Goal: Task Accomplishment & Management: Use online tool/utility

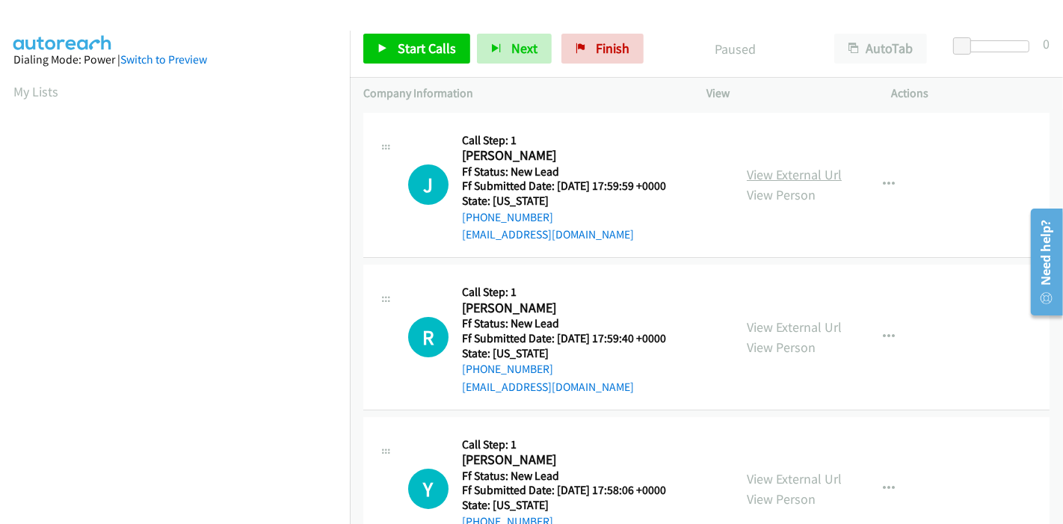
click at [785, 178] on link "View External Url" at bounding box center [794, 174] width 95 height 17
click at [762, 321] on link "View External Url" at bounding box center [794, 326] width 95 height 17
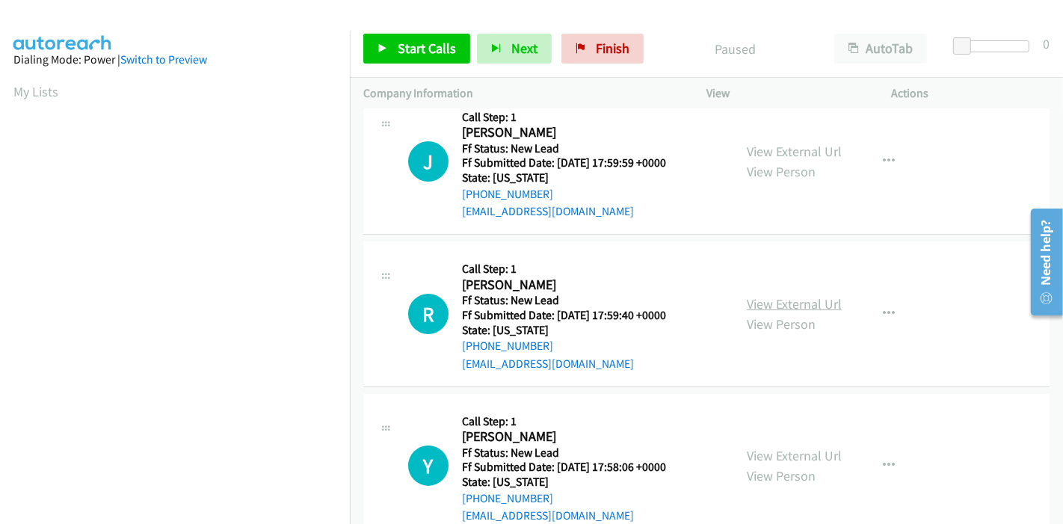
scroll to position [60, 0]
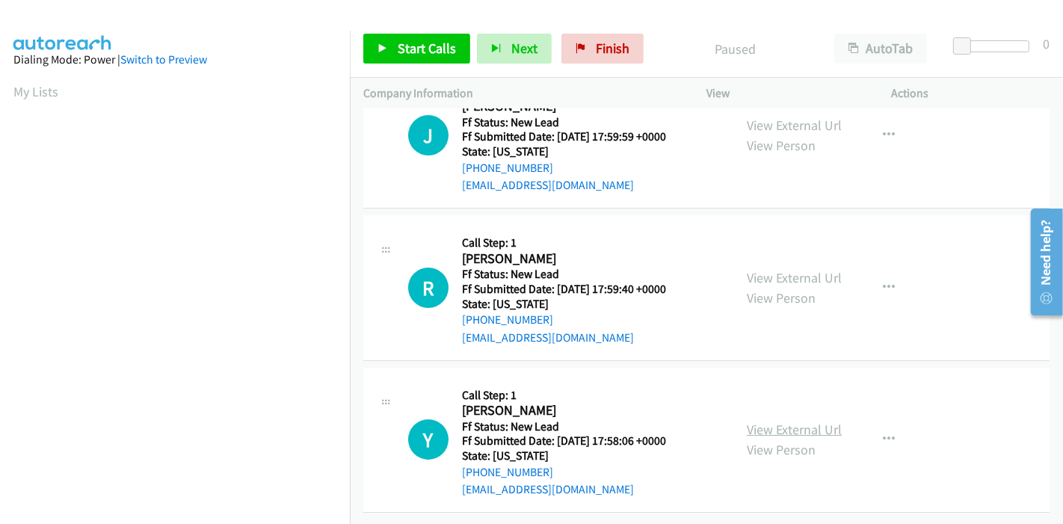
click at [762, 421] on link "View External Url" at bounding box center [794, 429] width 95 height 17
click at [410, 50] on span "Start Calls" at bounding box center [427, 48] width 58 height 17
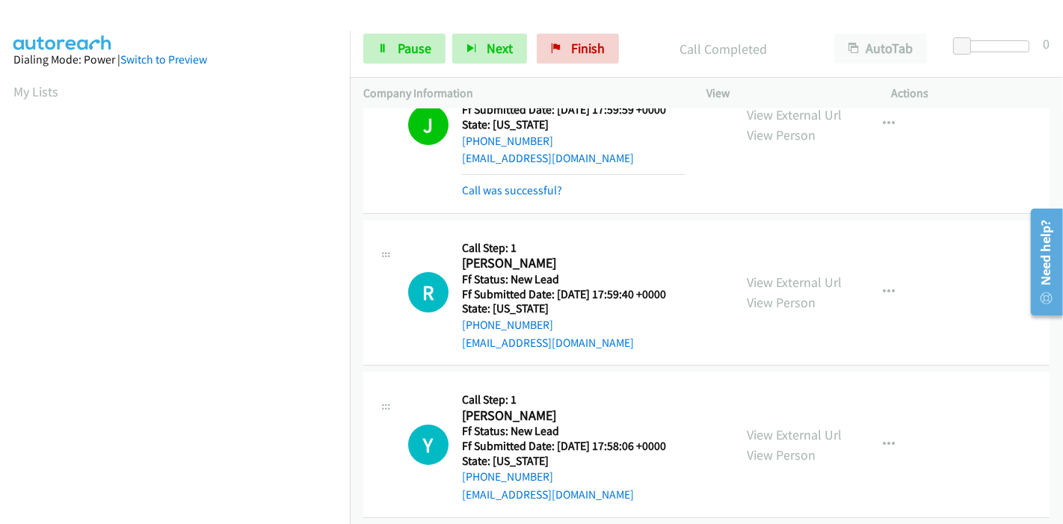
scroll to position [0, 0]
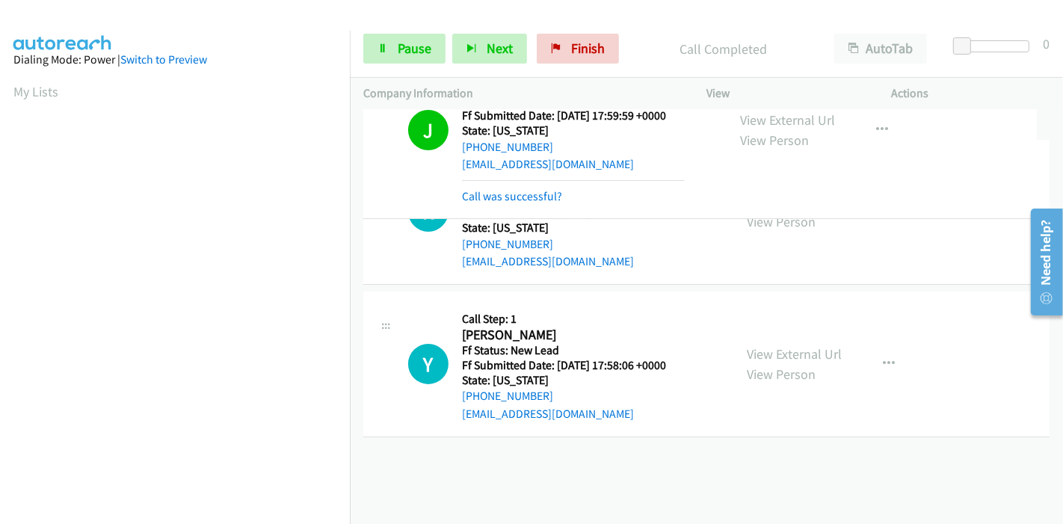
drag, startPoint x: 506, startPoint y: 186, endPoint x: 591, endPoint y: 198, distance: 86.0
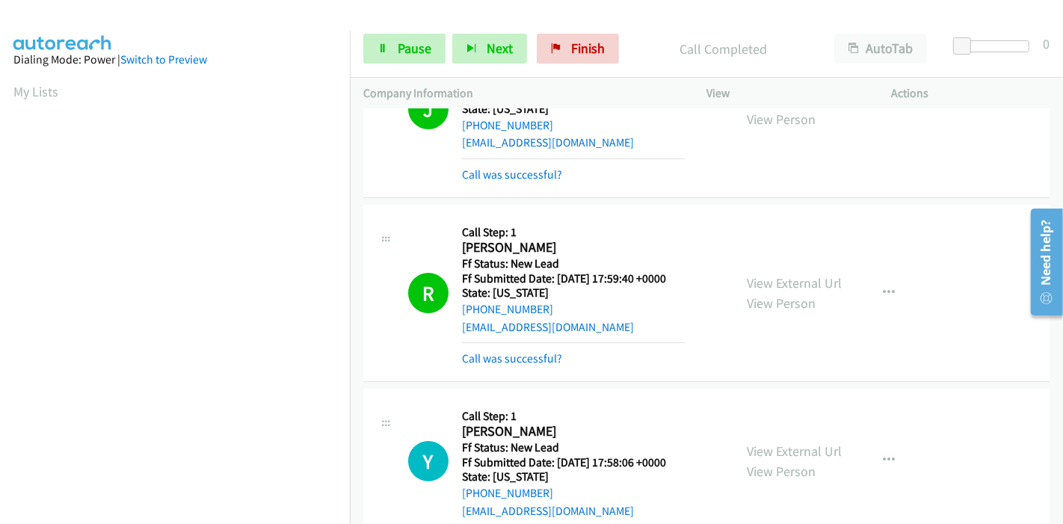
click at [487, 347] on mb0 "Call was successful?" at bounding box center [573, 354] width 223 height 25
click at [477, 356] on link "Call was successful?" at bounding box center [512, 358] width 100 height 14
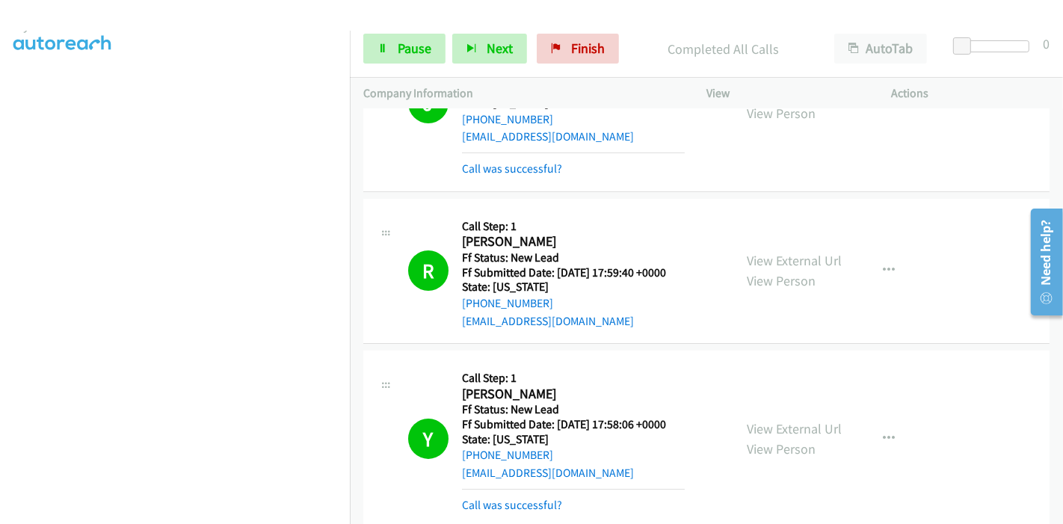
scroll to position [171, 0]
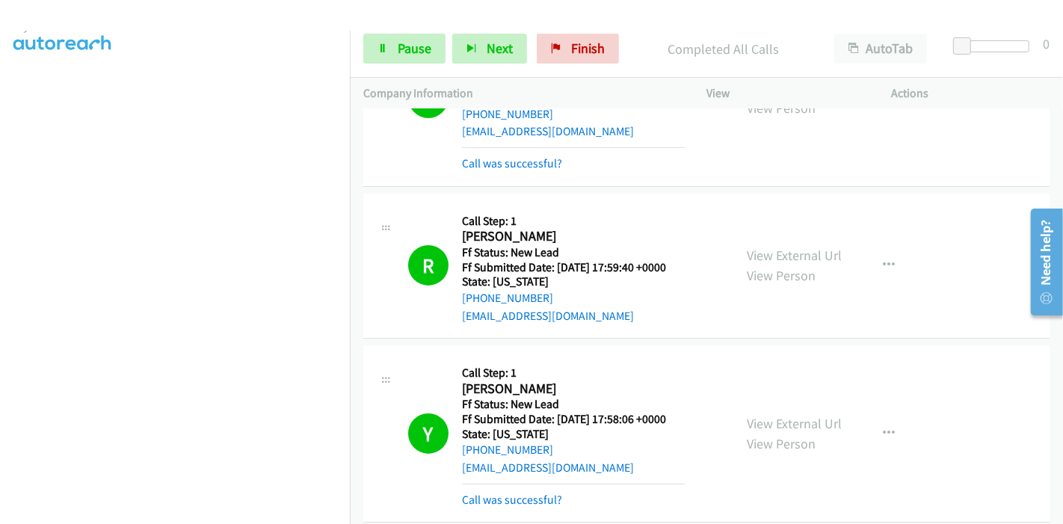
click at [503, 475] on div "Callback Scheduled Call Step: 1 Yuranis Arteta America/New_York Ff Status: New …" at bounding box center [573, 433] width 223 height 149
click at [506, 499] on link "Call was successful?" at bounding box center [512, 500] width 100 height 14
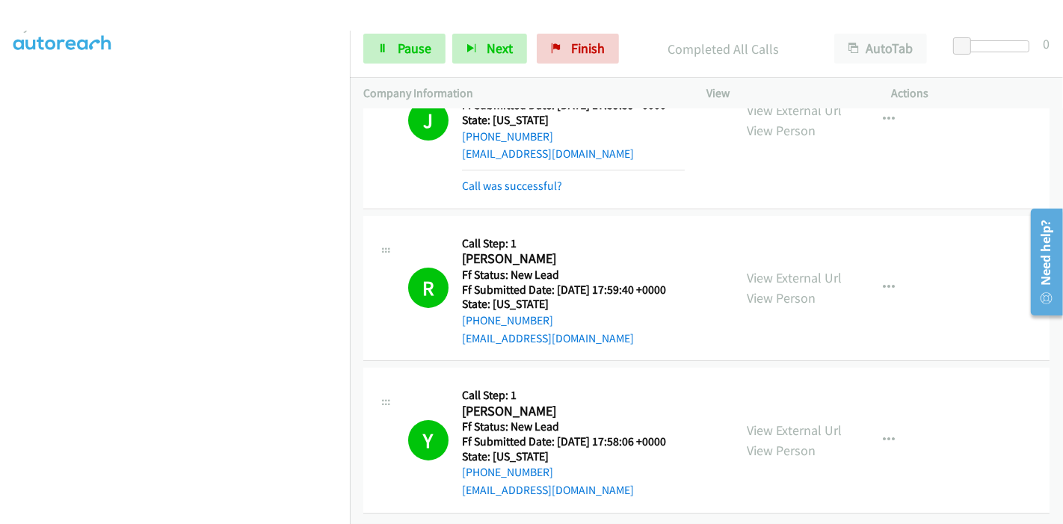
scroll to position [0, 0]
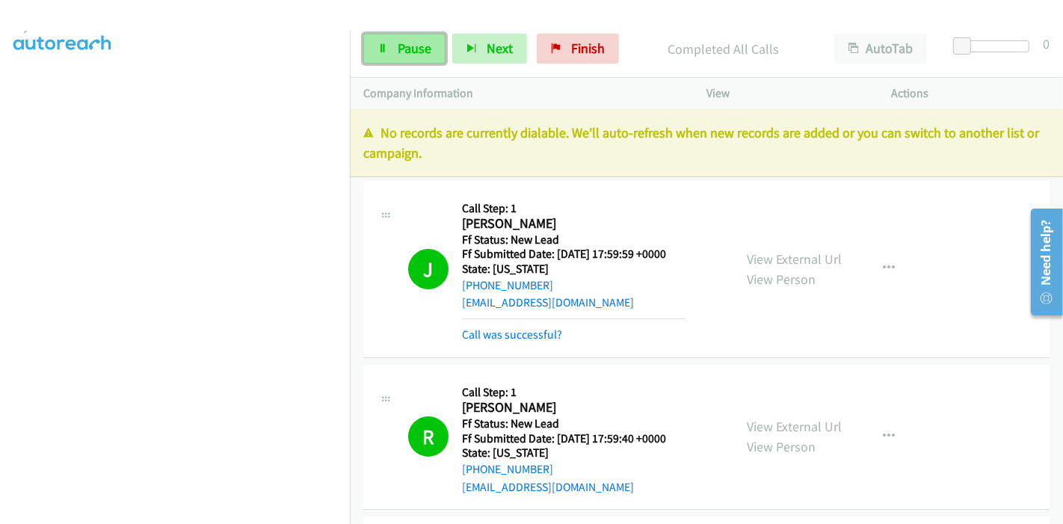
click at [410, 61] on link "Pause" at bounding box center [404, 49] width 82 height 30
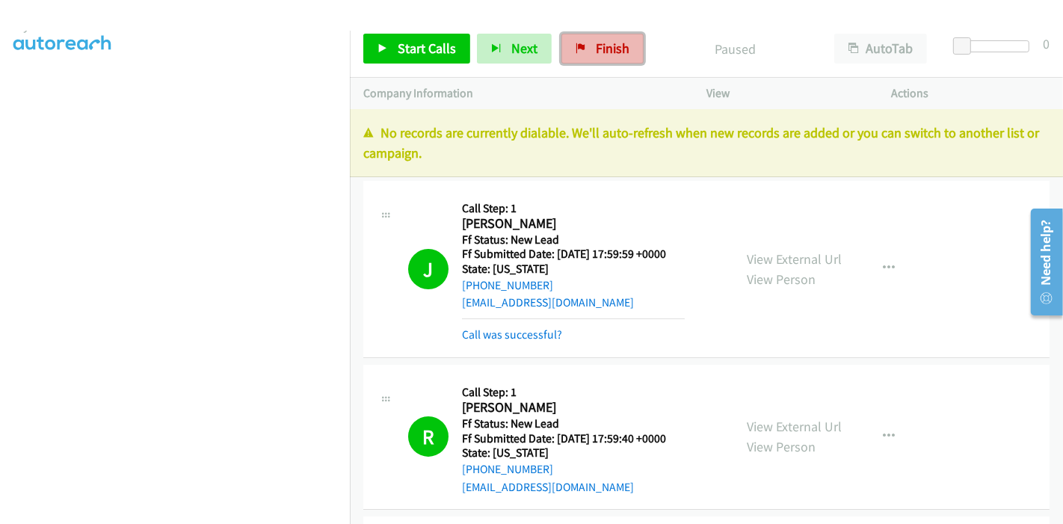
click at [621, 52] on span "Finish" at bounding box center [613, 48] width 34 height 17
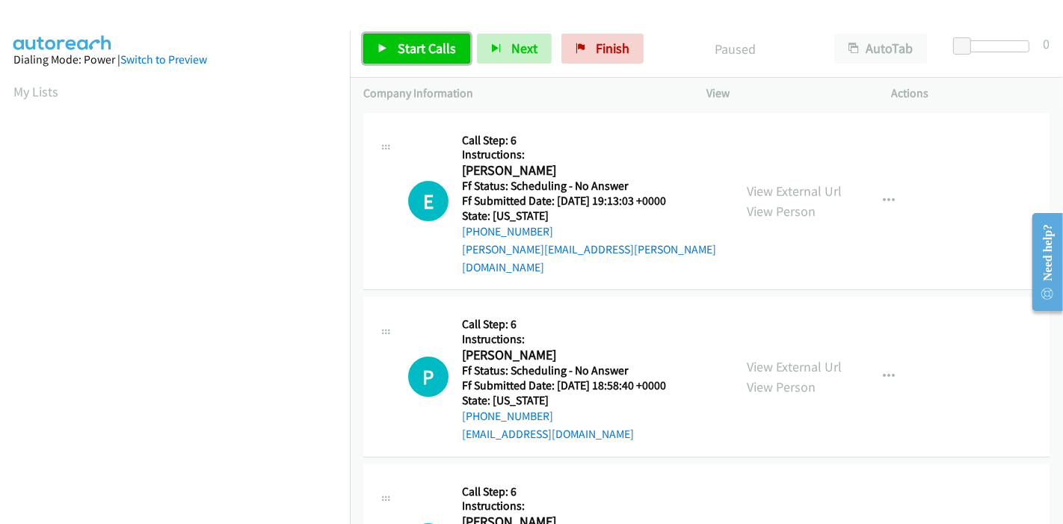
click at [390, 51] on link "Start Calls" at bounding box center [416, 49] width 107 height 30
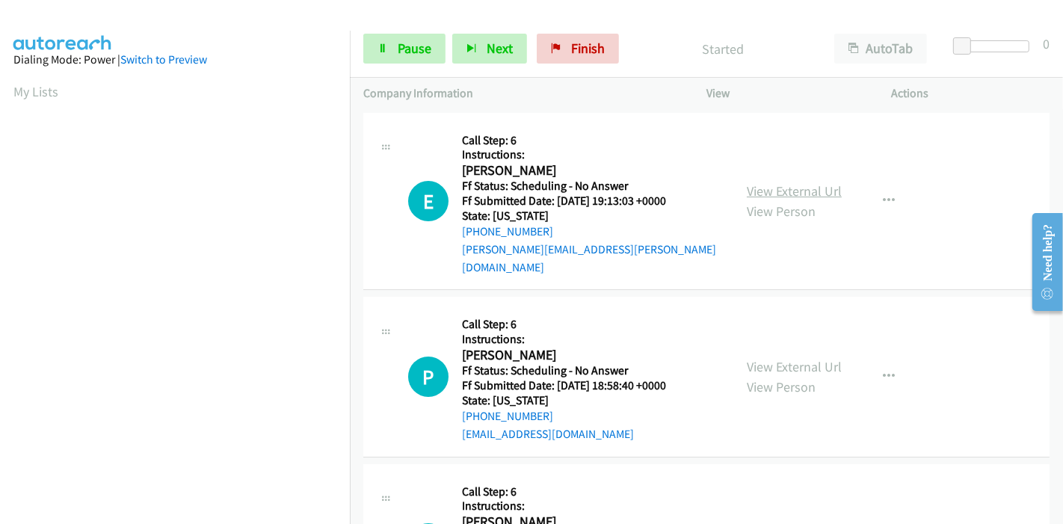
click at [799, 188] on link "View External Url" at bounding box center [794, 190] width 95 height 17
click at [760, 358] on link "View External Url" at bounding box center [794, 366] width 95 height 17
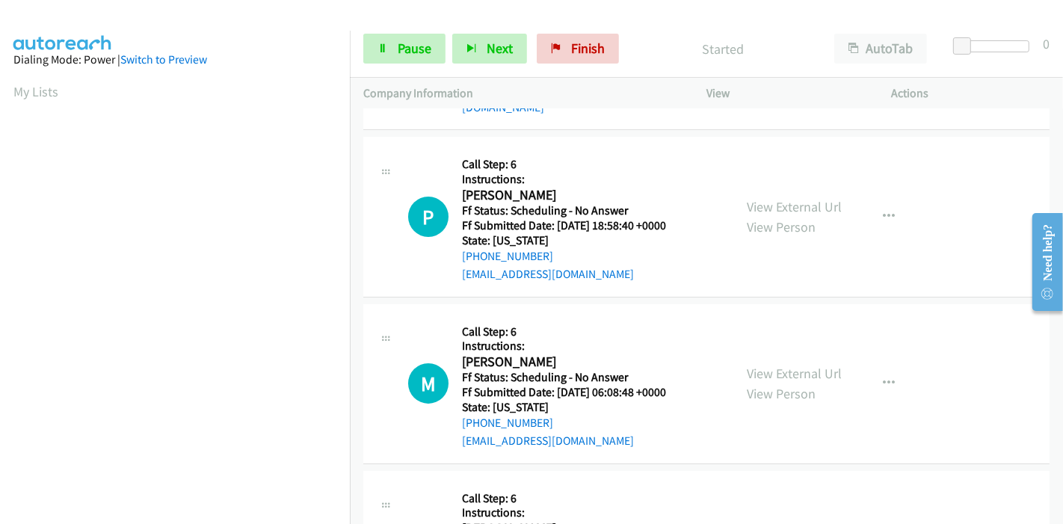
scroll to position [166, 0]
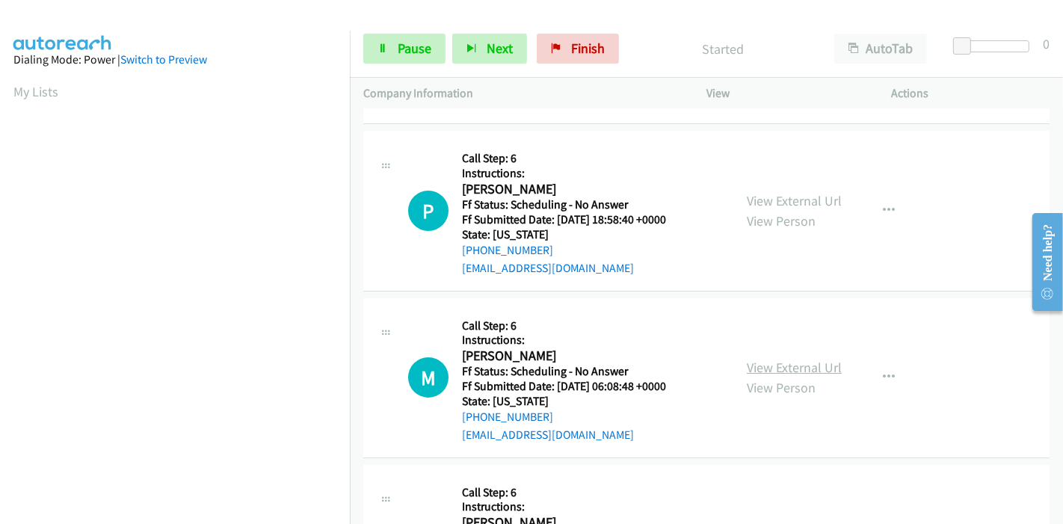
click at [788, 359] on link "View External Url" at bounding box center [794, 367] width 95 height 17
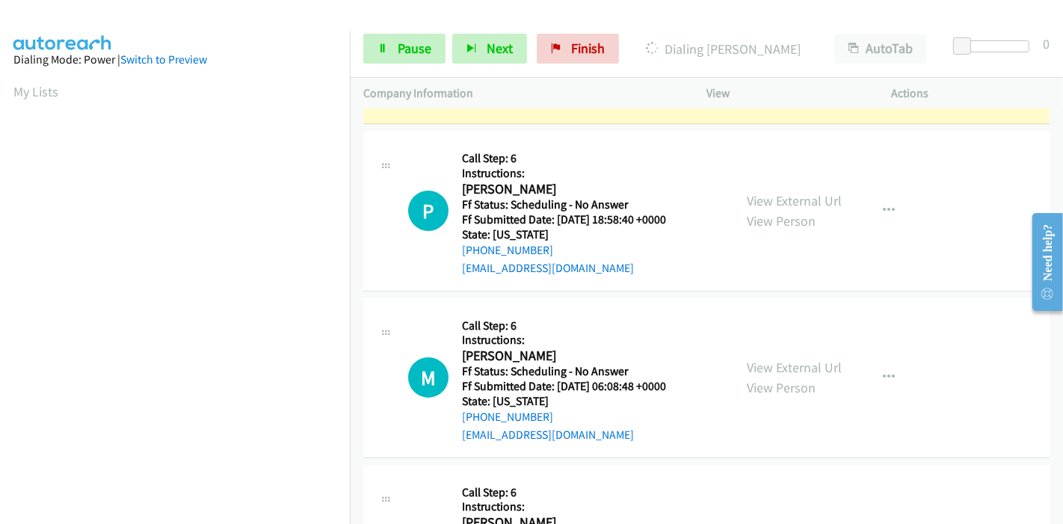
scroll to position [332, 0]
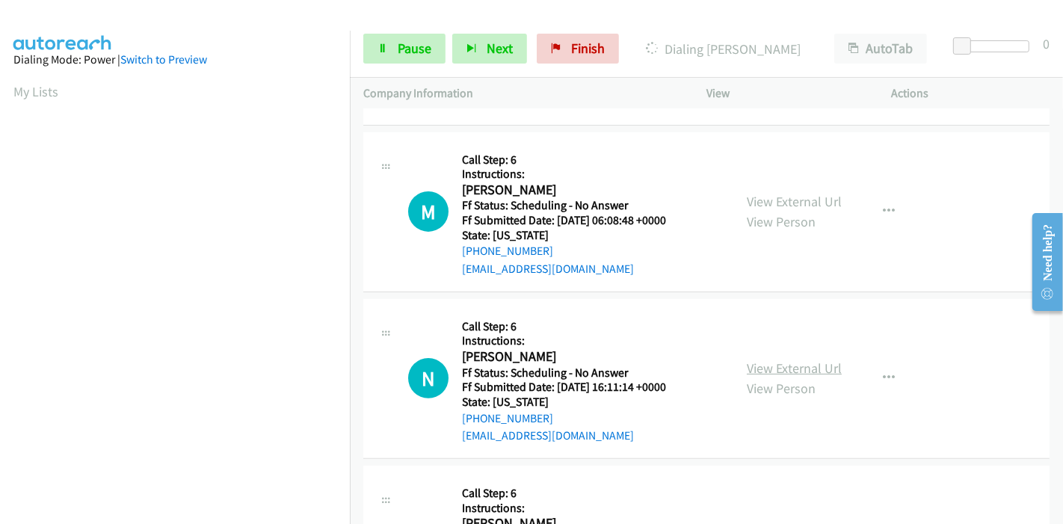
click at [760, 359] on link "View External Url" at bounding box center [794, 367] width 95 height 17
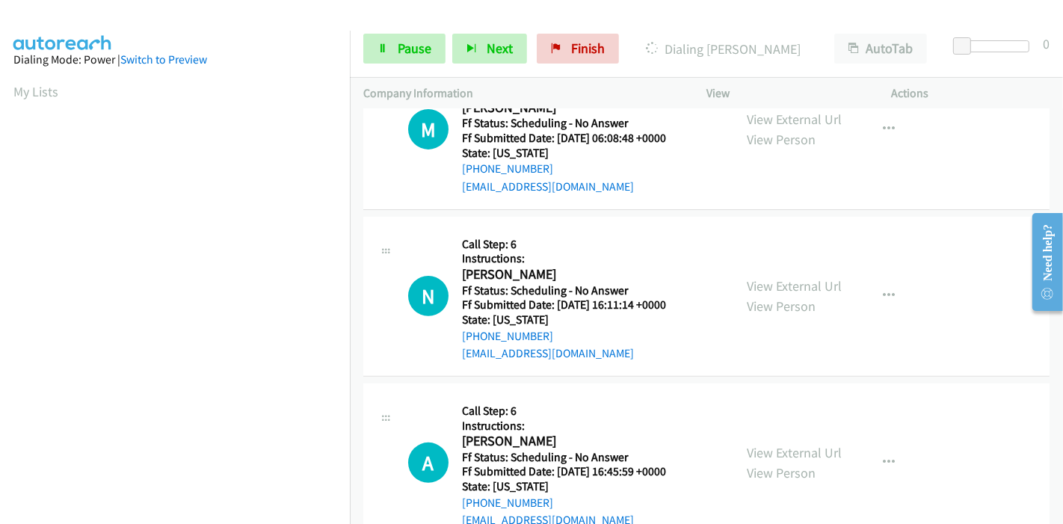
scroll to position [415, 0]
click at [788, 443] on link "View External Url" at bounding box center [794, 451] width 95 height 17
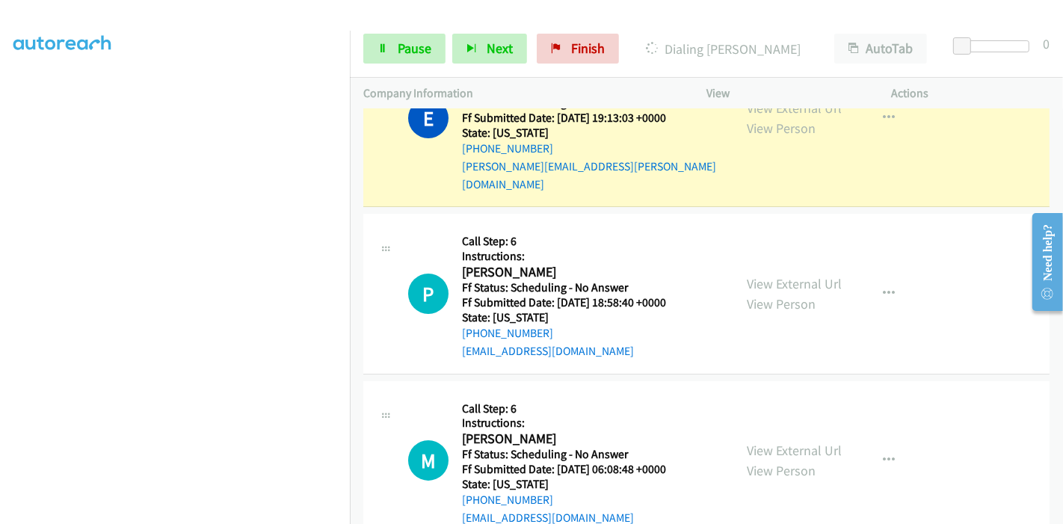
scroll to position [0, 0]
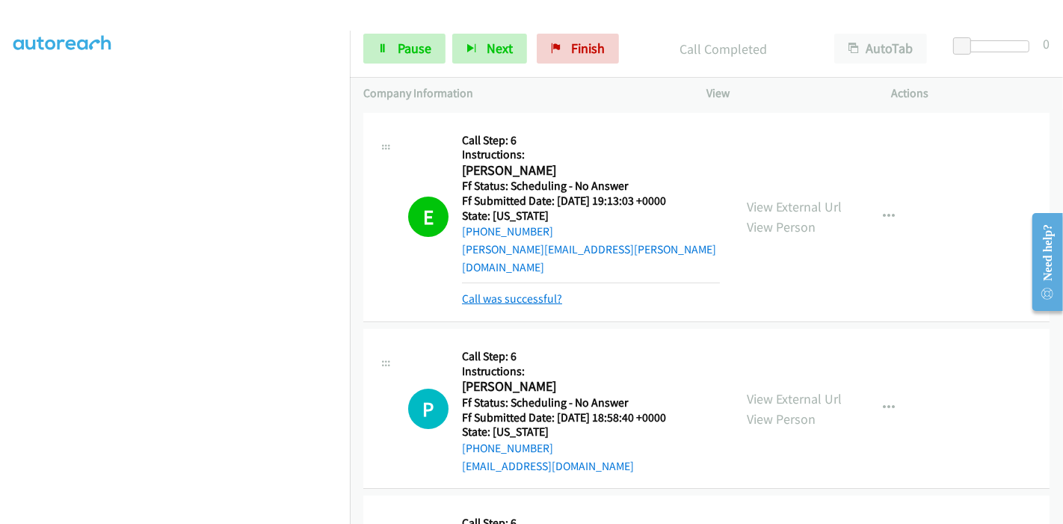
click at [486, 291] on link "Call was successful?" at bounding box center [512, 298] width 100 height 14
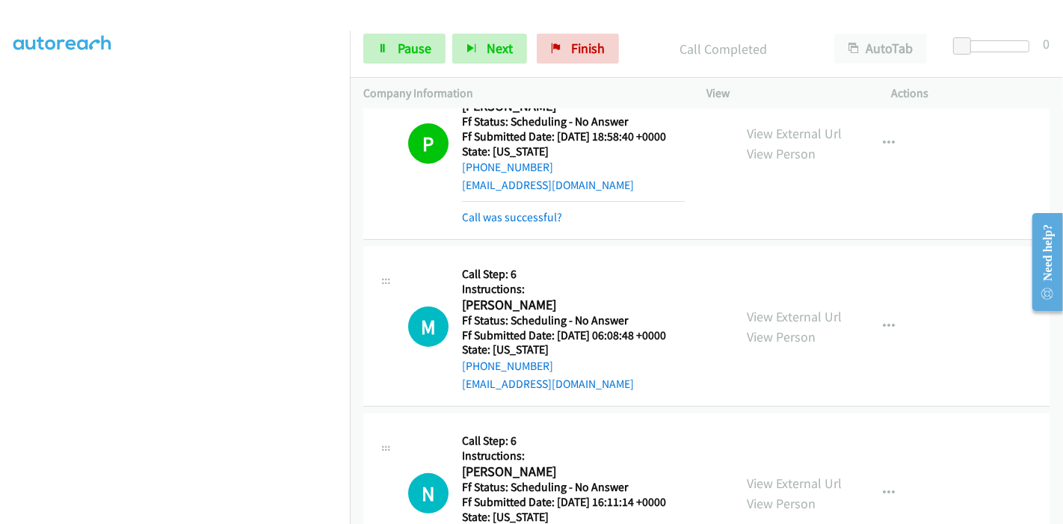
scroll to position [265, 0]
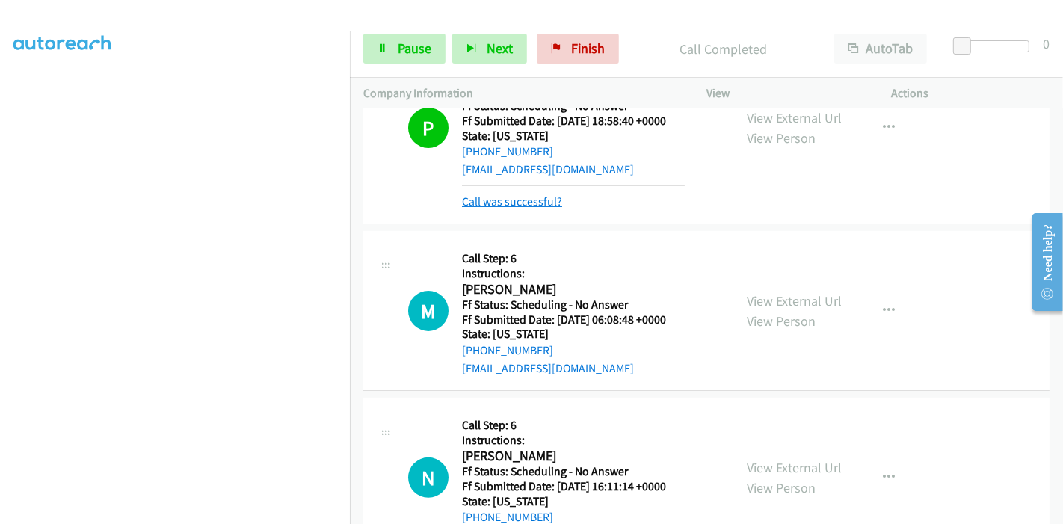
click at [522, 194] on link "Call was successful?" at bounding box center [512, 201] width 100 height 14
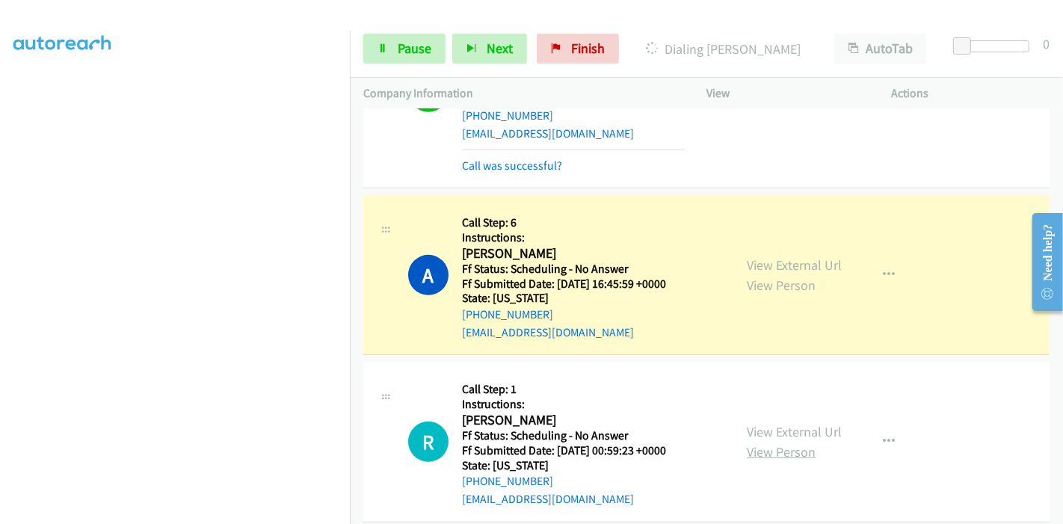
scroll to position [747, 0]
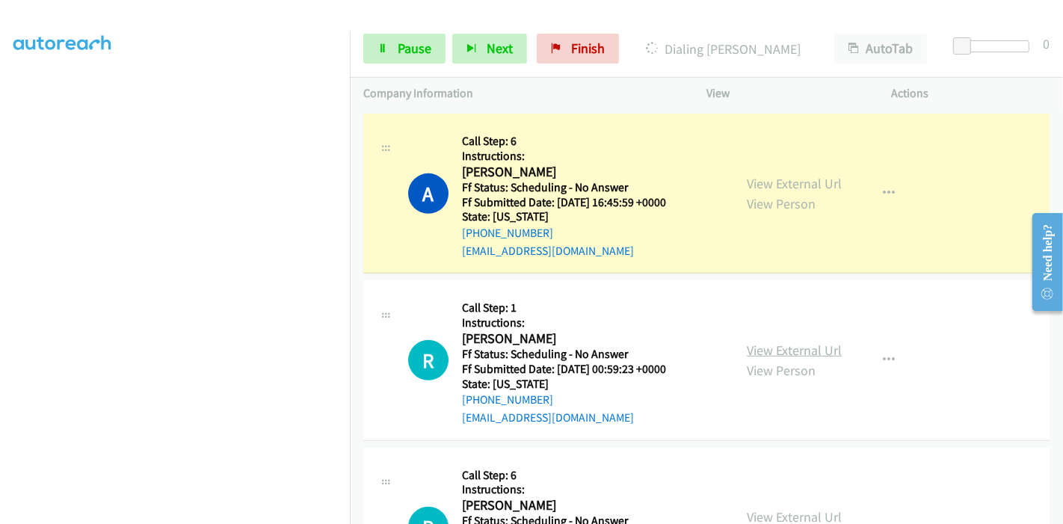
click at [796, 342] on link "View External Url" at bounding box center [794, 350] width 95 height 17
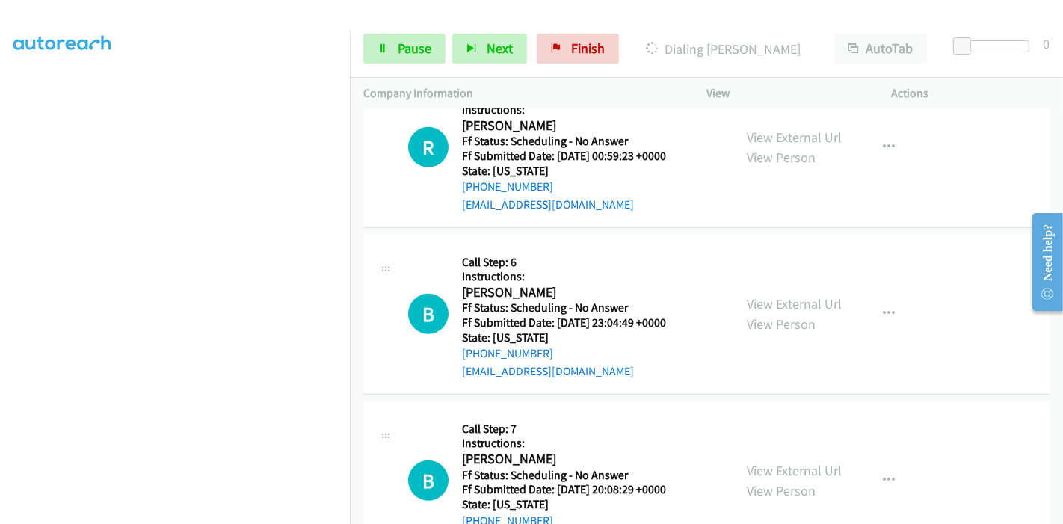
scroll to position [996, 0]
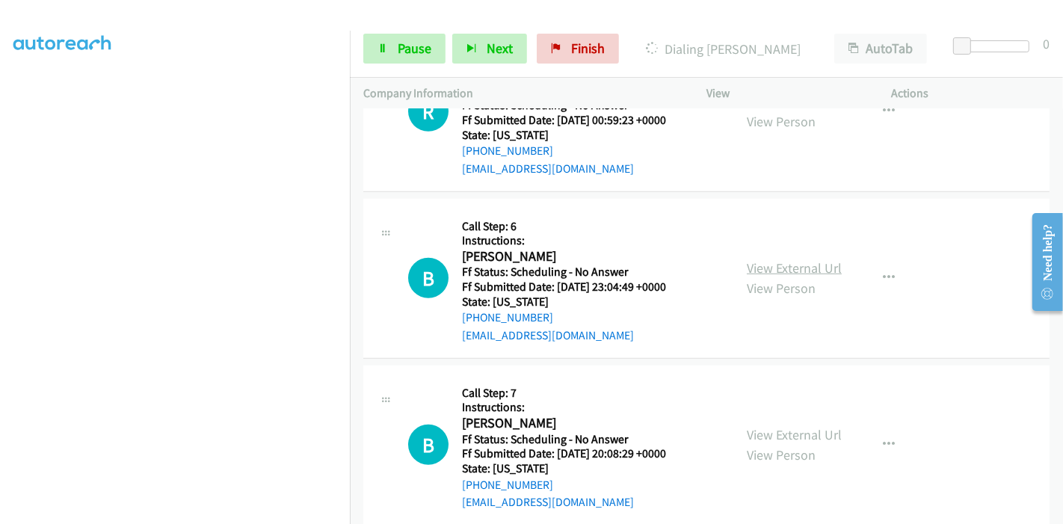
click at [796, 259] on link "View External Url" at bounding box center [794, 267] width 95 height 17
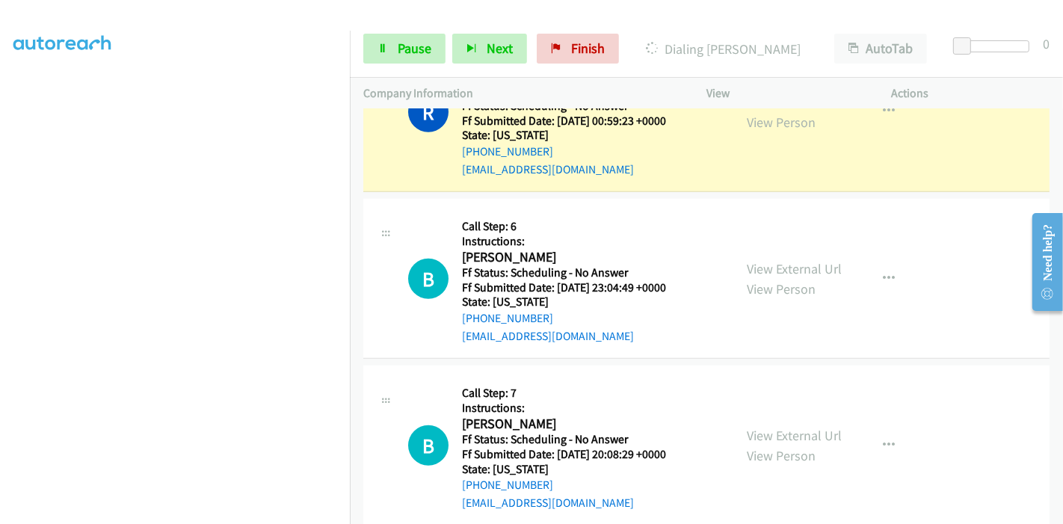
scroll to position [1111, 0]
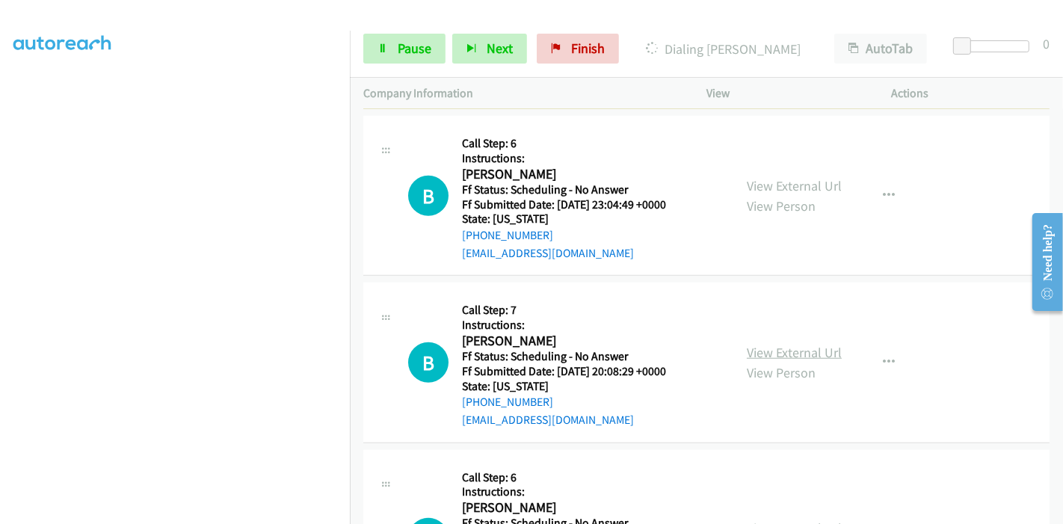
click at [753, 344] on link "View External Url" at bounding box center [794, 352] width 95 height 17
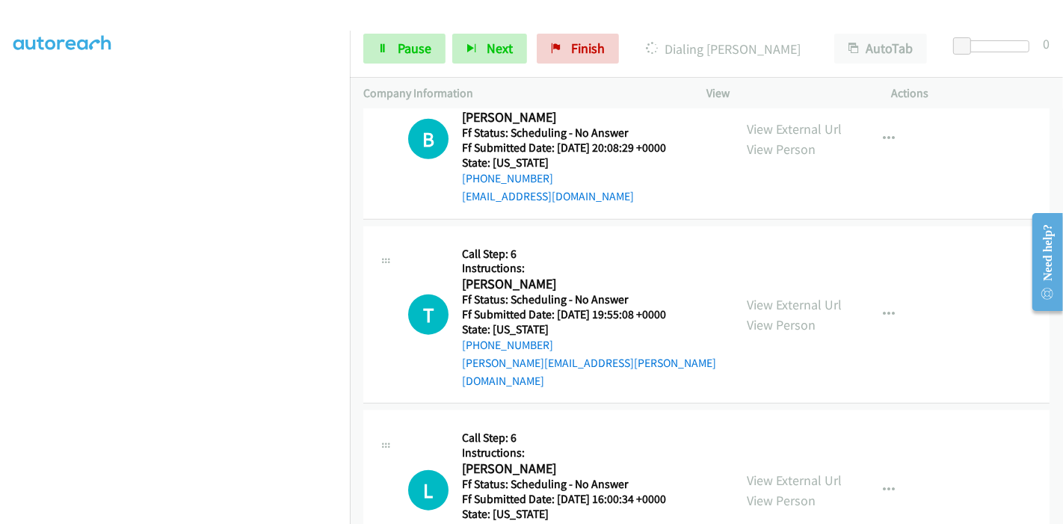
scroll to position [1360, 0]
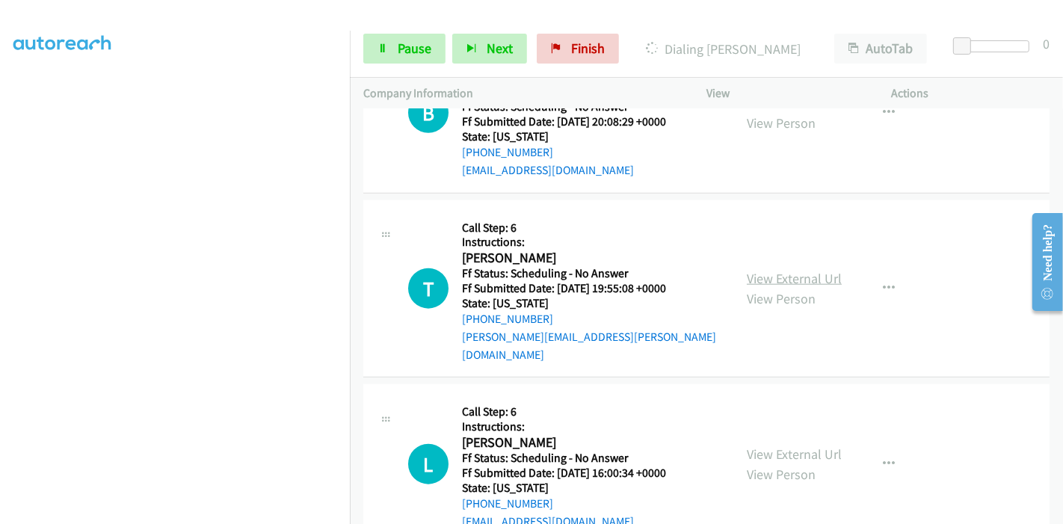
click at [776, 270] on link "View External Url" at bounding box center [794, 278] width 95 height 17
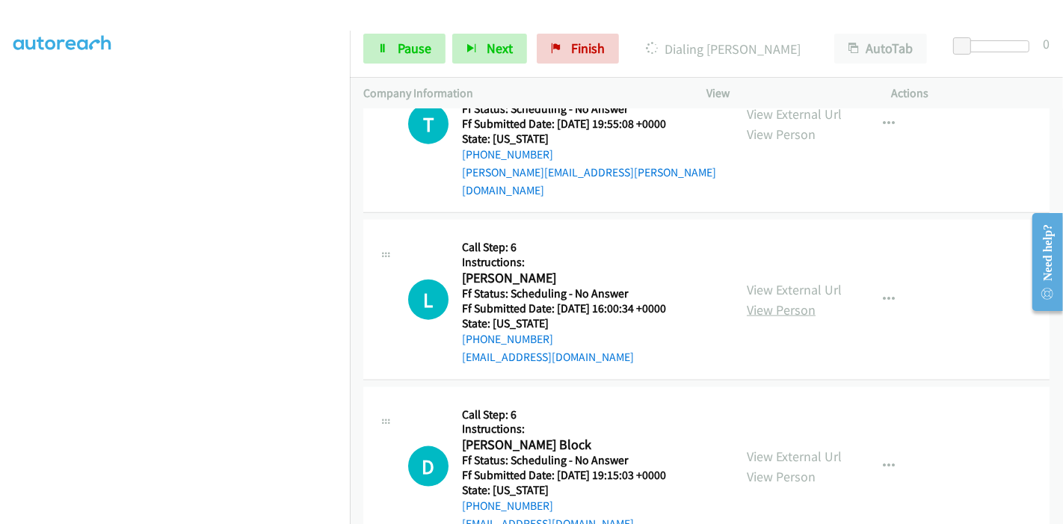
scroll to position [1526, 0]
click at [775, 280] on link "View External Url" at bounding box center [794, 288] width 95 height 17
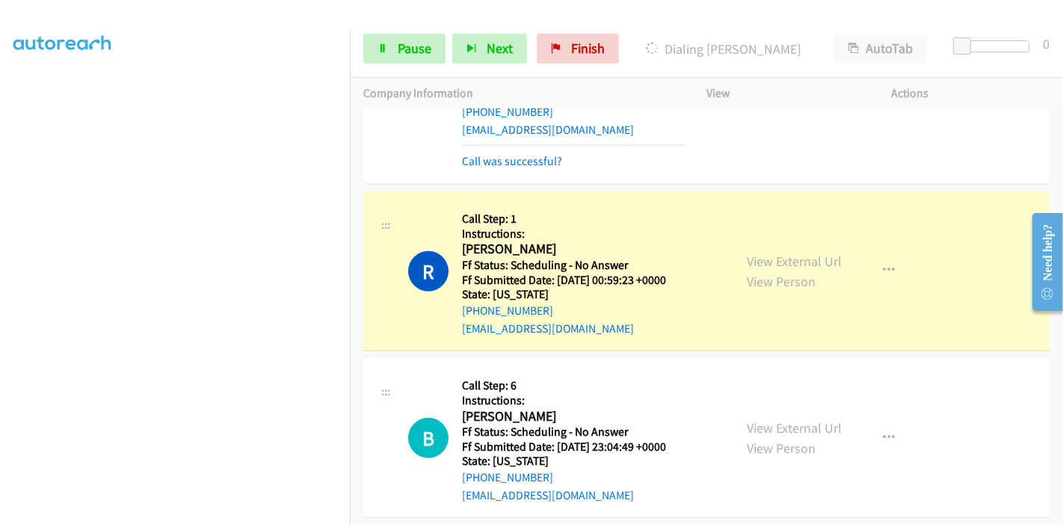
scroll to position [779, 0]
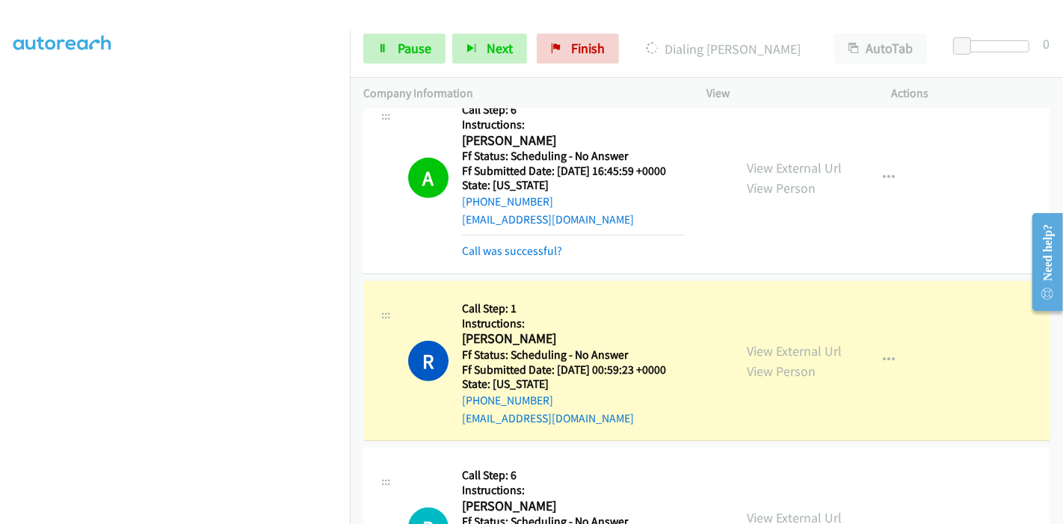
click at [503, 241] on div "A Callback Scheduled Call Step: 6 Instructions: Adam Blair America/Phoenix Ff S…" at bounding box center [706, 178] width 686 height 192
click at [505, 244] on link "Call was successful?" at bounding box center [512, 251] width 100 height 14
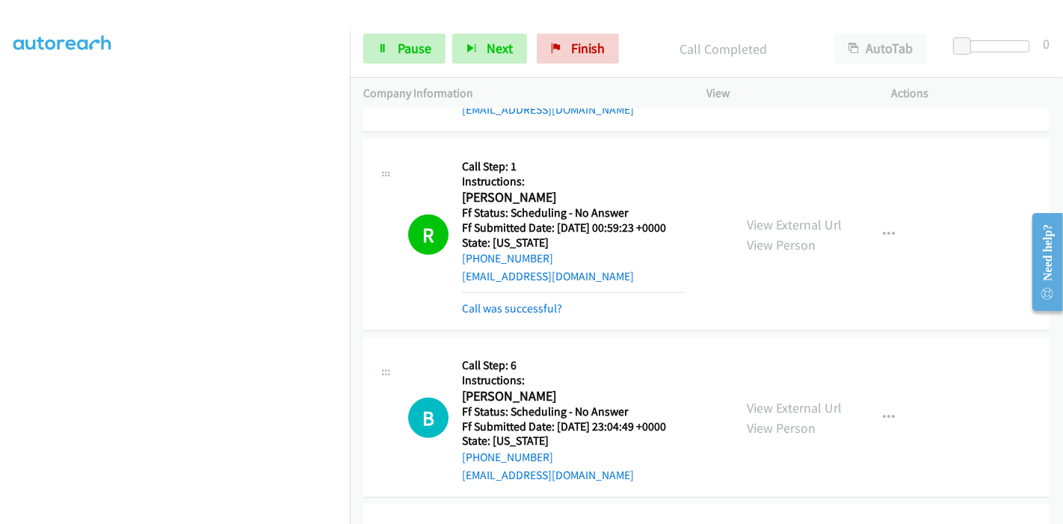
scroll to position [862, 0]
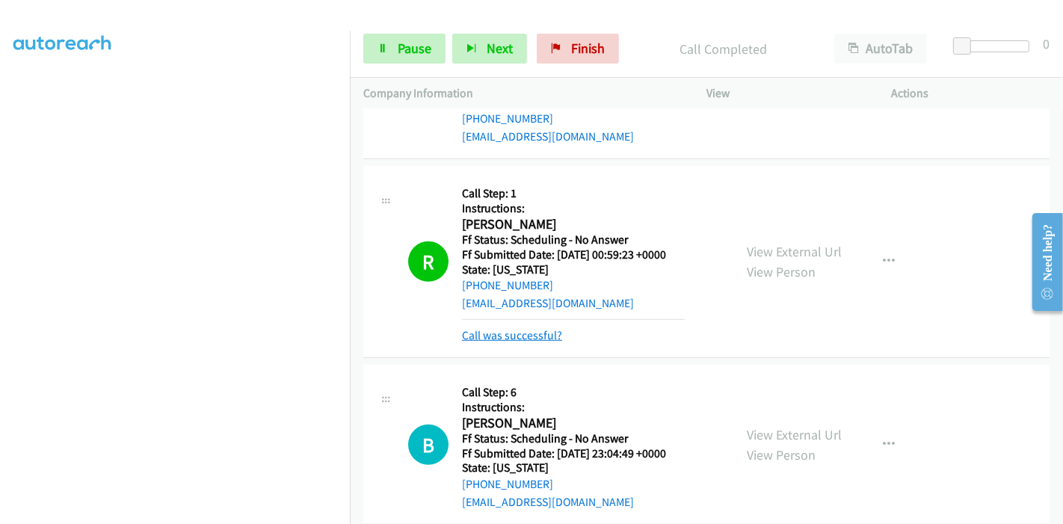
click at [504, 328] on link "Call was successful?" at bounding box center [512, 335] width 100 height 14
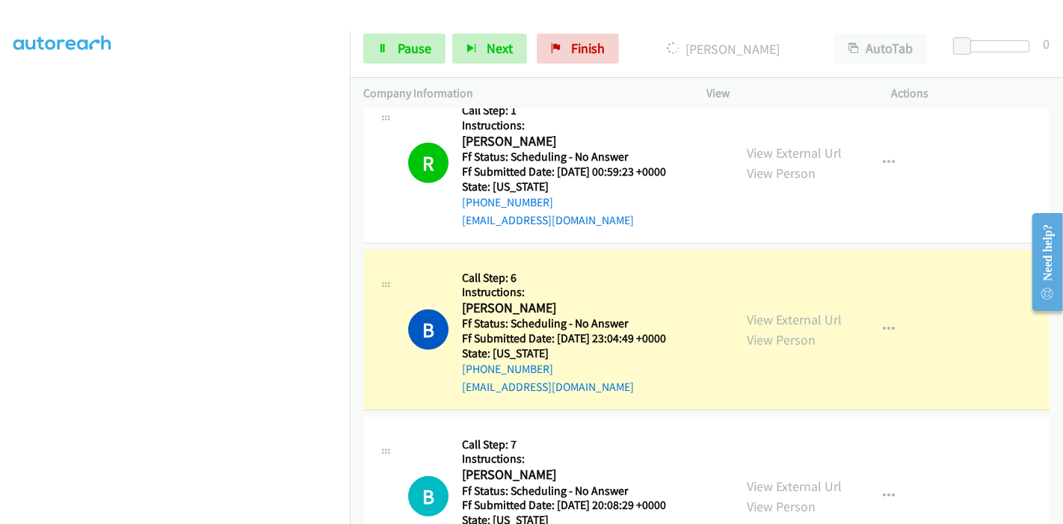
scroll to position [315, 0]
click at [416, 54] on span "Pause" at bounding box center [415, 48] width 34 height 17
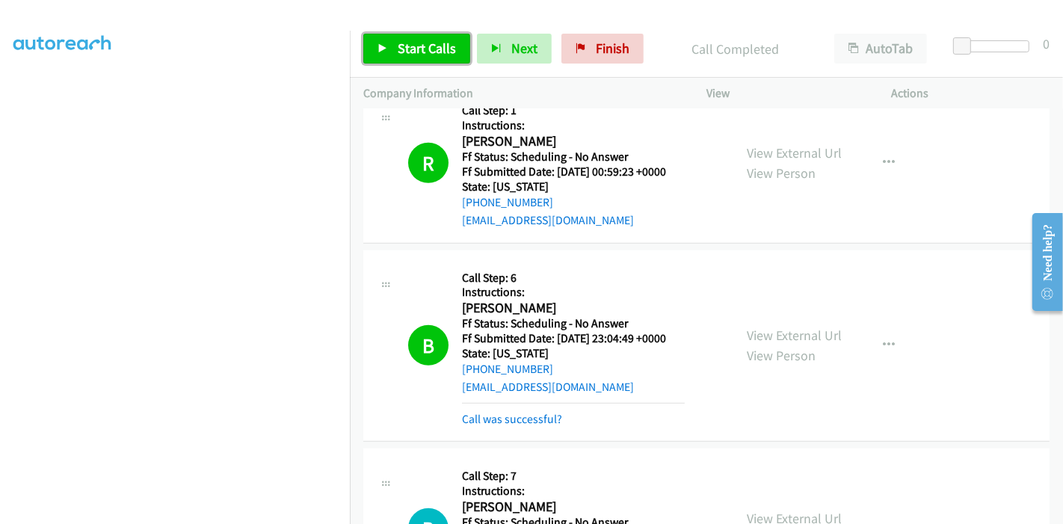
click at [401, 46] on span "Start Calls" at bounding box center [427, 48] width 58 height 17
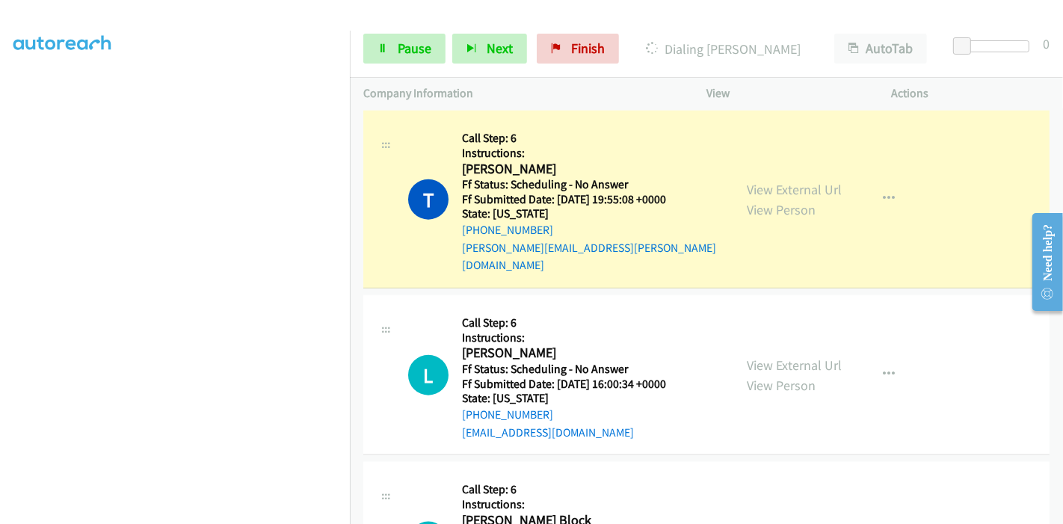
scroll to position [1443, 0]
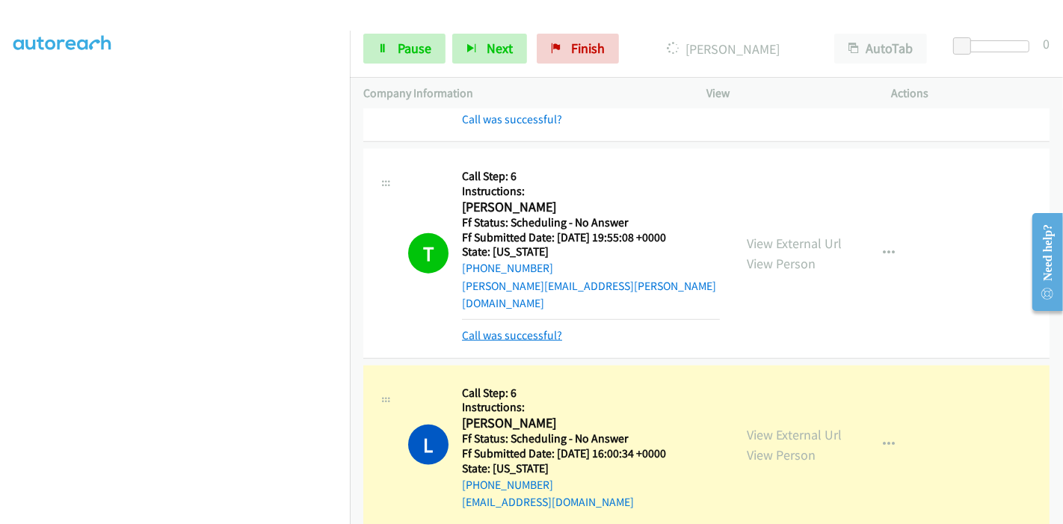
click at [490, 328] on link "Call was successful?" at bounding box center [512, 335] width 100 height 14
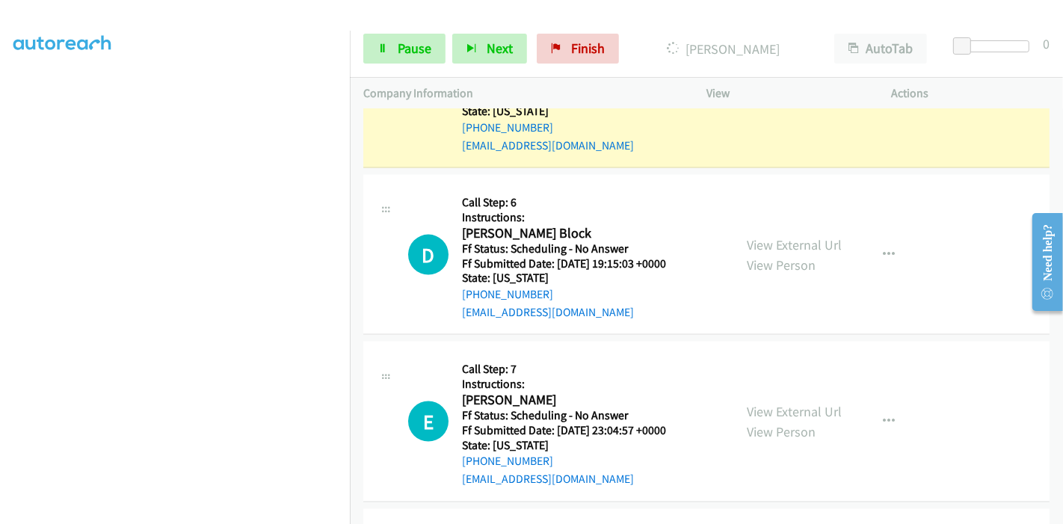
scroll to position [1775, 0]
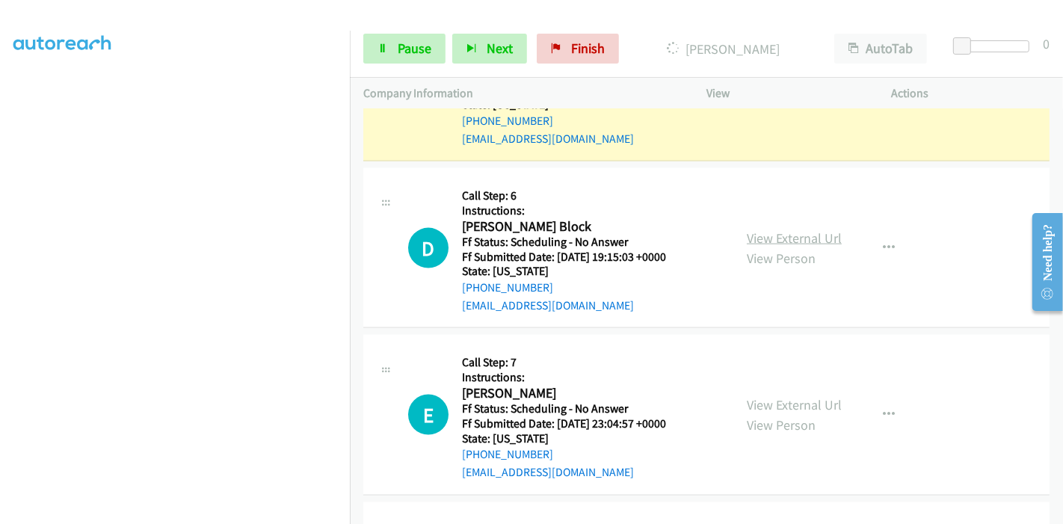
click at [781, 229] on link "View External Url" at bounding box center [794, 237] width 95 height 17
click at [763, 396] on link "View External Url" at bounding box center [794, 404] width 95 height 17
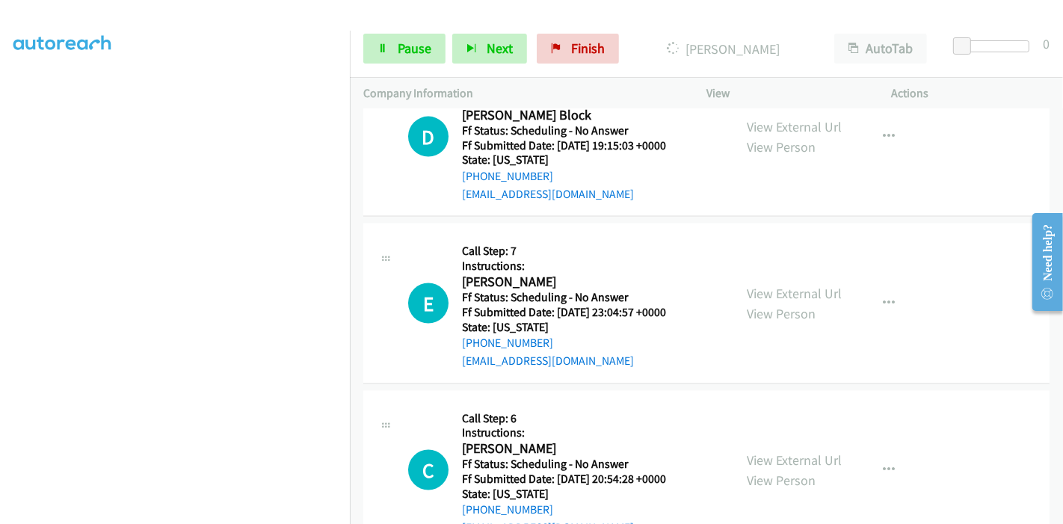
scroll to position [1941, 0]
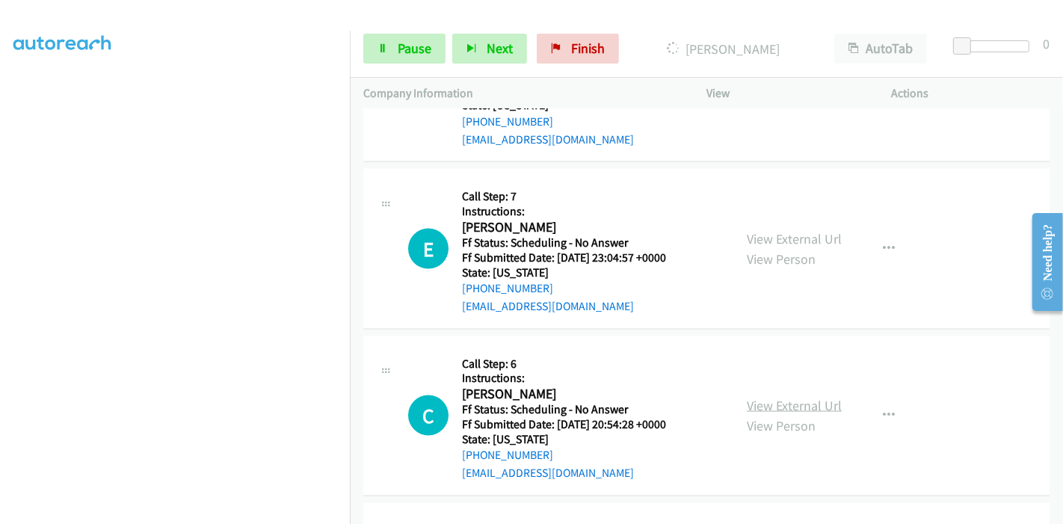
click at [768, 397] on link "View External Url" at bounding box center [794, 405] width 95 height 17
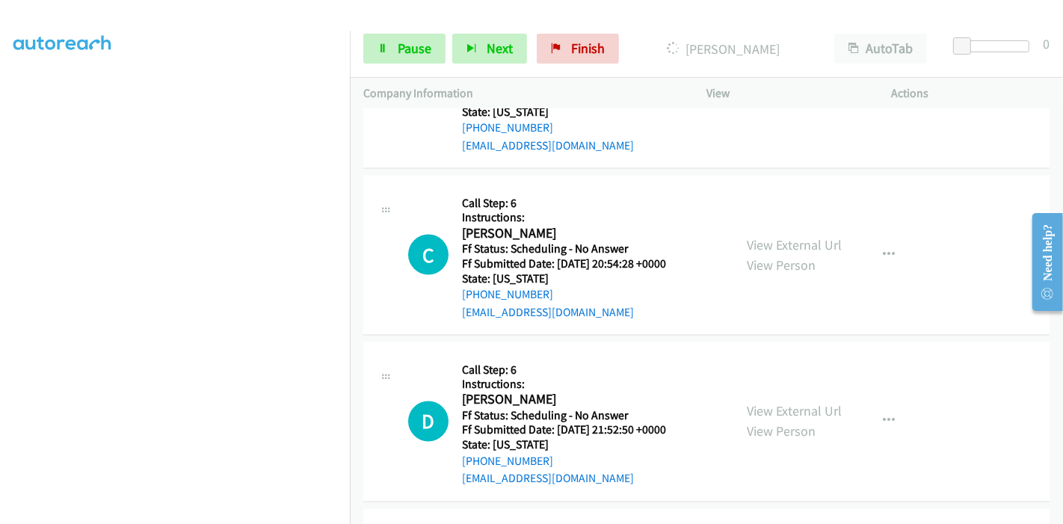
scroll to position [2108, 0]
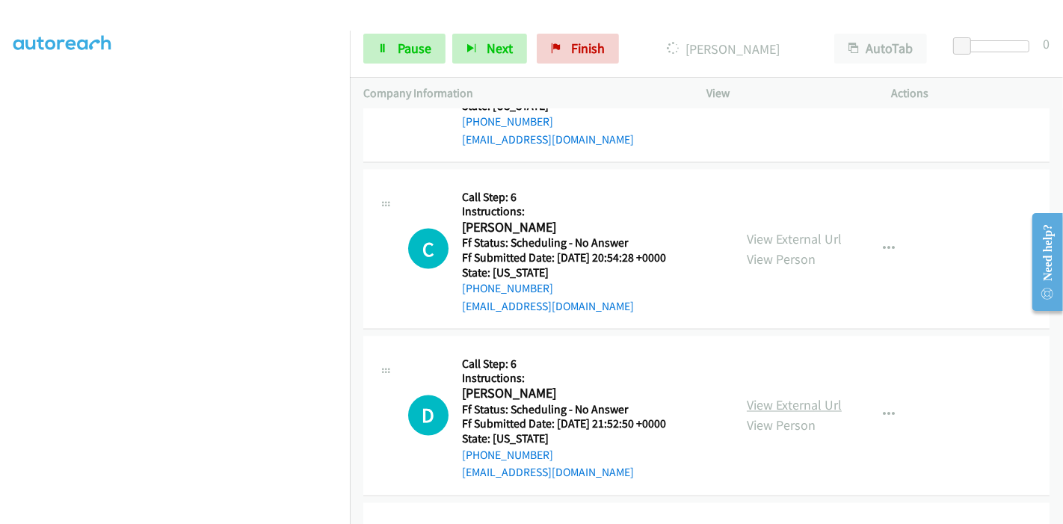
click at [794, 397] on link "View External Url" at bounding box center [794, 405] width 95 height 17
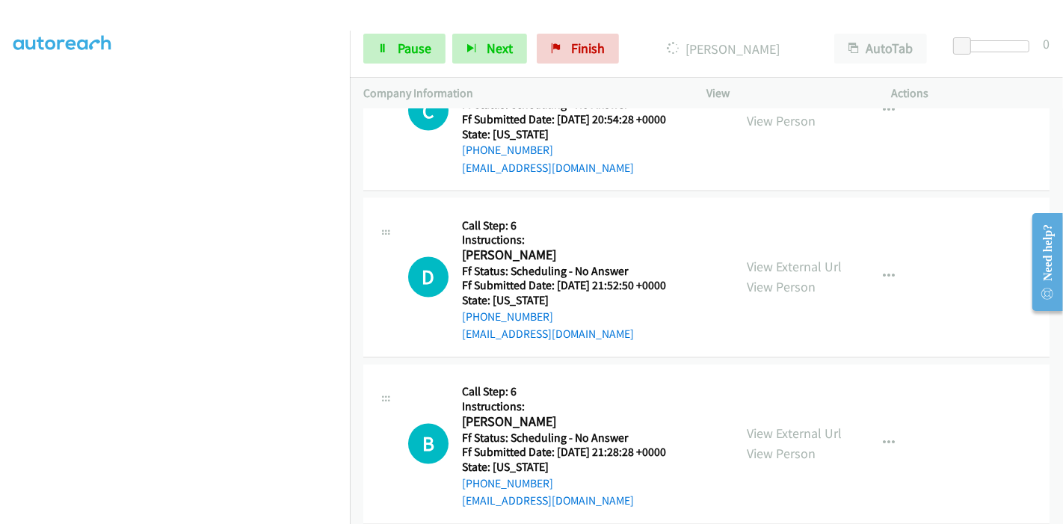
scroll to position [2273, 0]
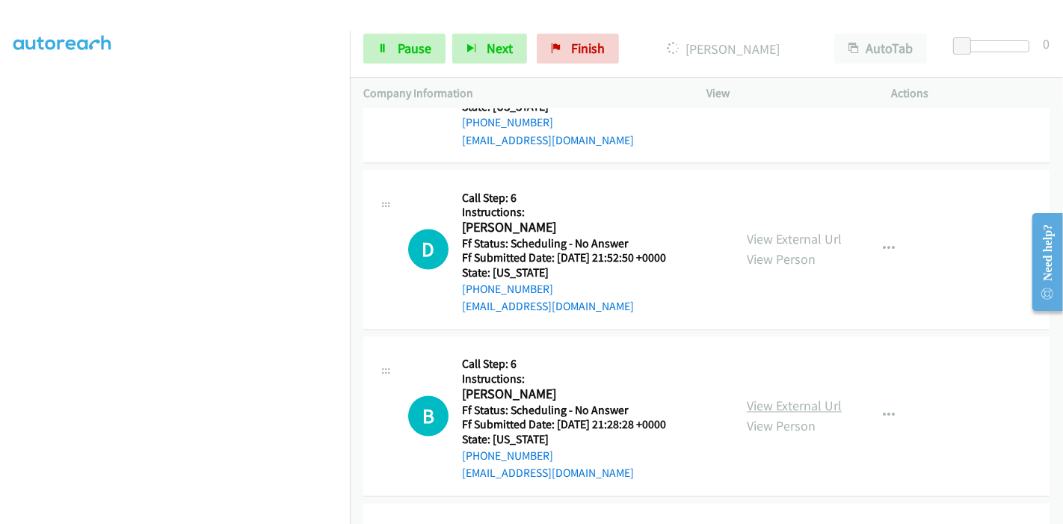
click at [762, 398] on link "View External Url" at bounding box center [794, 406] width 95 height 17
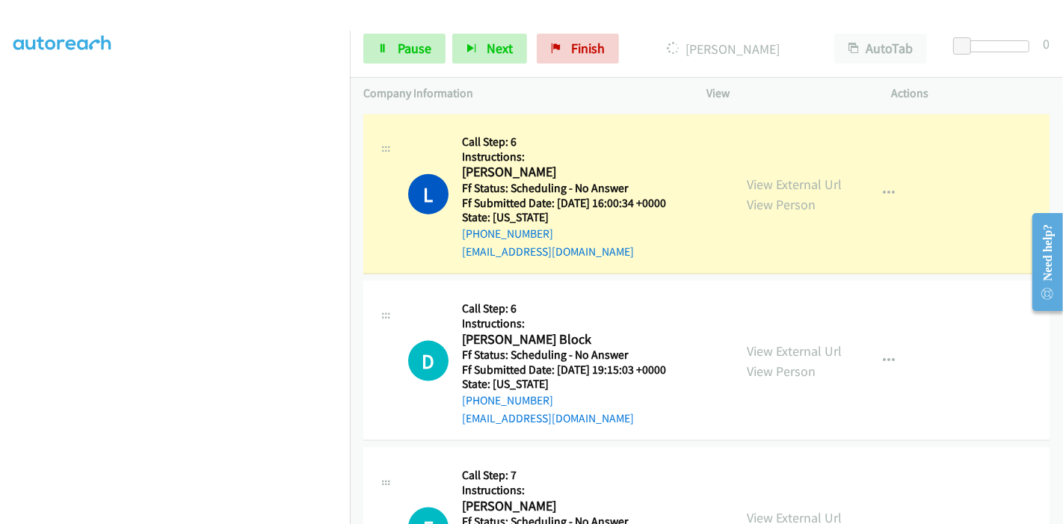
scroll to position [1609, 0]
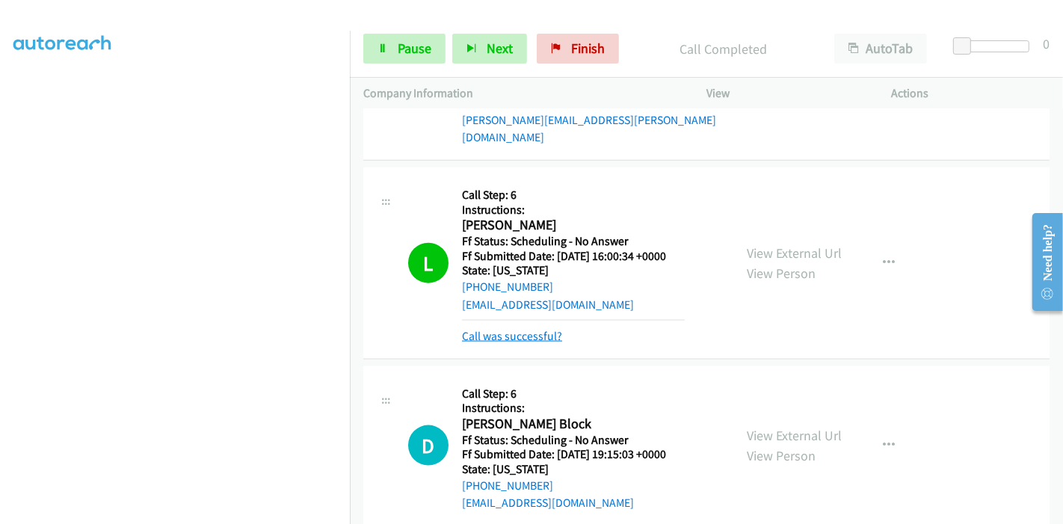
click at [482, 329] on link "Call was successful?" at bounding box center [512, 336] width 100 height 14
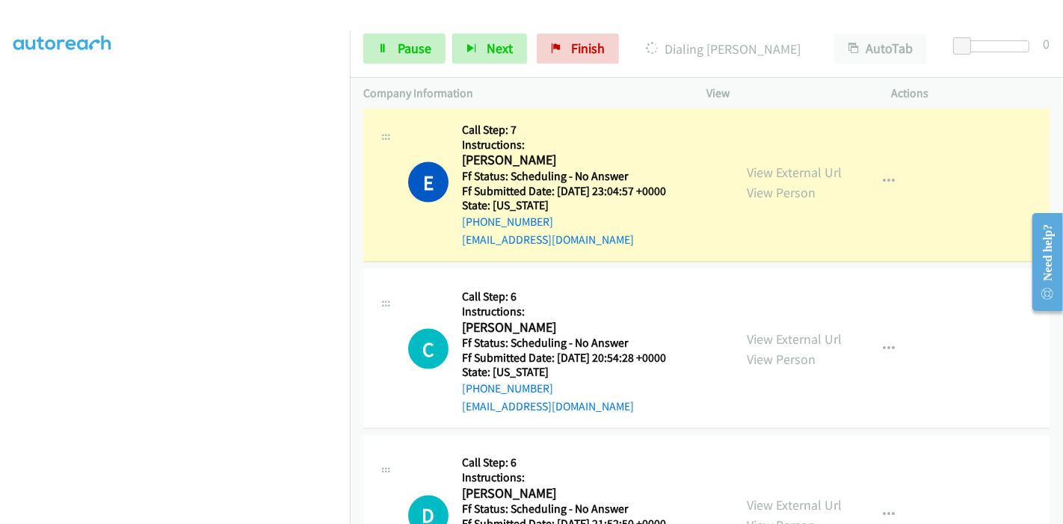
scroll to position [2040, 0]
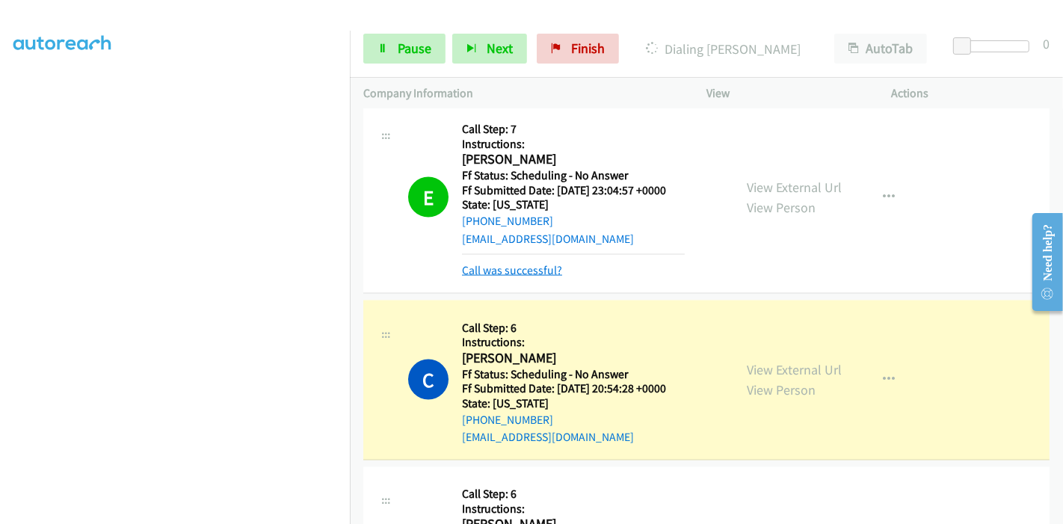
click at [498, 263] on link "Call was successful?" at bounding box center [512, 270] width 100 height 14
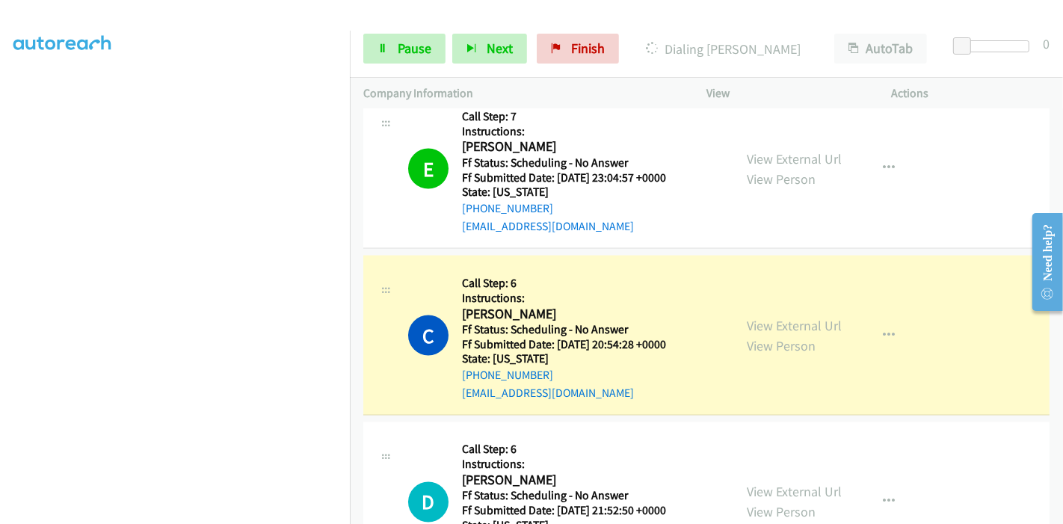
scroll to position [2206, 0]
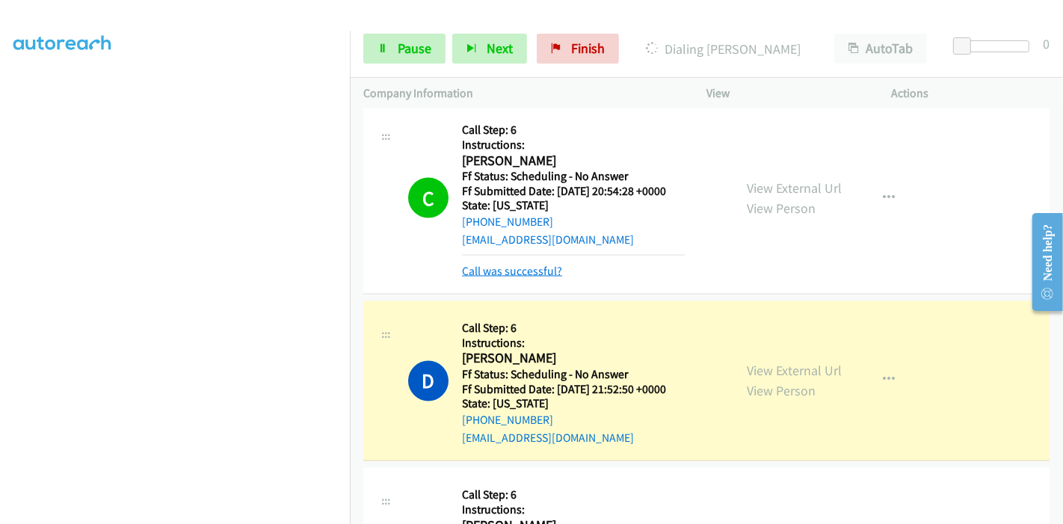
click at [506, 264] on link "Call was successful?" at bounding box center [512, 271] width 100 height 14
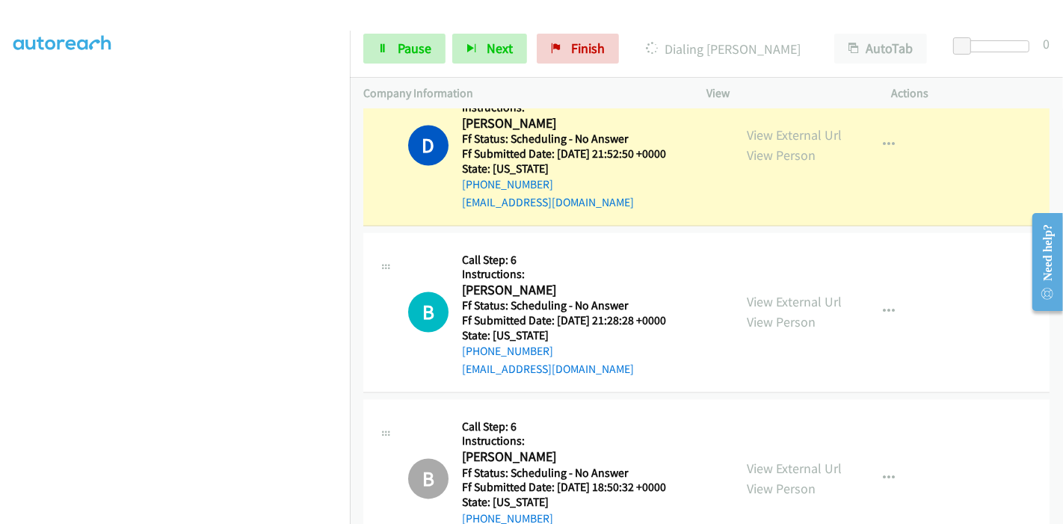
scroll to position [2289, 0]
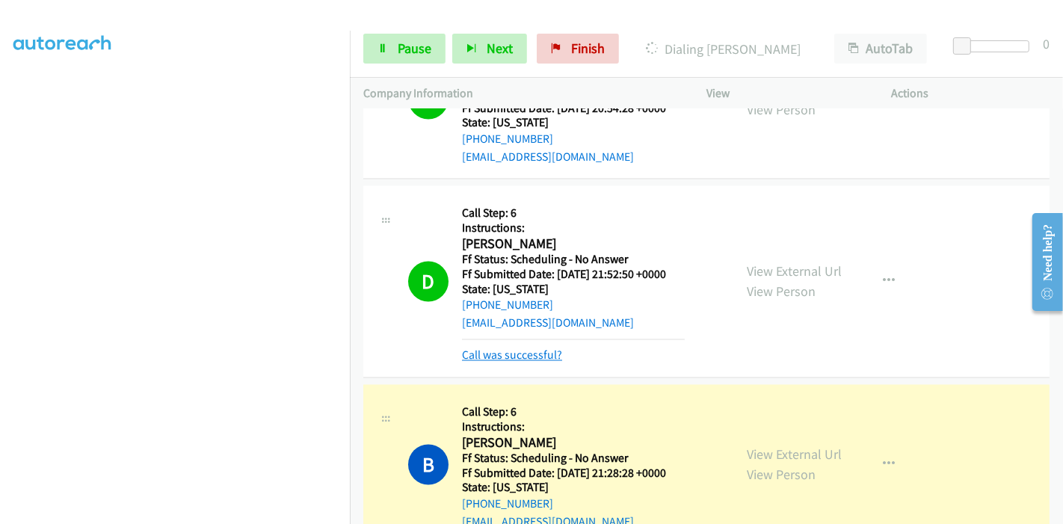
click at [482, 348] on link "Call was successful?" at bounding box center [512, 355] width 100 height 14
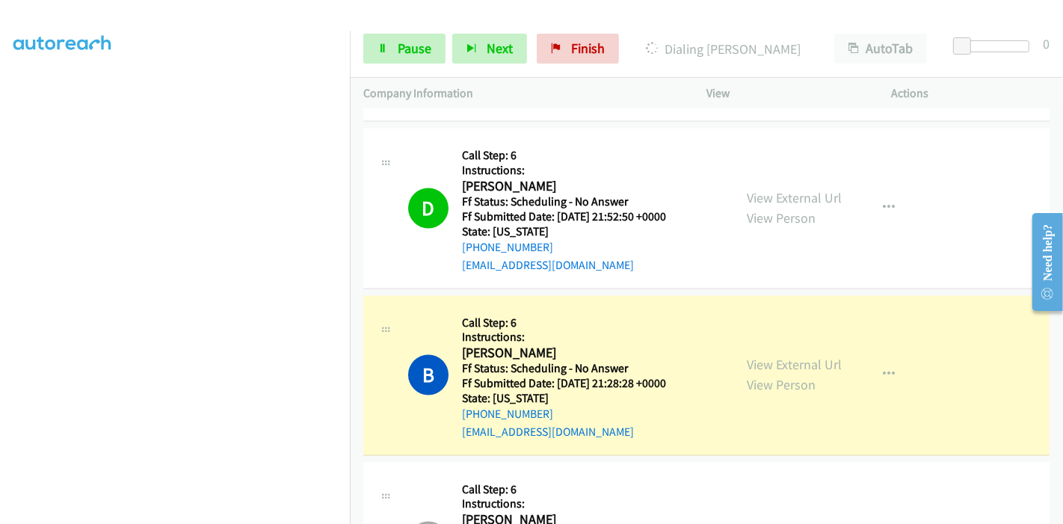
scroll to position [2372, 0]
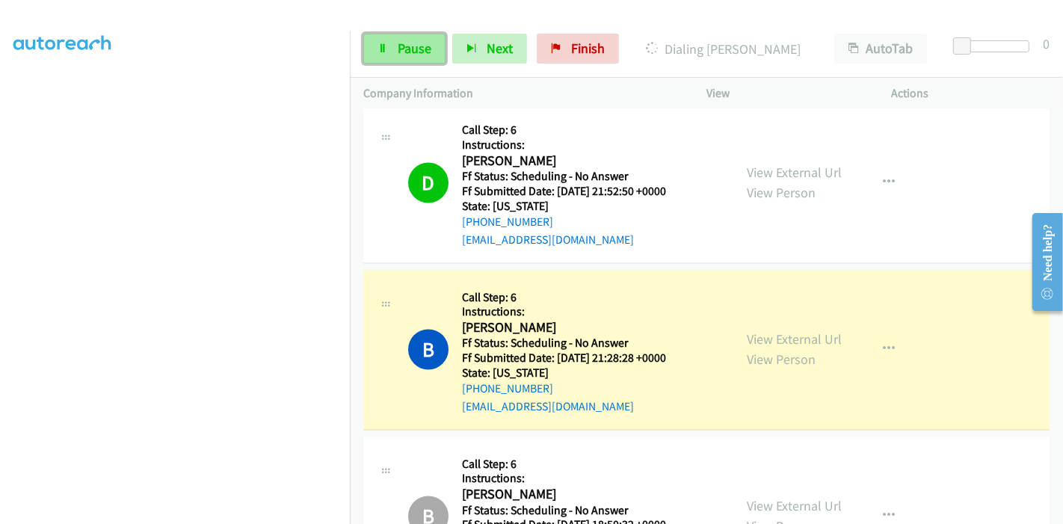
click at [382, 52] on icon at bounding box center [382, 49] width 10 height 10
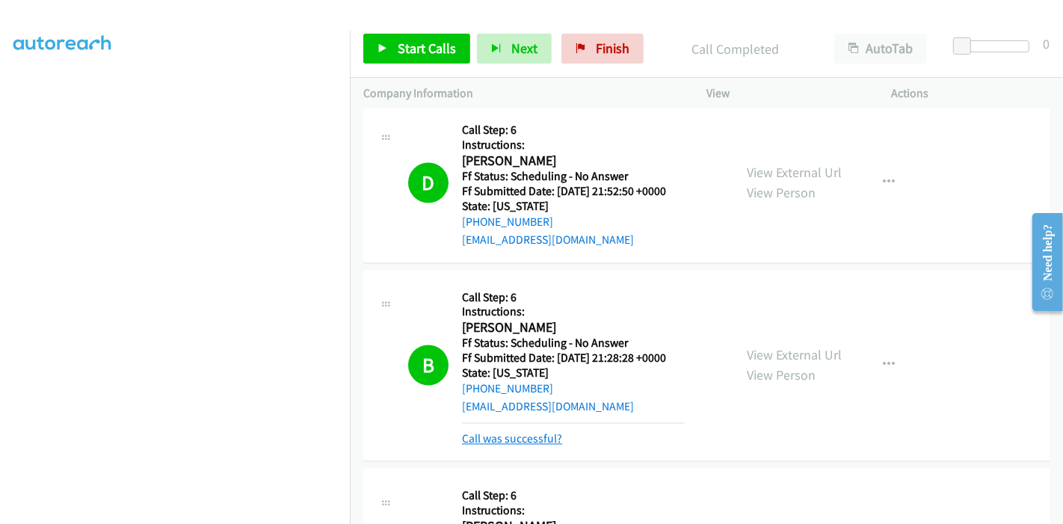
click at [502, 432] on link "Call was successful?" at bounding box center [512, 439] width 100 height 14
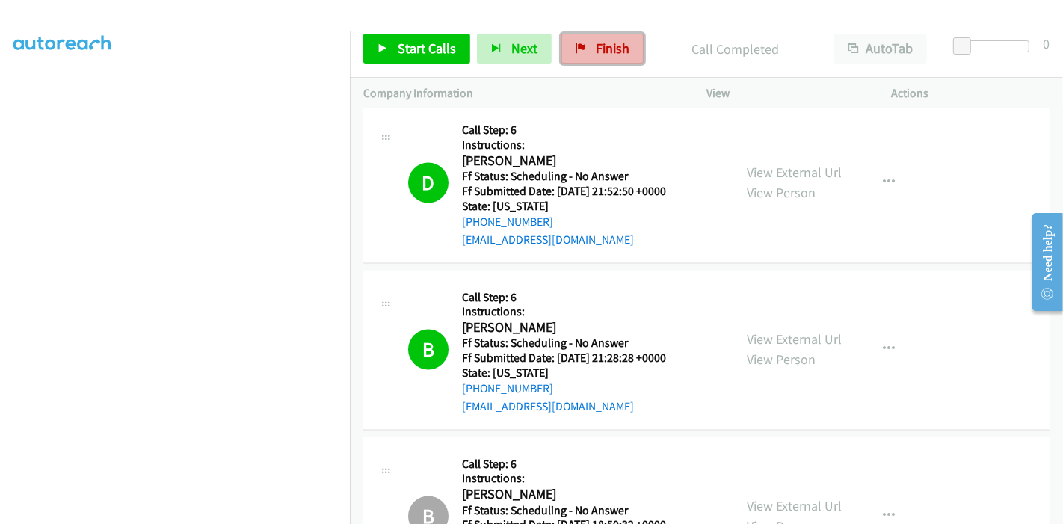
click at [606, 40] on span "Finish" at bounding box center [613, 48] width 34 height 17
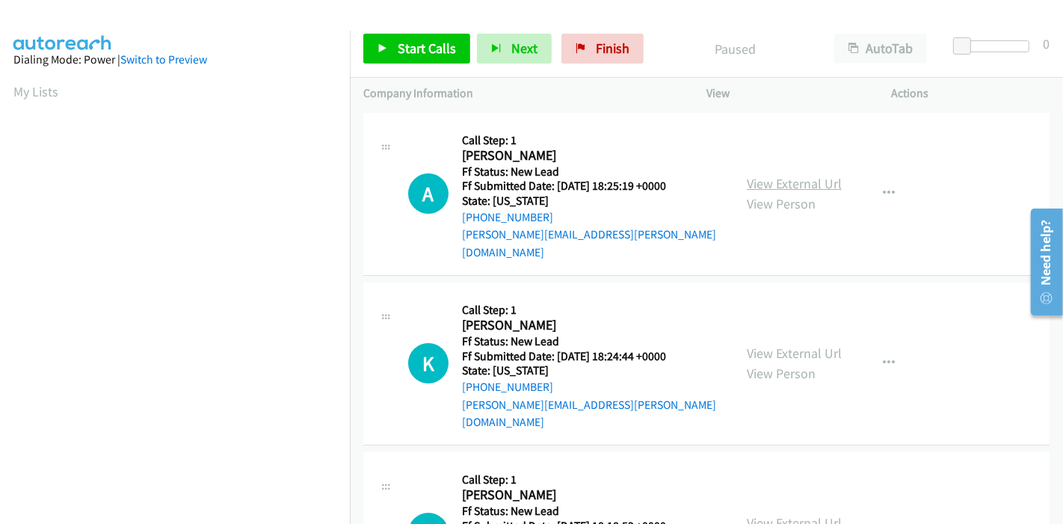
click at [788, 175] on link "View External Url" at bounding box center [794, 183] width 95 height 17
click at [753, 345] on link "View External Url" at bounding box center [794, 353] width 95 height 17
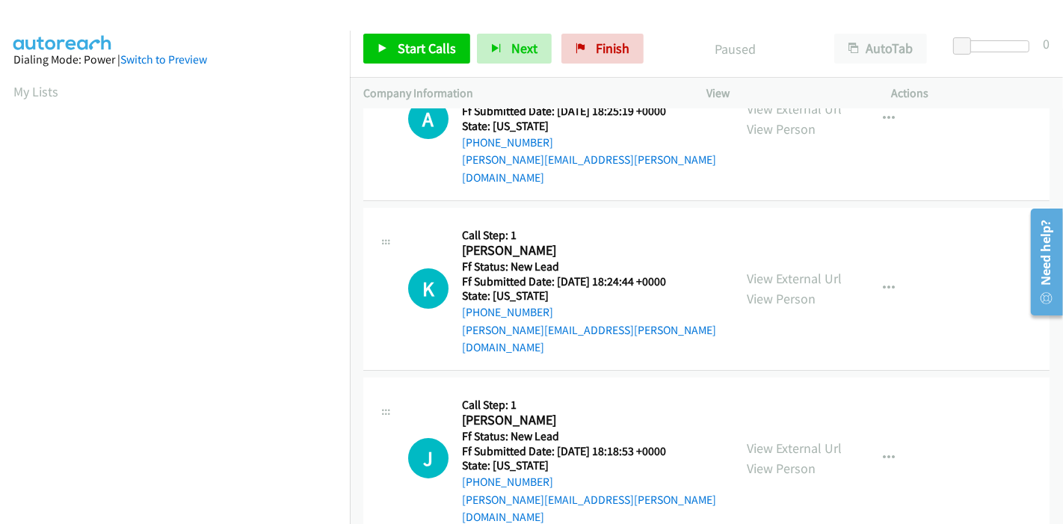
scroll to position [166, 0]
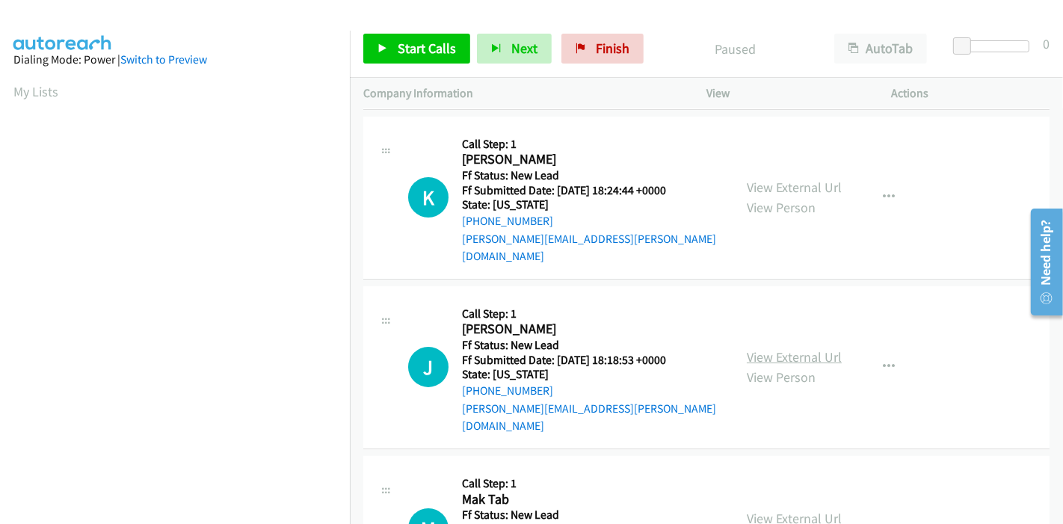
click at [756, 348] on link "View External Url" at bounding box center [794, 356] width 95 height 17
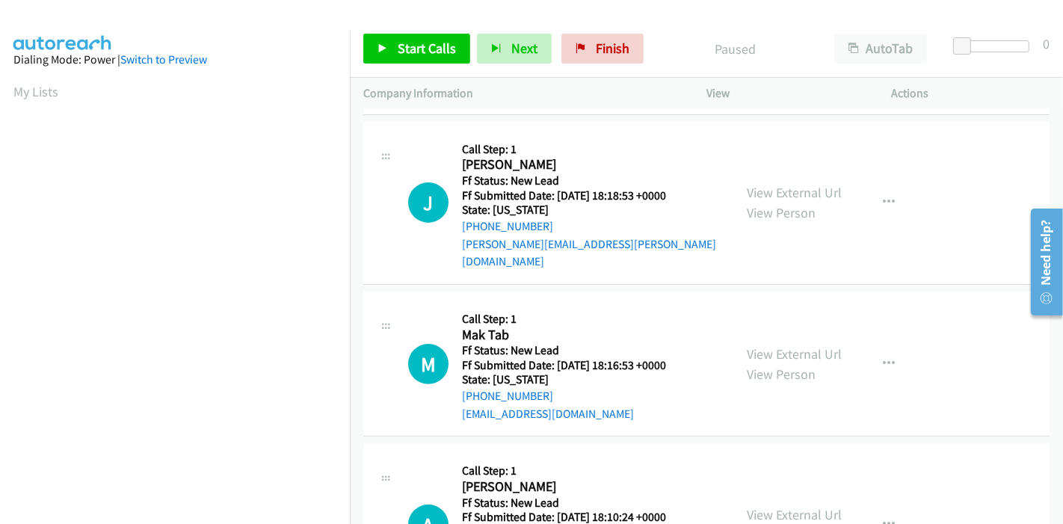
scroll to position [332, 0]
click at [782, 342] on div "View External Url View Person" at bounding box center [794, 362] width 95 height 40
click at [783, 344] on link "View External Url" at bounding box center [794, 352] width 95 height 17
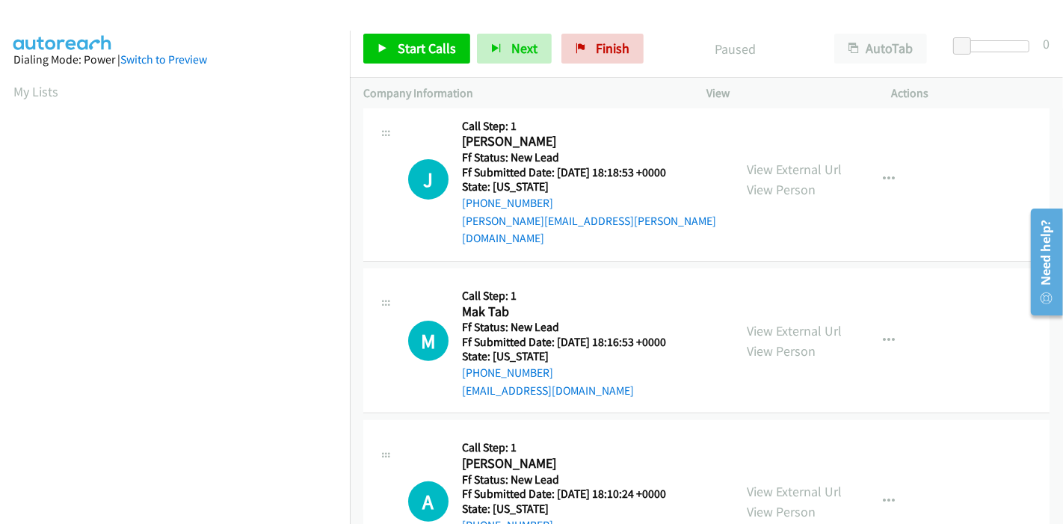
scroll to position [364, 0]
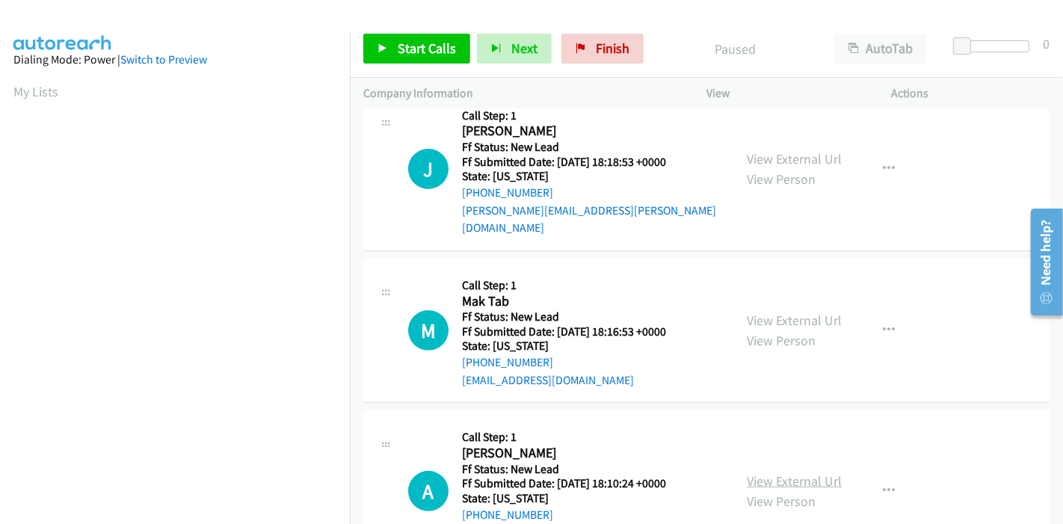
click at [760, 472] on link "View External Url" at bounding box center [794, 480] width 95 height 17
click at [403, 41] on span "Start Calls" at bounding box center [427, 48] width 58 height 17
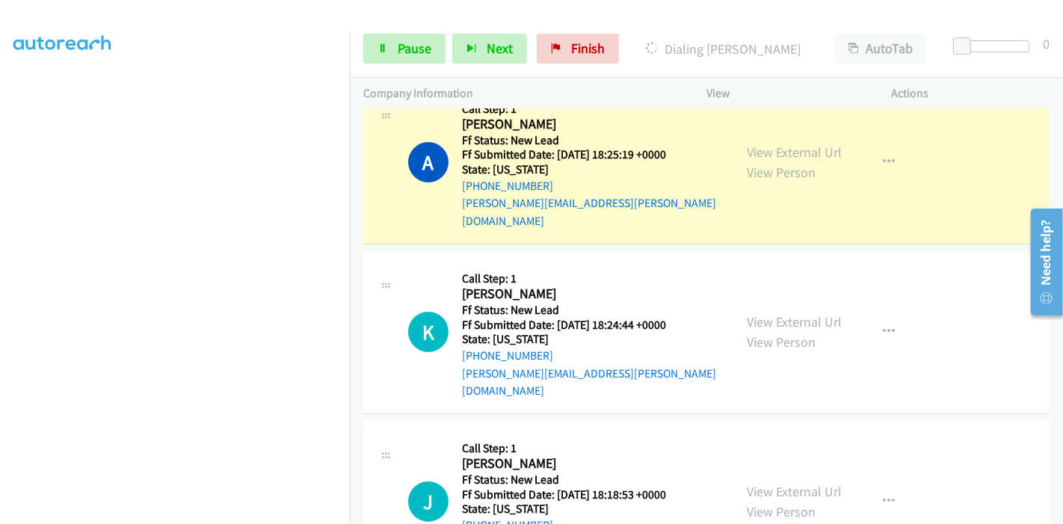
scroll to position [0, 0]
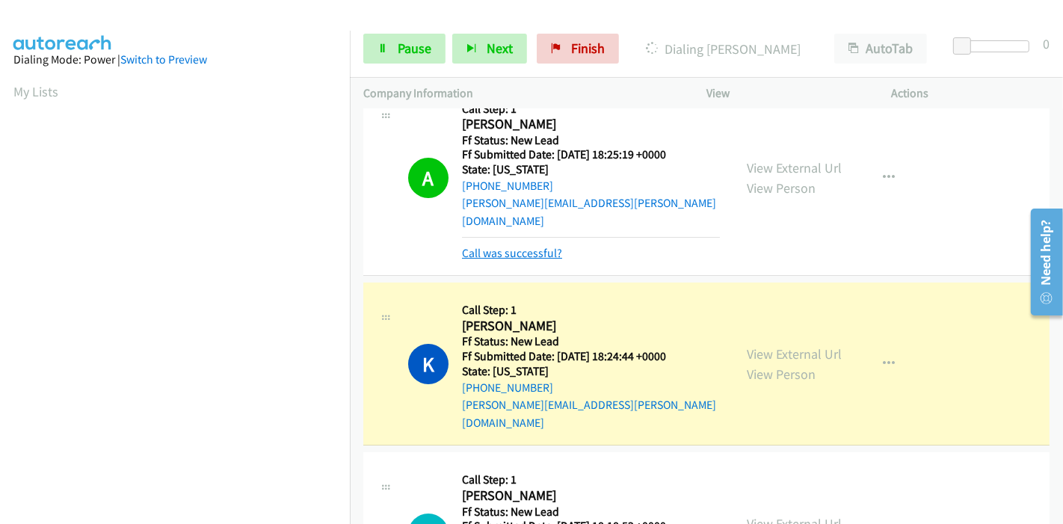
click at [525, 246] on link "Call was successful?" at bounding box center [512, 253] width 100 height 14
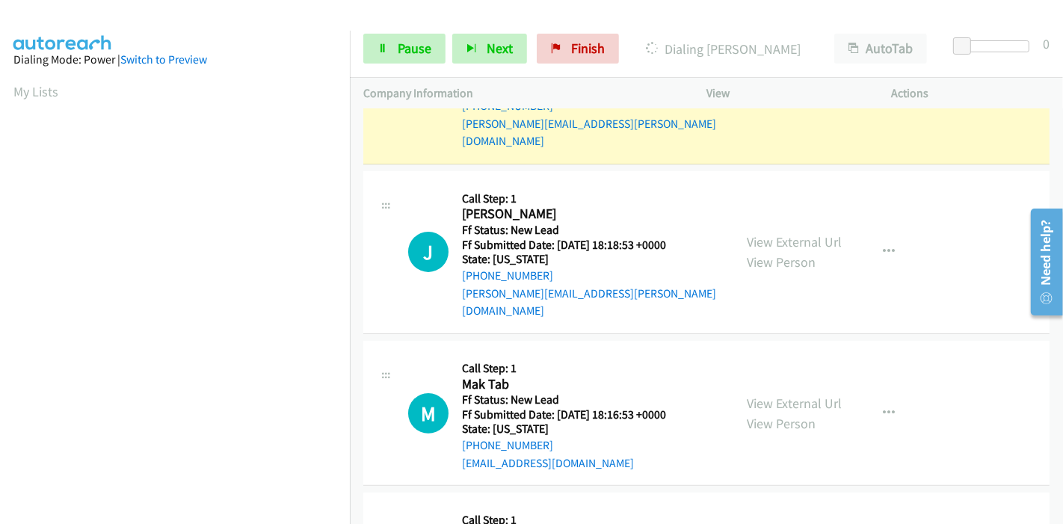
scroll to position [315, 0]
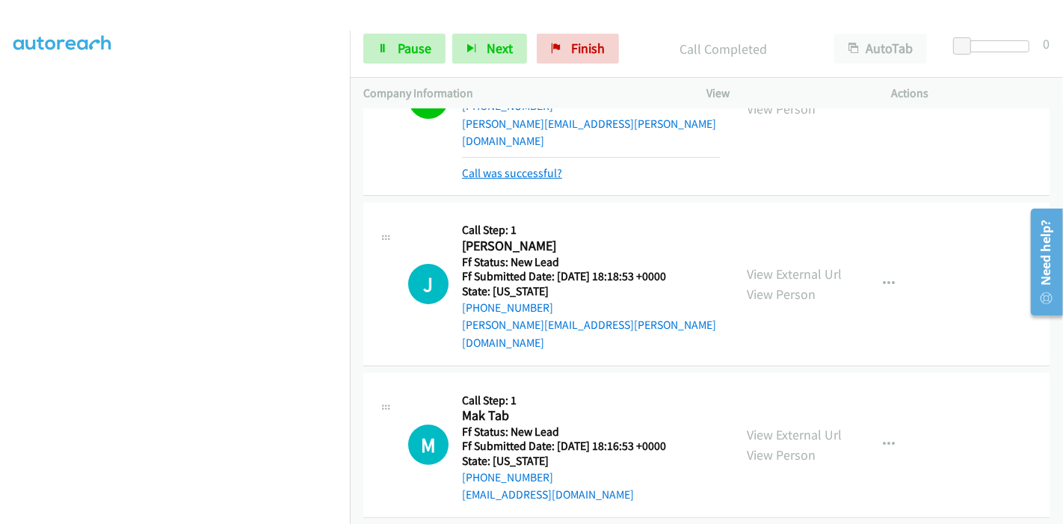
click at [501, 166] on link "Call was successful?" at bounding box center [512, 173] width 100 height 14
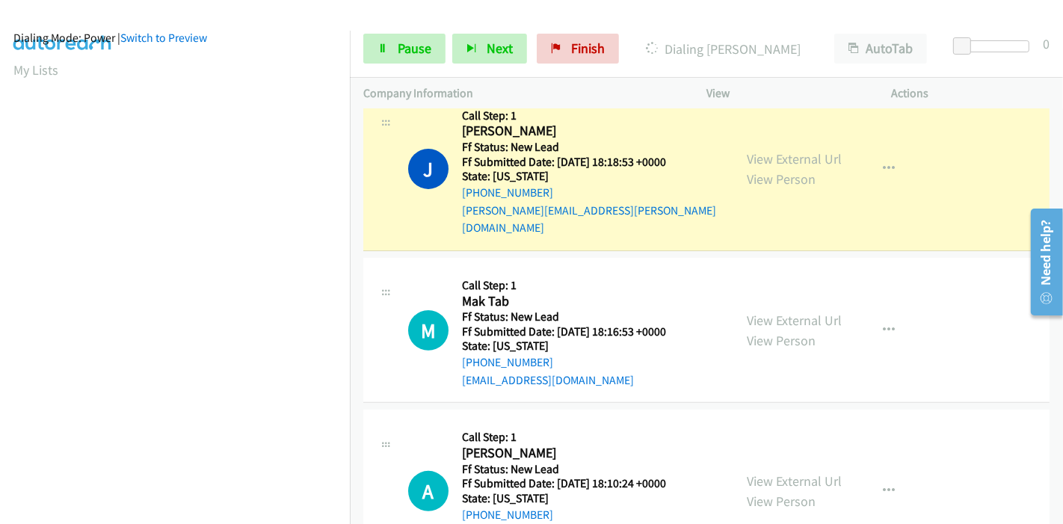
scroll to position [0, 0]
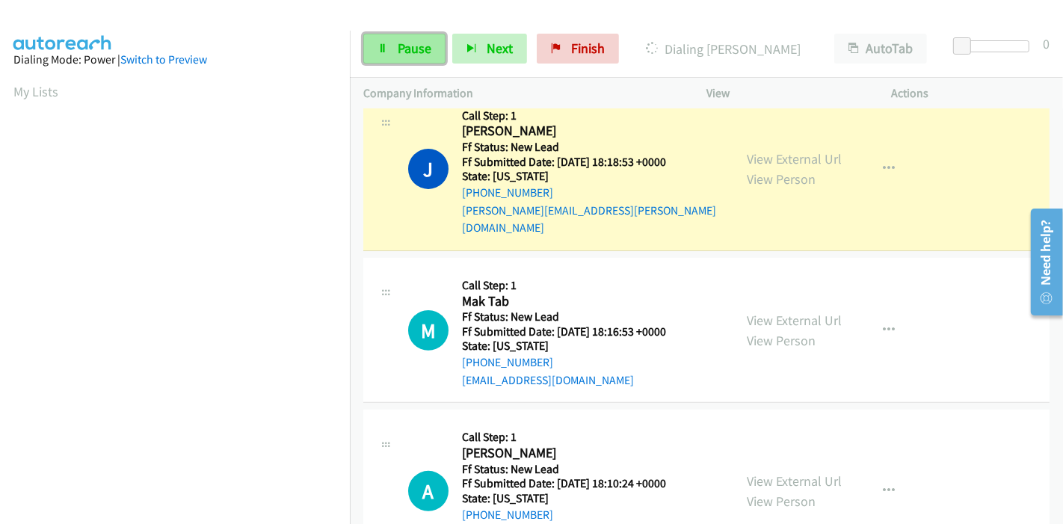
click at [407, 43] on span "Pause" at bounding box center [415, 48] width 34 height 17
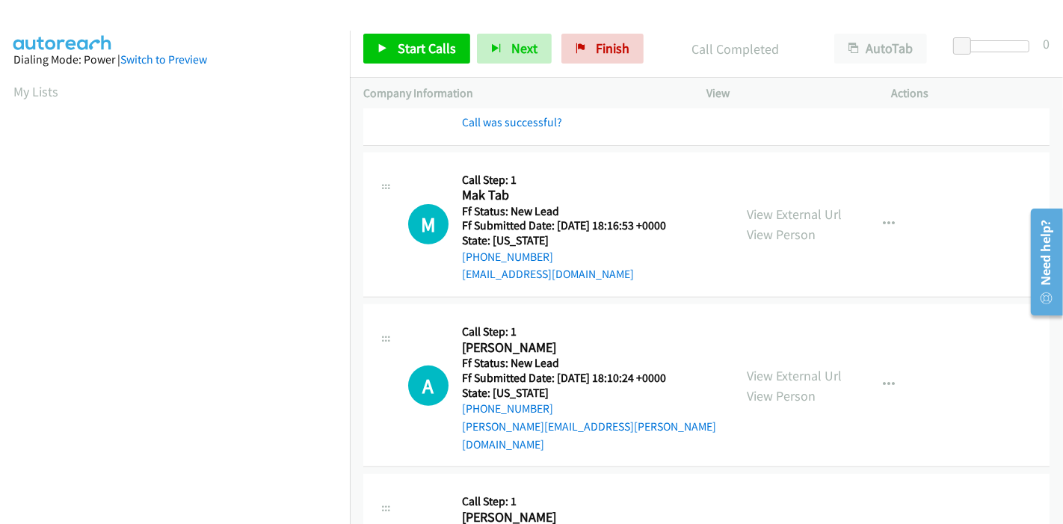
scroll to position [380, 0]
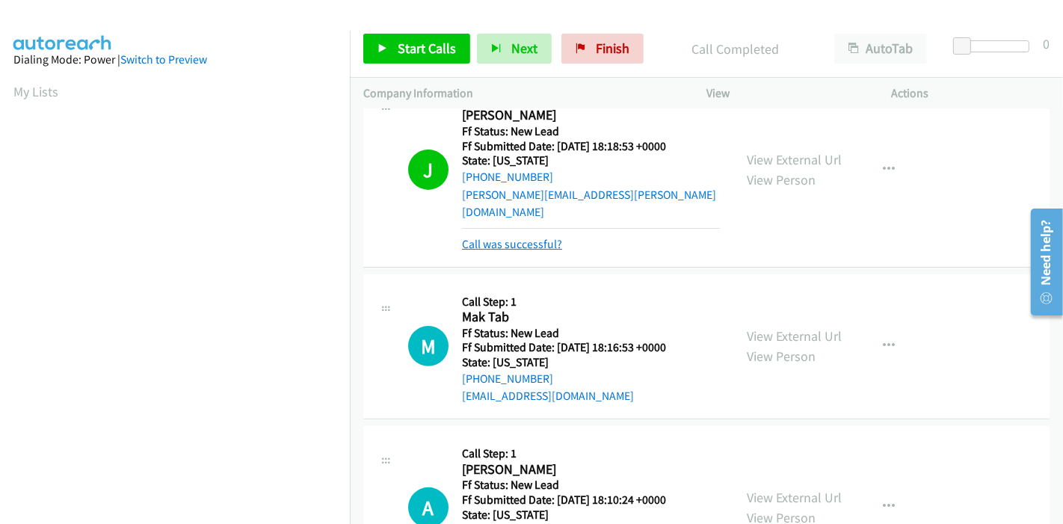
click at [533, 237] on link "Call was successful?" at bounding box center [512, 244] width 100 height 14
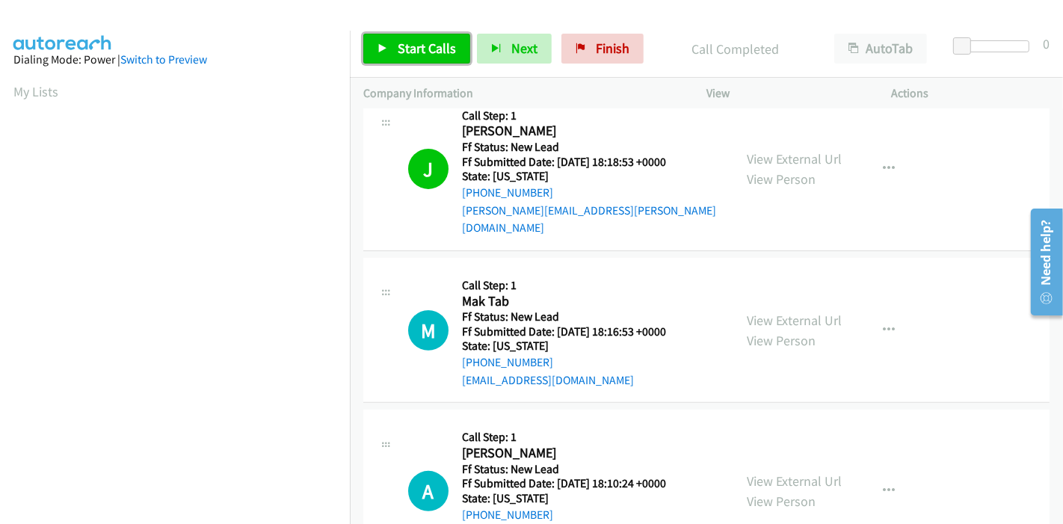
click at [381, 62] on link "Start Calls" at bounding box center [416, 49] width 107 height 30
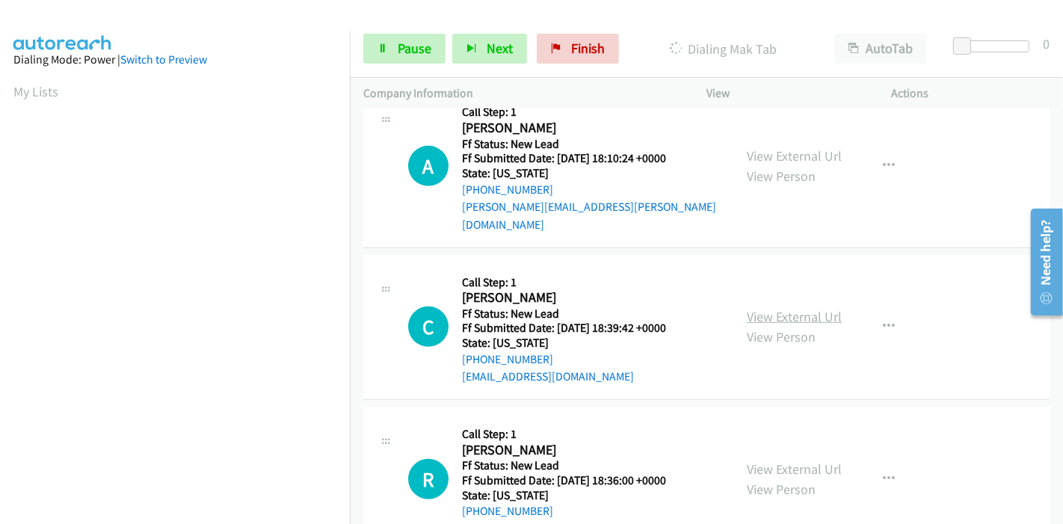
scroll to position [696, 0]
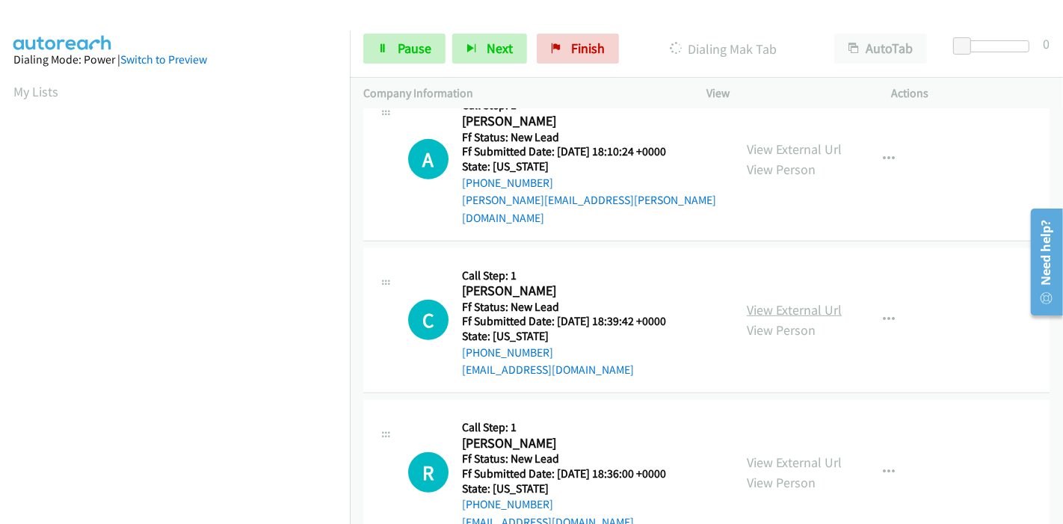
click at [763, 301] on link "View External Url" at bounding box center [794, 309] width 95 height 17
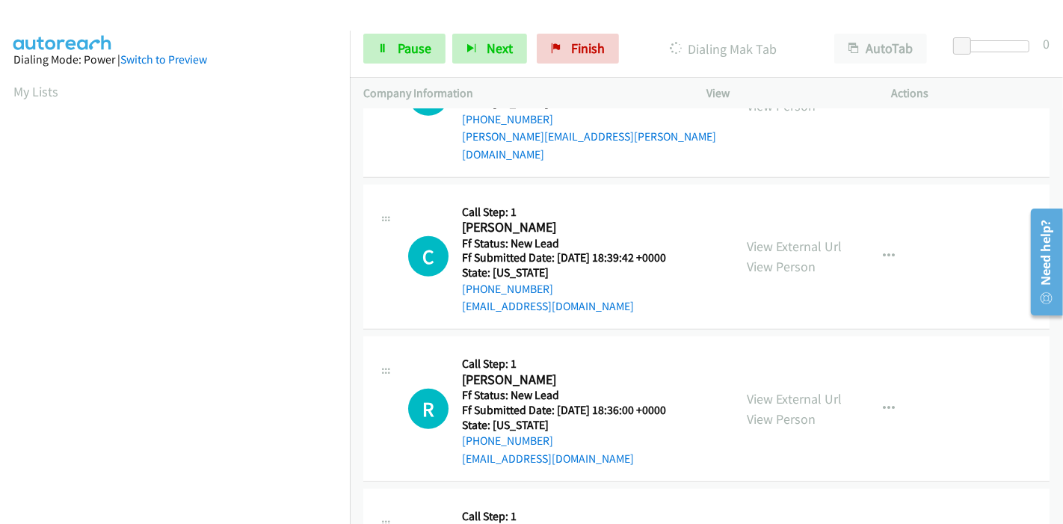
scroll to position [820, 0]
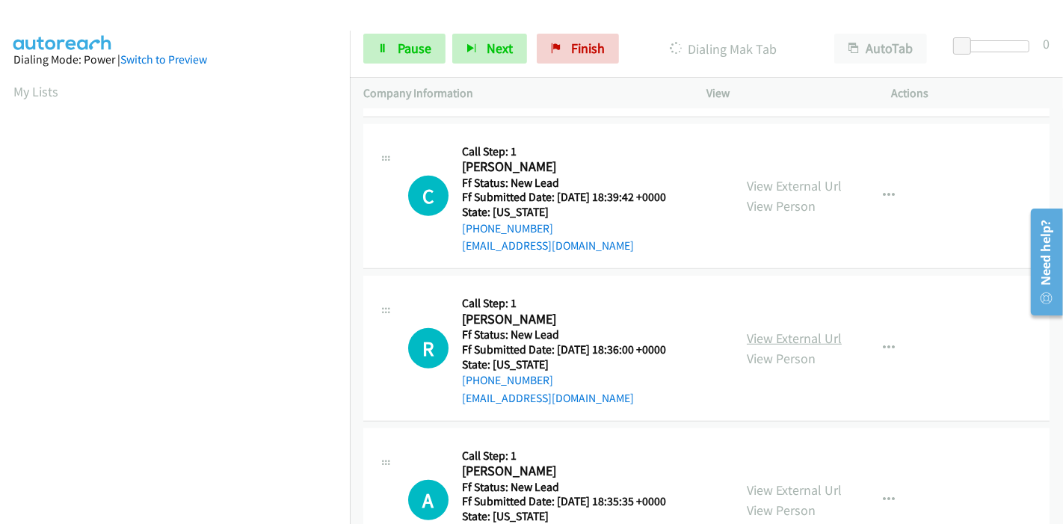
click at [770, 330] on link "View External Url" at bounding box center [794, 338] width 95 height 17
click at [755, 481] on link "View External Url" at bounding box center [794, 489] width 95 height 17
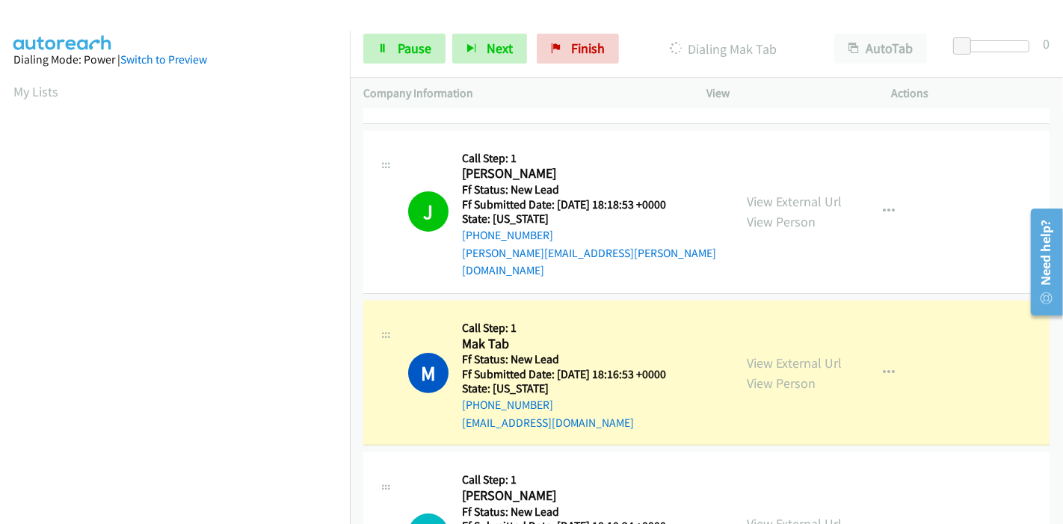
scroll to position [487, 0]
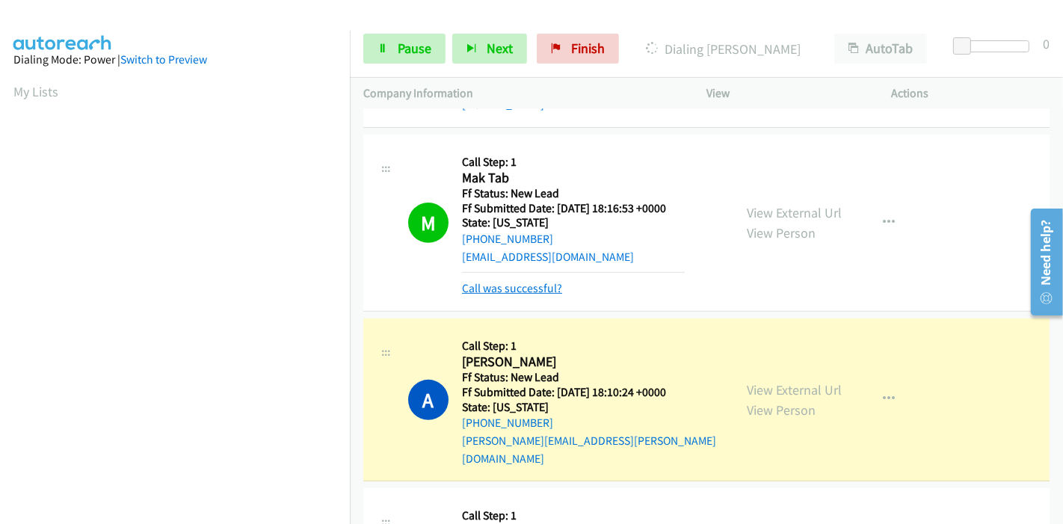
click at [506, 281] on link "Call was successful?" at bounding box center [512, 288] width 100 height 14
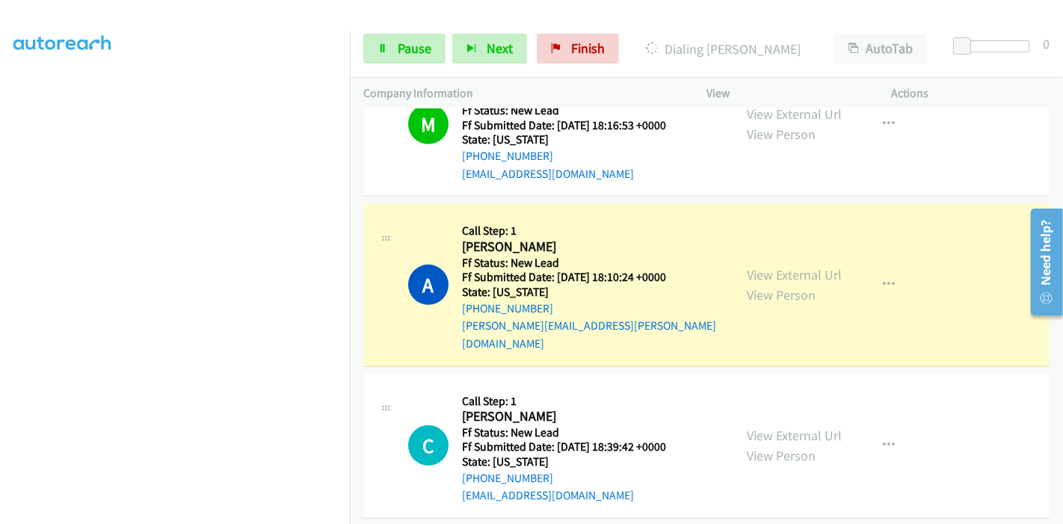
scroll to position [0, 0]
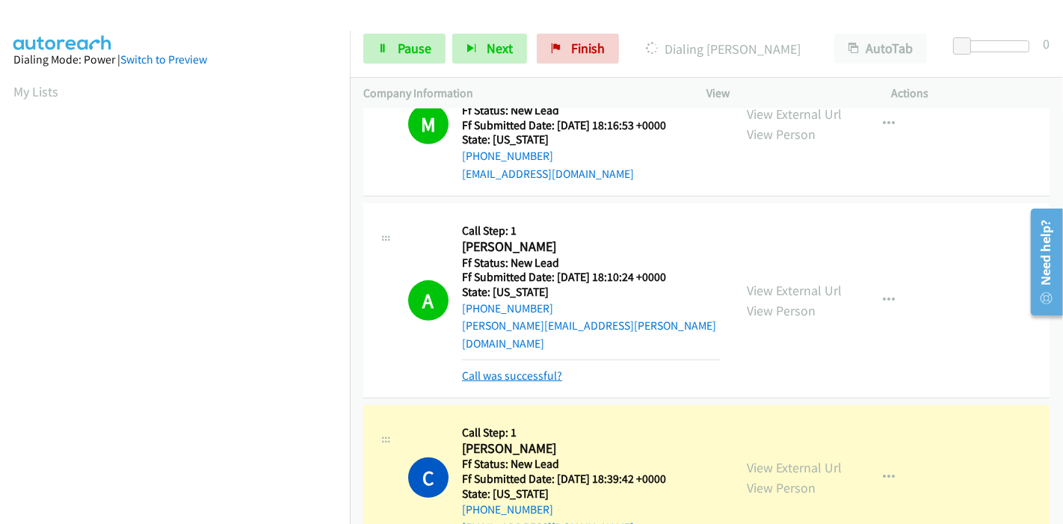
click at [525, 368] on link "Call was successful?" at bounding box center [512, 375] width 100 height 14
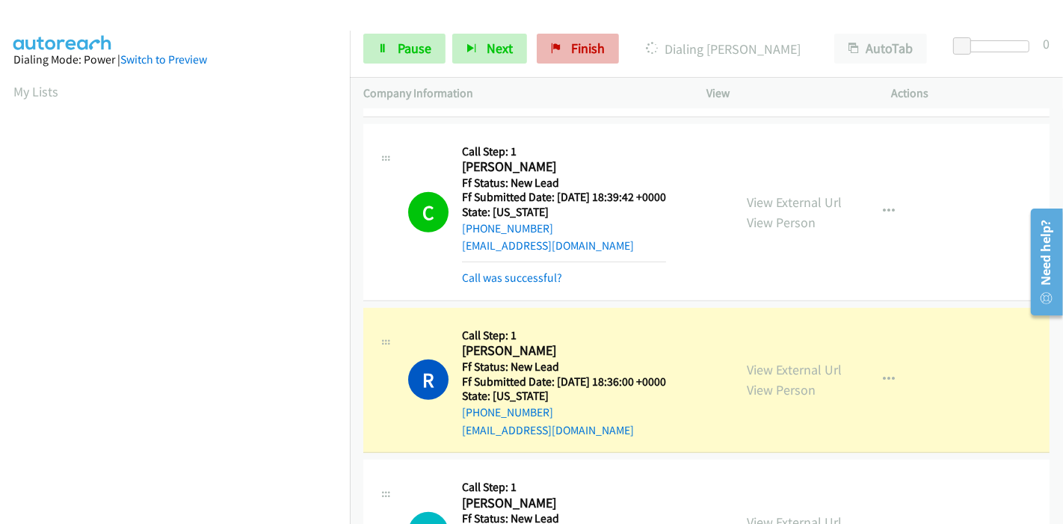
scroll to position [835, 0]
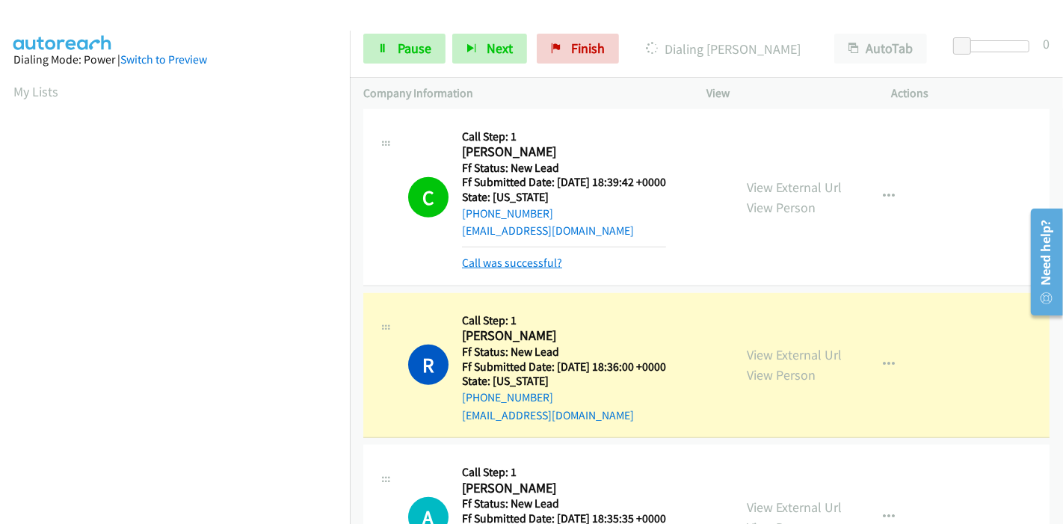
click at [533, 256] on link "Call was successful?" at bounding box center [512, 263] width 100 height 14
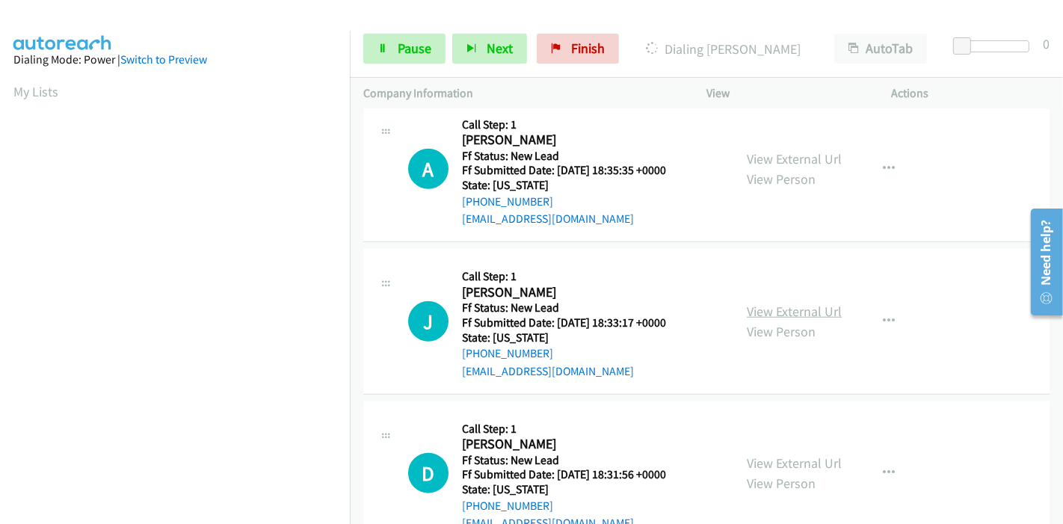
scroll to position [1152, 0]
click at [771, 302] on link "View External Url" at bounding box center [794, 310] width 95 height 17
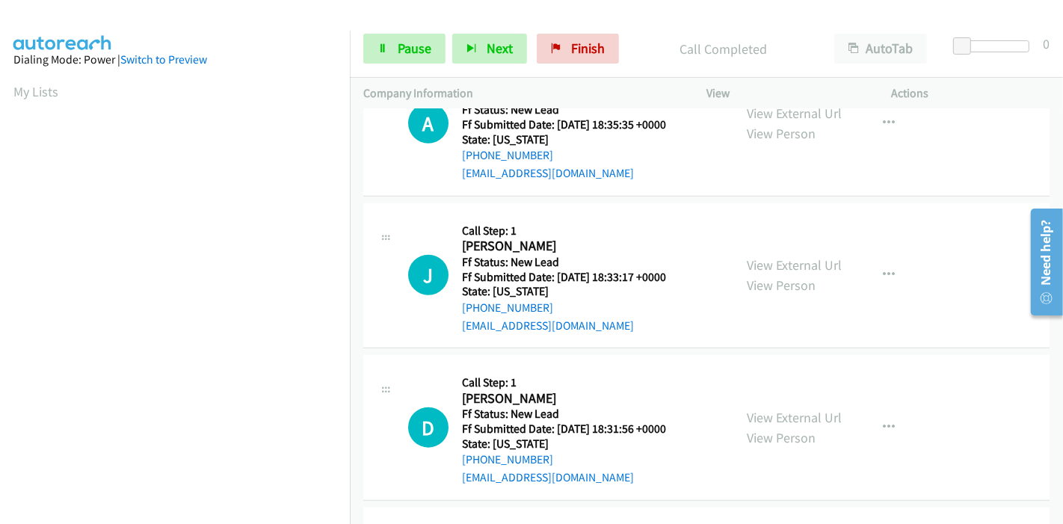
scroll to position [1267, 0]
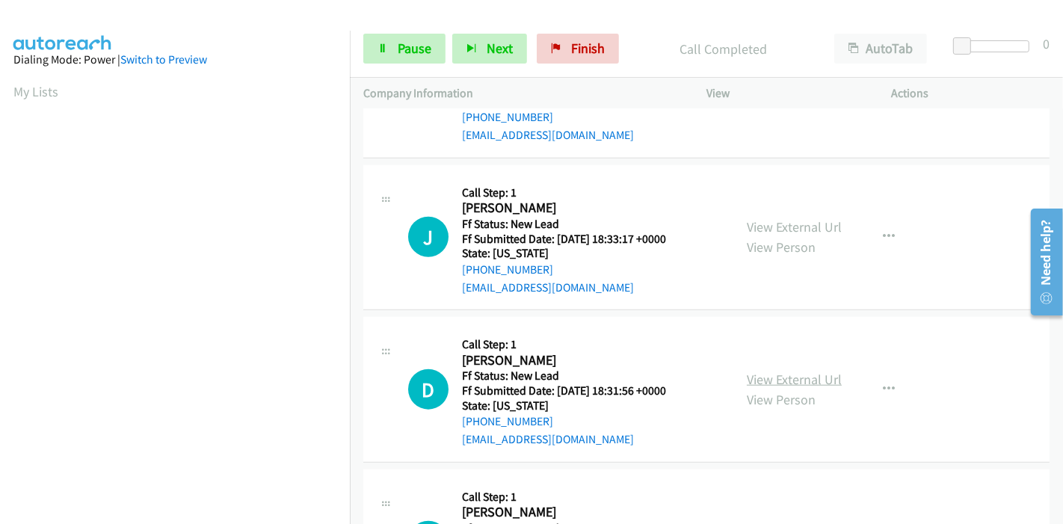
click at [754, 371] on link "View External Url" at bounding box center [794, 379] width 95 height 17
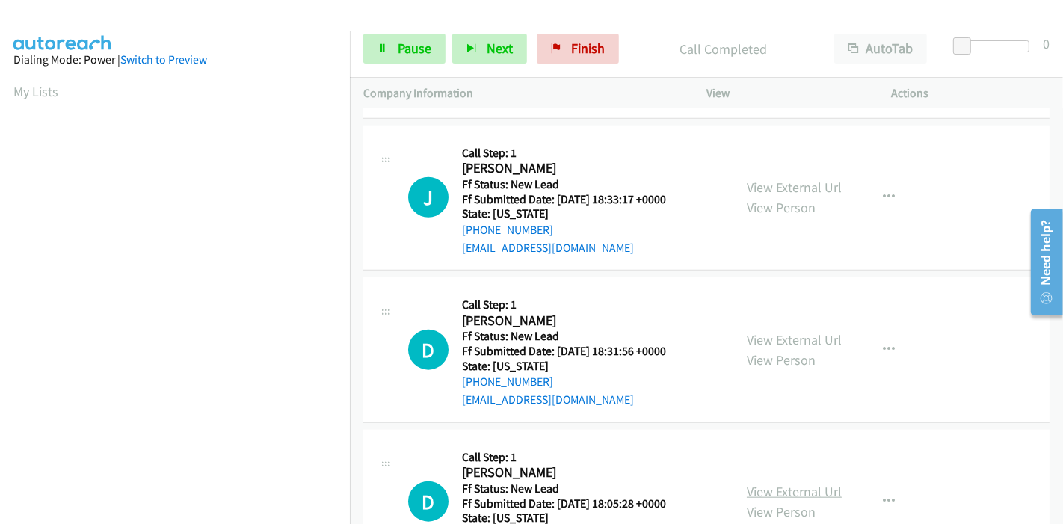
click at [771, 483] on link "View External Url" at bounding box center [794, 491] width 95 height 17
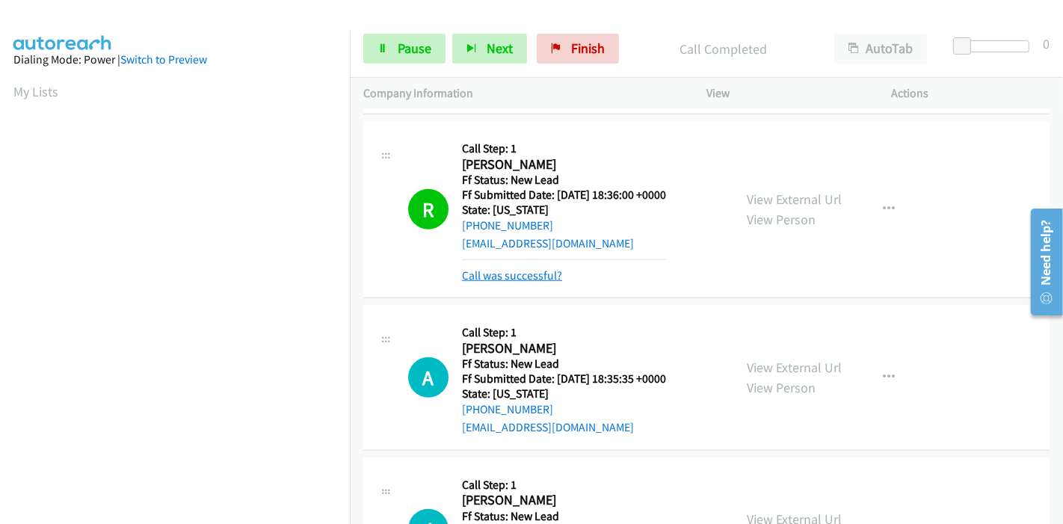
click at [486, 268] on link "Call was successful?" at bounding box center [512, 275] width 100 height 14
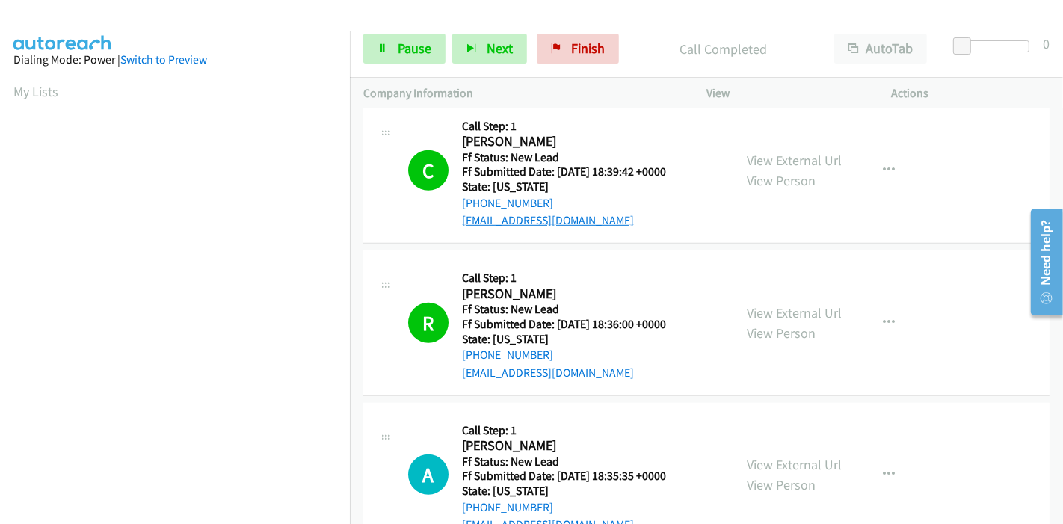
scroll to position [709, 0]
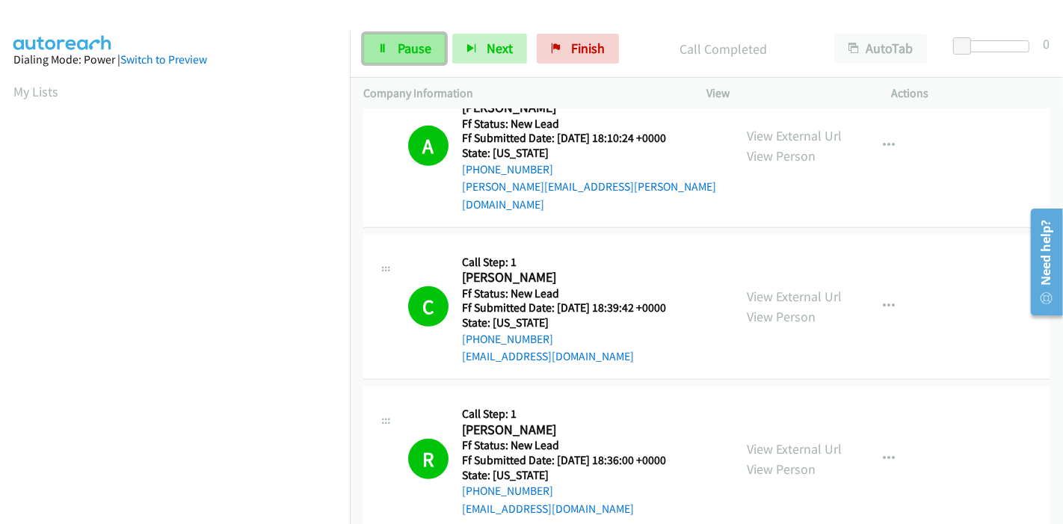
click at [412, 53] on span "Pause" at bounding box center [415, 48] width 34 height 17
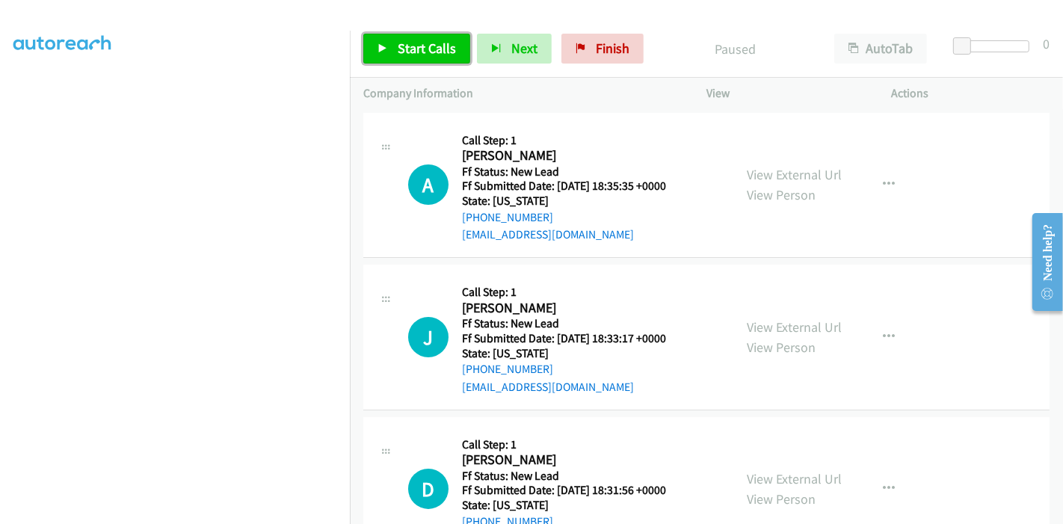
click at [383, 46] on icon at bounding box center [382, 49] width 10 height 10
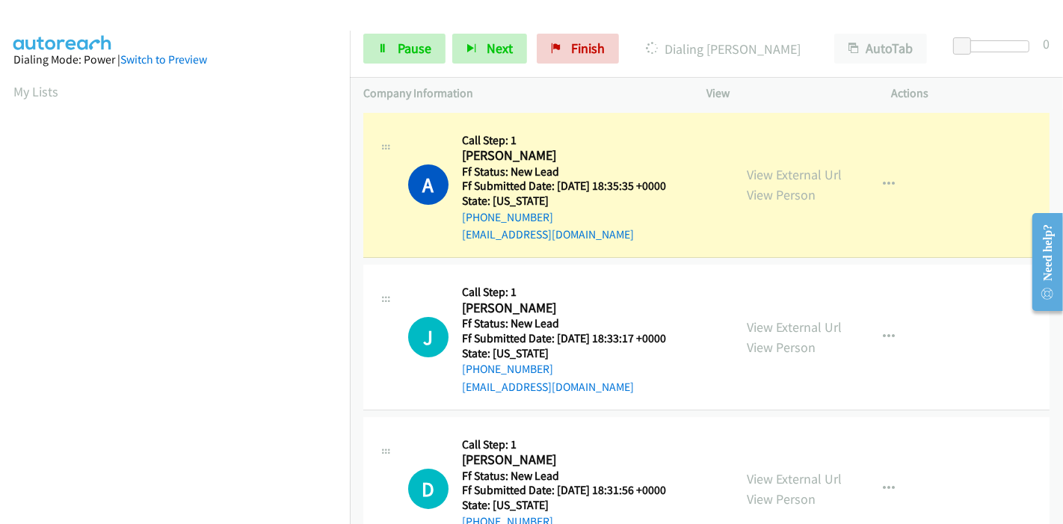
scroll to position [315, 0]
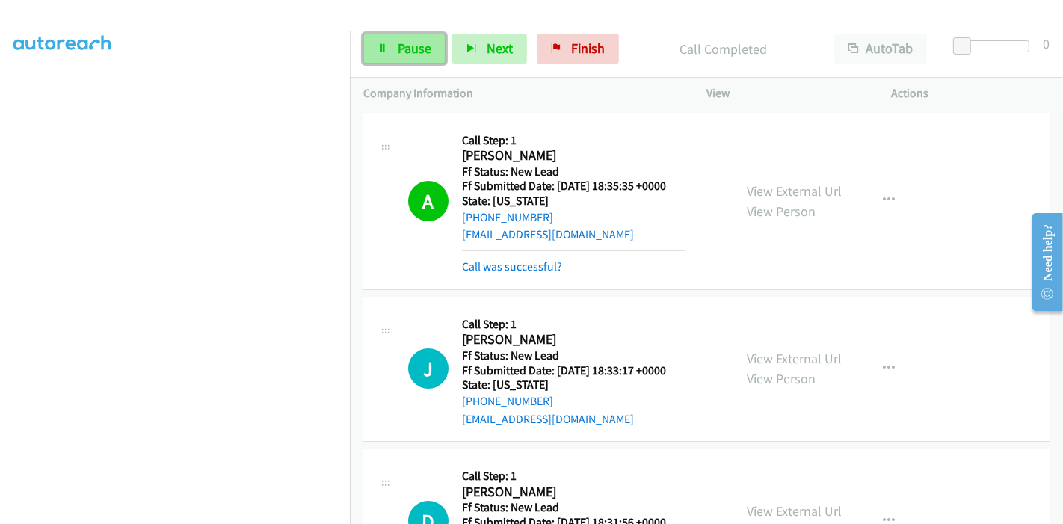
click at [410, 50] on span "Pause" at bounding box center [415, 48] width 34 height 17
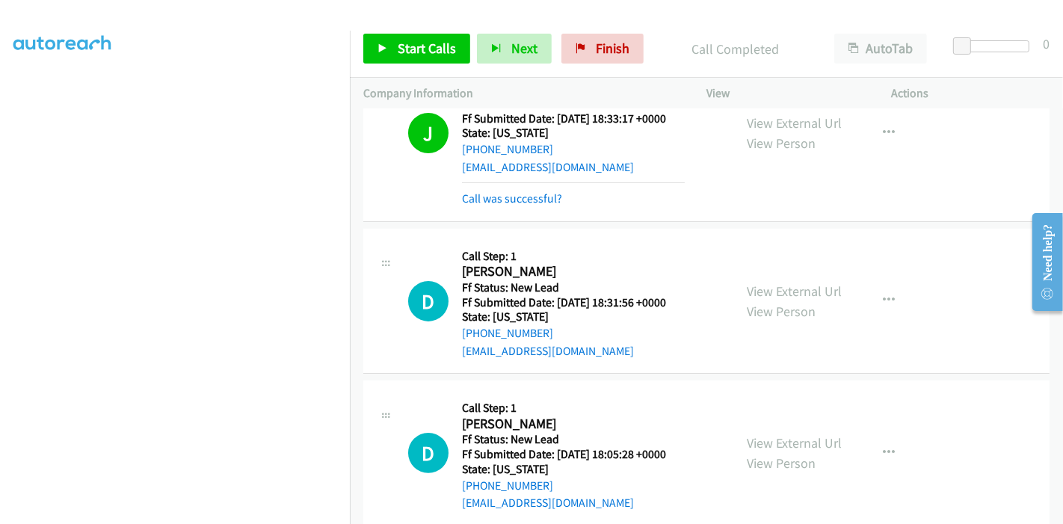
scroll to position [275, 0]
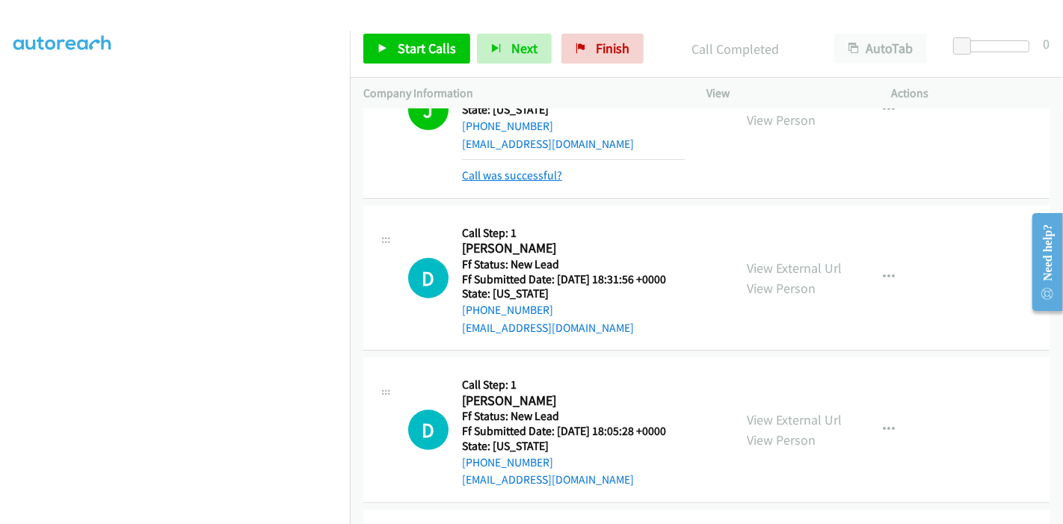
click at [531, 180] on link "Call was successful?" at bounding box center [512, 175] width 100 height 14
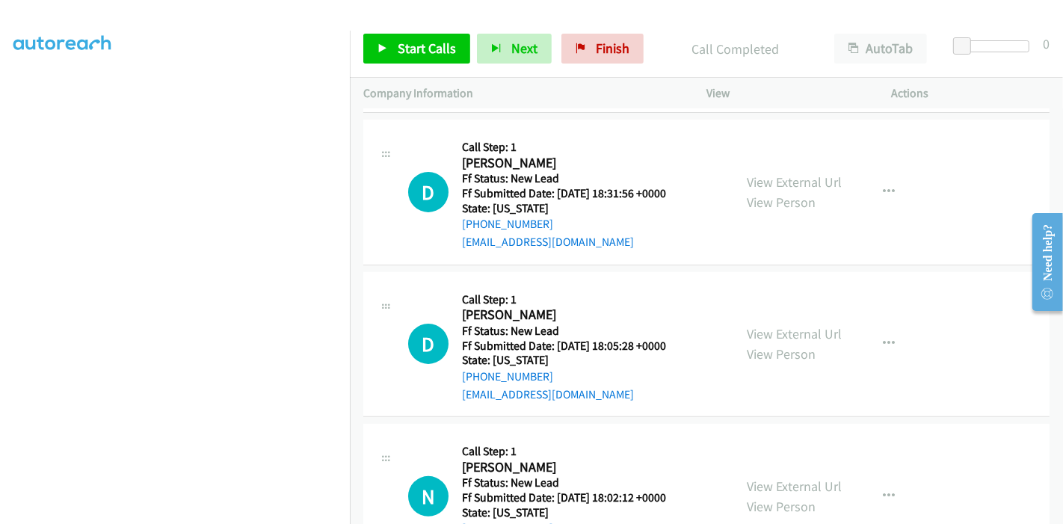
scroll to position [299, 0]
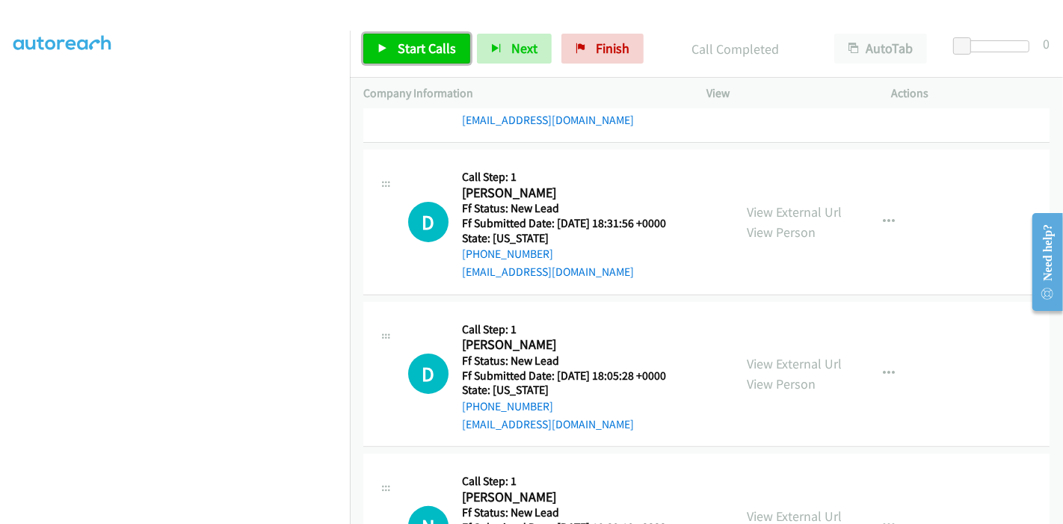
click at [410, 47] on span "Start Calls" at bounding box center [427, 48] width 58 height 17
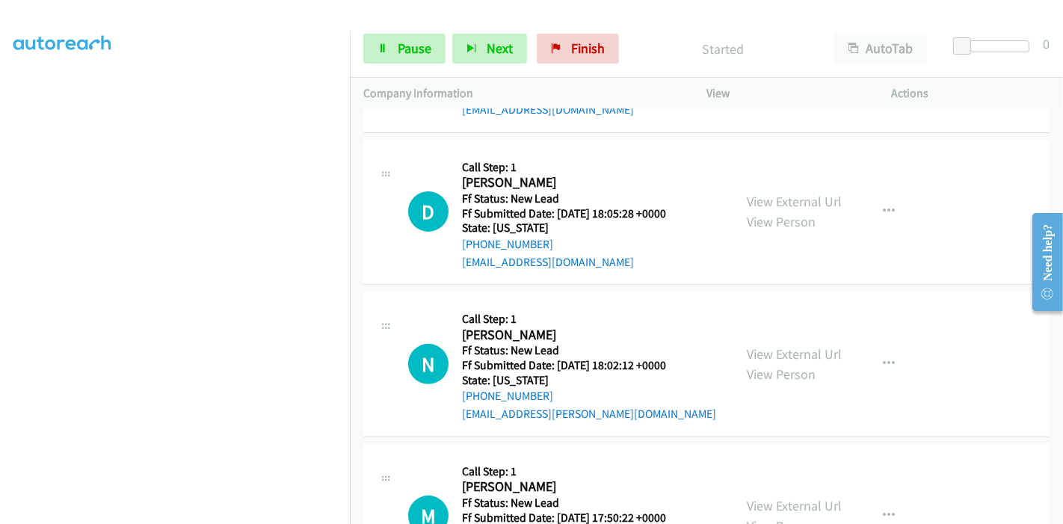
scroll to position [465, 0]
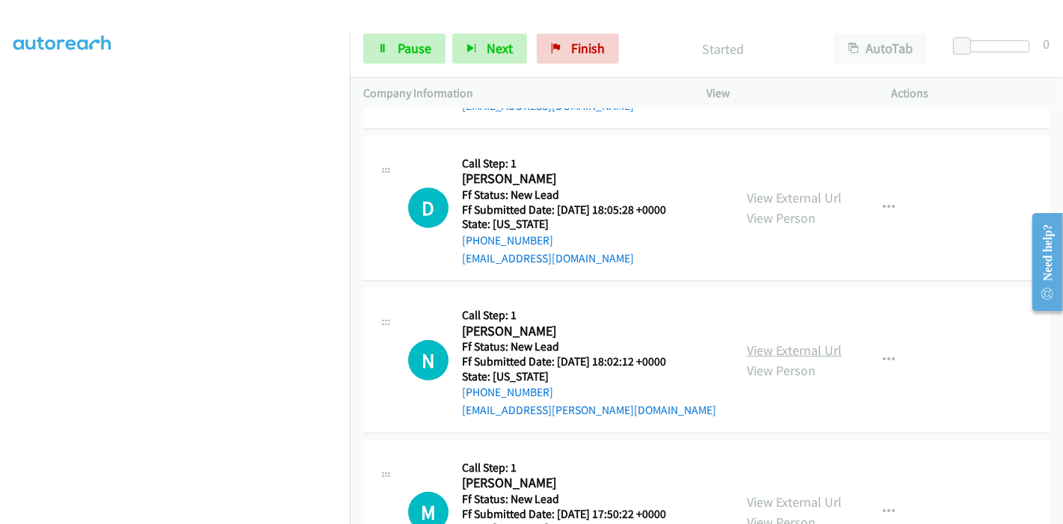
click at [783, 345] on link "View External Url" at bounding box center [794, 350] width 95 height 17
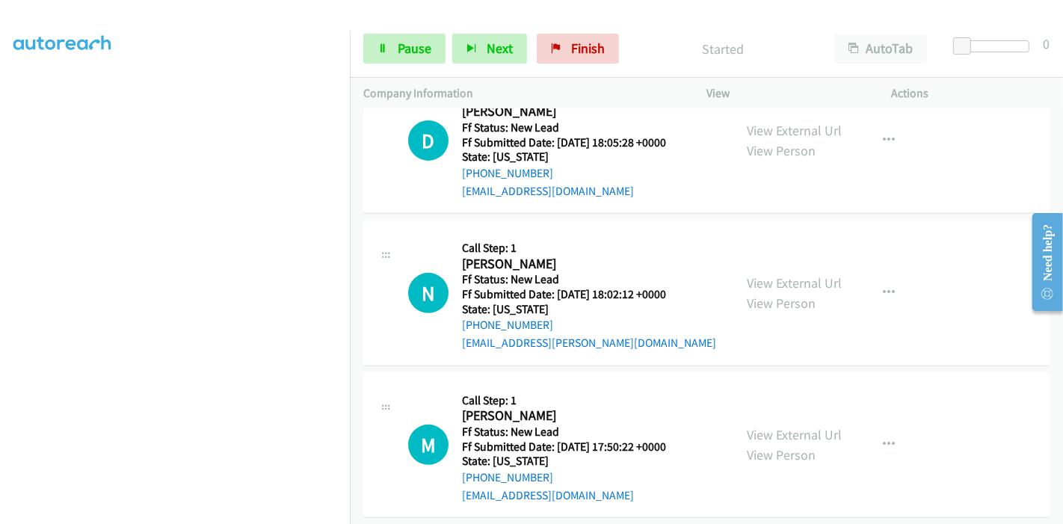
scroll to position [548, 0]
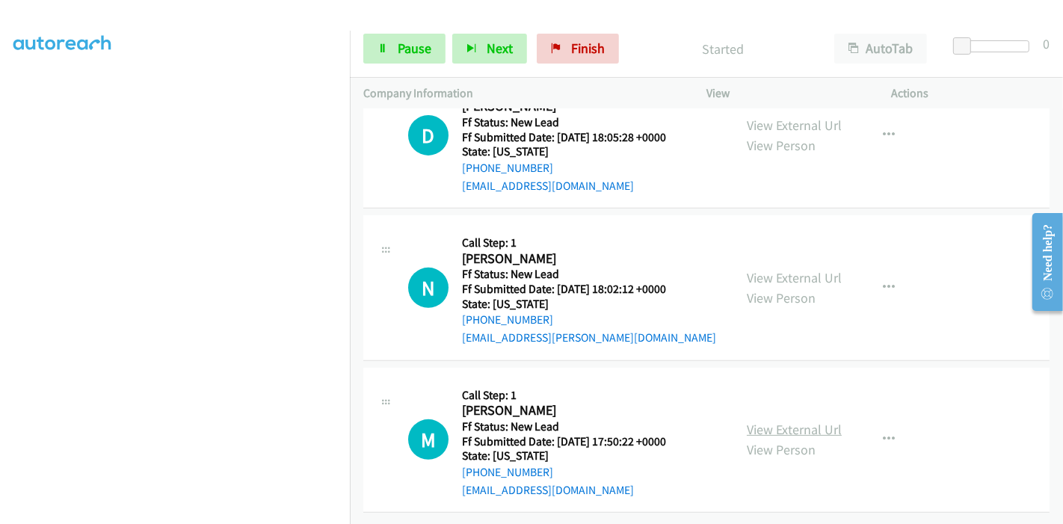
click at [777, 424] on link "View External Url" at bounding box center [794, 429] width 95 height 17
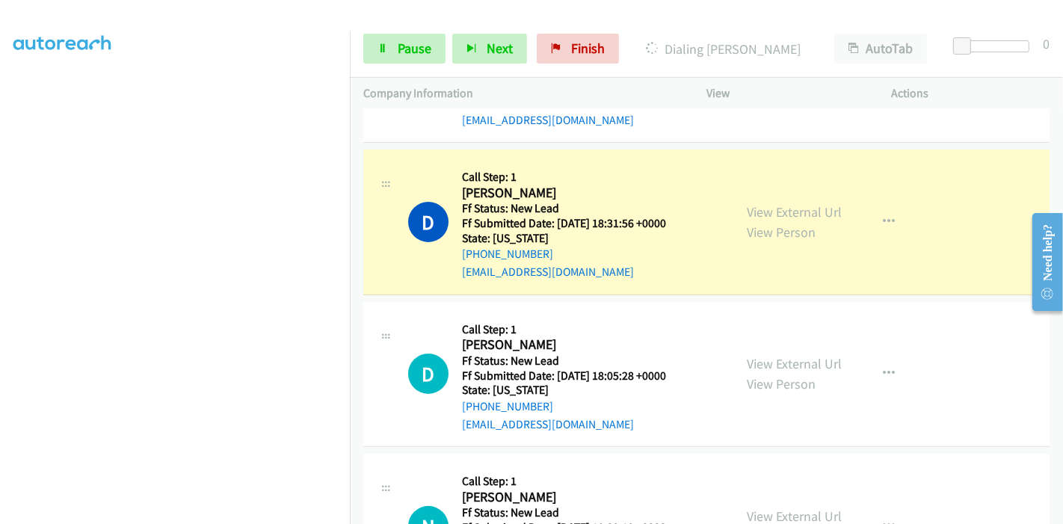
scroll to position [315, 0]
click at [390, 48] on link "Pause" at bounding box center [404, 49] width 82 height 30
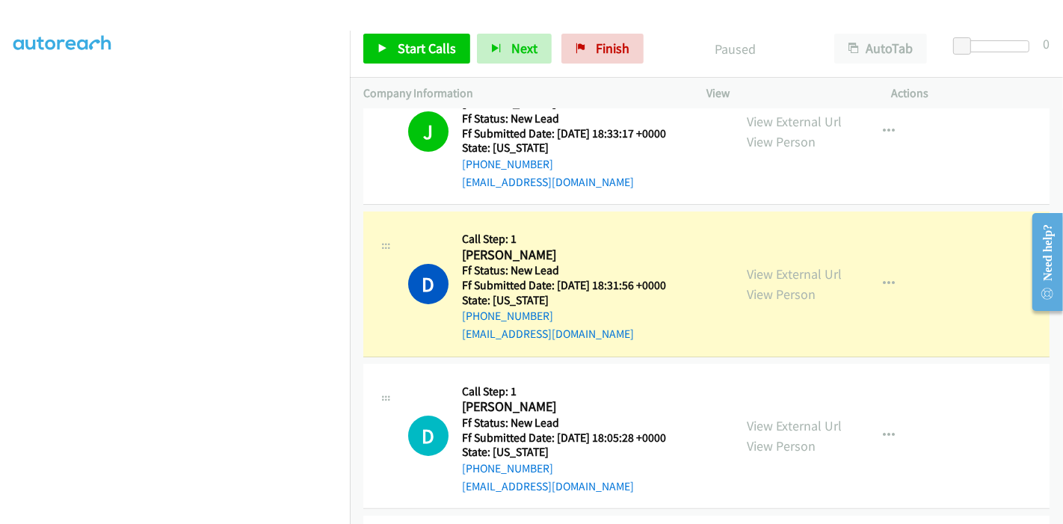
scroll to position [227, 0]
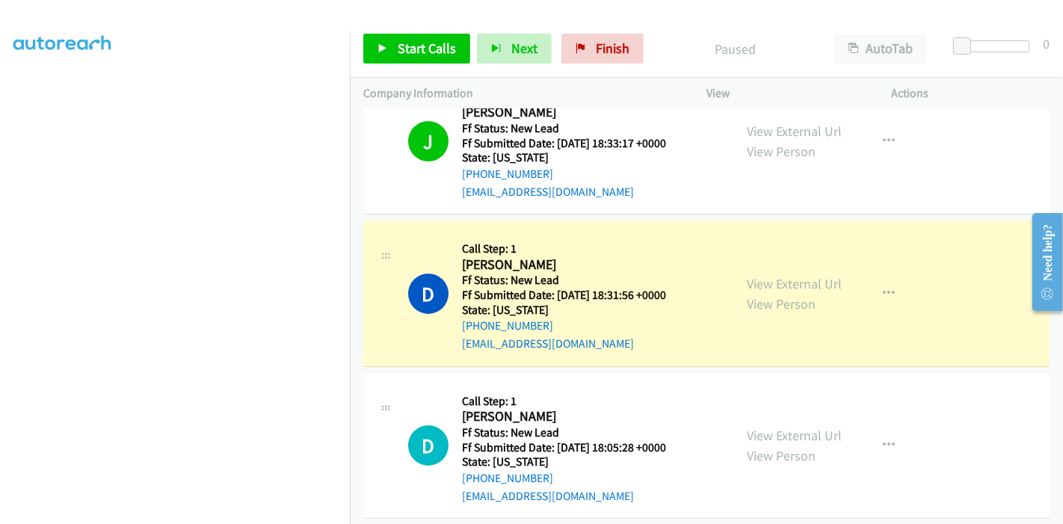
drag, startPoint x: 1058, startPoint y: 342, endPoint x: 38, endPoint y: 111, distance: 1045.9
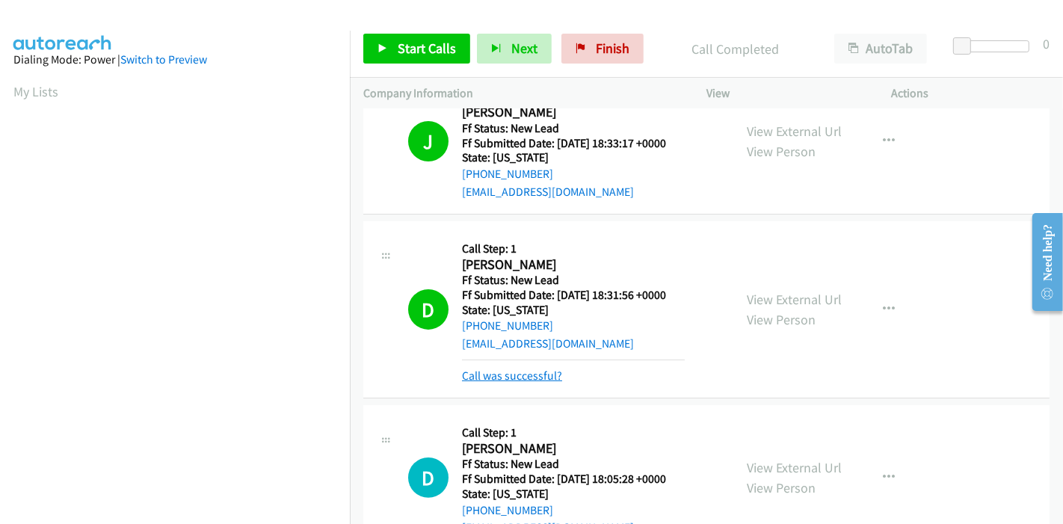
click at [549, 377] on link "Call was successful?" at bounding box center [512, 375] width 100 height 14
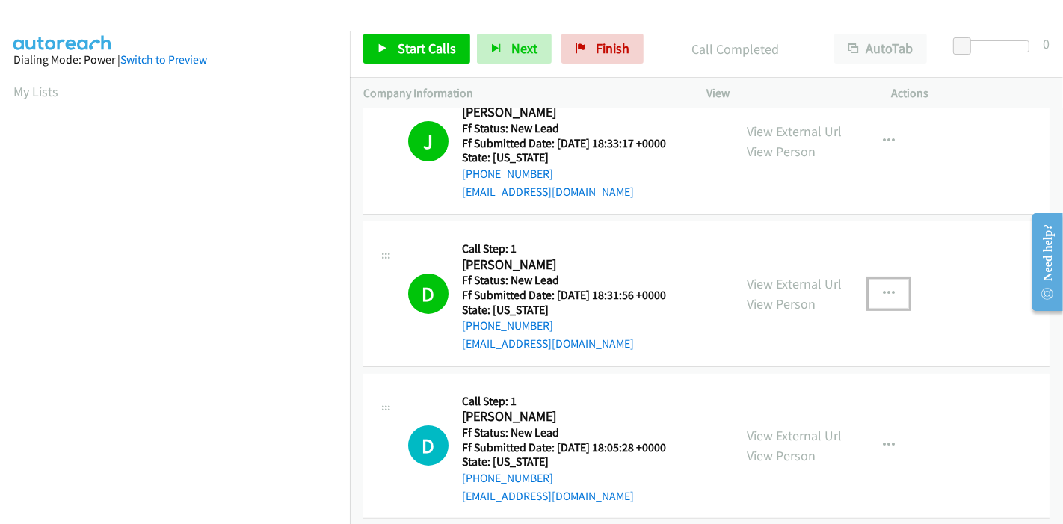
click at [871, 294] on button "button" at bounding box center [888, 294] width 40 height 30
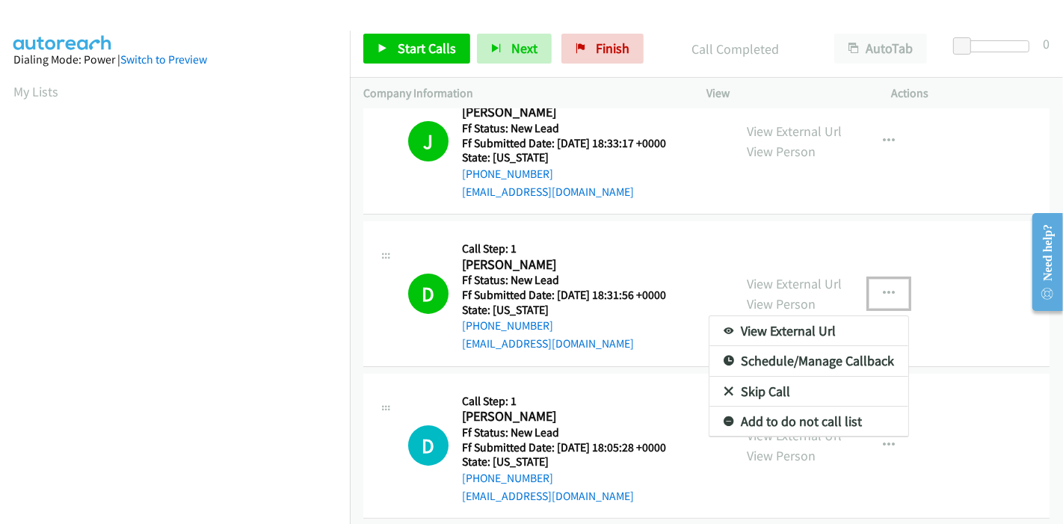
click at [771, 422] on link "Add to do not call list" at bounding box center [808, 422] width 199 height 30
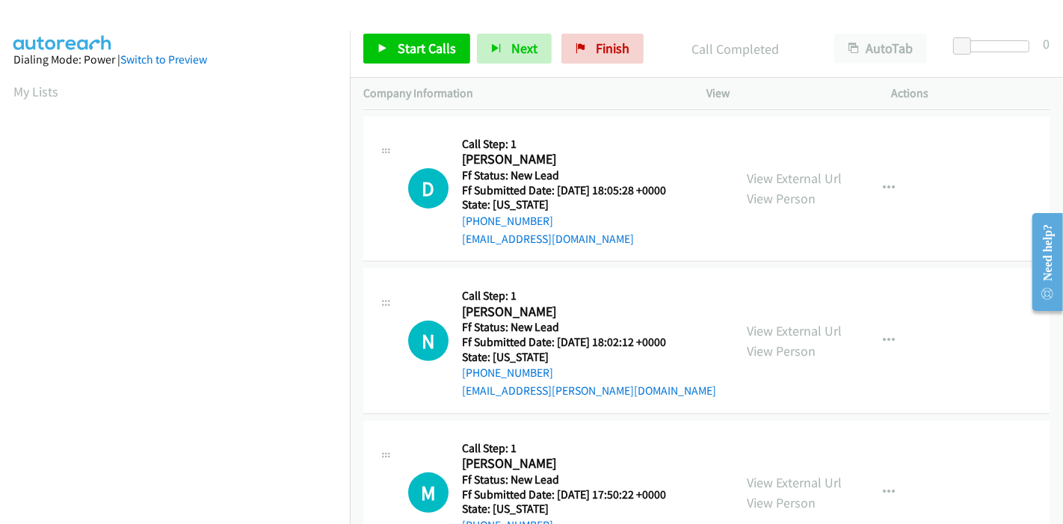
scroll to position [548, 0]
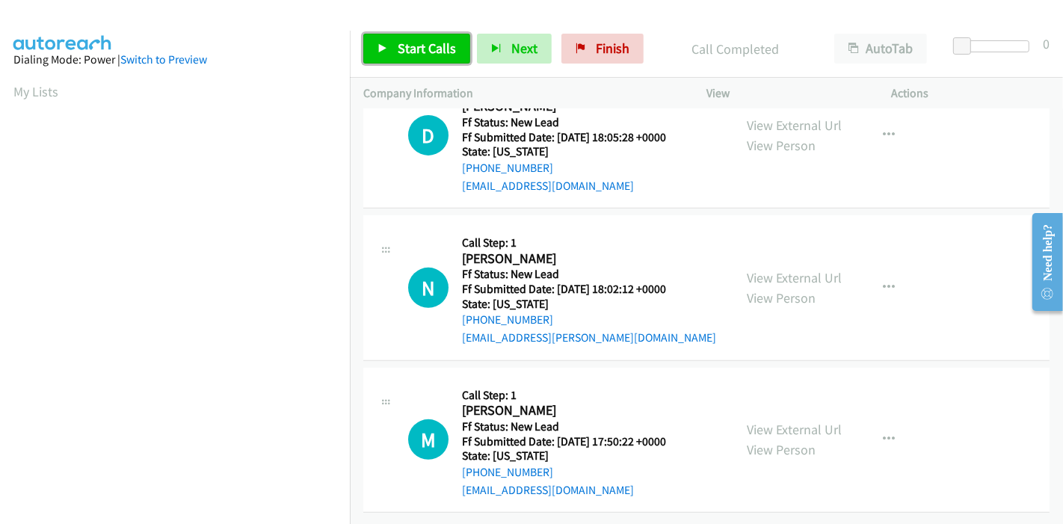
click at [401, 39] on link "Start Calls" at bounding box center [416, 49] width 107 height 30
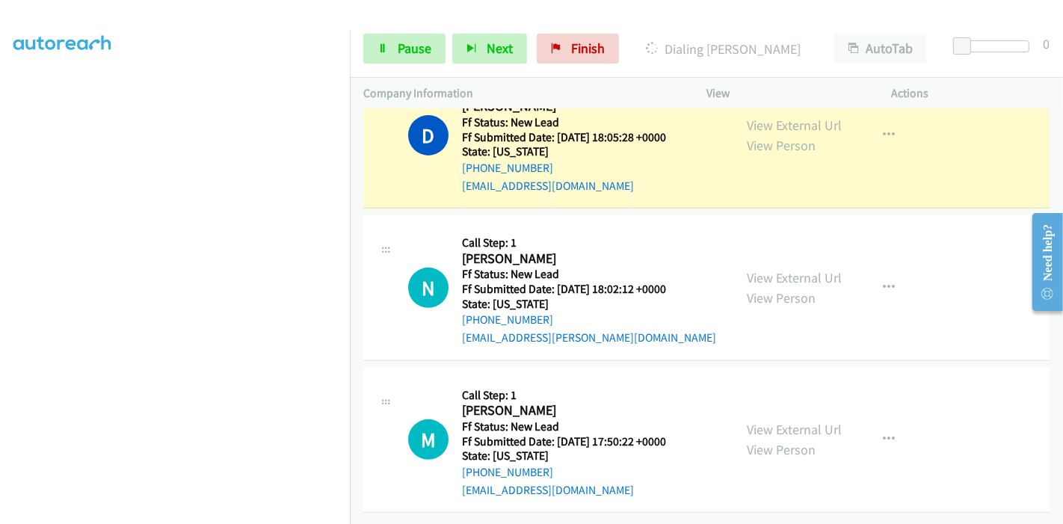
scroll to position [315, 0]
click at [402, 56] on span "Pause" at bounding box center [415, 48] width 34 height 17
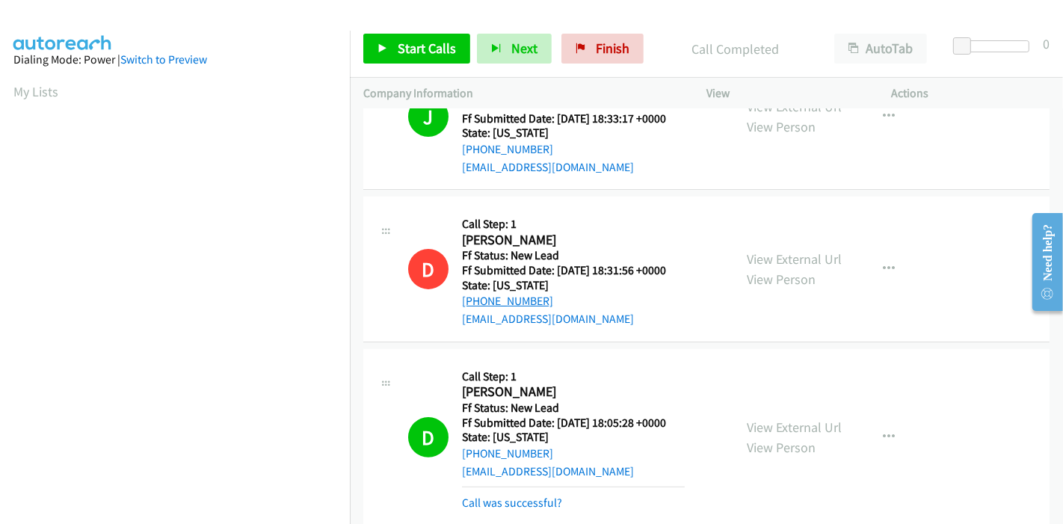
scroll to position [439, 0]
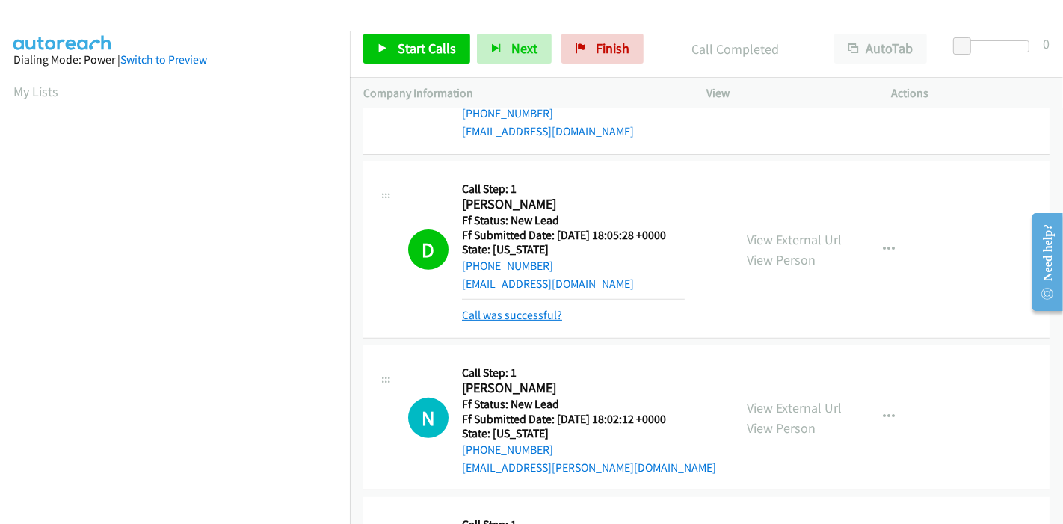
click at [527, 312] on link "Call was successful?" at bounding box center [512, 315] width 100 height 14
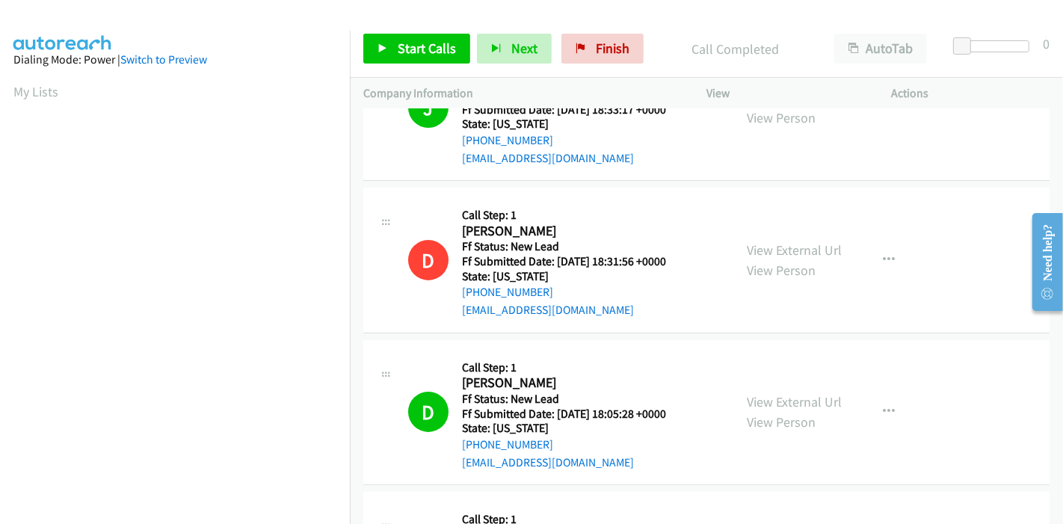
scroll to position [522, 0]
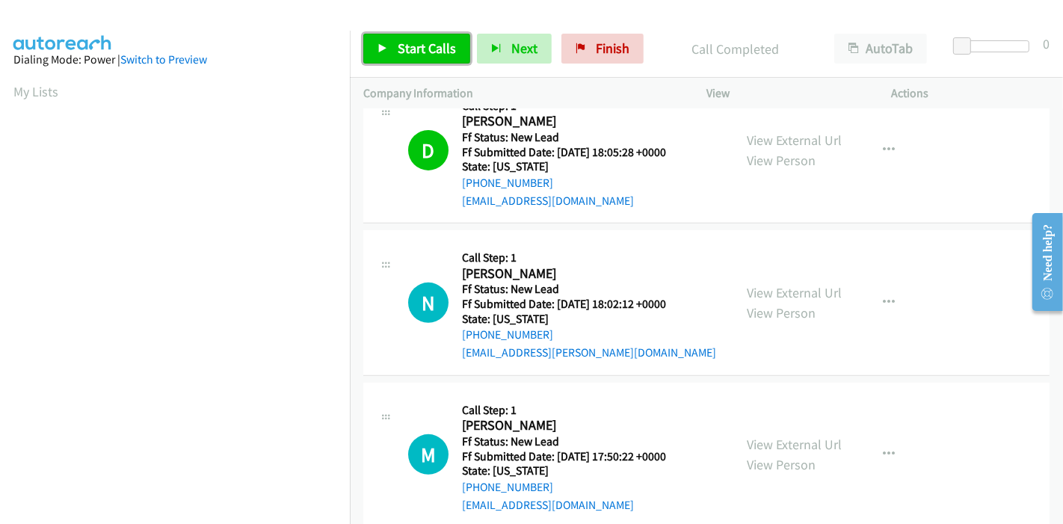
click at [382, 52] on icon at bounding box center [382, 49] width 10 height 10
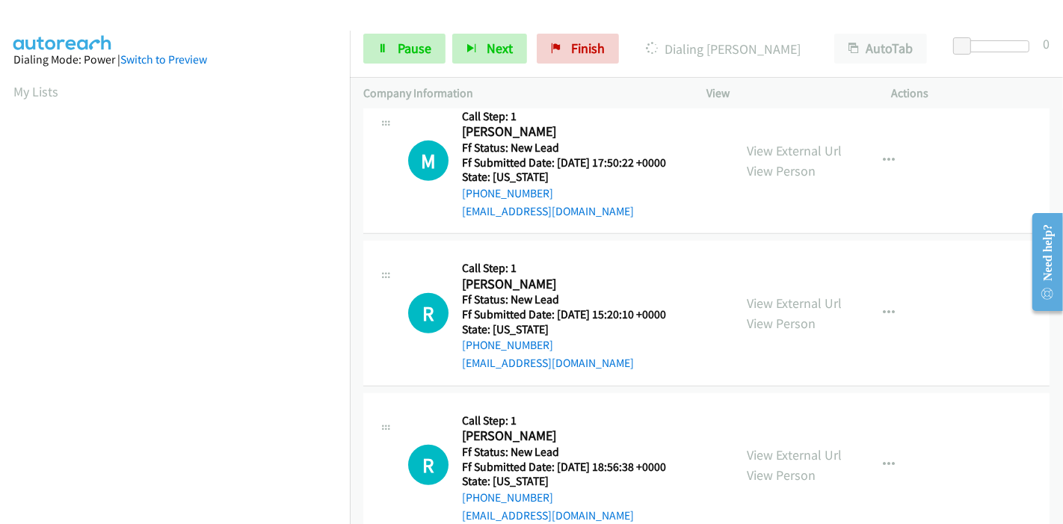
scroll to position [823, 0]
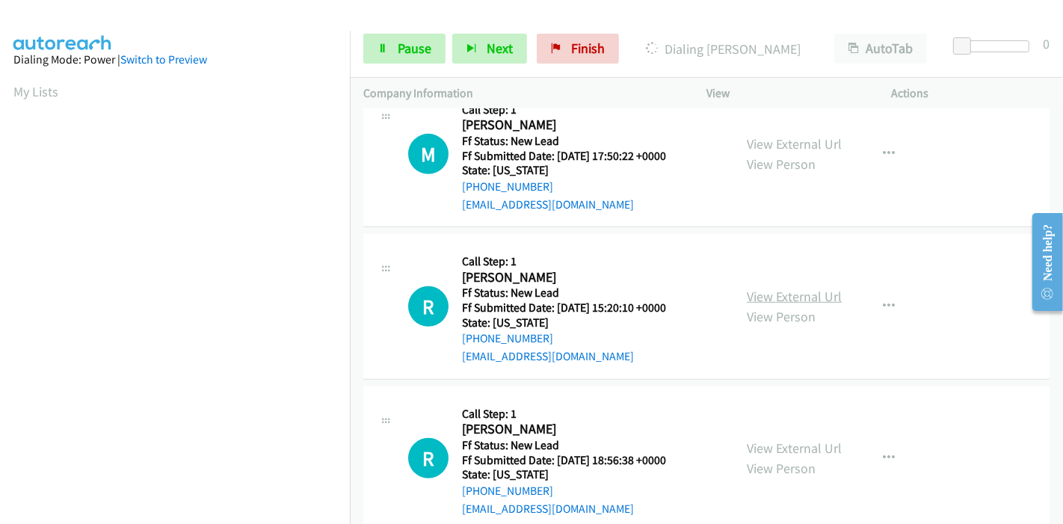
click at [778, 290] on link "View External Url" at bounding box center [794, 296] width 95 height 17
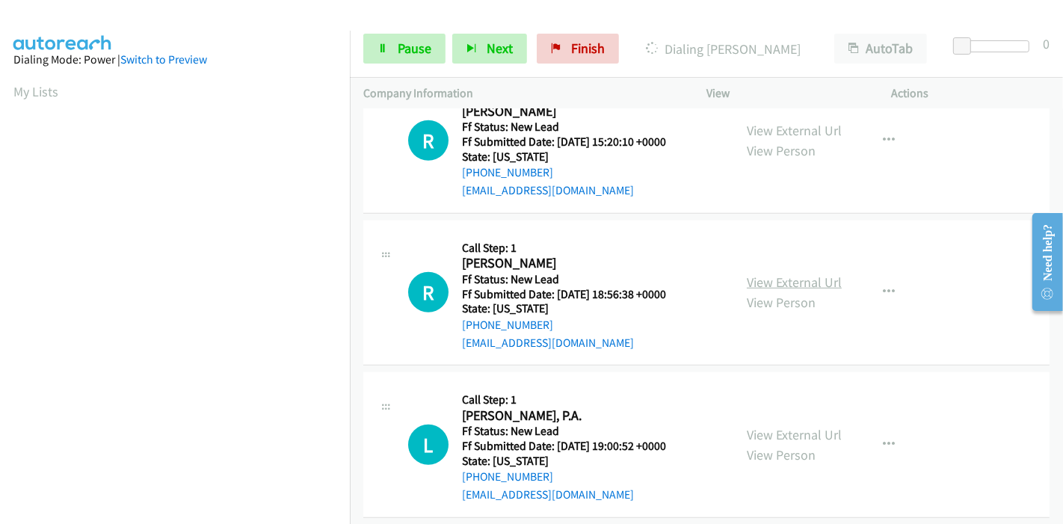
click at [785, 274] on link "View External Url" at bounding box center [794, 282] width 95 height 17
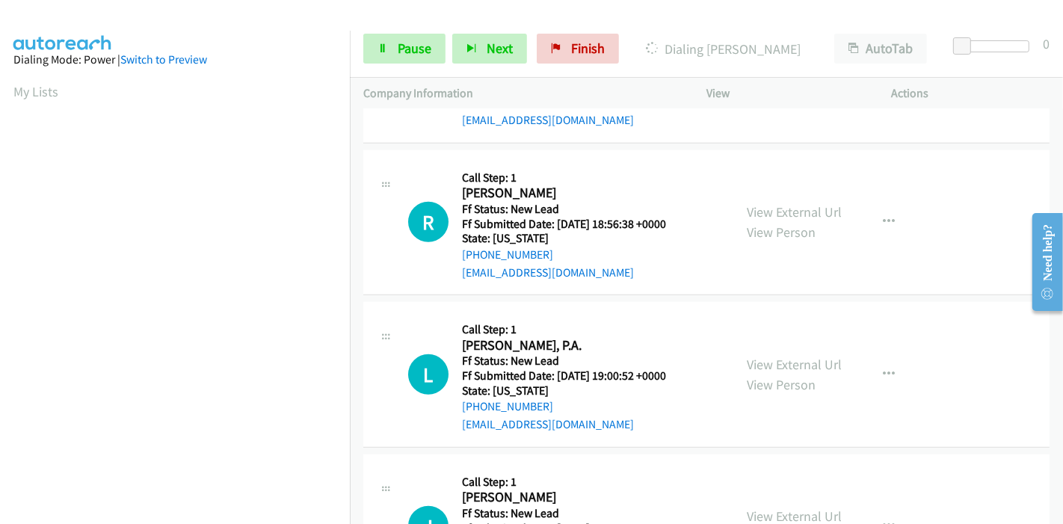
scroll to position [1155, 0]
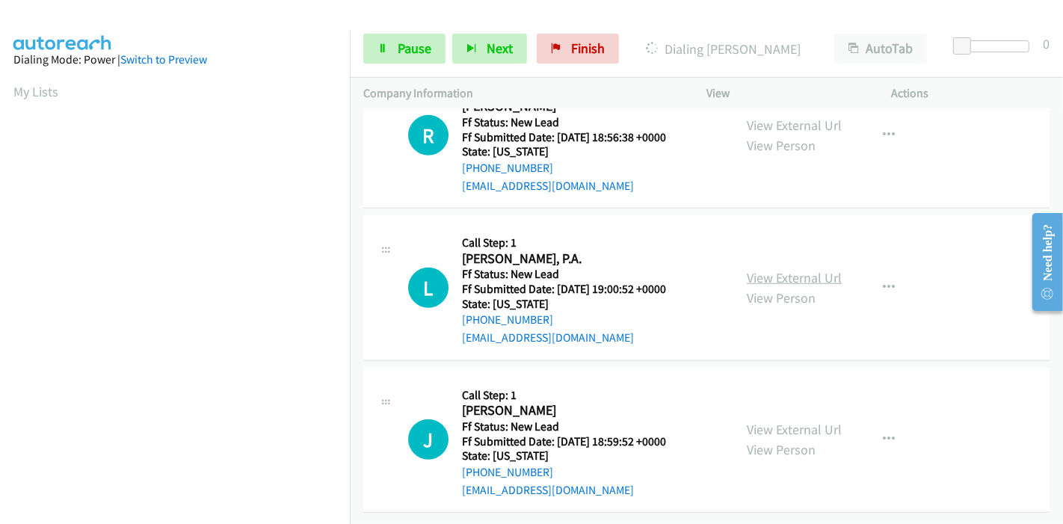
click at [778, 269] on link "View External Url" at bounding box center [794, 277] width 95 height 17
click at [805, 423] on link "View External Url" at bounding box center [794, 429] width 95 height 17
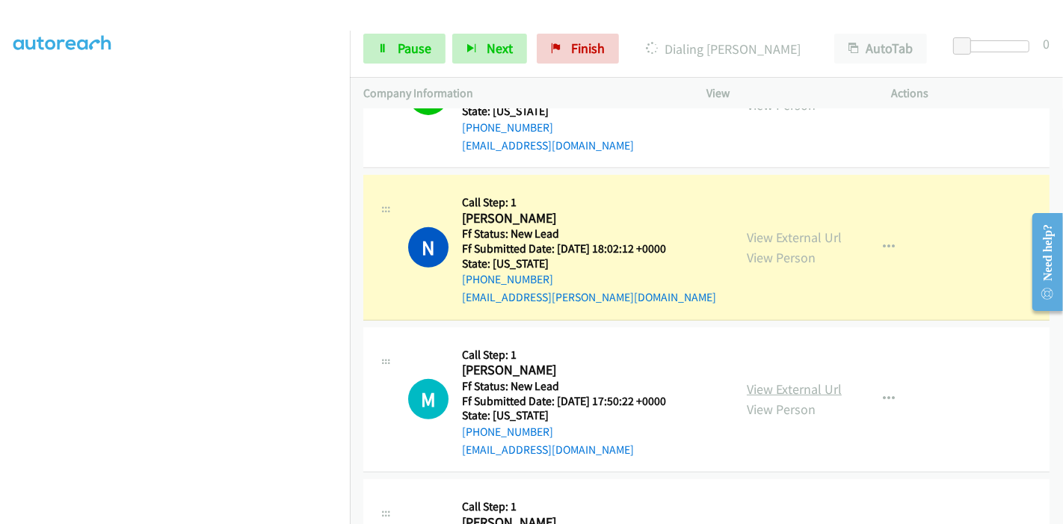
scroll to position [574, 0]
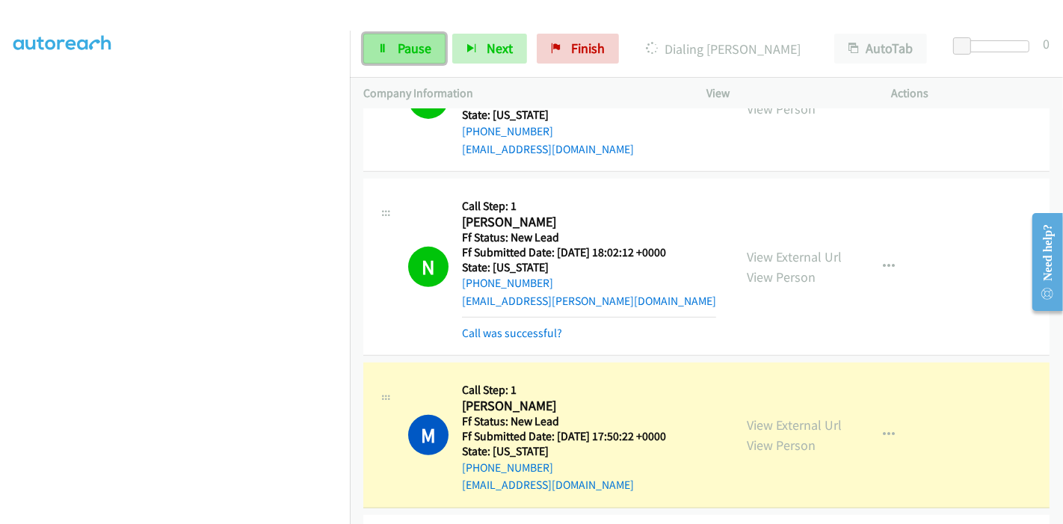
click at [404, 57] on link "Pause" at bounding box center [404, 49] width 82 height 30
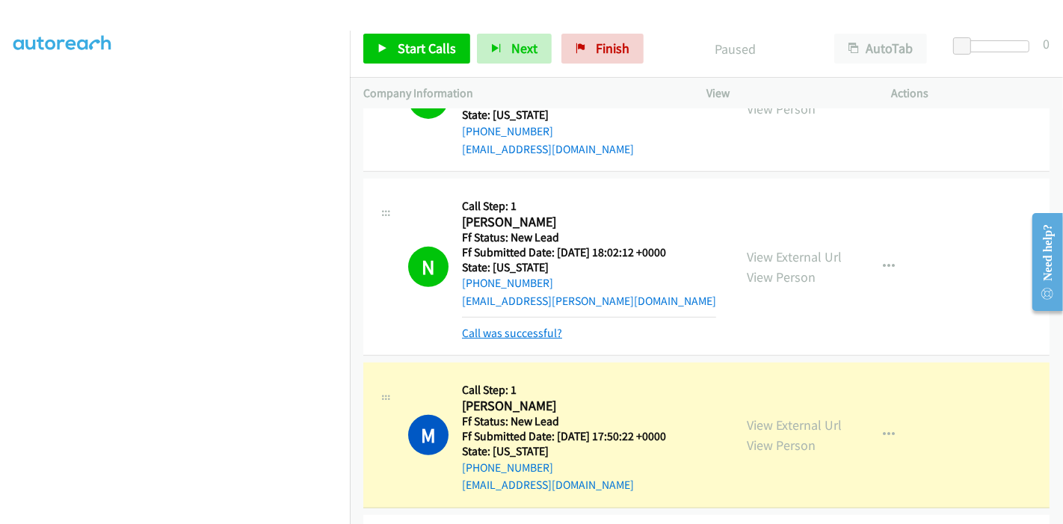
click at [513, 327] on link "Call was successful?" at bounding box center [512, 333] width 100 height 14
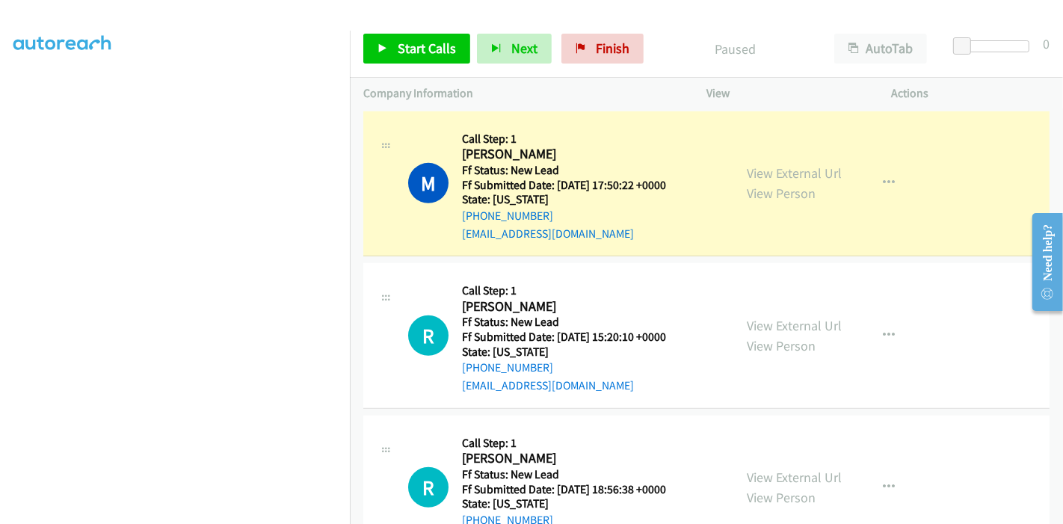
scroll to position [823, 0]
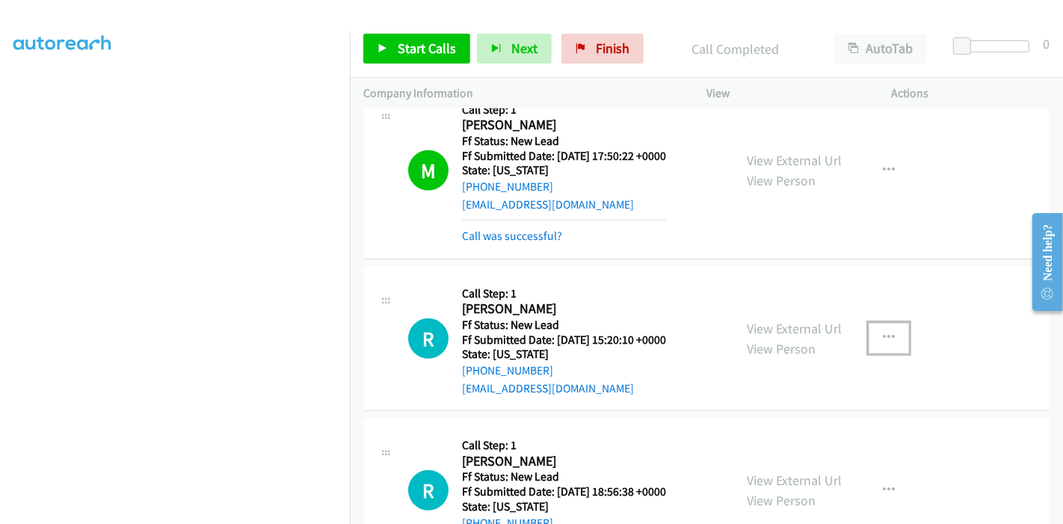
click at [871, 336] on button "button" at bounding box center [888, 338] width 40 height 30
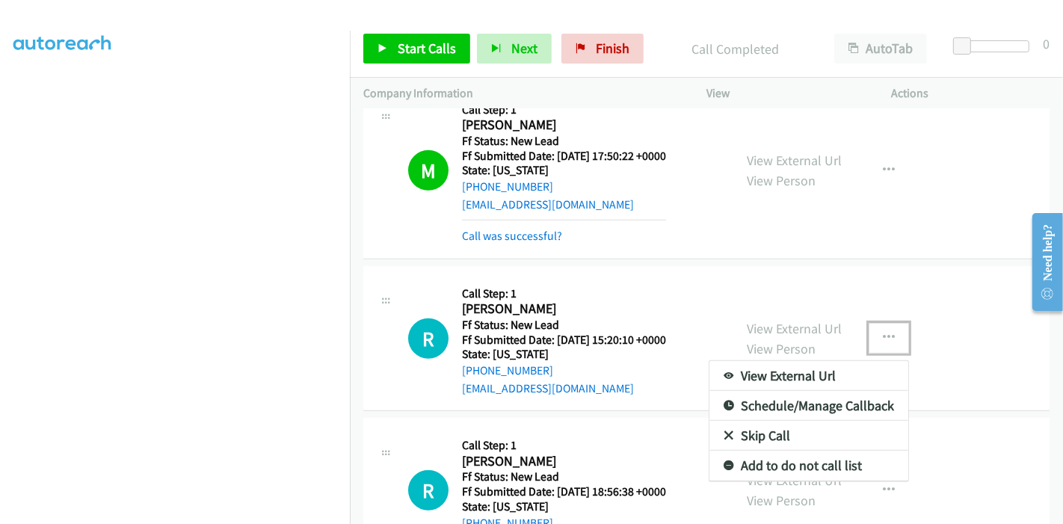
click at [751, 432] on link "Skip Call" at bounding box center [808, 436] width 199 height 30
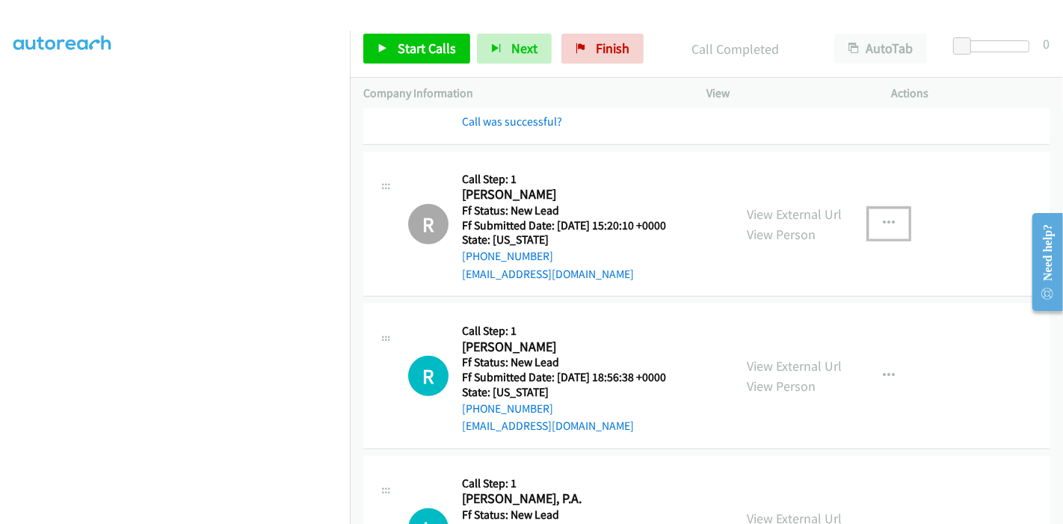
scroll to position [688, 0]
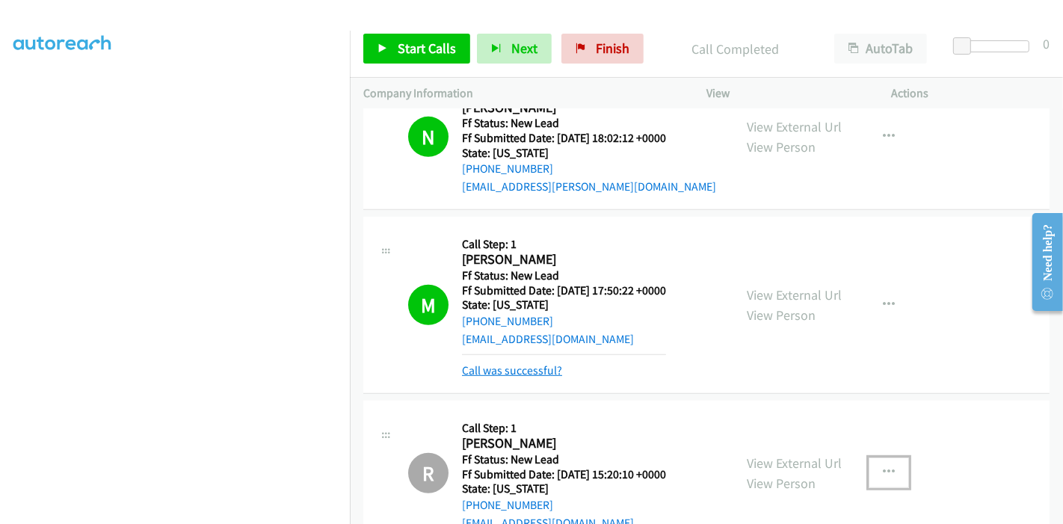
click at [537, 372] on link "Call was successful?" at bounding box center [512, 370] width 100 height 14
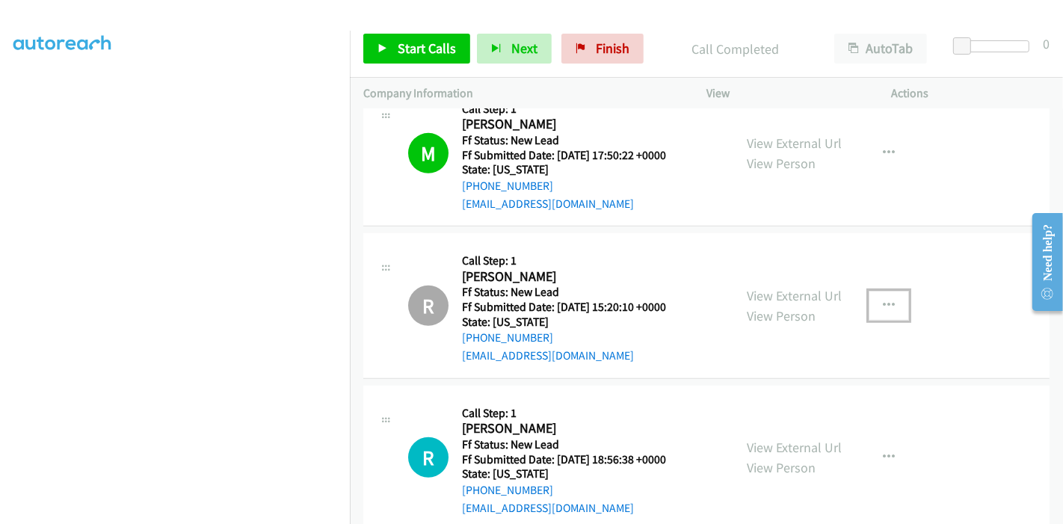
scroll to position [1155, 0]
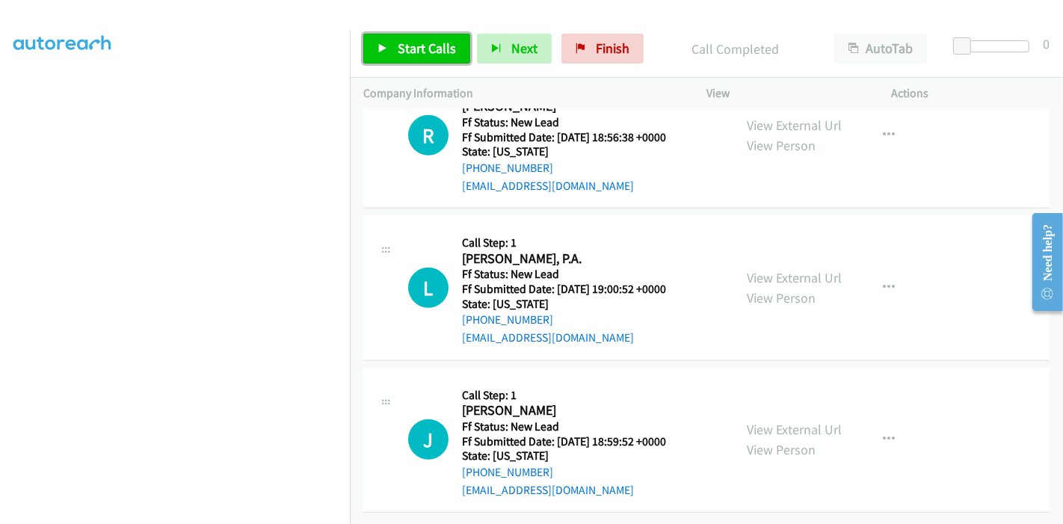
click at [407, 56] on span "Start Calls" at bounding box center [427, 48] width 58 height 17
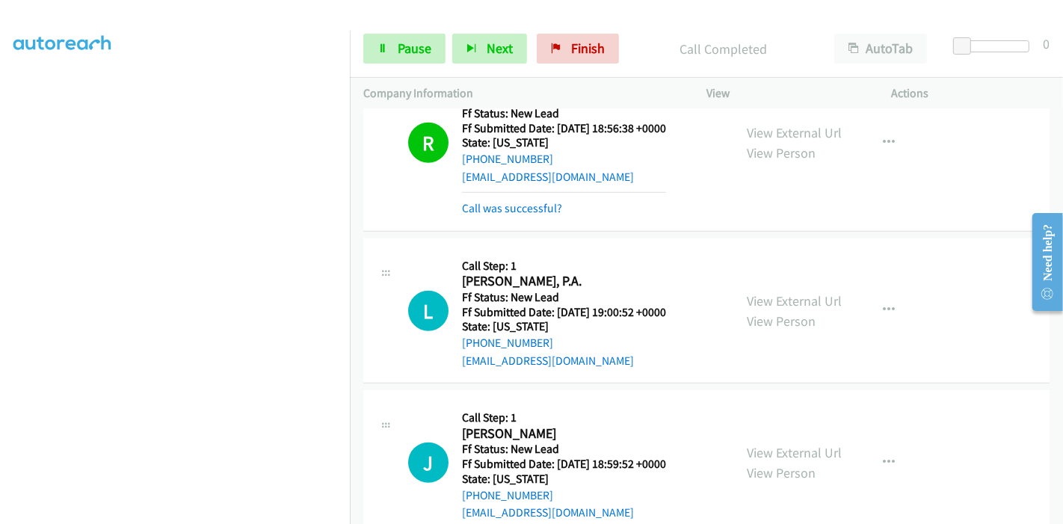
scroll to position [1170, 0]
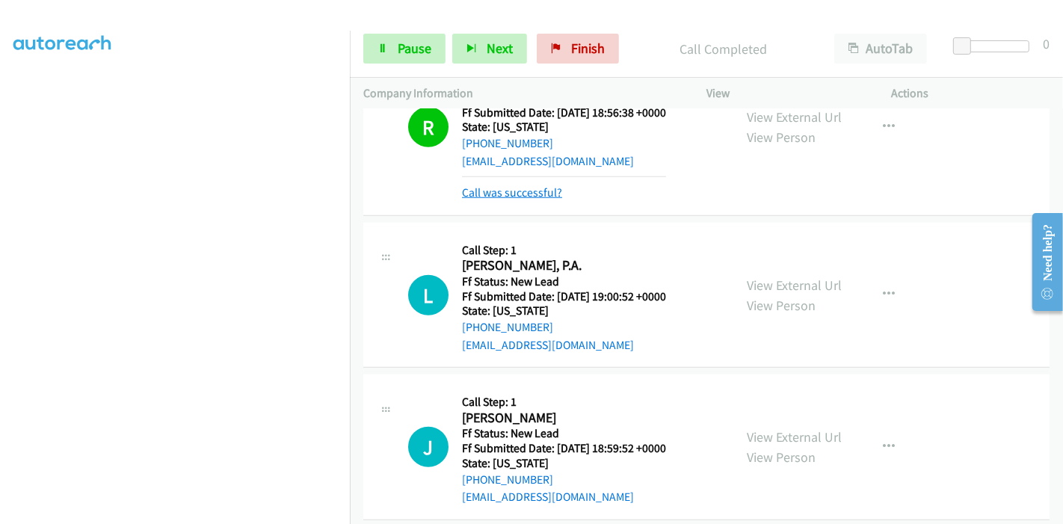
click at [504, 191] on link "Call was successful?" at bounding box center [512, 192] width 100 height 14
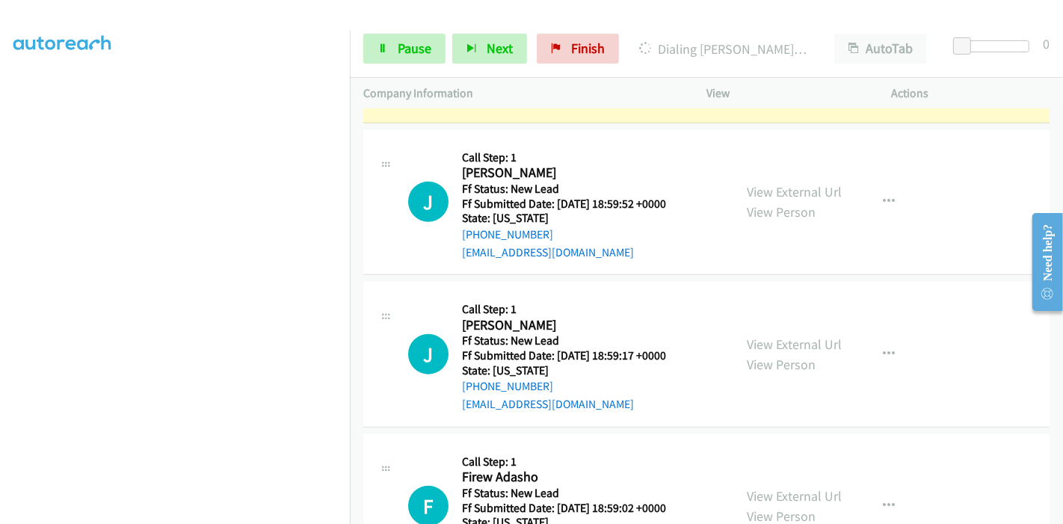
scroll to position [1404, 0]
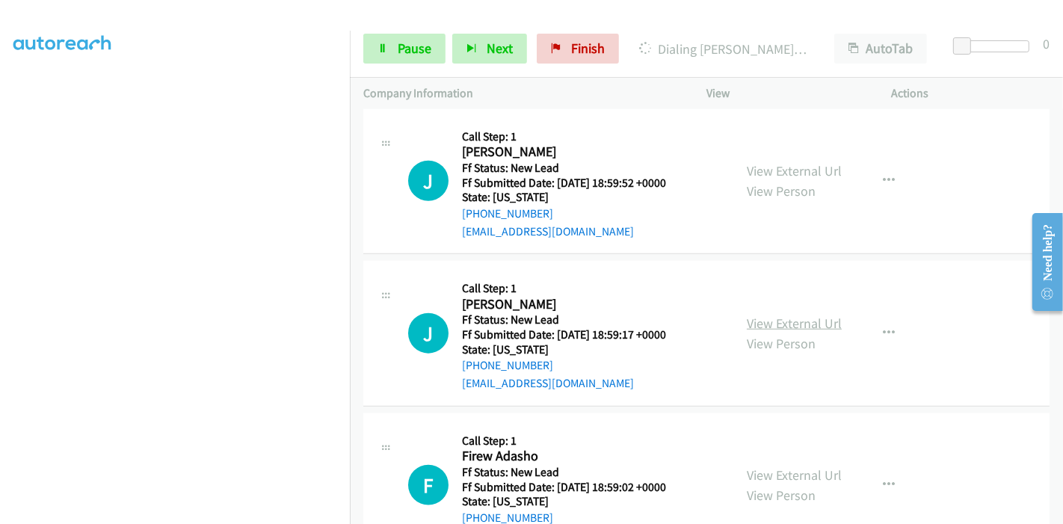
click at [801, 317] on link "View External Url" at bounding box center [794, 323] width 95 height 17
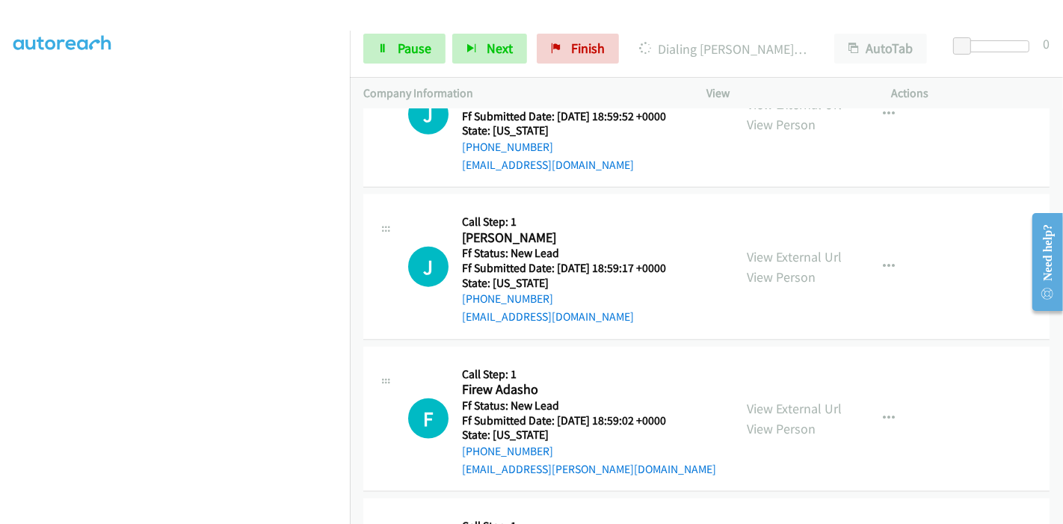
scroll to position [1570, 0]
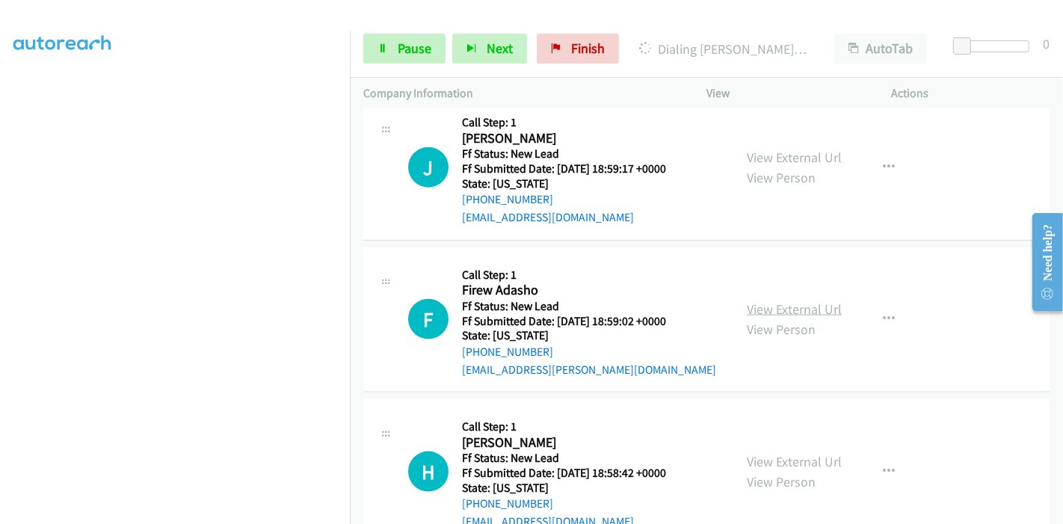
click at [760, 304] on link "View External Url" at bounding box center [794, 308] width 95 height 17
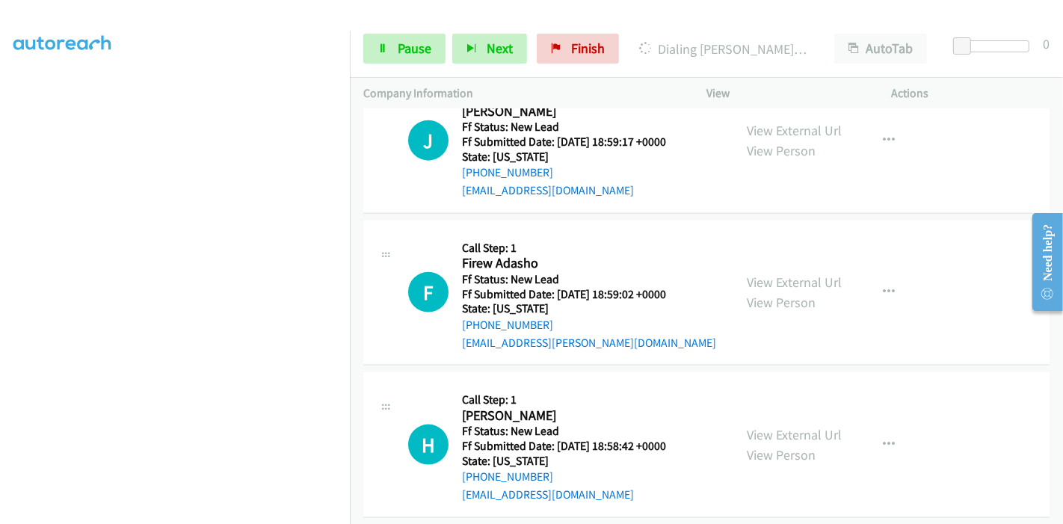
scroll to position [1611, 0]
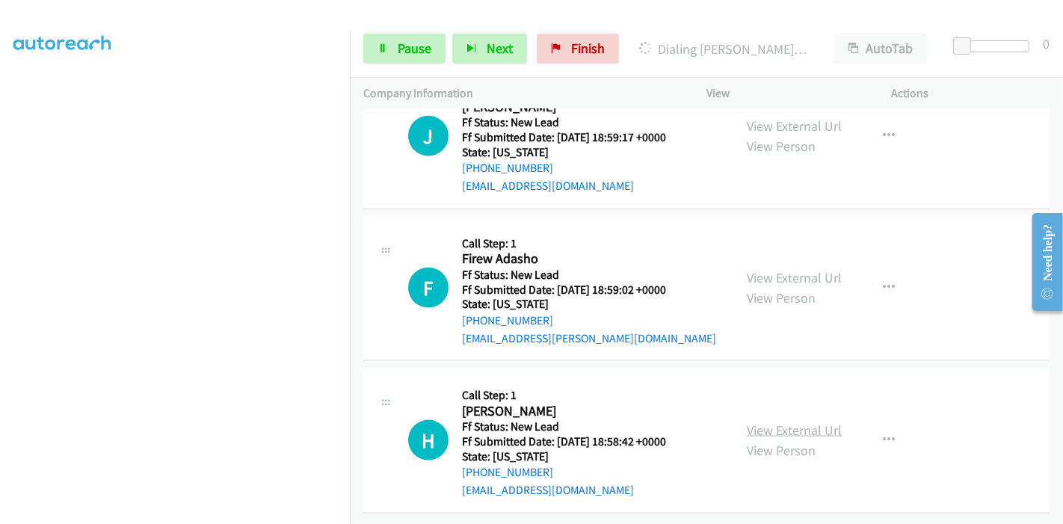
click at [775, 422] on link "View External Url" at bounding box center [794, 430] width 95 height 17
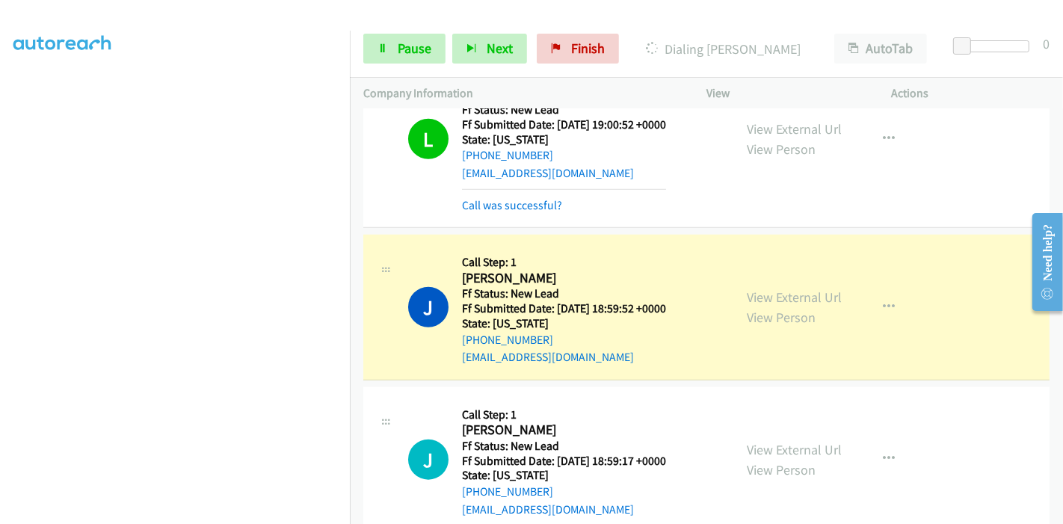
scroll to position [0, 0]
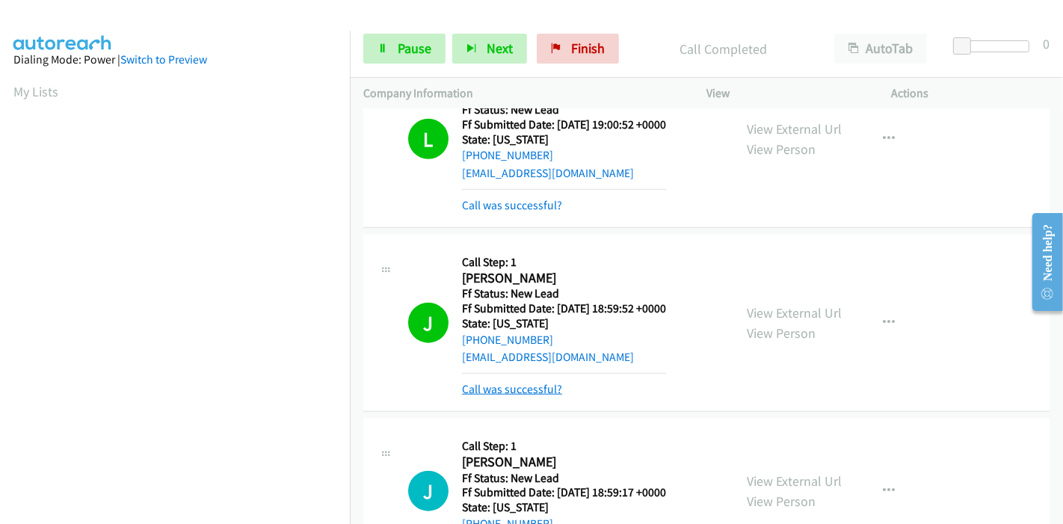
click at [517, 385] on link "Call was successful?" at bounding box center [512, 389] width 100 height 14
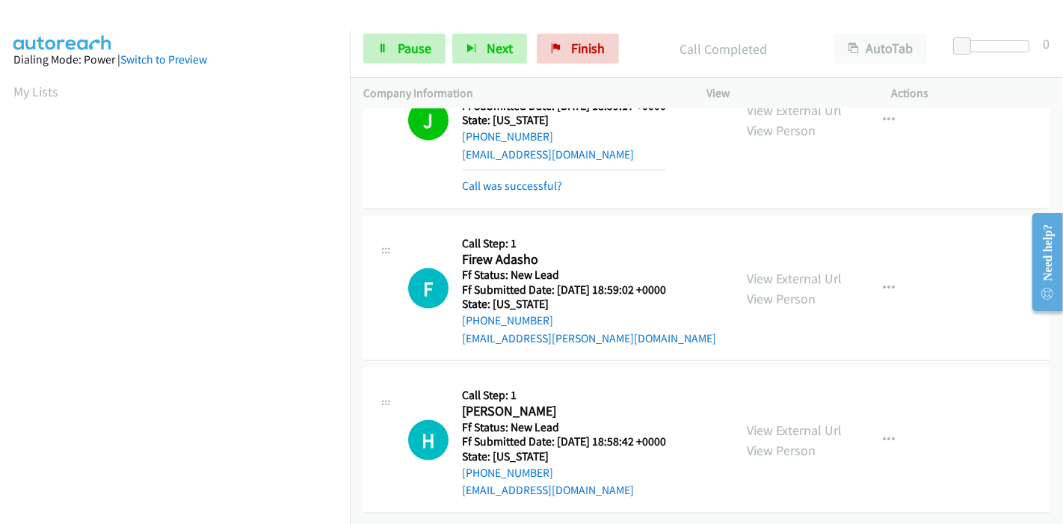
scroll to position [1674, 0]
click at [496, 179] on link "Call was successful?" at bounding box center [512, 186] width 100 height 14
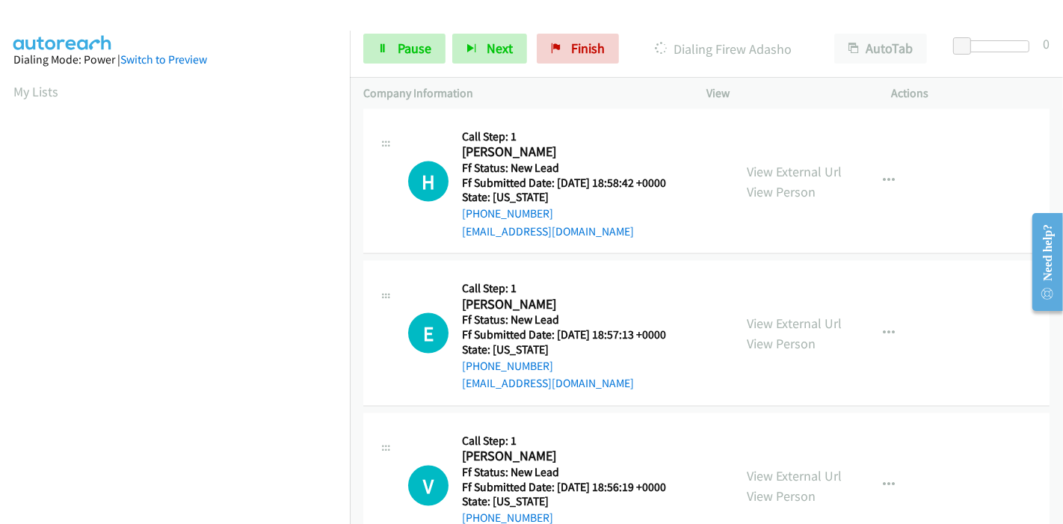
scroll to position [1907, 0]
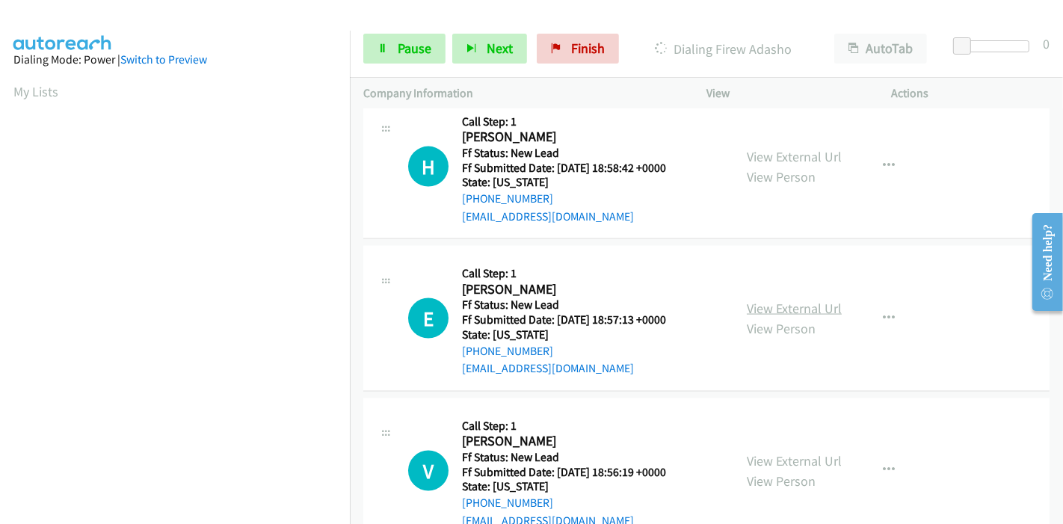
click at [782, 306] on link "View External Url" at bounding box center [794, 308] width 95 height 17
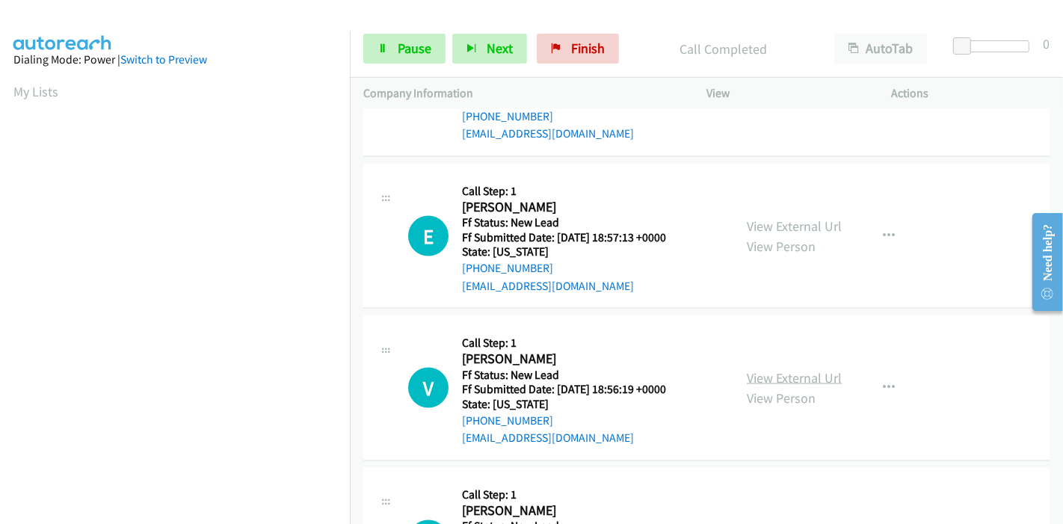
click at [789, 376] on link "View External Url" at bounding box center [794, 377] width 95 height 17
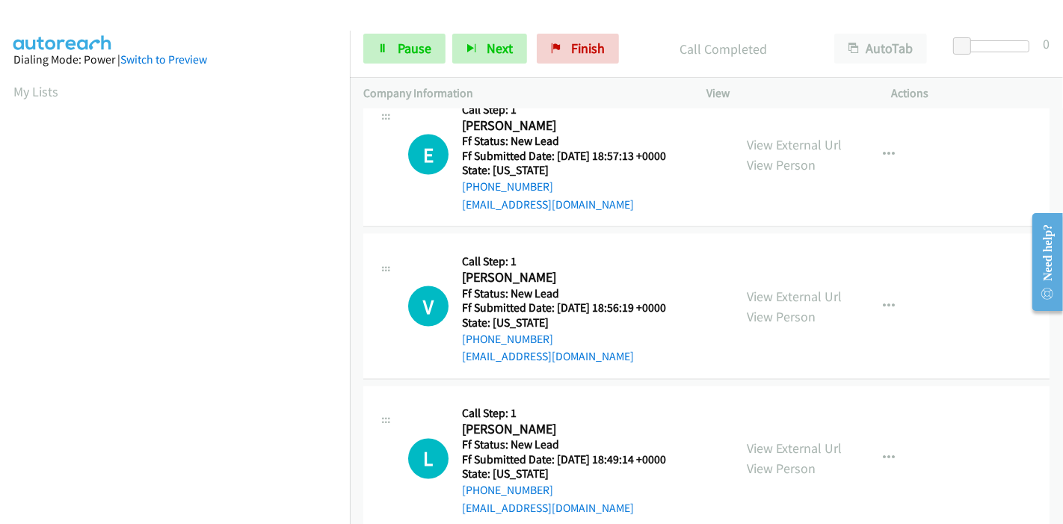
scroll to position [2129, 0]
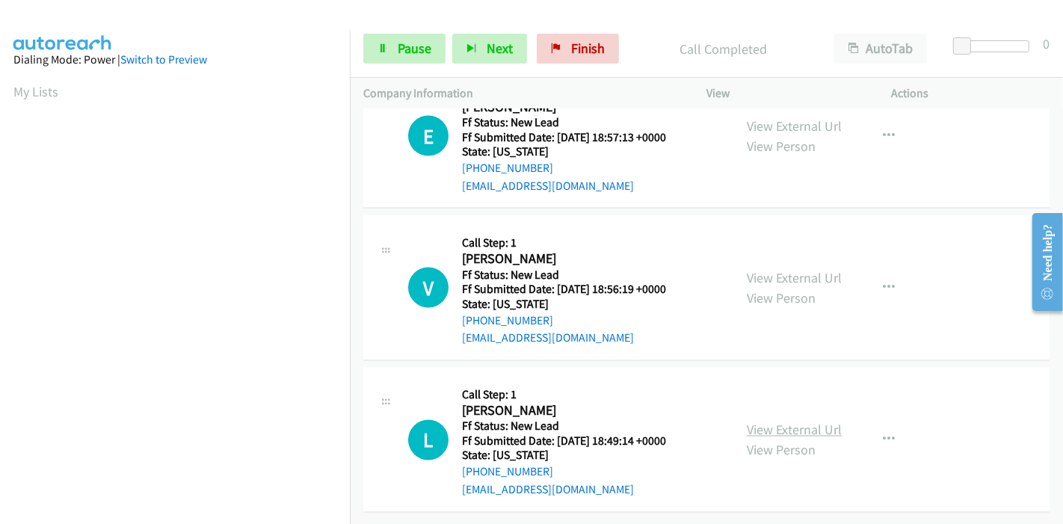
click at [757, 422] on link "View External Url" at bounding box center [794, 430] width 95 height 17
click at [398, 48] on span "Pause" at bounding box center [415, 48] width 34 height 17
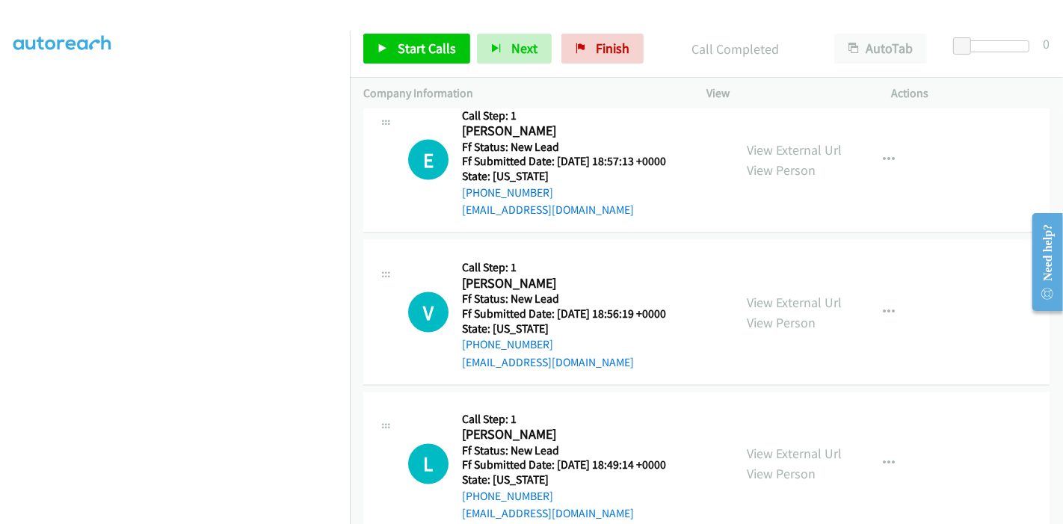
scroll to position [2161, 0]
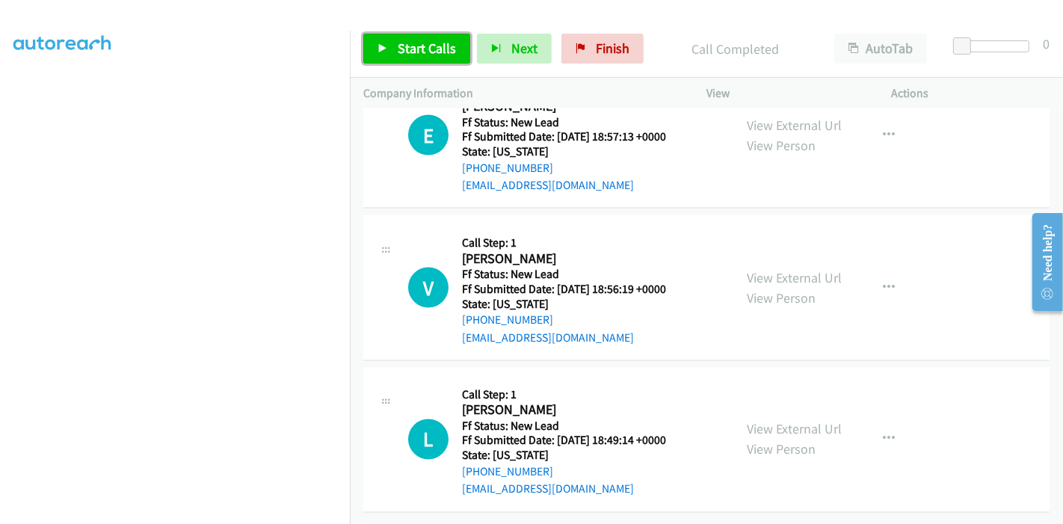
click at [390, 47] on link "Start Calls" at bounding box center [416, 49] width 107 height 30
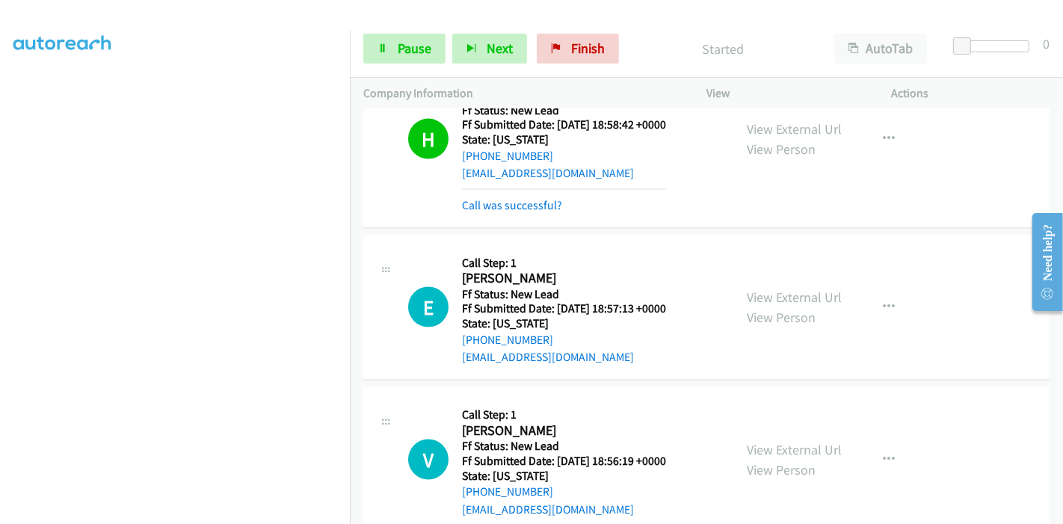
scroll to position [1912, 0]
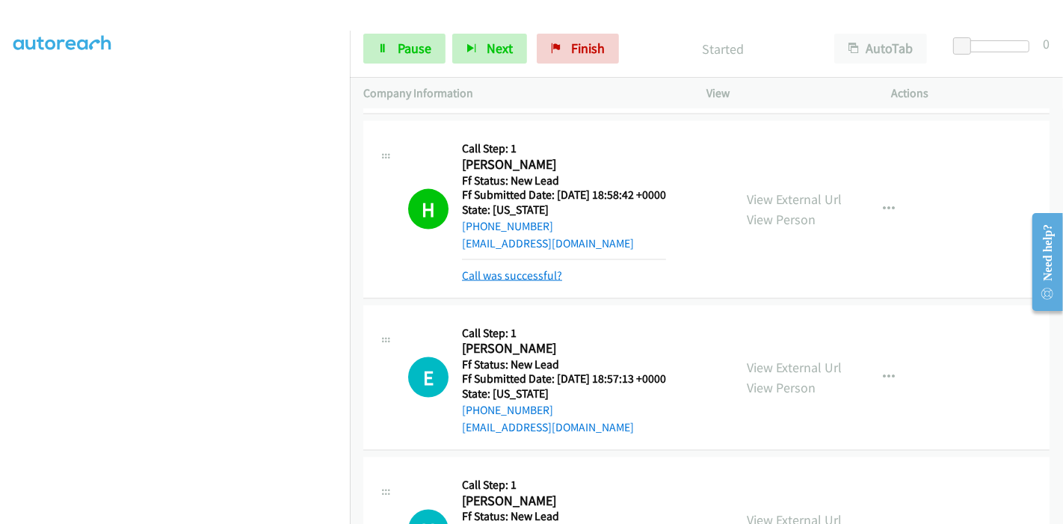
click at [504, 274] on link "Call was successful?" at bounding box center [512, 275] width 100 height 14
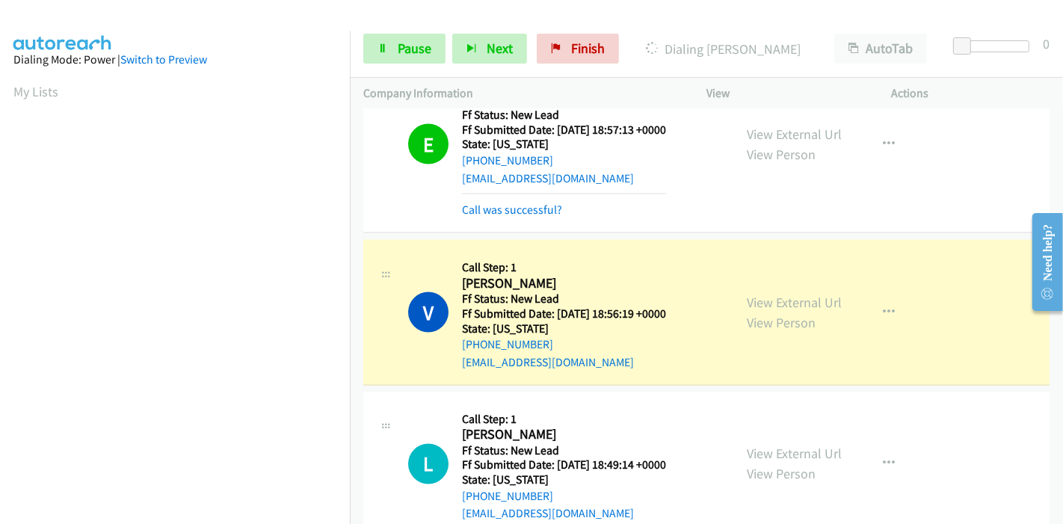
scroll to position [2145, 0]
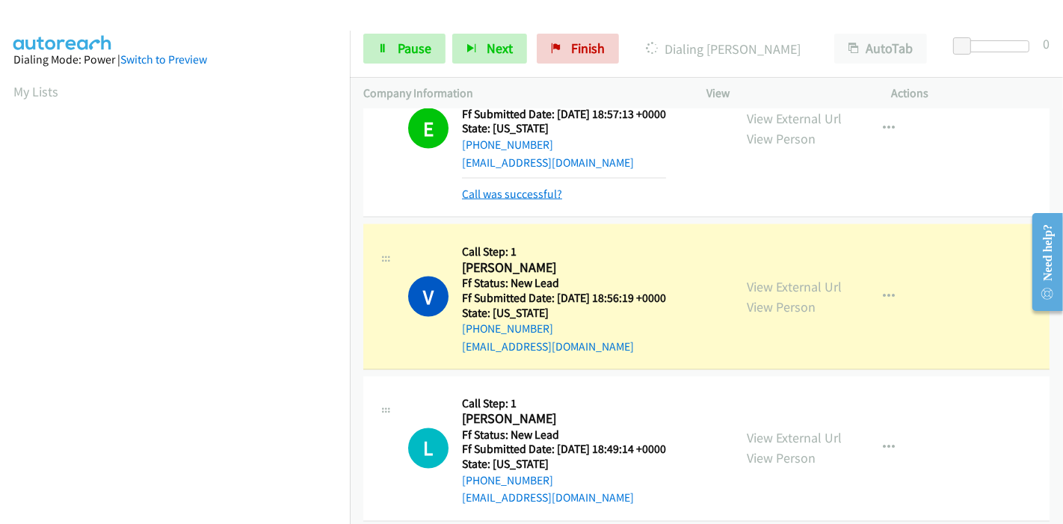
click at [522, 194] on link "Call was successful?" at bounding box center [512, 194] width 100 height 14
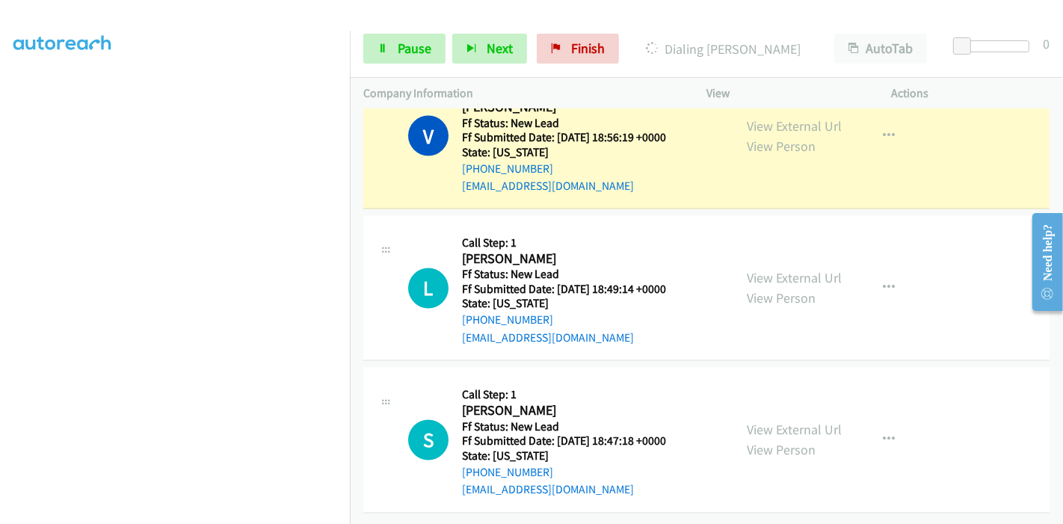
scroll to position [315, 0]
click at [773, 425] on link "View External Url" at bounding box center [794, 430] width 95 height 17
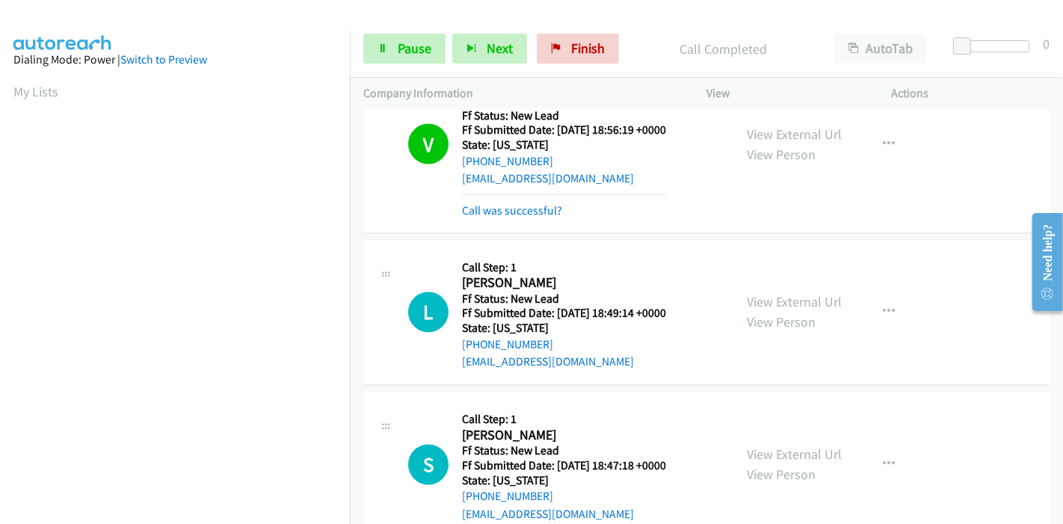
scroll to position [2297, 0]
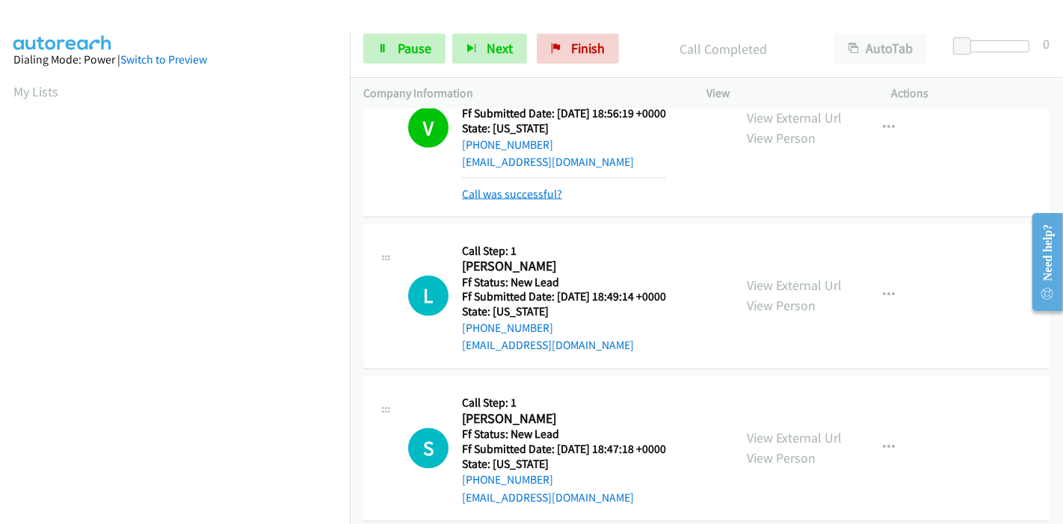
click at [527, 188] on link "Call was successful?" at bounding box center [512, 194] width 100 height 14
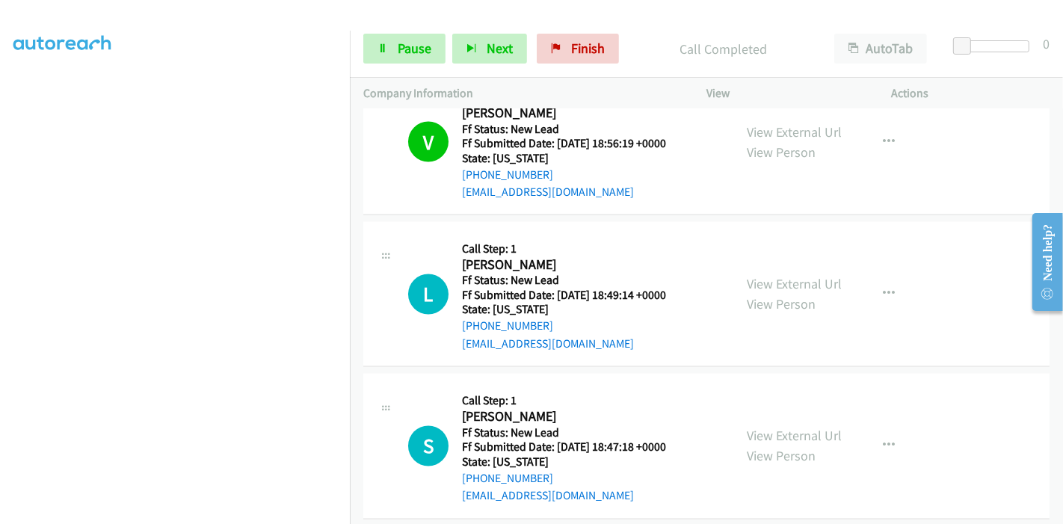
scroll to position [2281, 0]
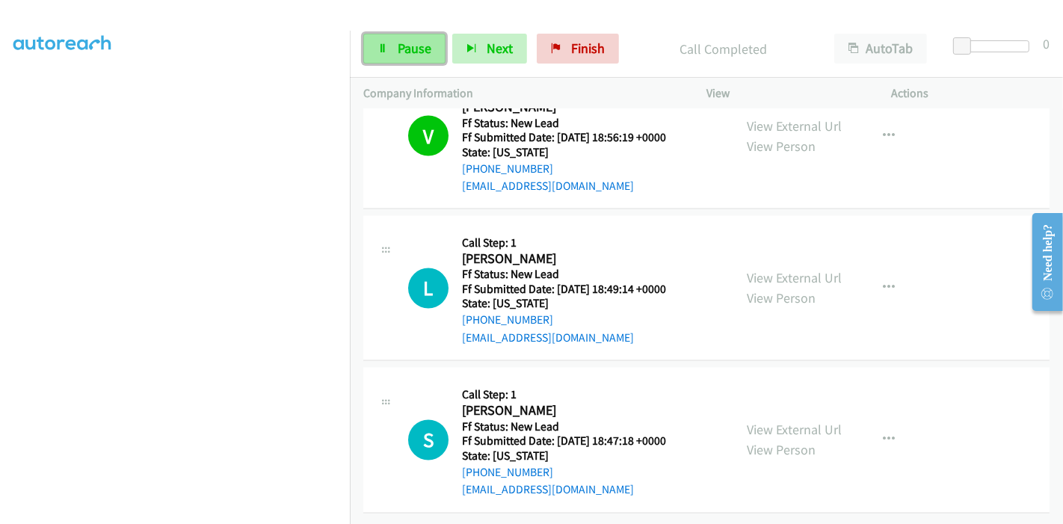
click at [395, 50] on link "Pause" at bounding box center [404, 49] width 82 height 30
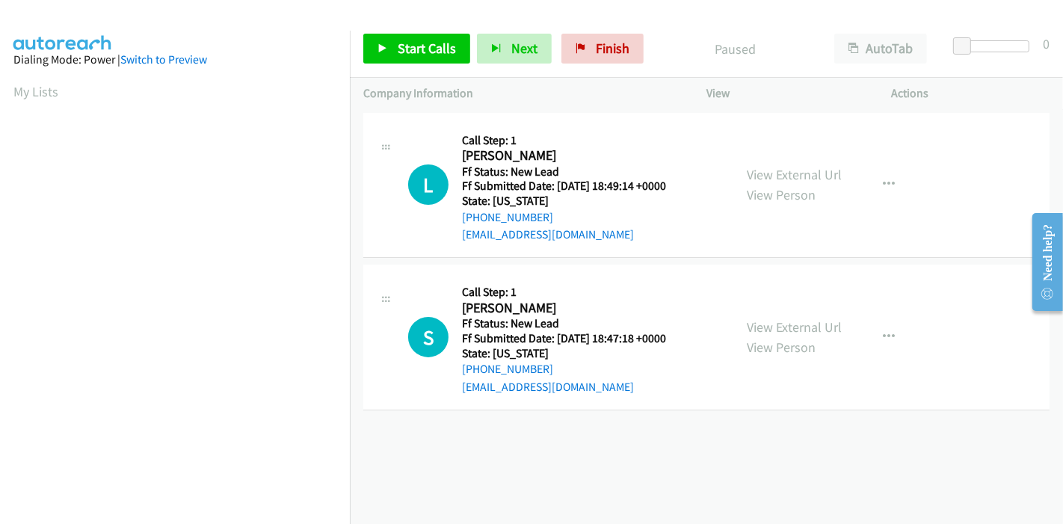
scroll to position [315, 0]
click at [398, 52] on span "Start Calls" at bounding box center [427, 48] width 58 height 17
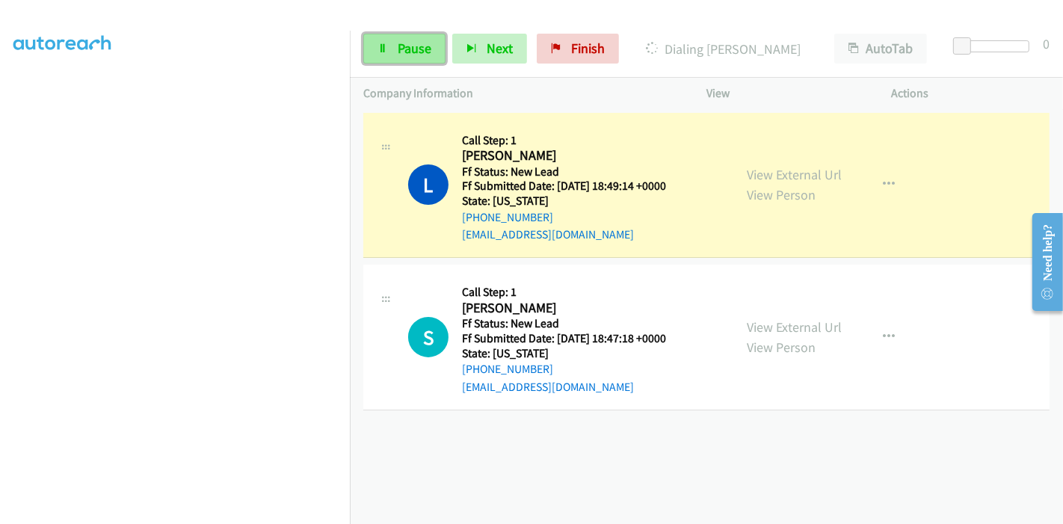
click at [404, 54] on span "Pause" at bounding box center [415, 48] width 34 height 17
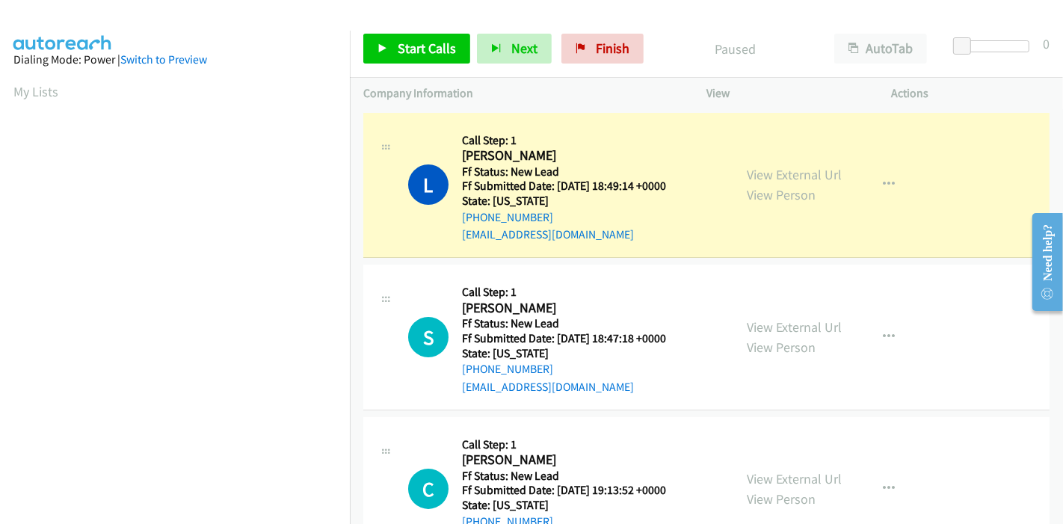
scroll to position [0, 0]
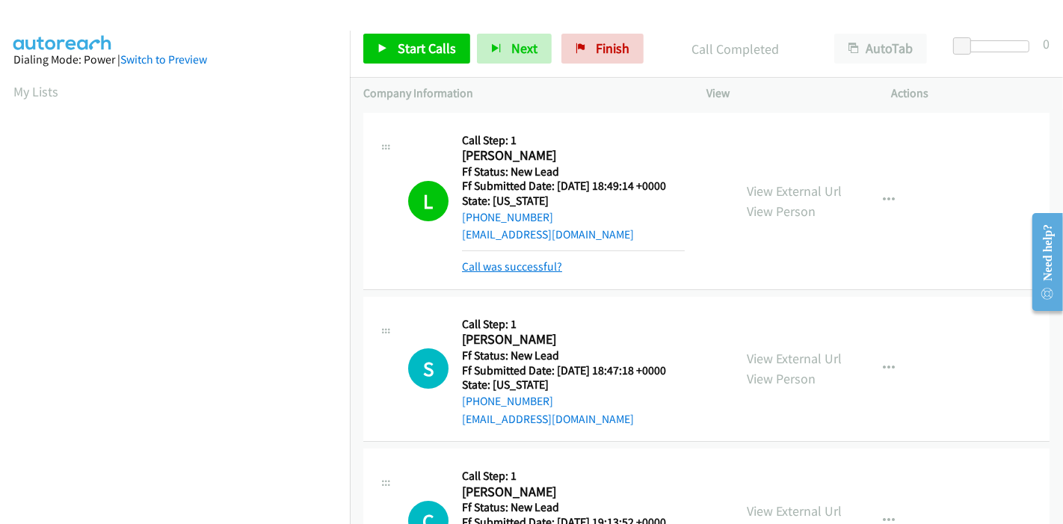
click at [513, 265] on link "Call was successful?" at bounding box center [512, 266] width 100 height 14
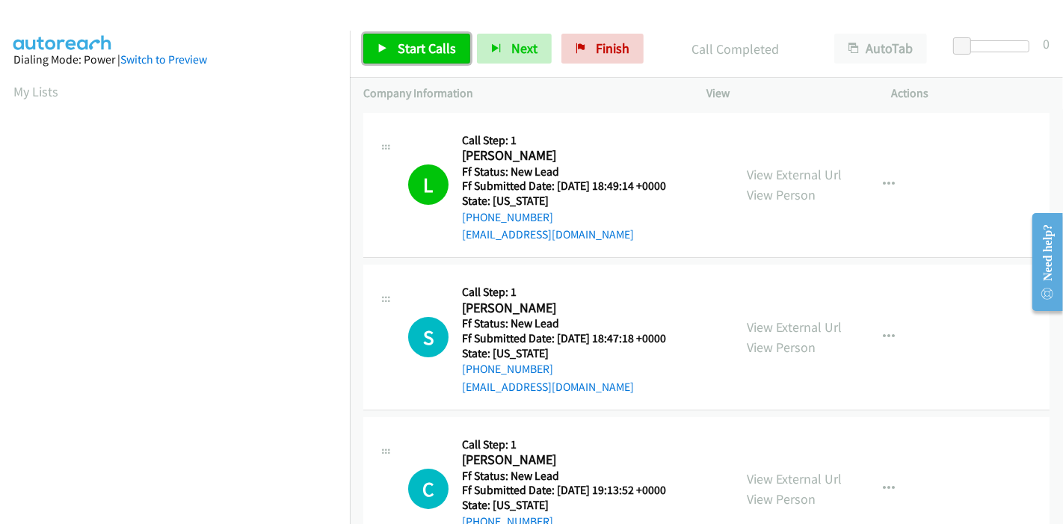
click at [412, 47] on span "Start Calls" at bounding box center [427, 48] width 58 height 17
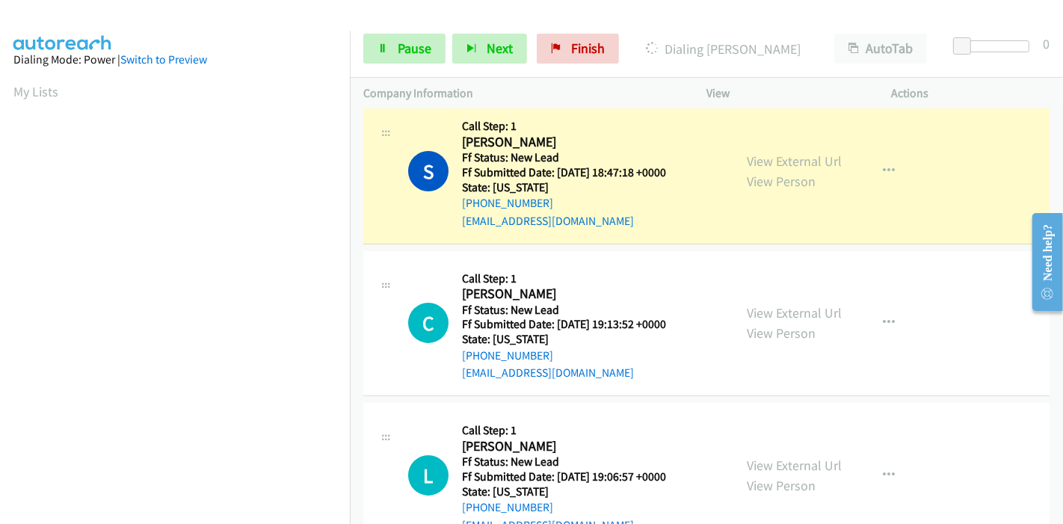
scroll to position [332, 0]
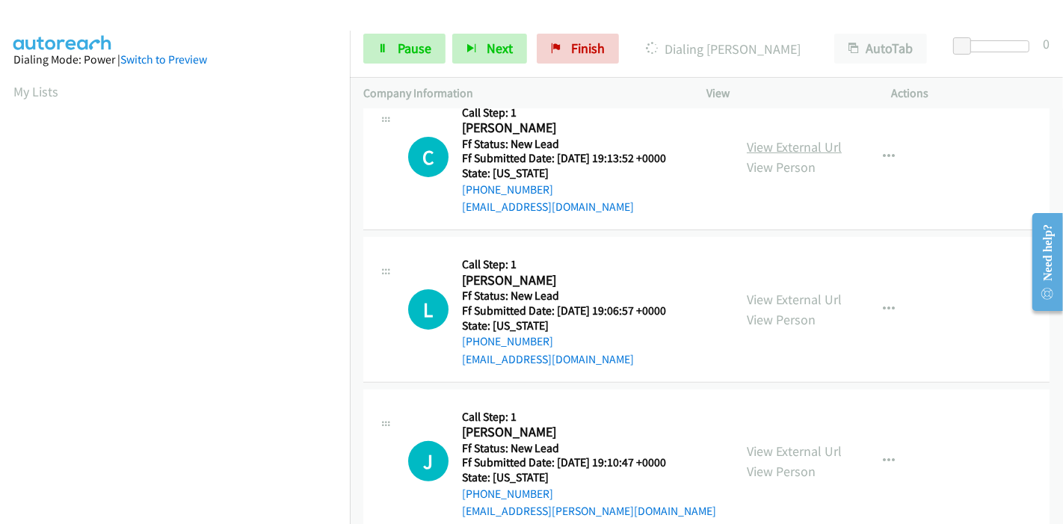
click at [780, 152] on link "View External Url" at bounding box center [794, 146] width 95 height 17
click at [761, 297] on link "View External Url" at bounding box center [794, 299] width 95 height 17
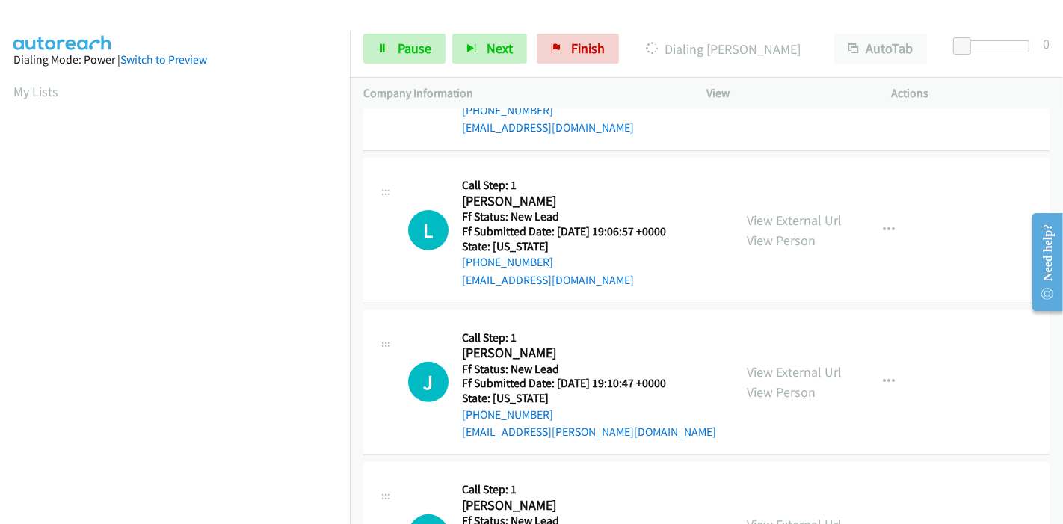
scroll to position [498, 0]
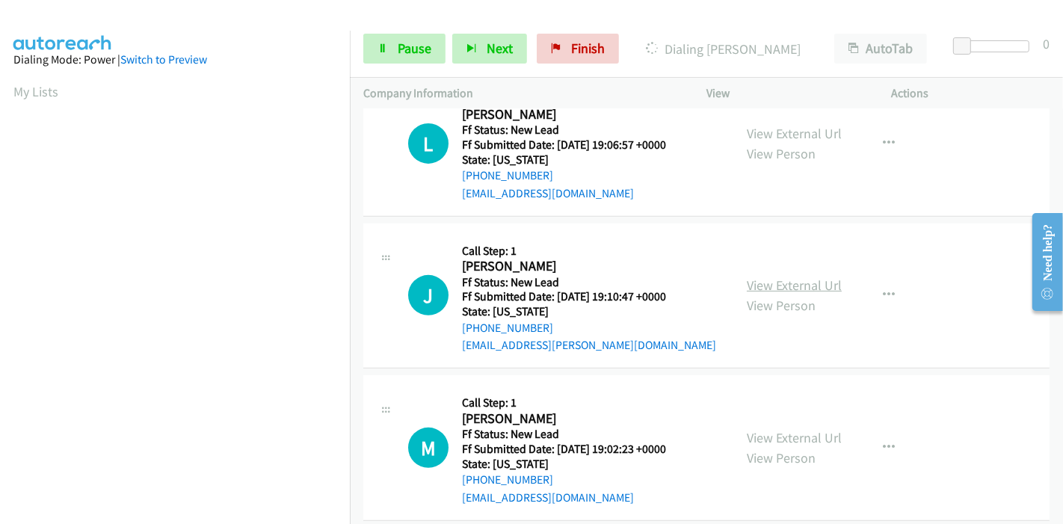
click at [770, 282] on link "View External Url" at bounding box center [794, 285] width 95 height 17
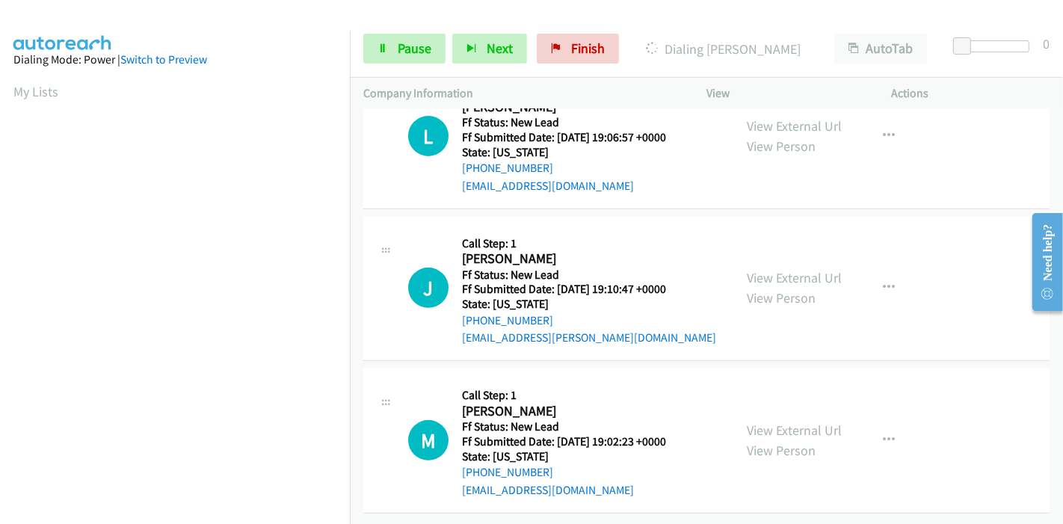
scroll to position [516, 0]
click at [747, 422] on link "View External Url" at bounding box center [794, 430] width 95 height 17
click at [398, 40] on span "Pause" at bounding box center [415, 48] width 34 height 17
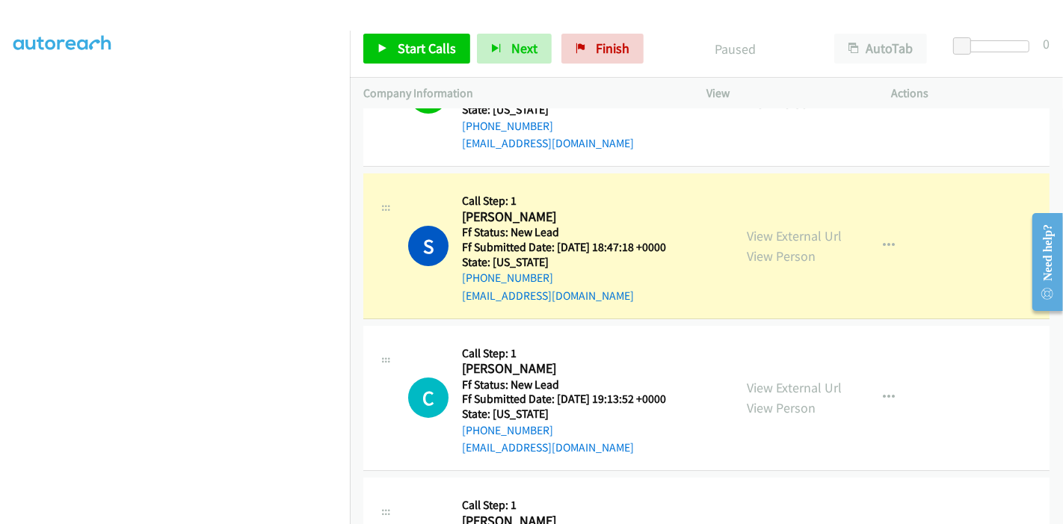
scroll to position [17, 0]
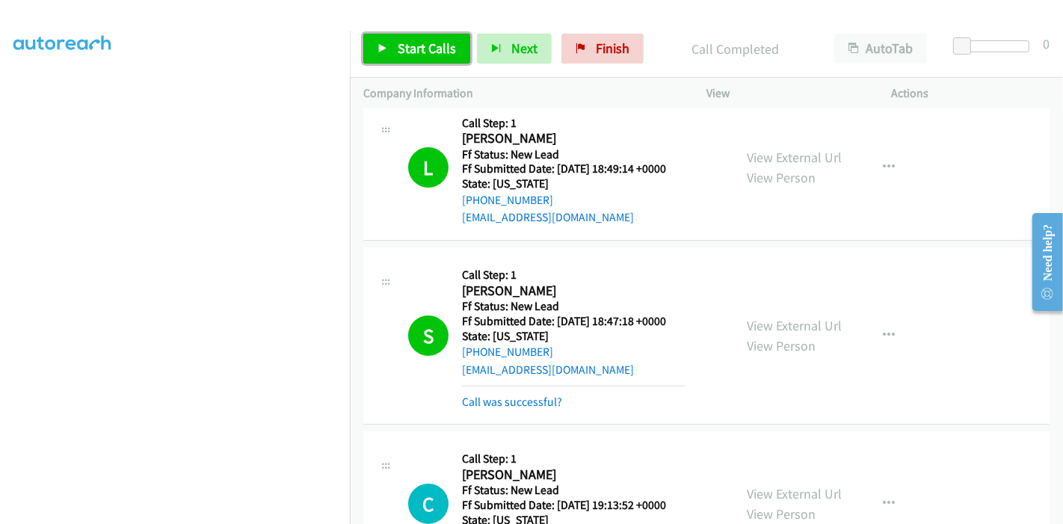
click at [403, 54] on span "Start Calls" at bounding box center [427, 48] width 58 height 17
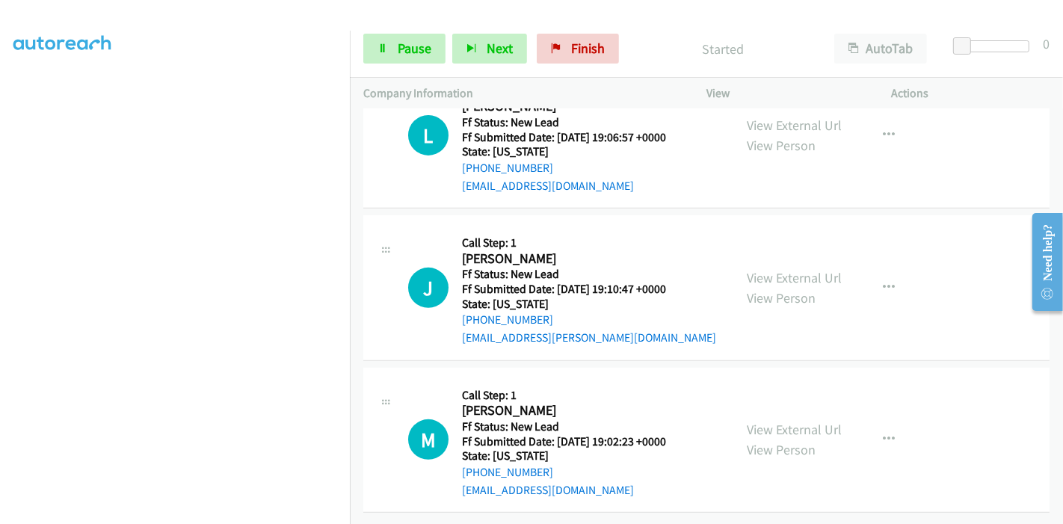
scroll to position [548, 0]
click at [389, 46] on link "Pause" at bounding box center [404, 49] width 82 height 30
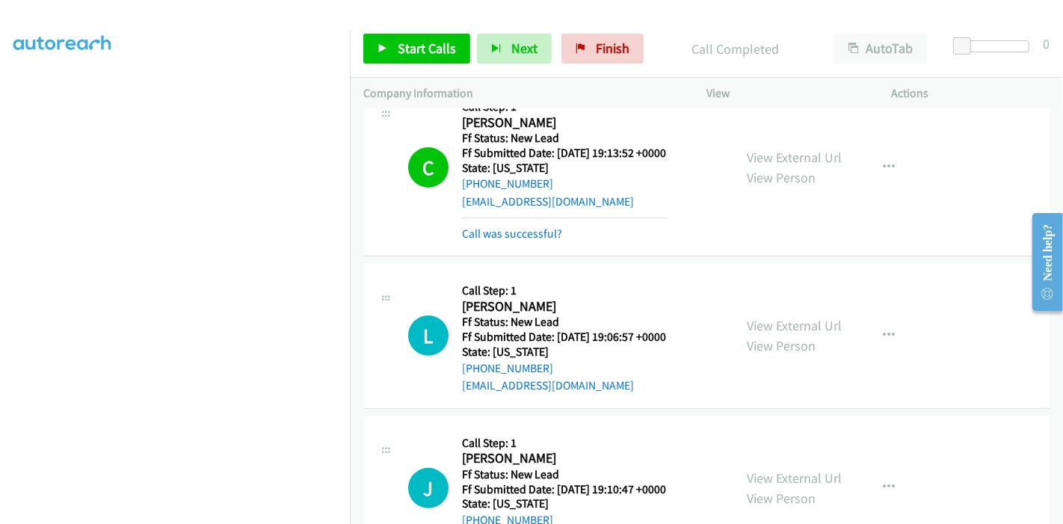
scroll to position [465, 0]
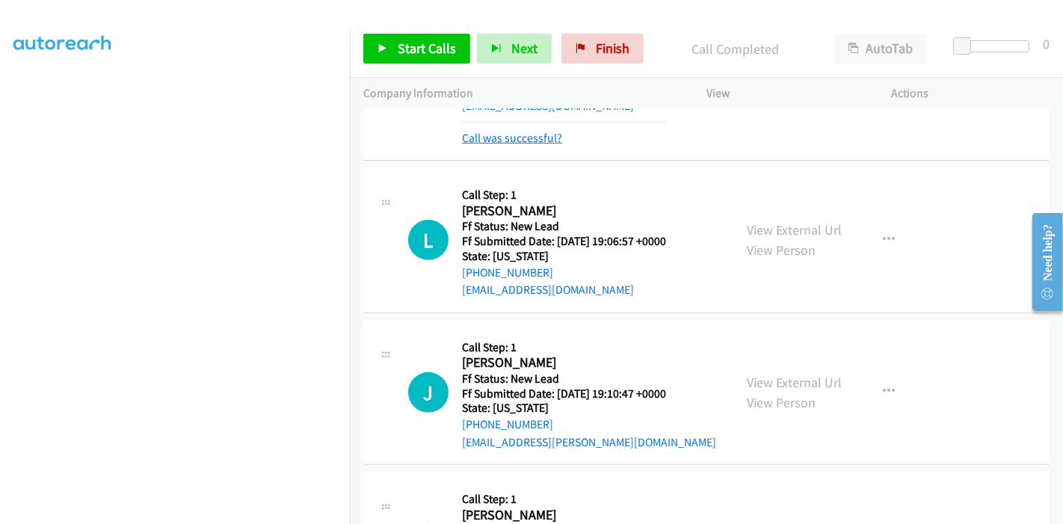
click at [542, 135] on link "Call was successful?" at bounding box center [512, 138] width 100 height 14
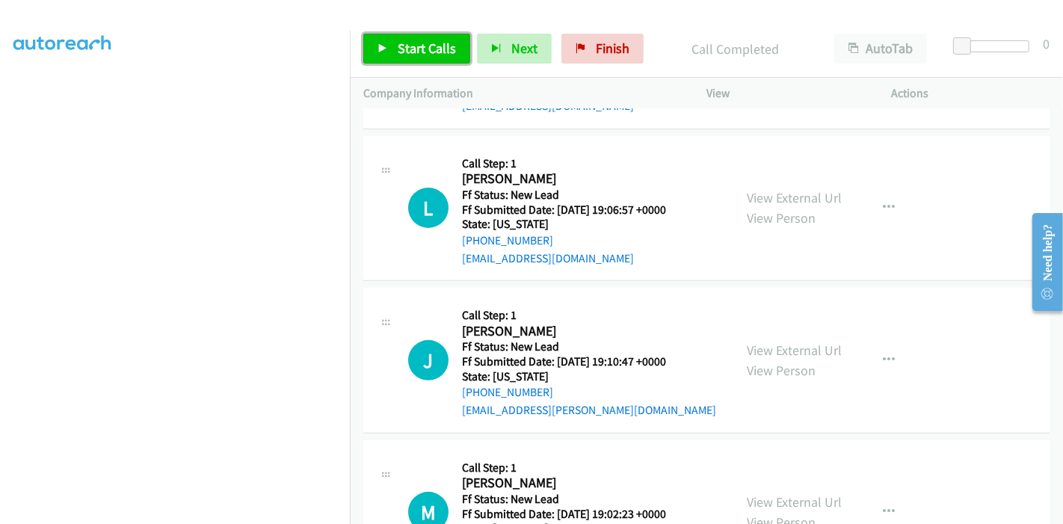
click at [415, 49] on span "Start Calls" at bounding box center [427, 48] width 58 height 17
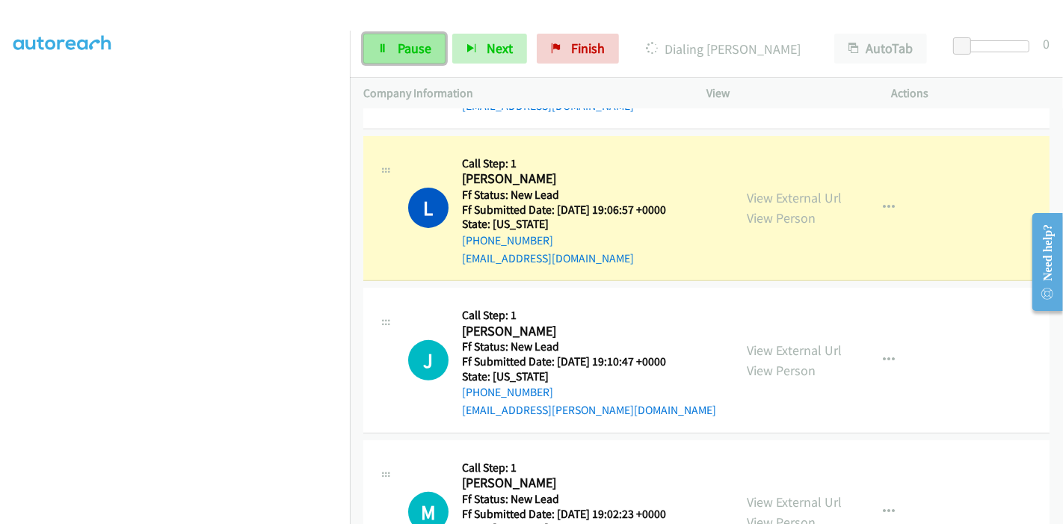
click at [390, 49] on link "Pause" at bounding box center [404, 49] width 82 height 30
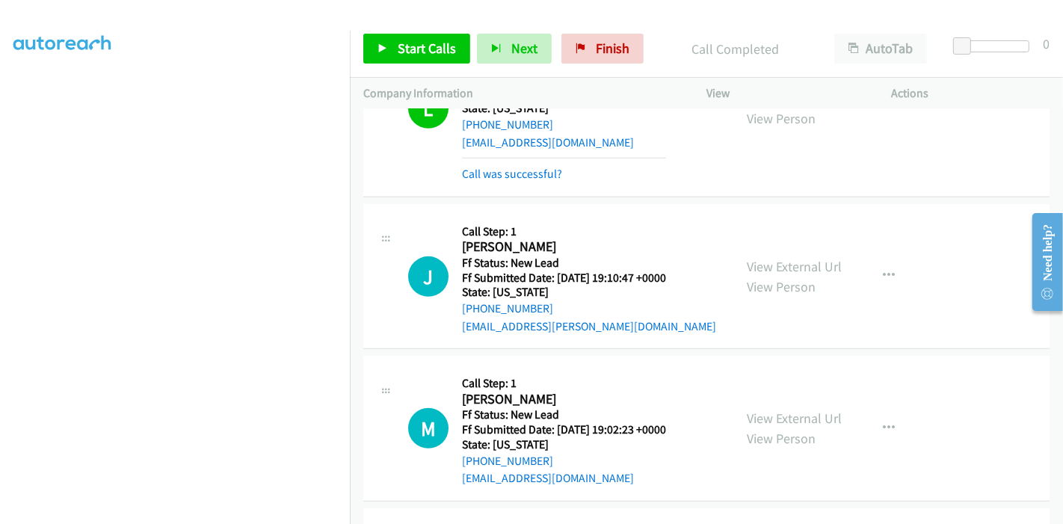
scroll to position [631, 0]
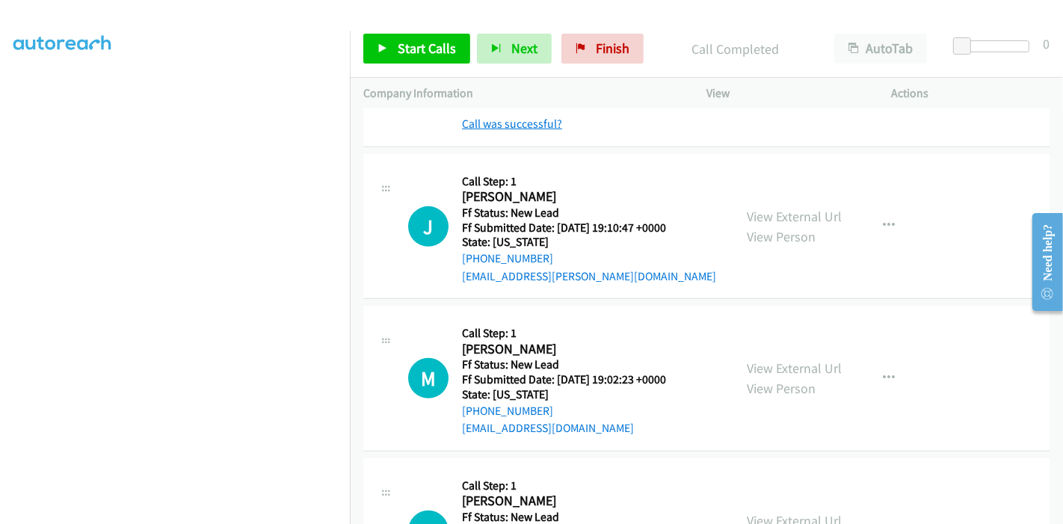
click at [537, 118] on link "Call was successful?" at bounding box center [512, 124] width 100 height 14
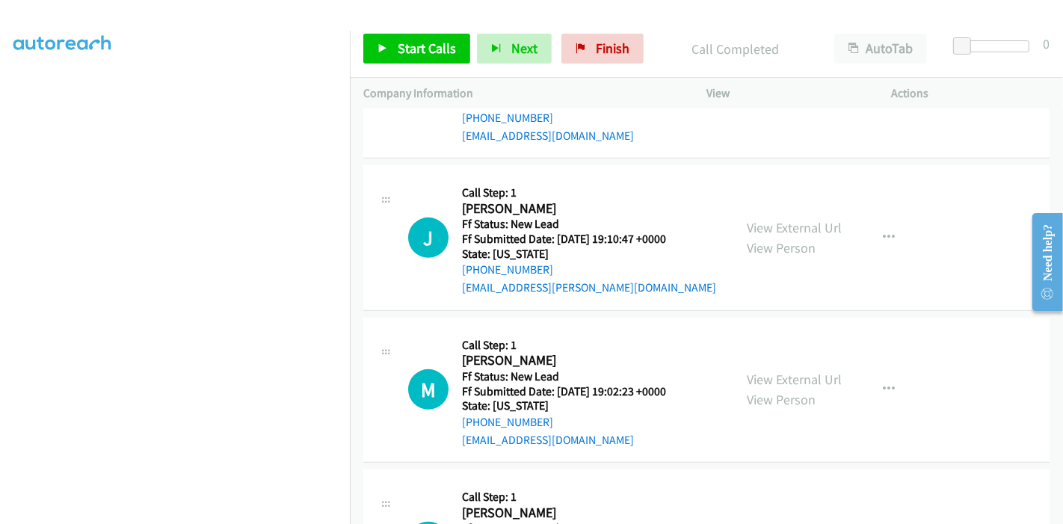
scroll to position [422, 0]
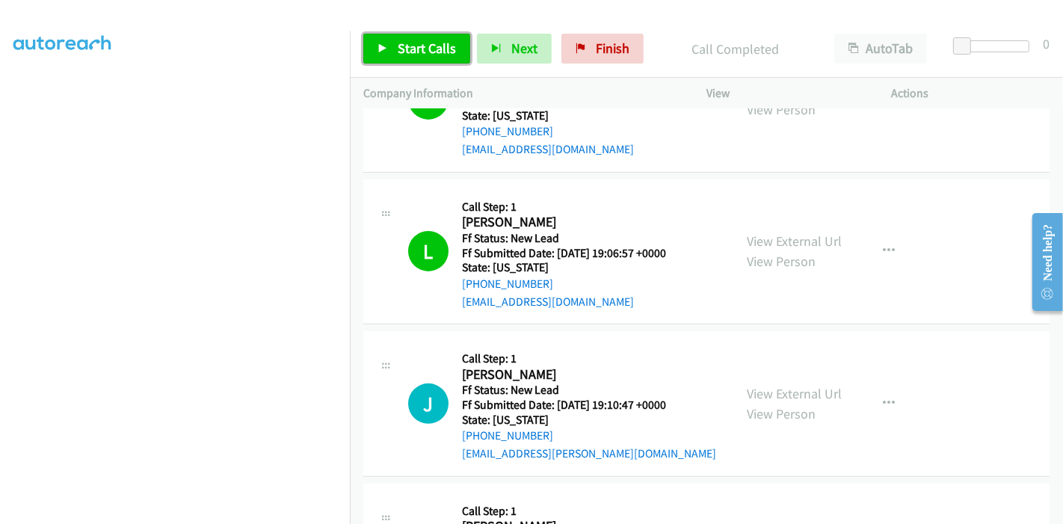
click at [401, 52] on span "Start Calls" at bounding box center [427, 48] width 58 height 17
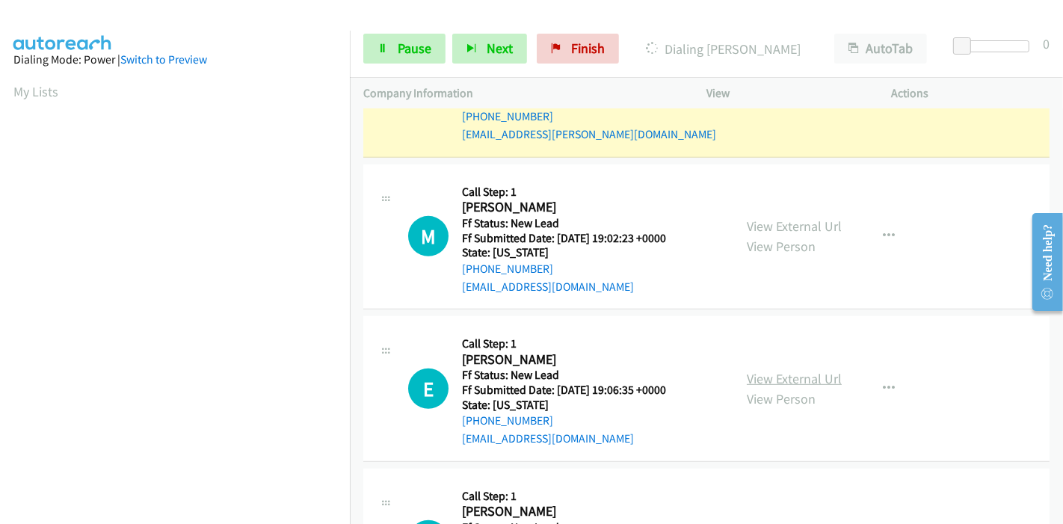
scroll to position [837, 0]
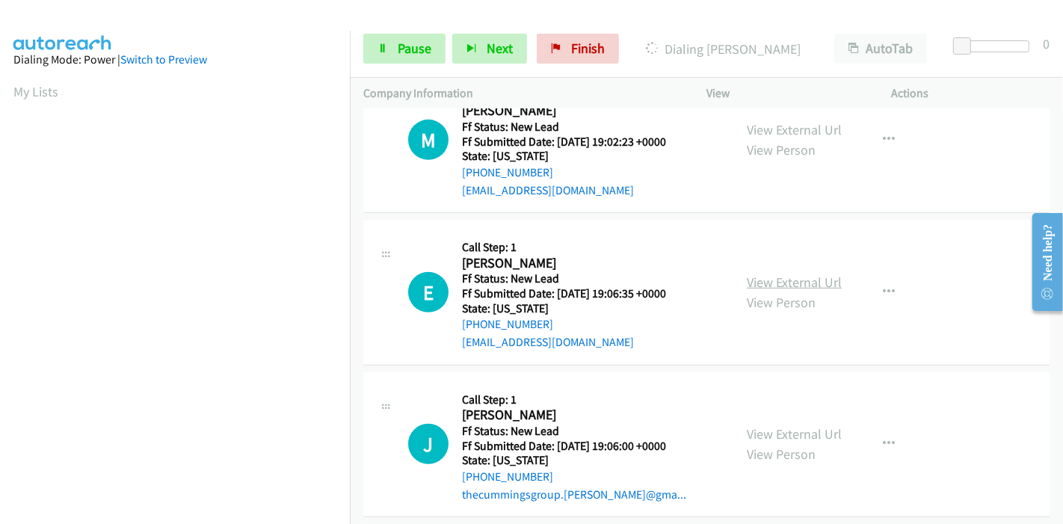
click at [795, 278] on link "View External Url" at bounding box center [794, 282] width 95 height 17
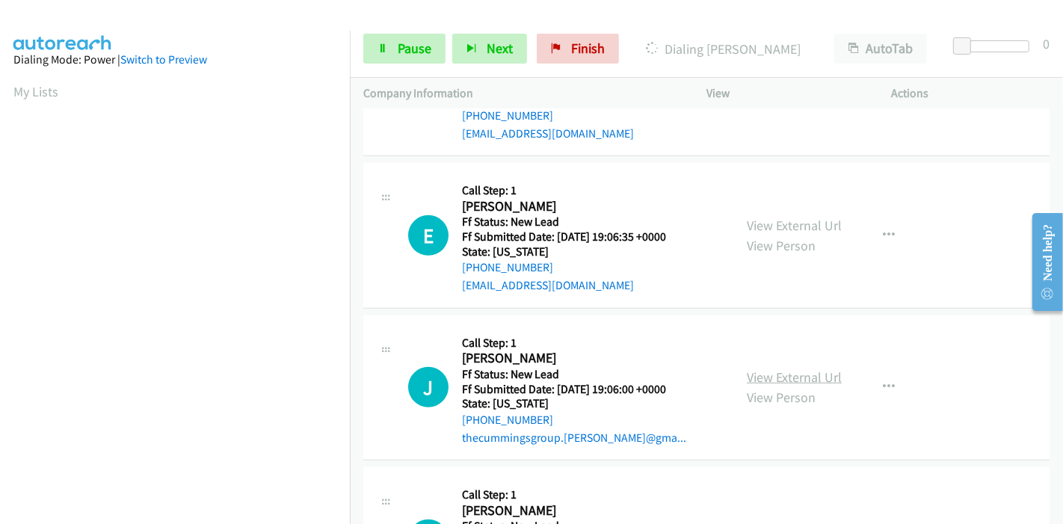
scroll to position [920, 0]
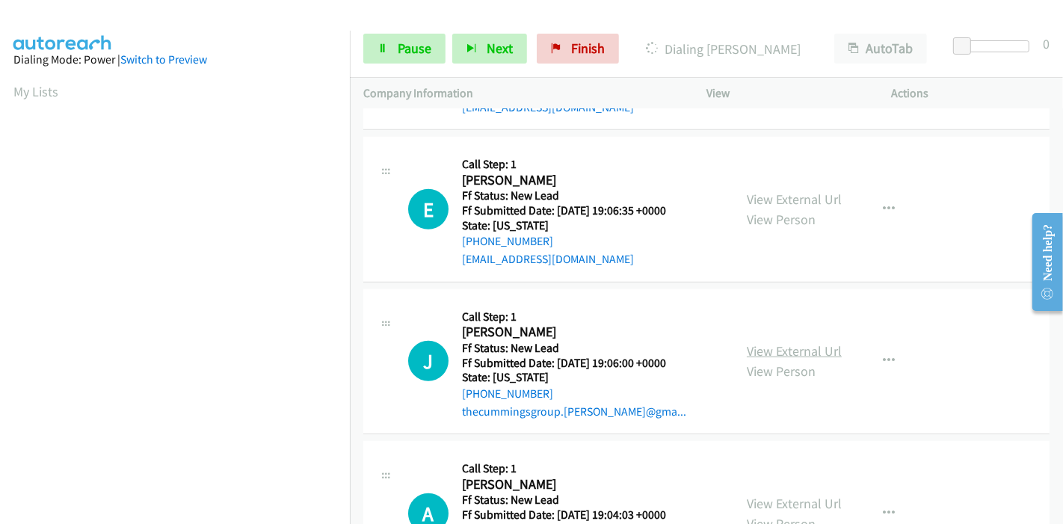
click at [785, 353] on link "View External Url" at bounding box center [794, 350] width 95 height 17
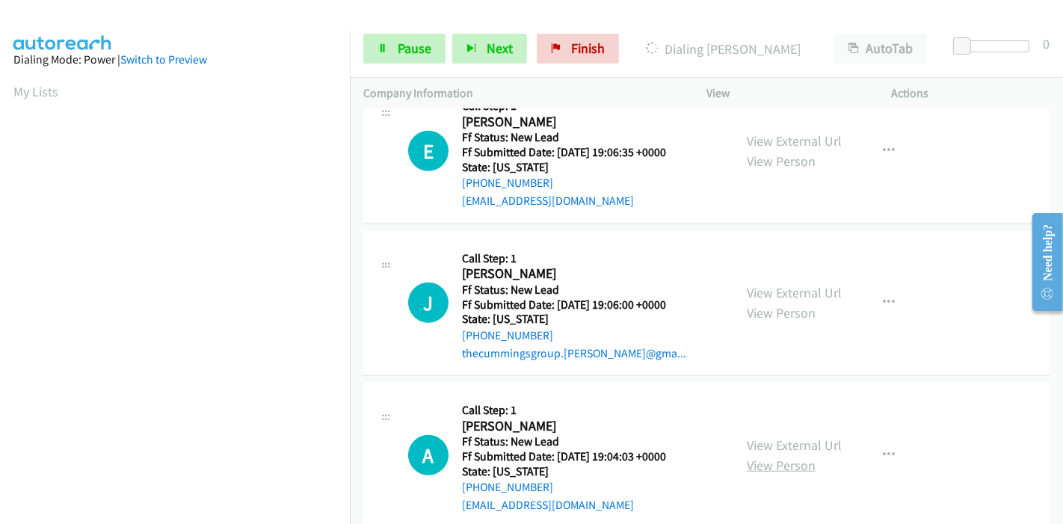
scroll to position [1003, 0]
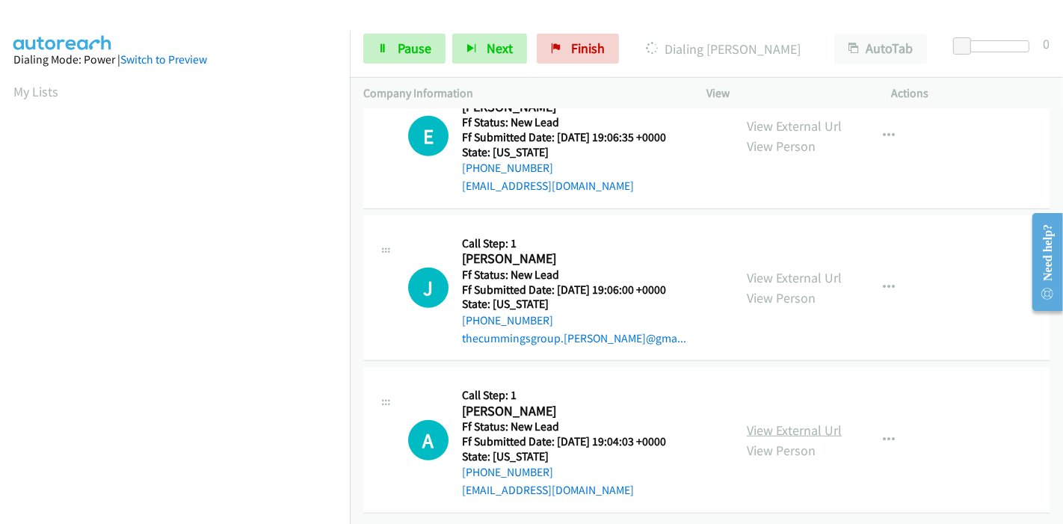
click at [784, 422] on link "View External Url" at bounding box center [794, 430] width 95 height 17
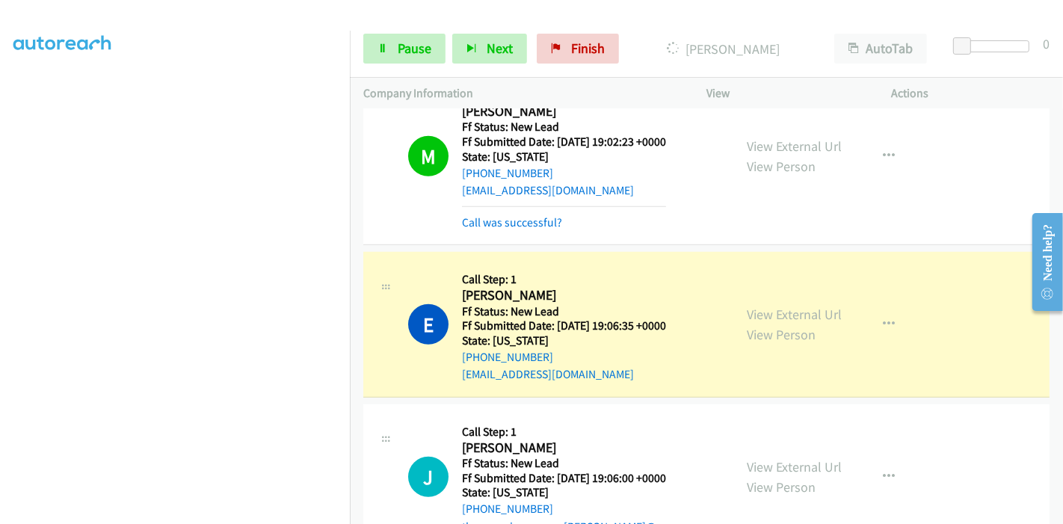
scroll to position [0, 0]
click at [401, 44] on span "Pause" at bounding box center [415, 48] width 34 height 17
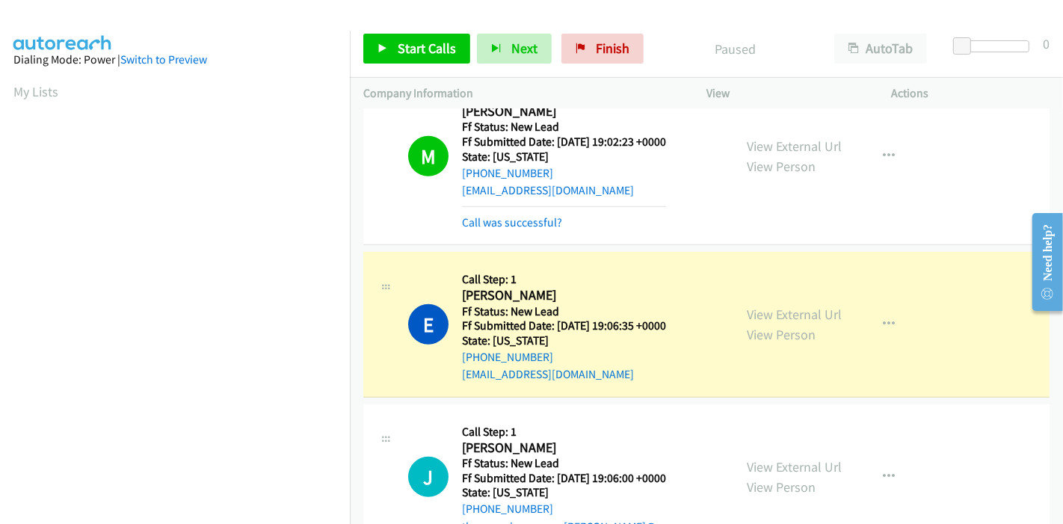
scroll to position [315, 0]
click at [516, 218] on link "Call was successful?" at bounding box center [512, 222] width 100 height 14
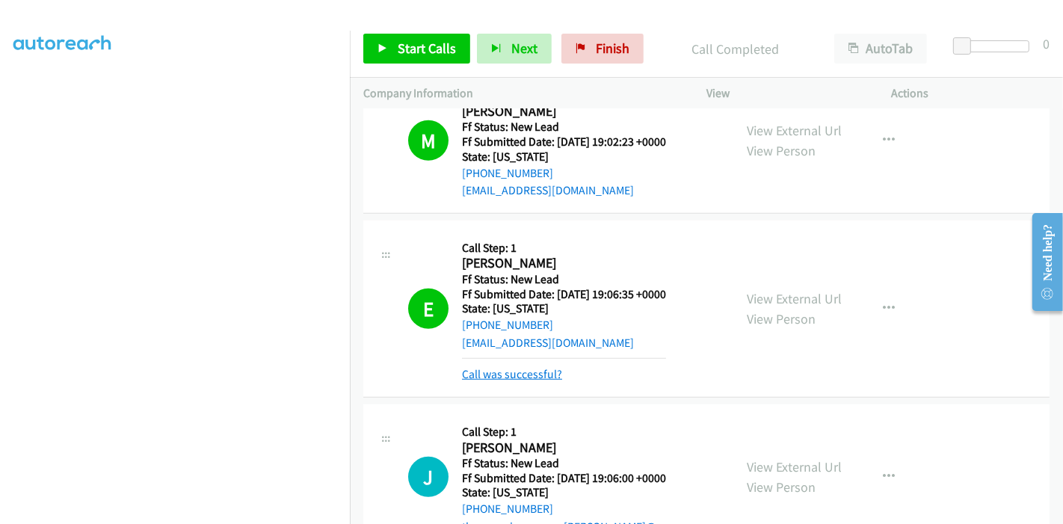
click at [523, 378] on link "Call was successful?" at bounding box center [512, 374] width 100 height 14
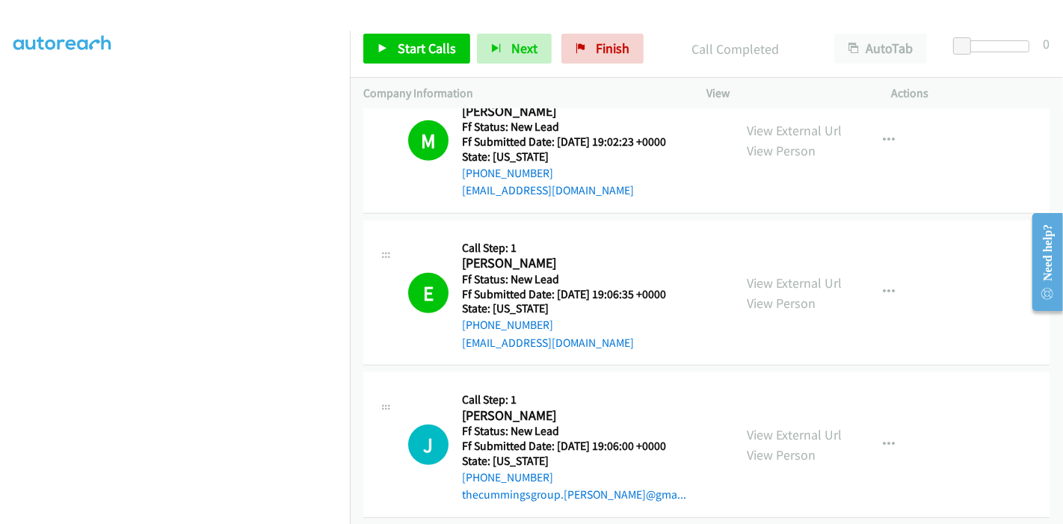
scroll to position [1035, 0]
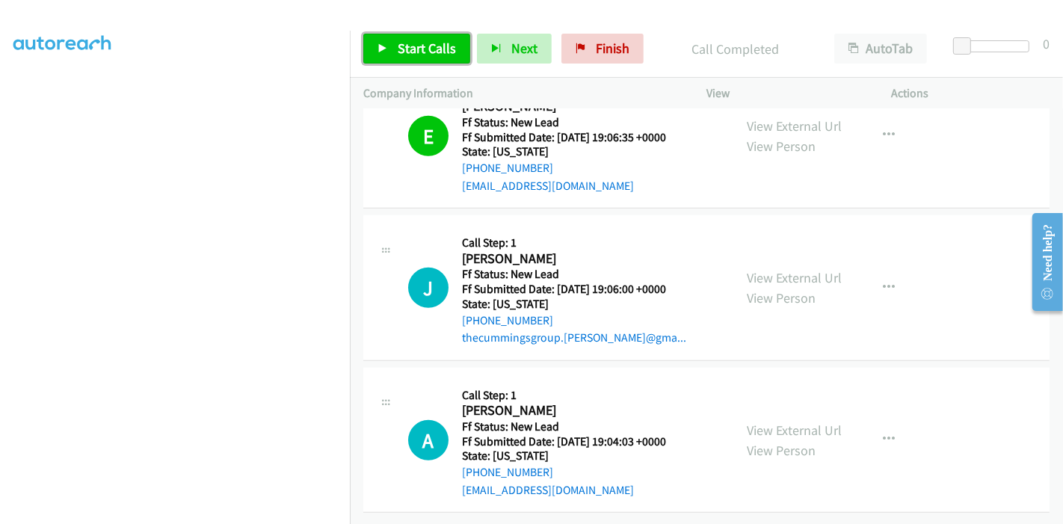
click at [421, 44] on span "Start Calls" at bounding box center [427, 48] width 58 height 17
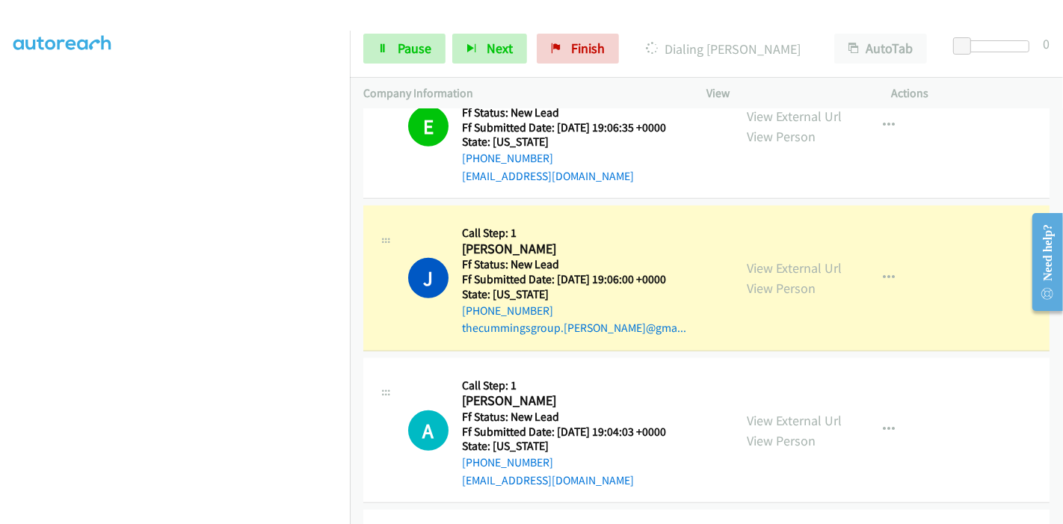
scroll to position [0, 0]
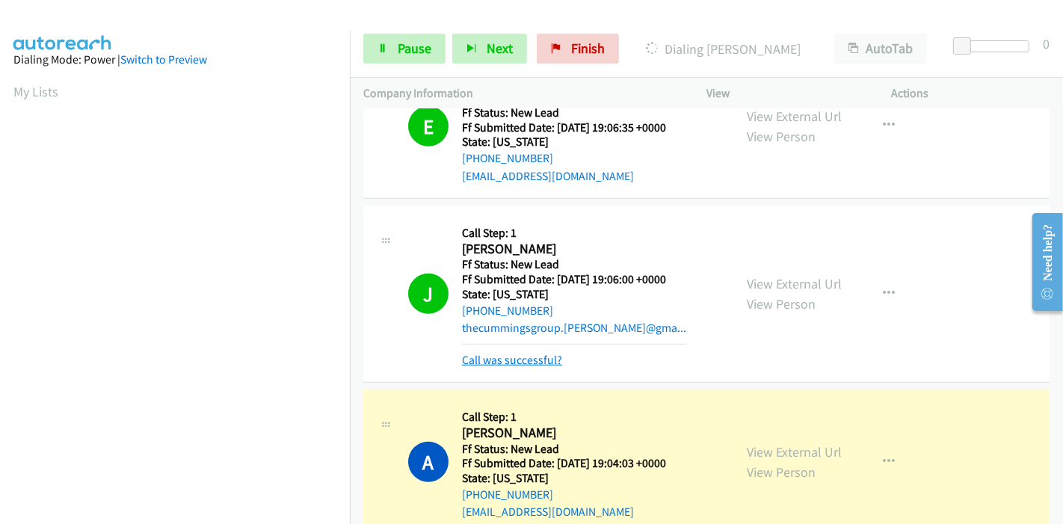
click at [513, 362] on link "Call was successful?" at bounding box center [512, 360] width 100 height 14
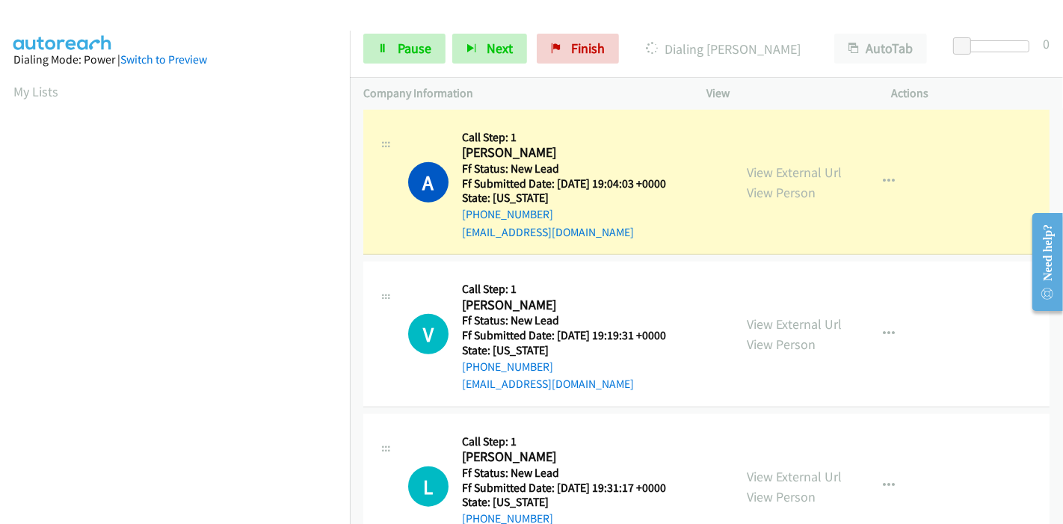
scroll to position [1284, 0]
click at [399, 44] on span "Pause" at bounding box center [415, 48] width 34 height 17
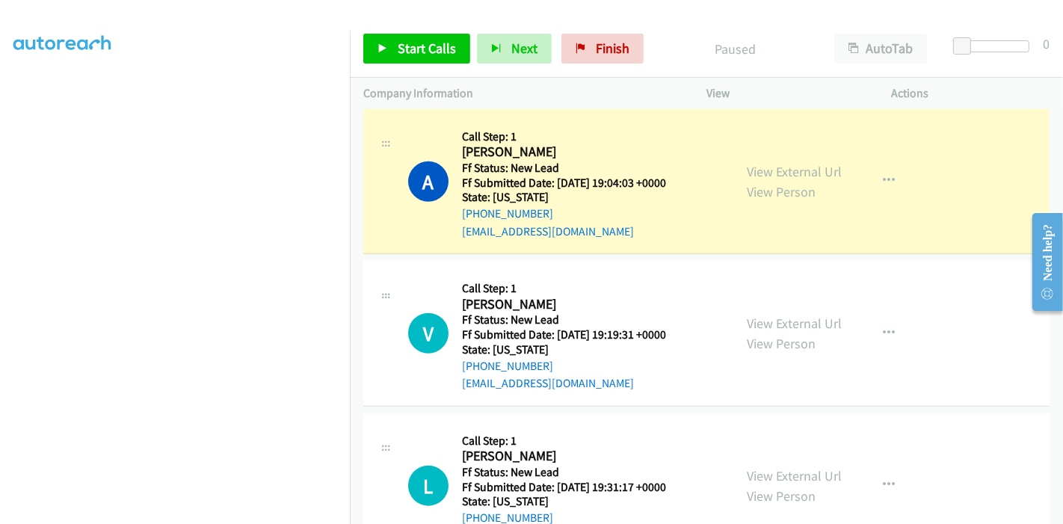
scroll to position [0, 0]
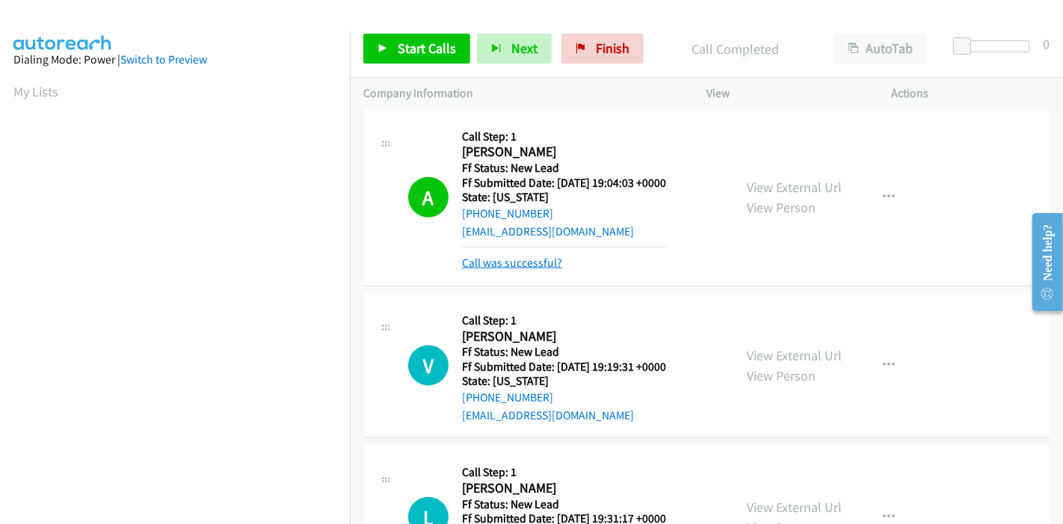
click at [535, 257] on link "Call was successful?" at bounding box center [512, 263] width 100 height 14
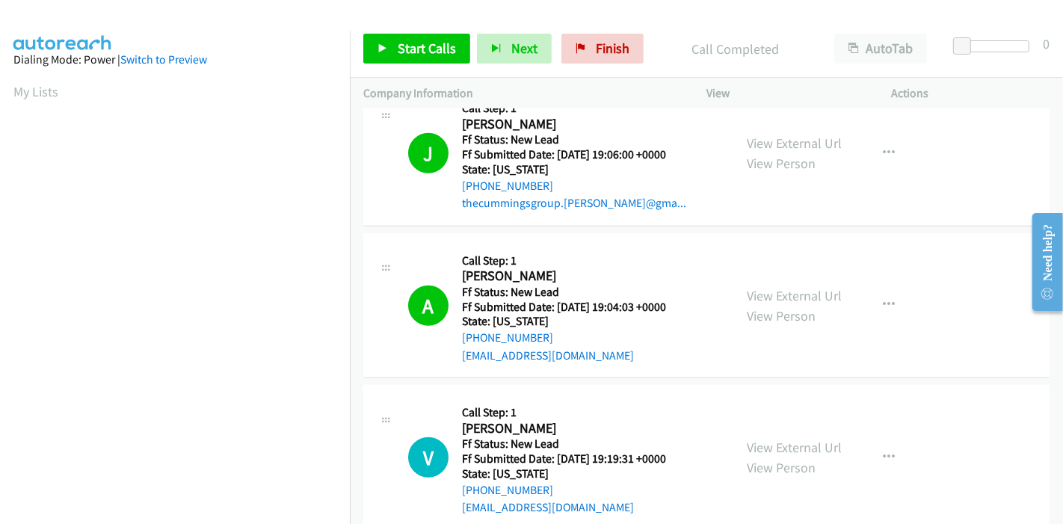
scroll to position [1144, 0]
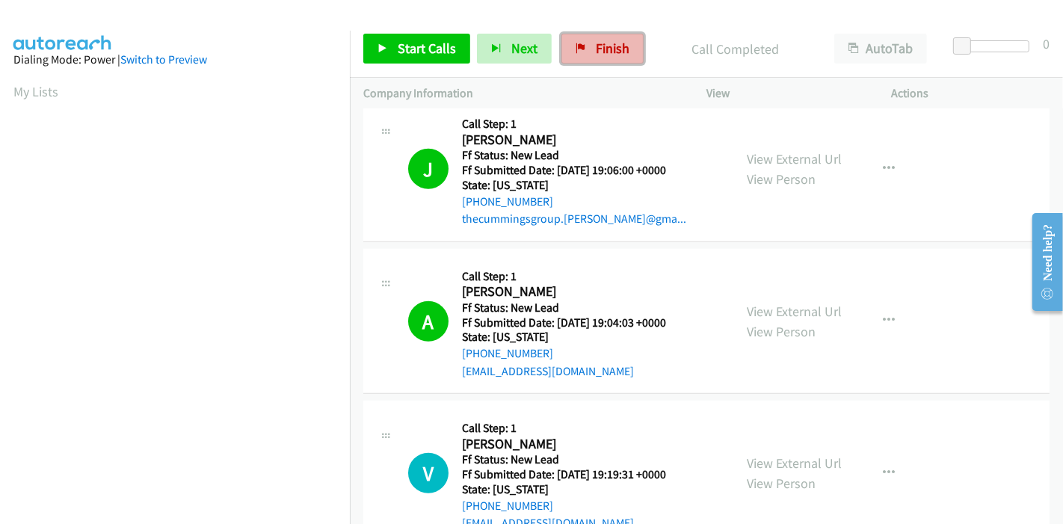
click at [596, 44] on span "Finish" at bounding box center [613, 48] width 34 height 17
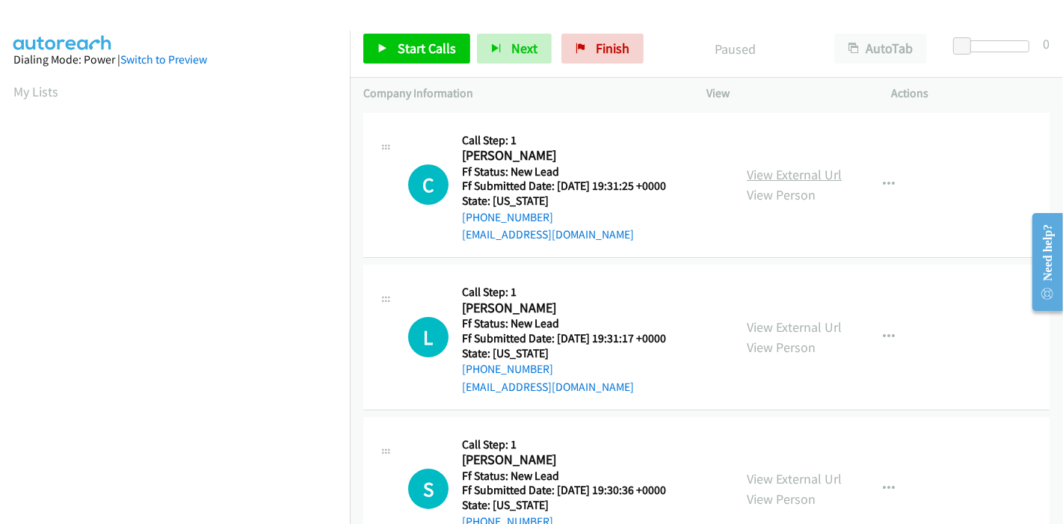
click at [788, 176] on link "View External Url" at bounding box center [794, 174] width 95 height 17
click at [769, 327] on link "View External Url" at bounding box center [794, 326] width 95 height 17
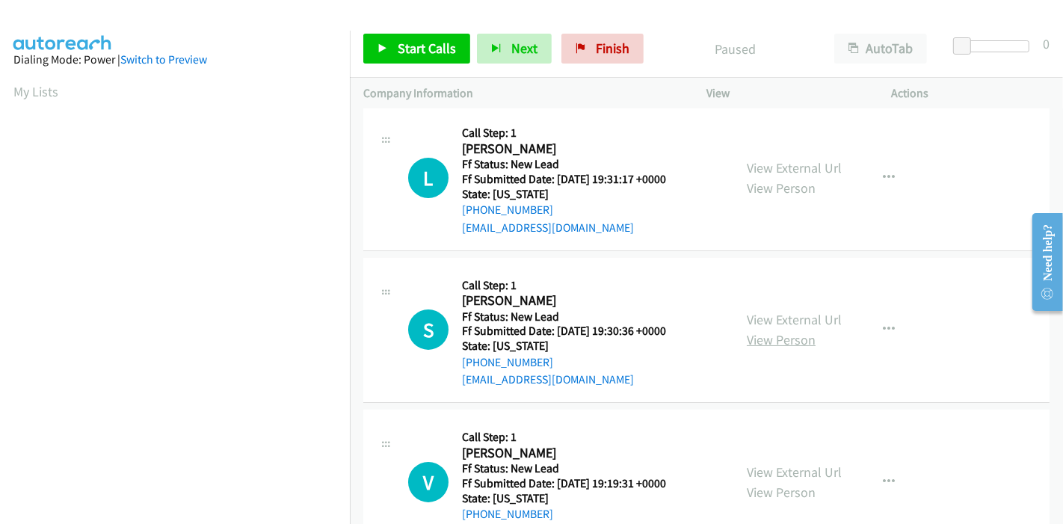
scroll to position [166, 0]
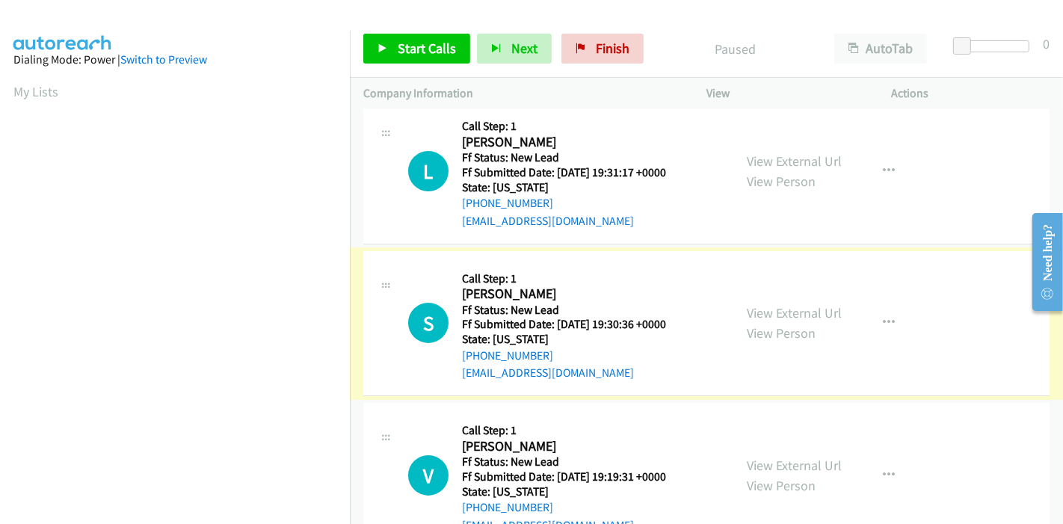
click at [790, 312] on link "View External Url" at bounding box center [794, 312] width 95 height 17
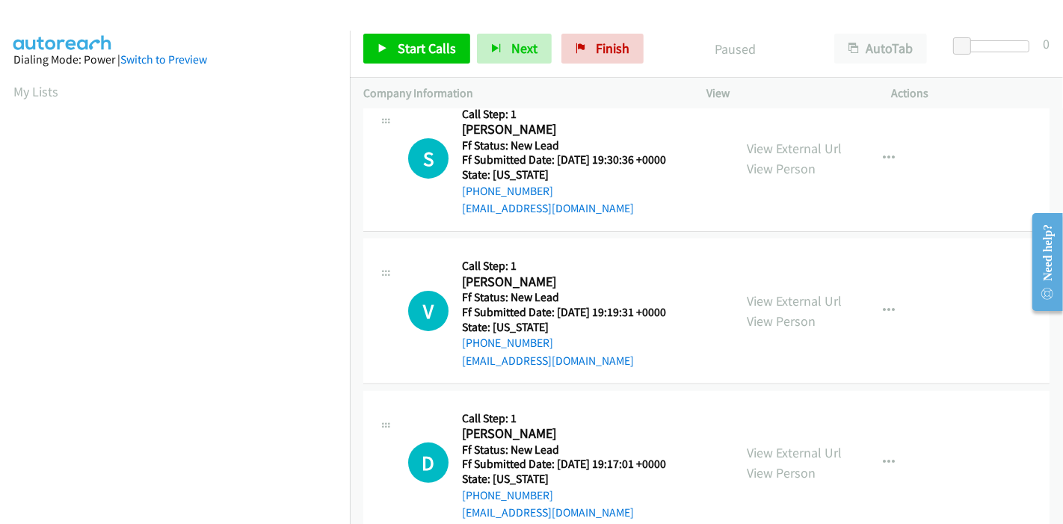
scroll to position [332, 0]
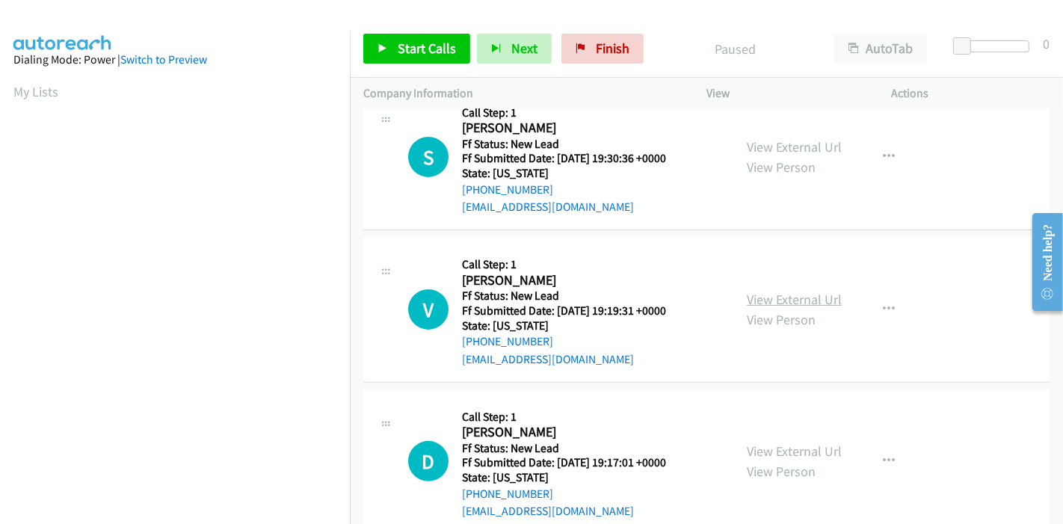
click at [771, 304] on link "View External Url" at bounding box center [794, 299] width 95 height 17
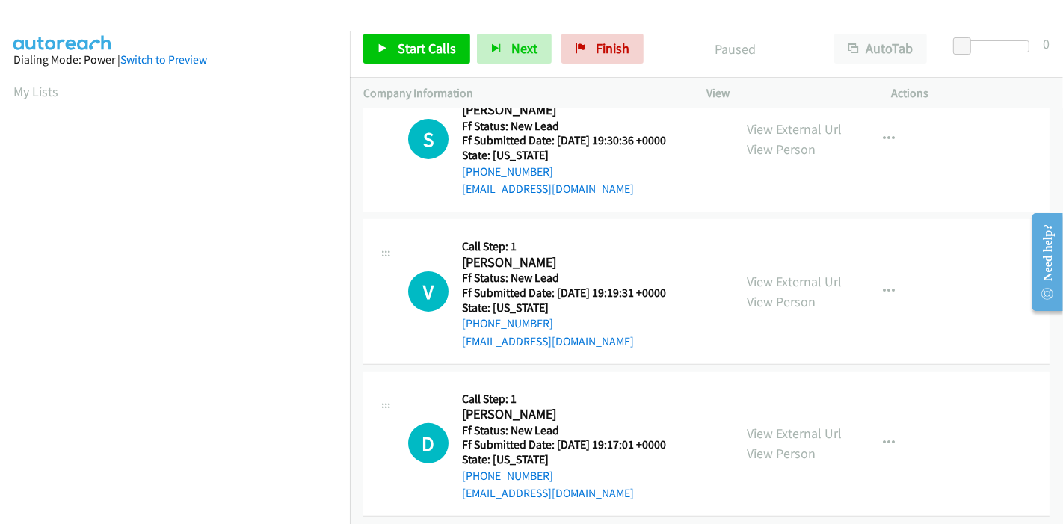
scroll to position [364, 0]
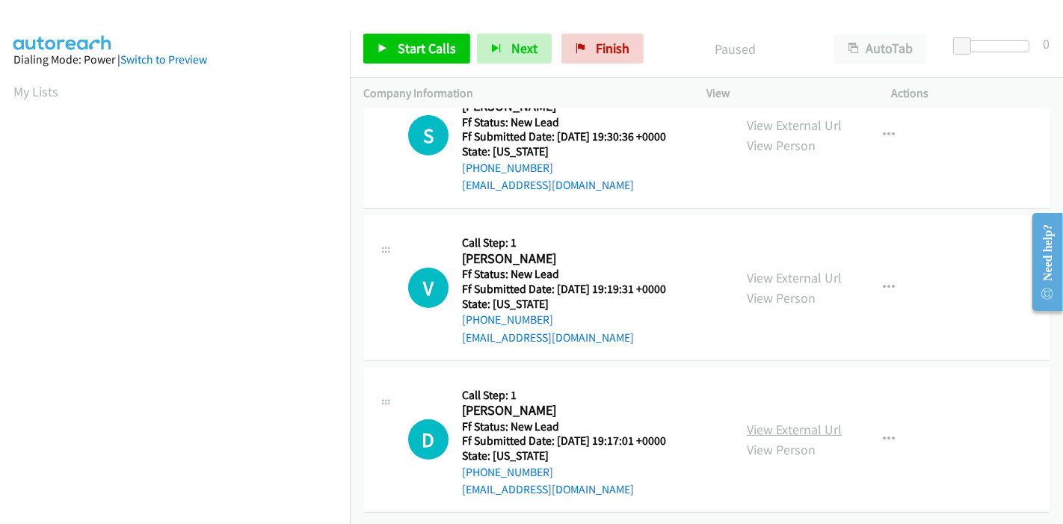
click at [750, 421] on link "View External Url" at bounding box center [794, 429] width 95 height 17
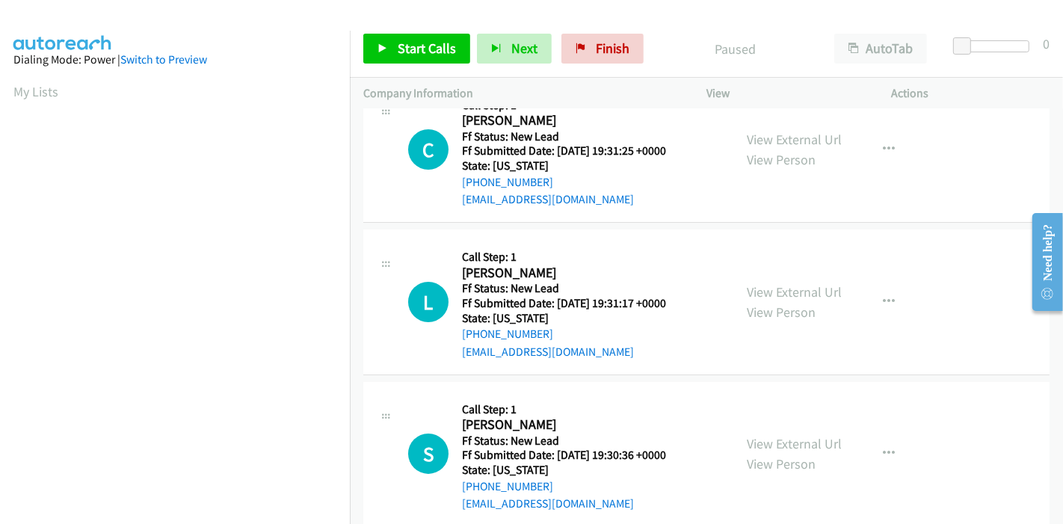
scroll to position [0, 0]
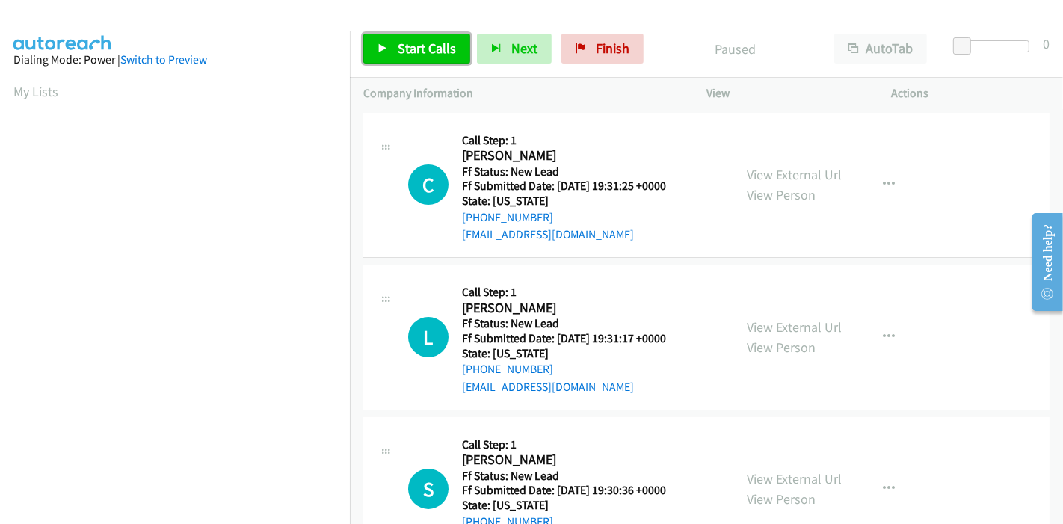
click at [393, 44] on link "Start Calls" at bounding box center [416, 49] width 107 height 30
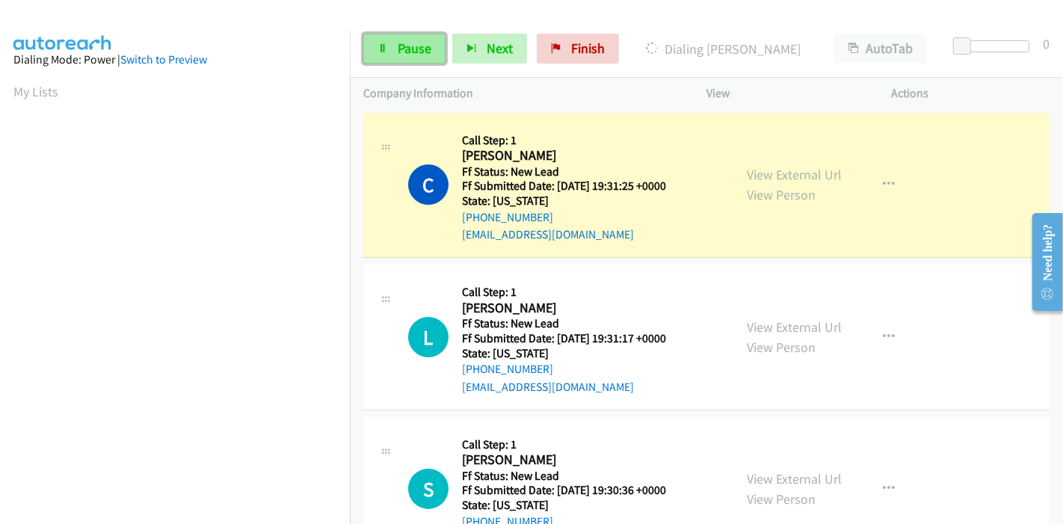
click at [394, 46] on link "Pause" at bounding box center [404, 49] width 82 height 30
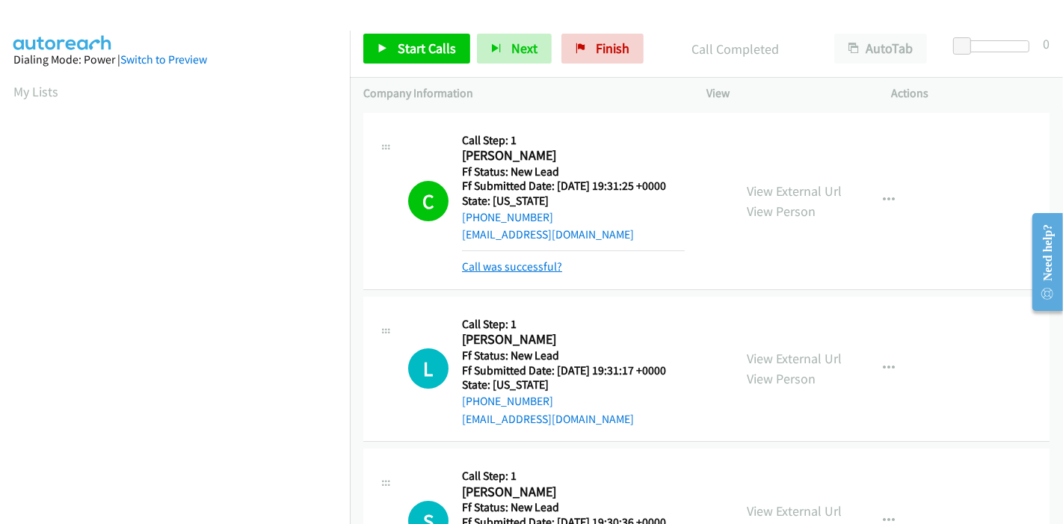
click at [528, 265] on link "Call was successful?" at bounding box center [512, 266] width 100 height 14
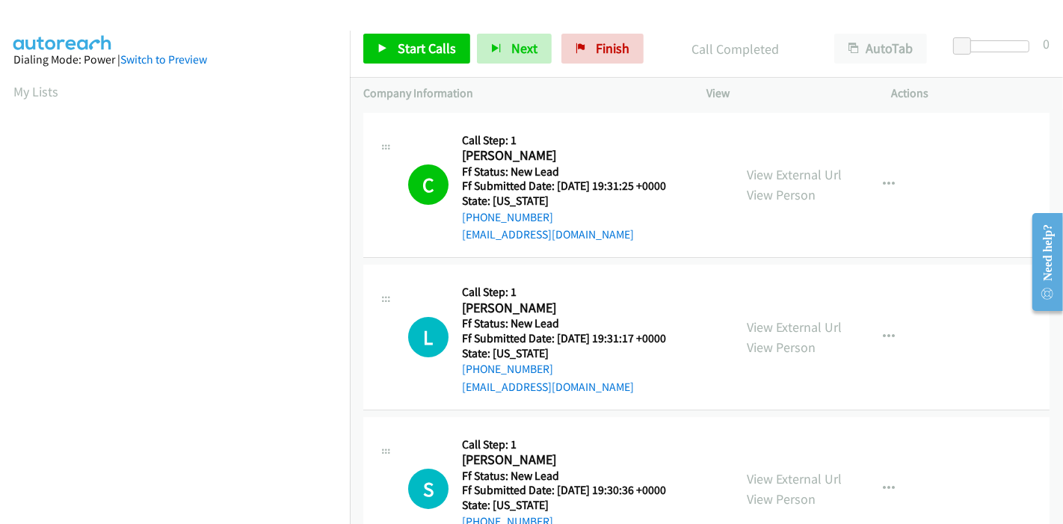
click at [398, 63] on div "Start Calls Pause Next Finish Call Completed AutoTab AutoTab 0" at bounding box center [706, 49] width 713 height 58
click at [400, 55] on span "Start Calls" at bounding box center [427, 48] width 58 height 17
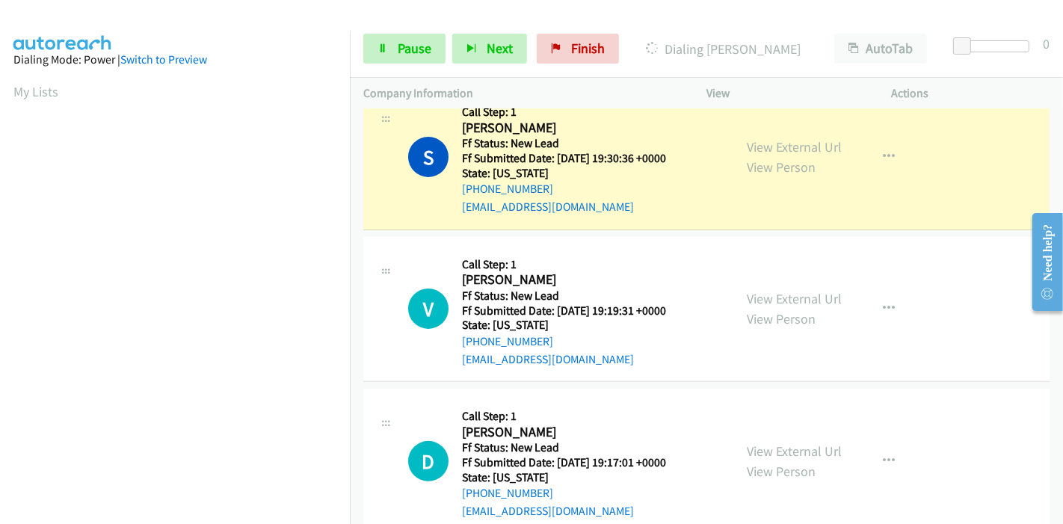
scroll to position [198, 0]
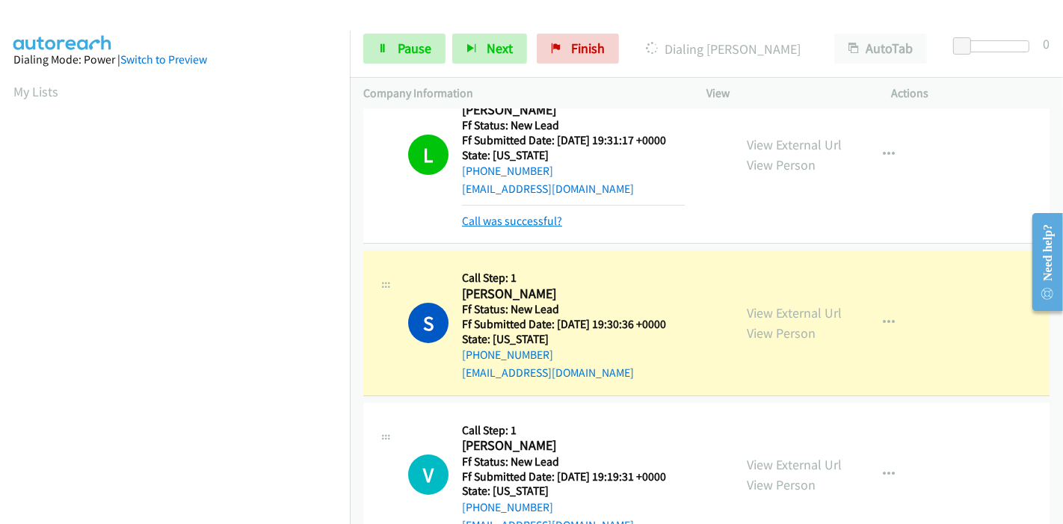
click at [501, 217] on link "Call was successful?" at bounding box center [512, 221] width 100 height 14
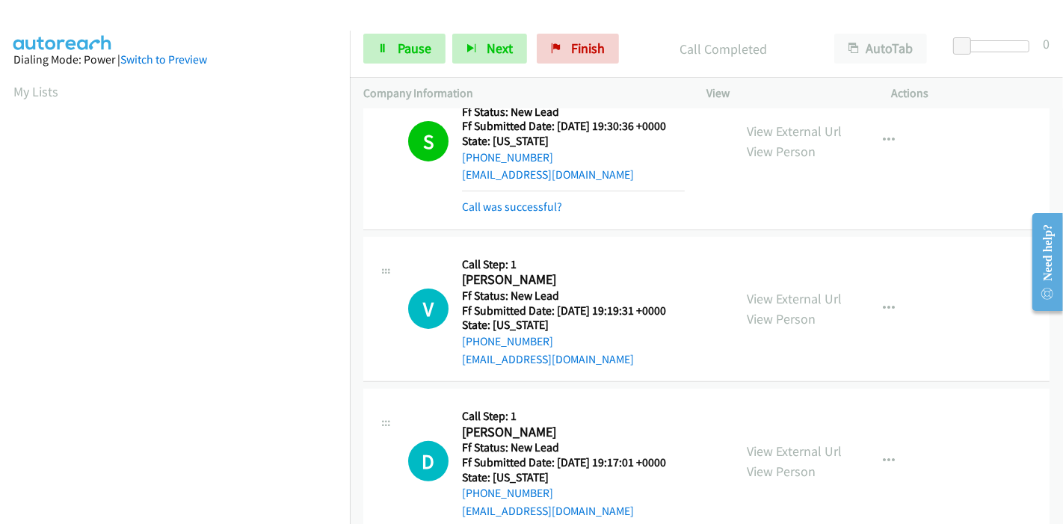
scroll to position [380, 0]
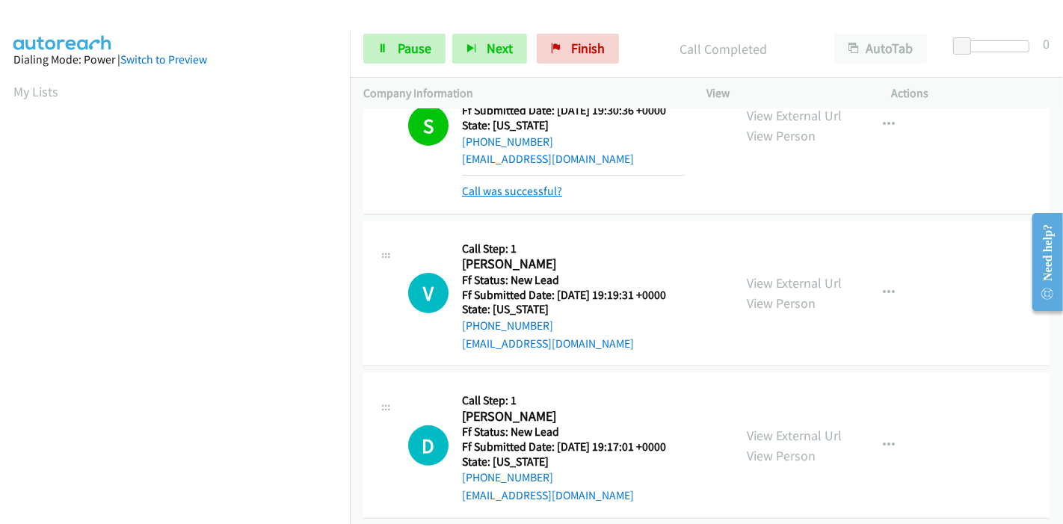
click at [522, 188] on link "Call was successful?" at bounding box center [512, 191] width 100 height 14
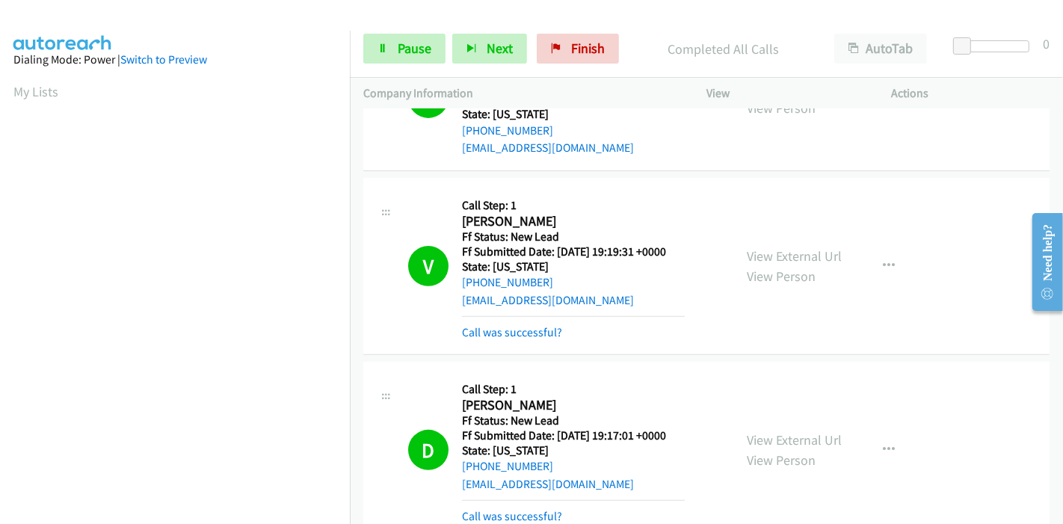
scroll to position [495, 0]
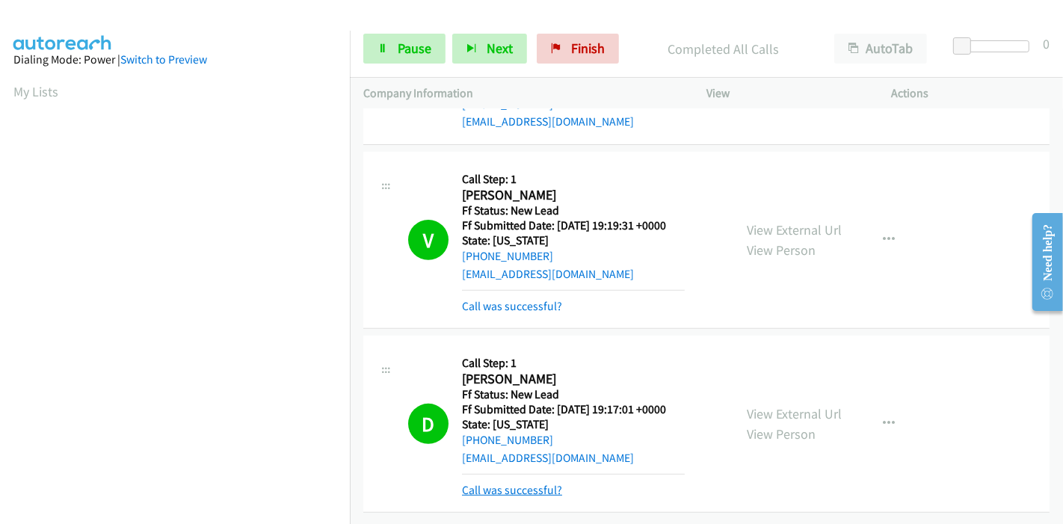
click at [510, 483] on link "Call was successful?" at bounding box center [512, 490] width 100 height 14
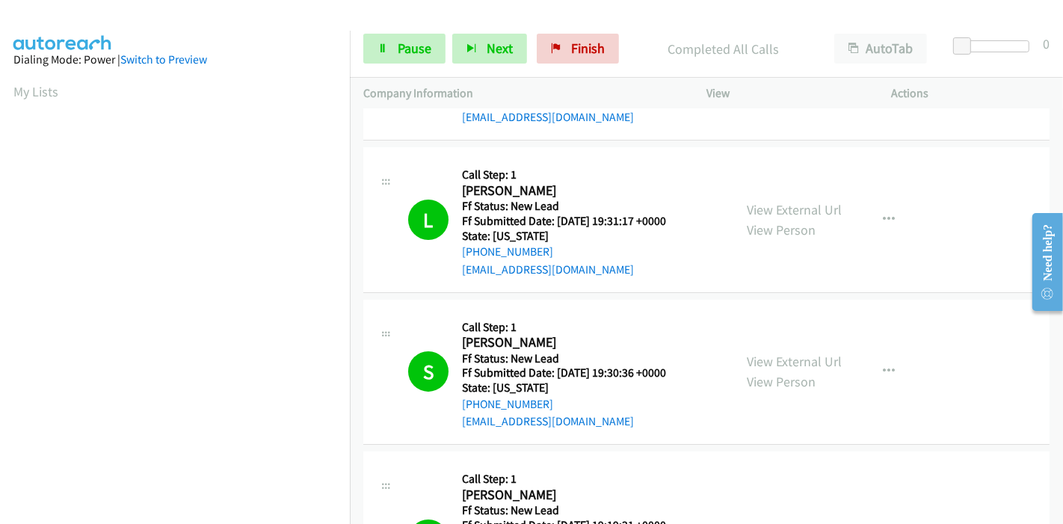
scroll to position [0, 0]
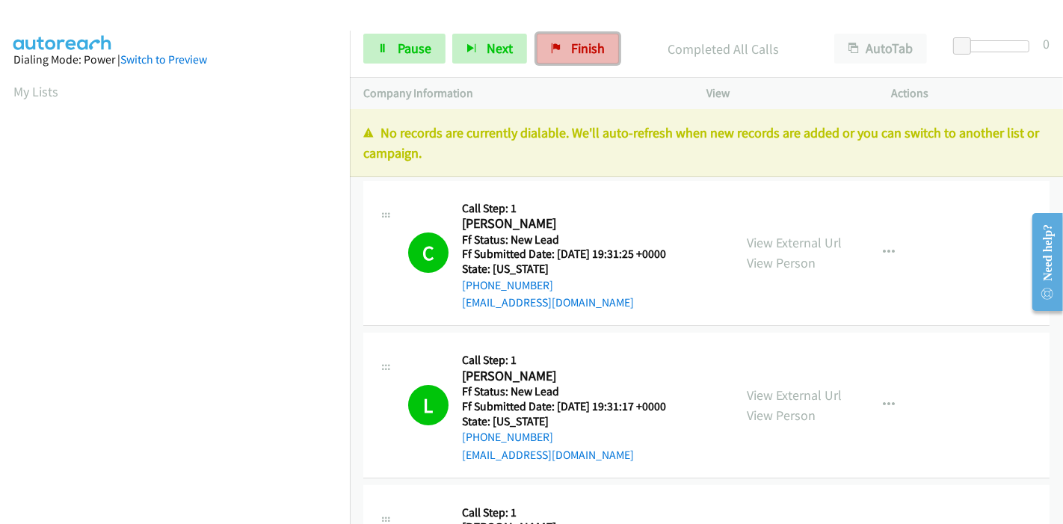
click at [598, 46] on span "Finish" at bounding box center [588, 48] width 34 height 17
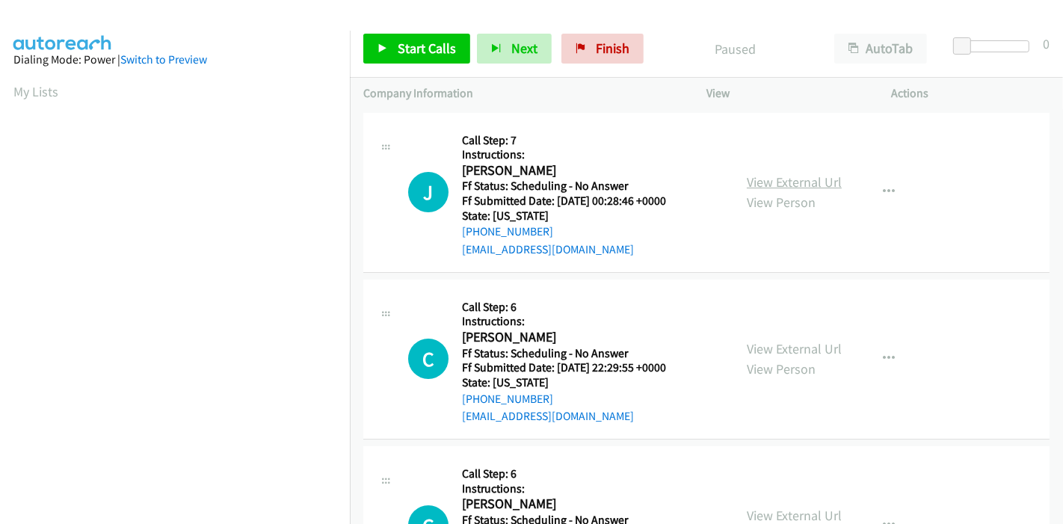
click at [777, 182] on link "View External Url" at bounding box center [794, 181] width 95 height 17
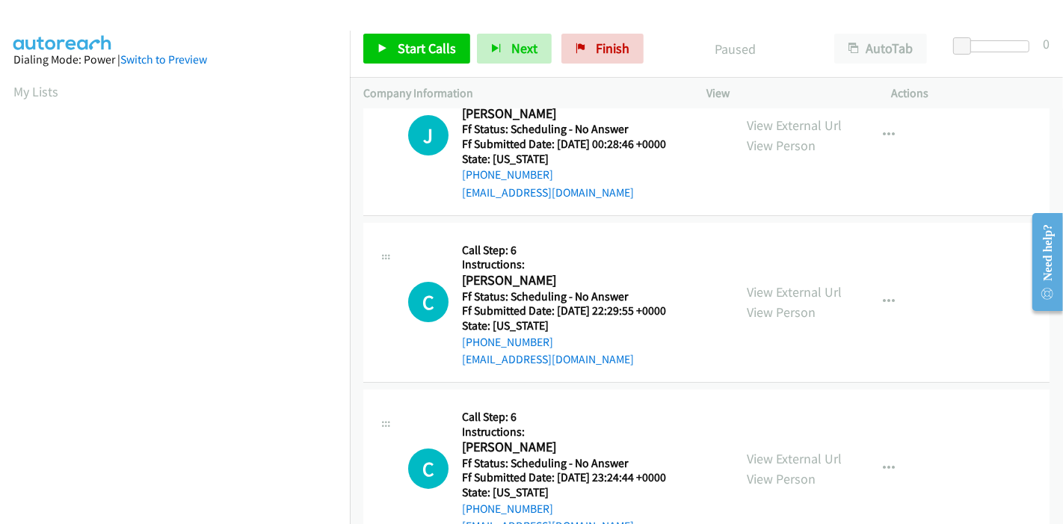
scroll to position [83, 0]
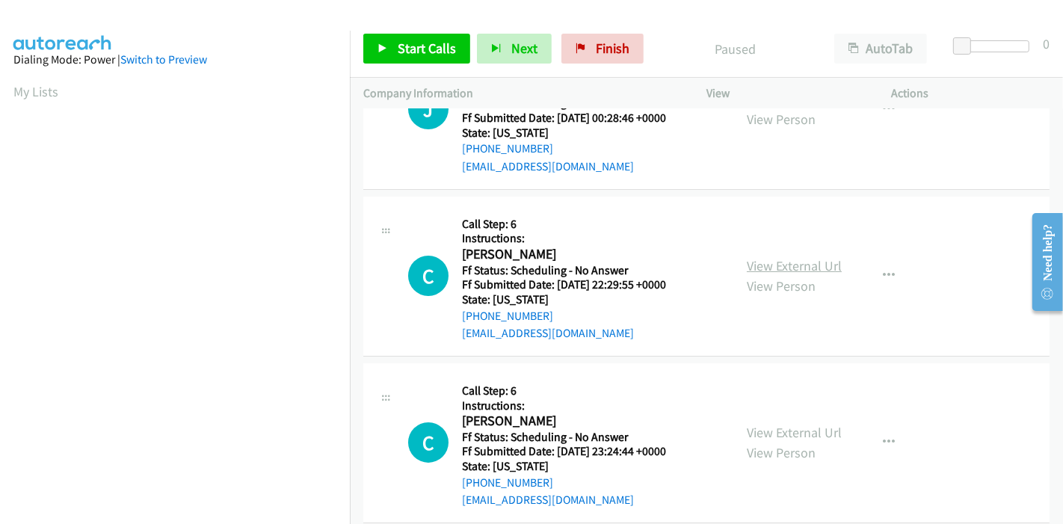
click at [779, 263] on link "View External Url" at bounding box center [794, 265] width 95 height 17
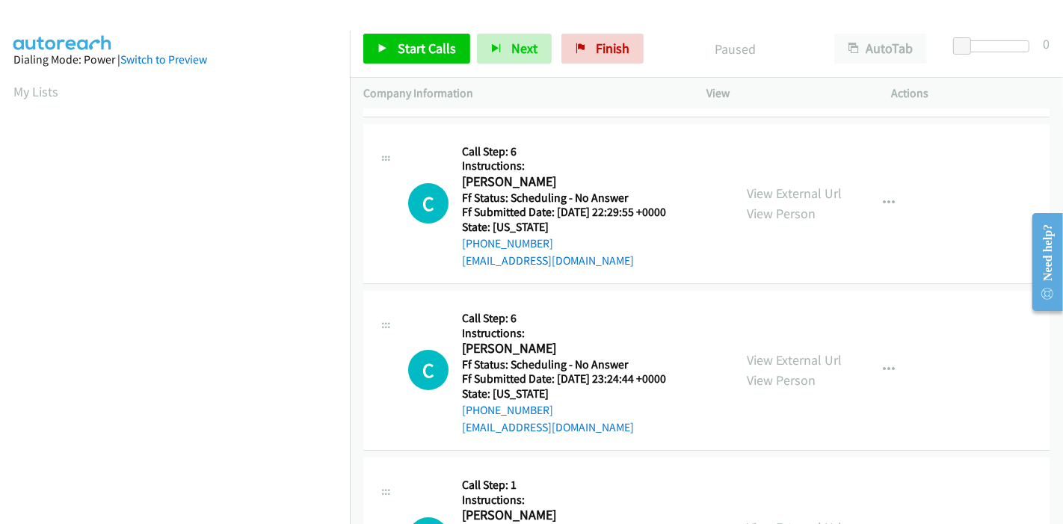
scroll to position [249, 0]
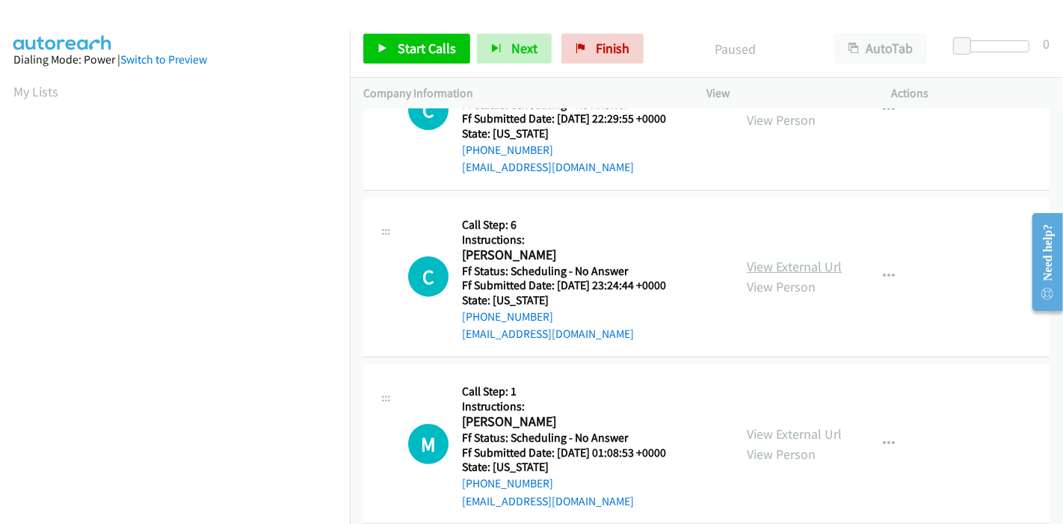
click at [778, 260] on link "View External Url" at bounding box center [794, 266] width 95 height 17
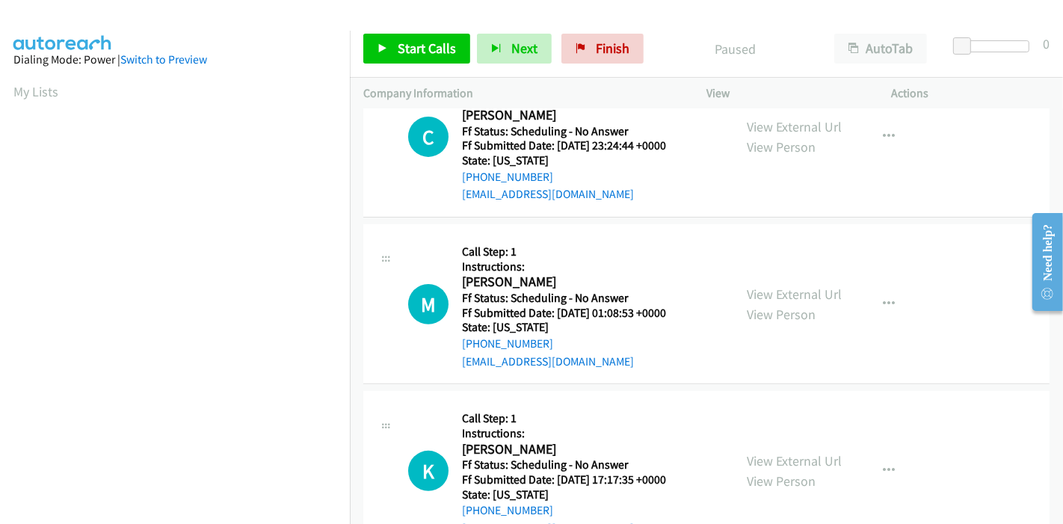
scroll to position [415, 0]
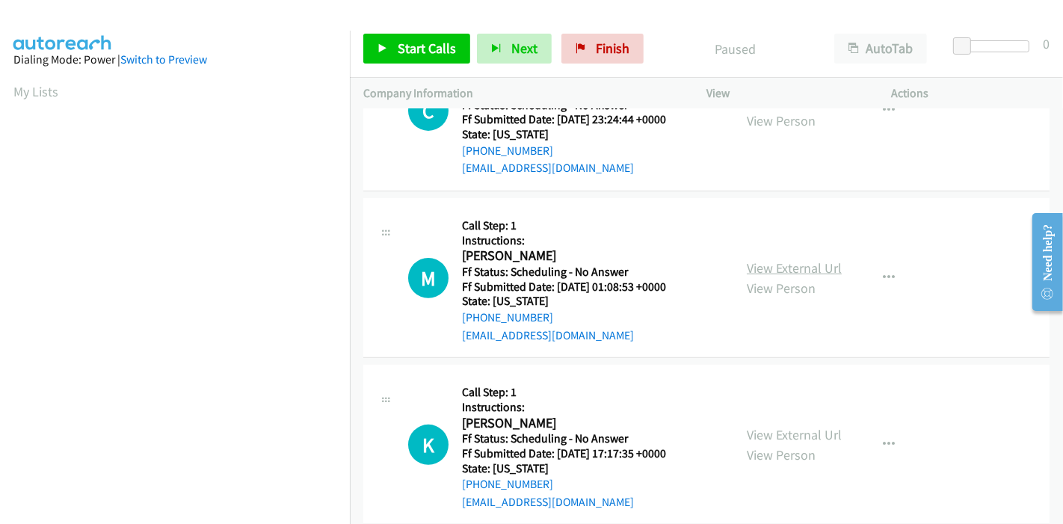
click at [773, 269] on link "View External Url" at bounding box center [794, 267] width 95 height 17
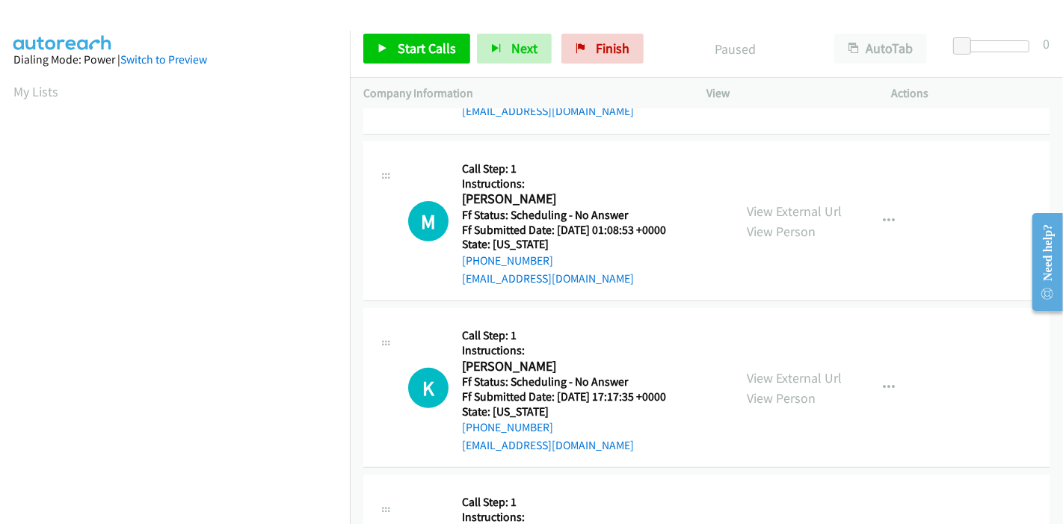
scroll to position [498, 0]
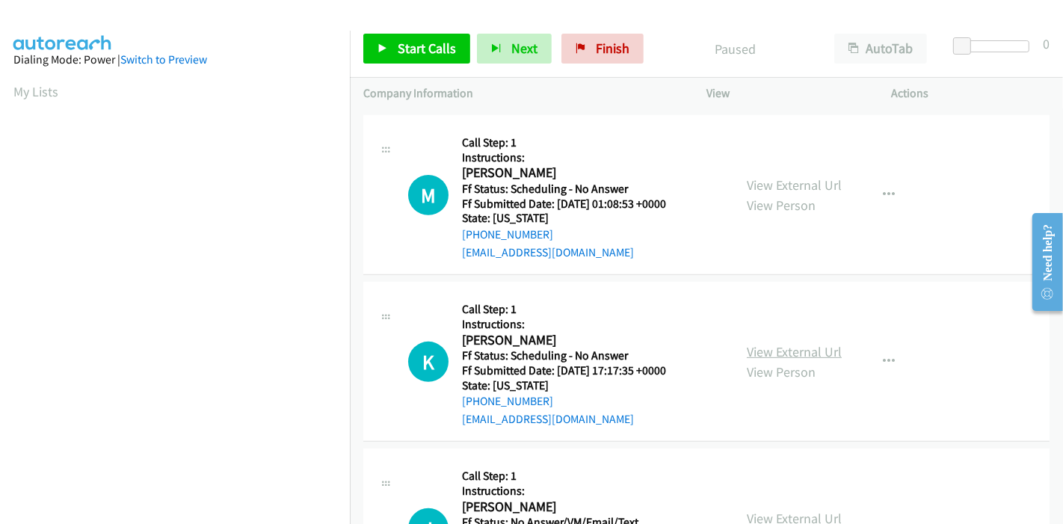
click at [780, 347] on link "View External Url" at bounding box center [794, 351] width 95 height 17
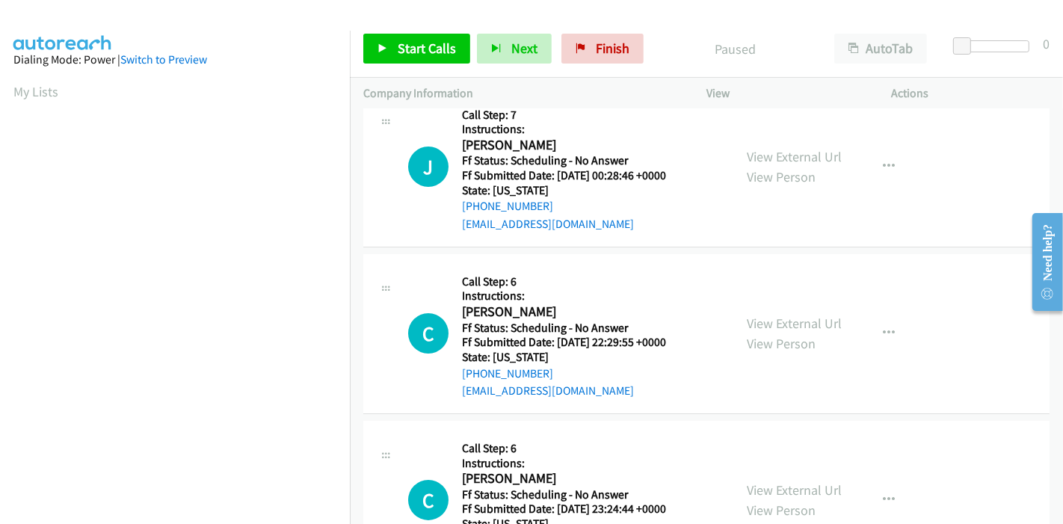
scroll to position [0, 0]
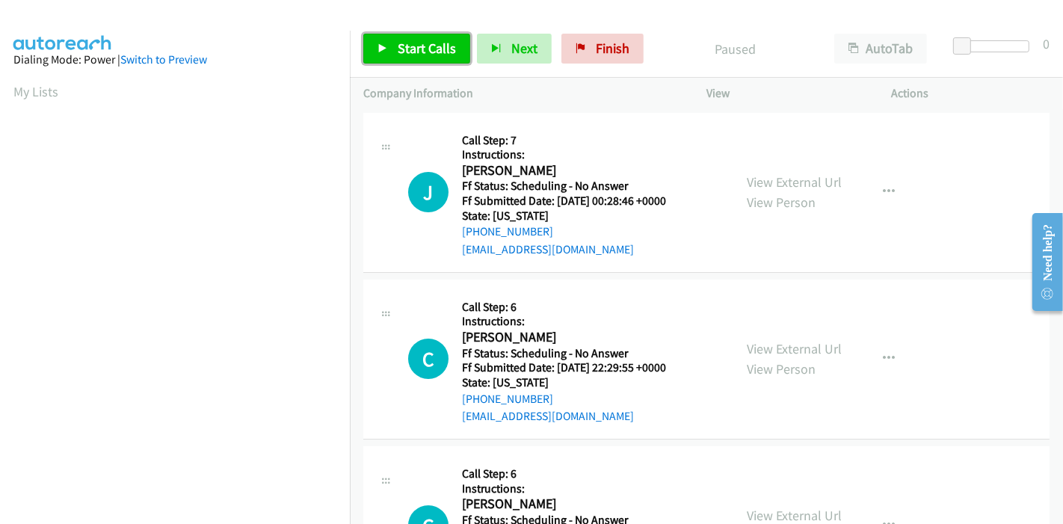
click at [392, 49] on link "Start Calls" at bounding box center [416, 49] width 107 height 30
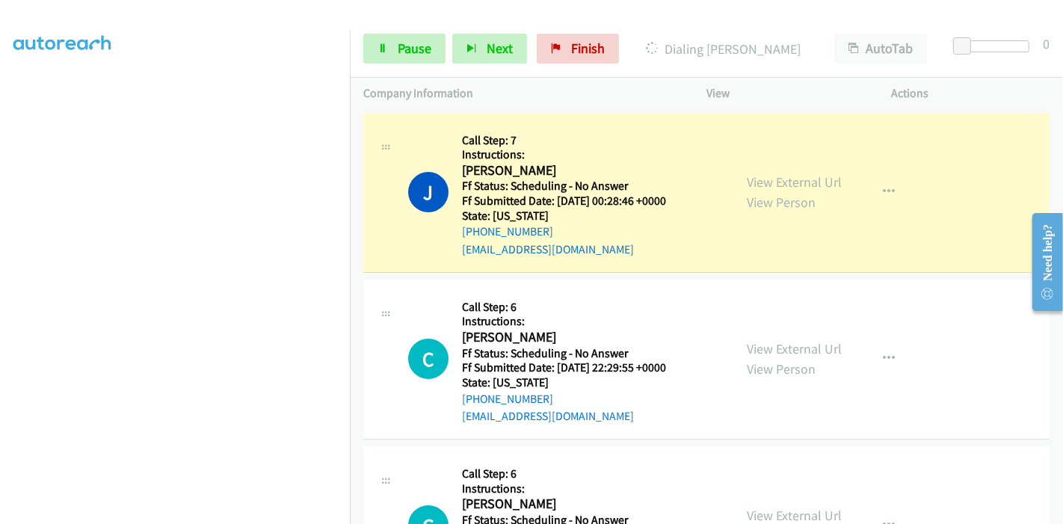
scroll to position [315, 0]
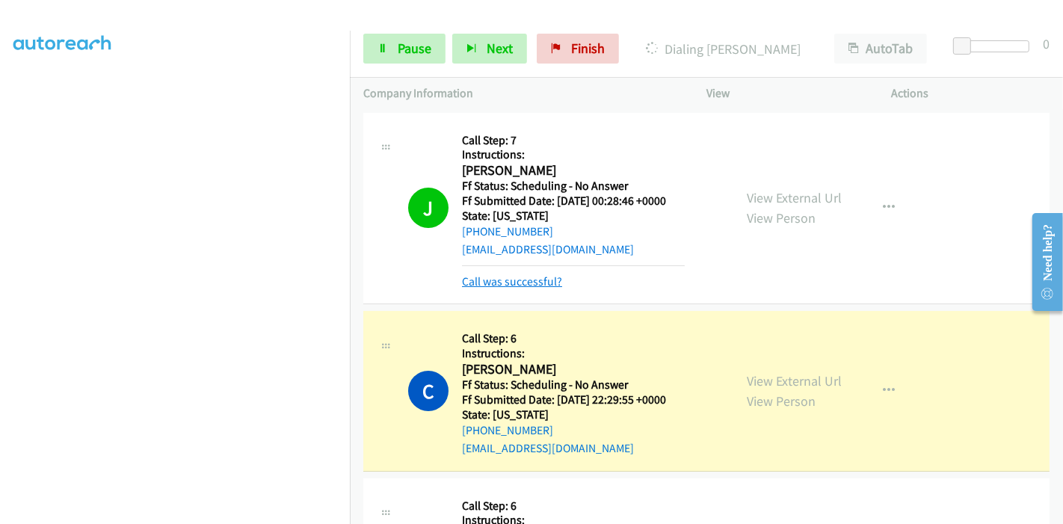
click at [502, 284] on link "Call was successful?" at bounding box center [512, 281] width 100 height 14
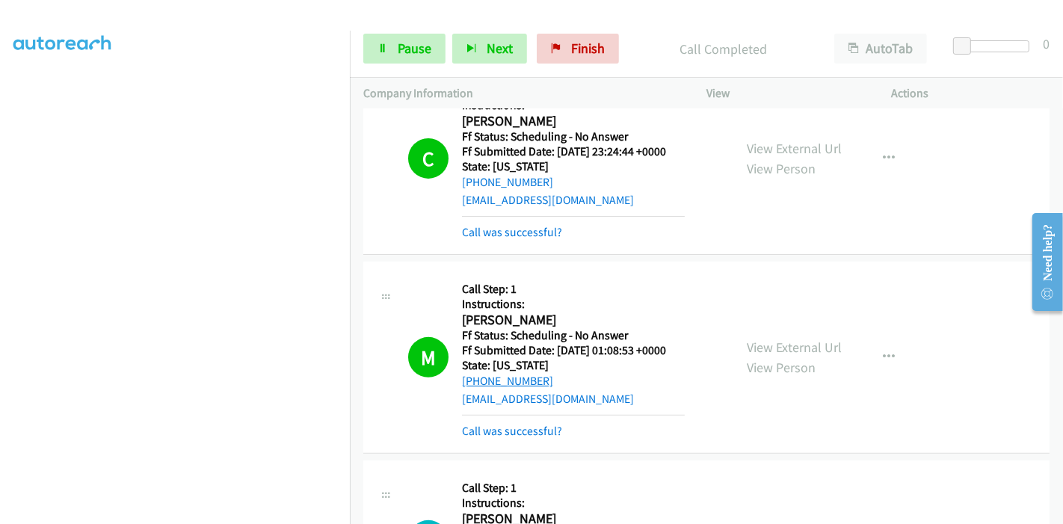
scroll to position [498, 0]
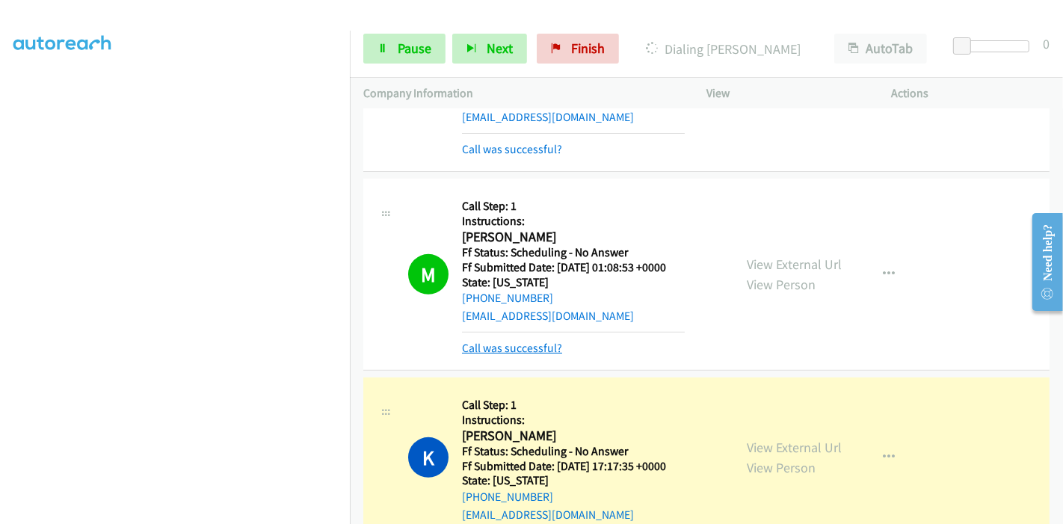
click at [520, 345] on link "Call was successful?" at bounding box center [512, 348] width 100 height 14
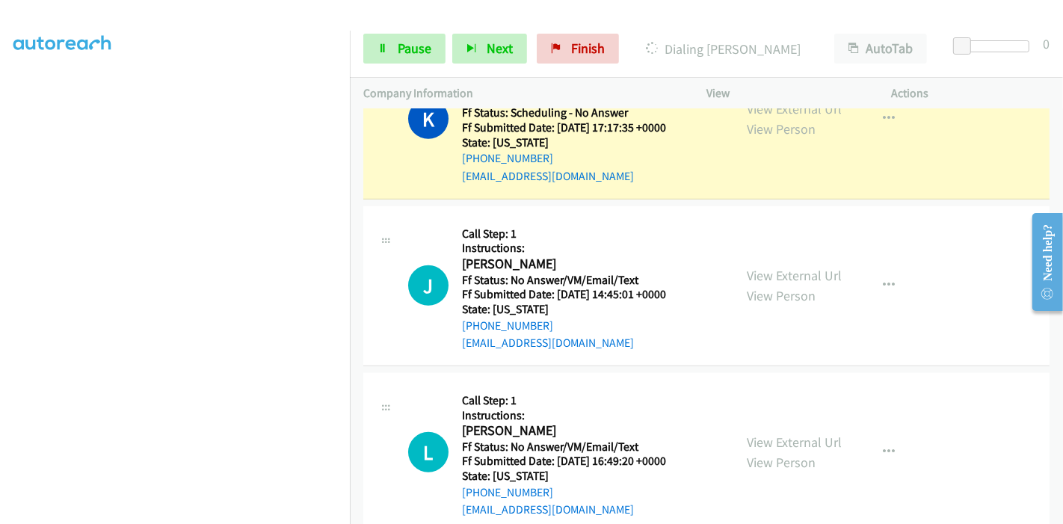
scroll to position [830, 0]
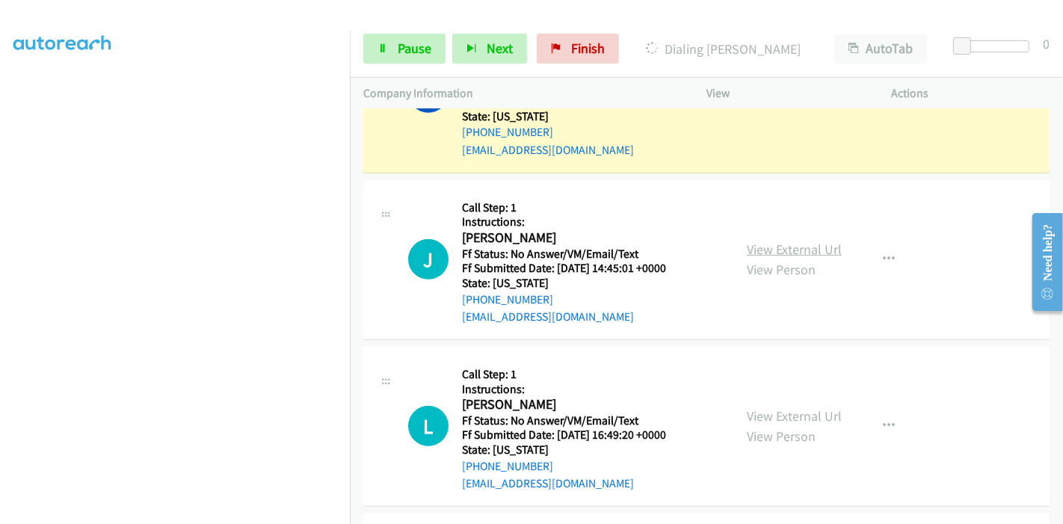
click at [776, 249] on link "View External Url" at bounding box center [794, 249] width 95 height 17
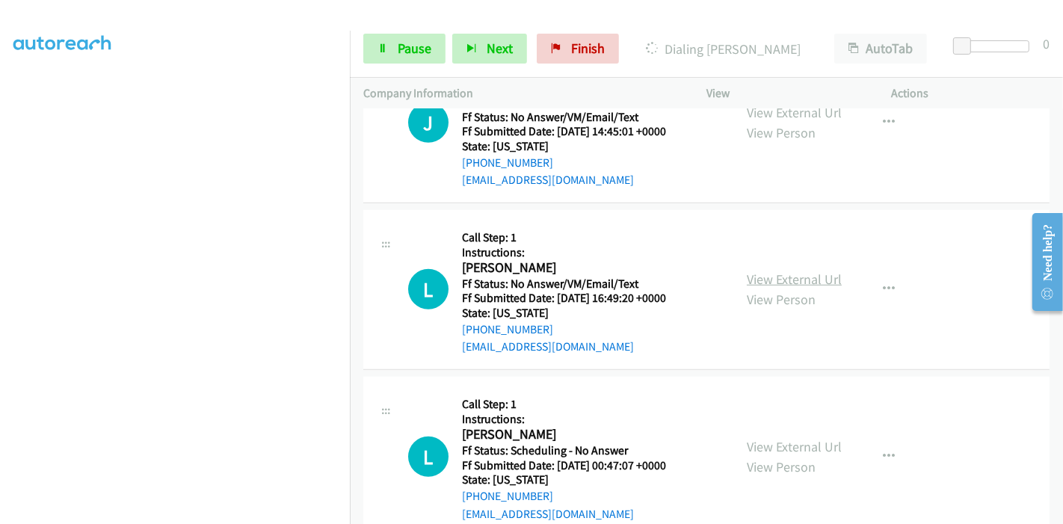
scroll to position [996, 0]
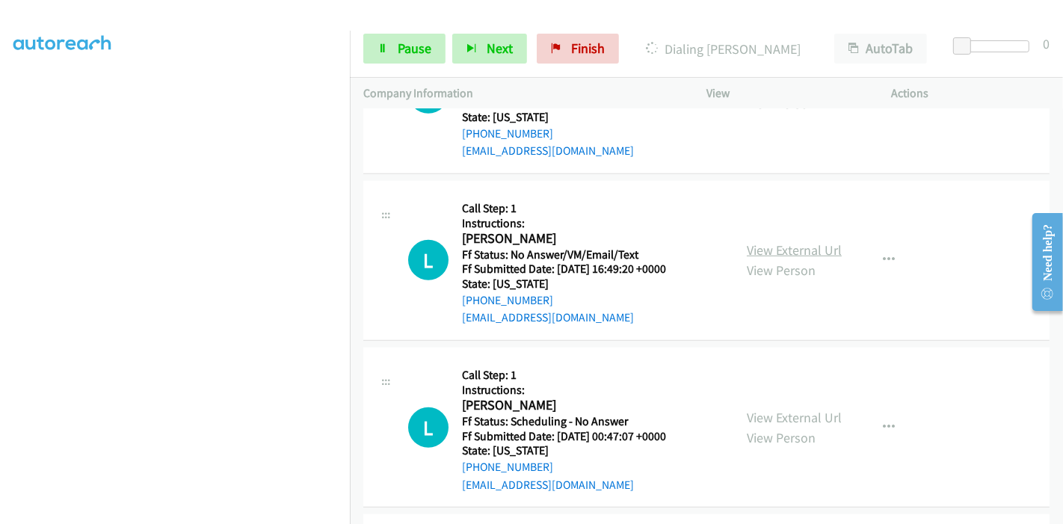
click at [782, 250] on link "View External Url" at bounding box center [794, 249] width 95 height 17
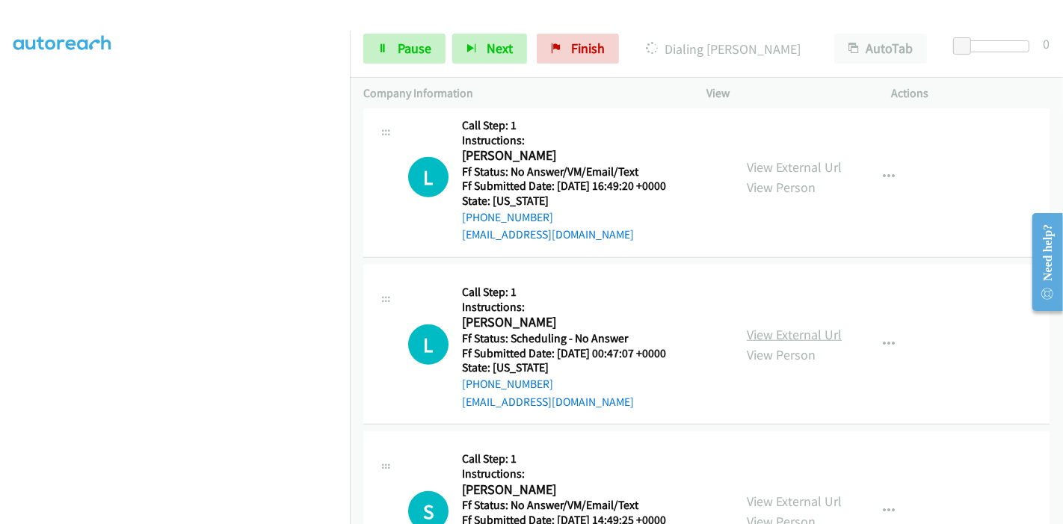
click at [785, 329] on link "View External Url" at bounding box center [794, 334] width 95 height 17
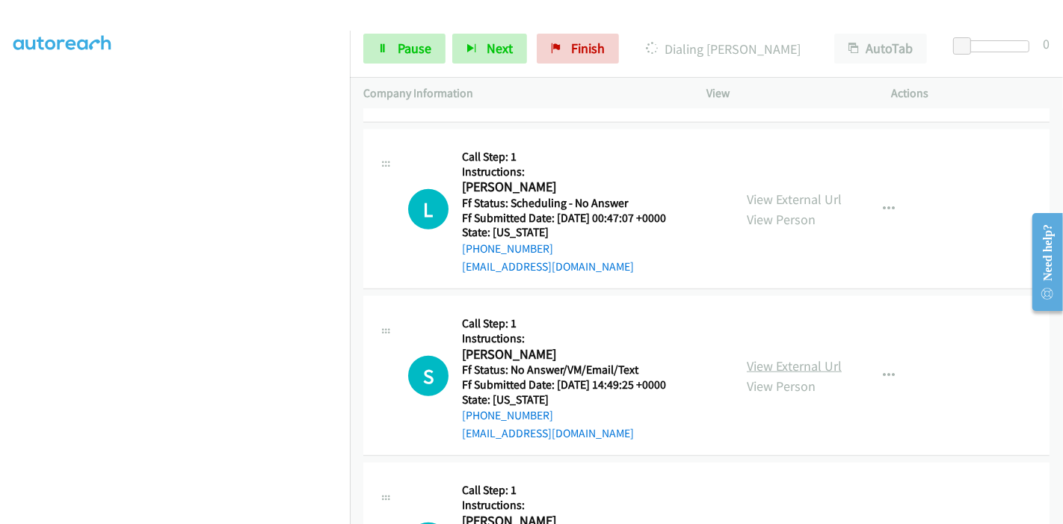
scroll to position [1328, 0]
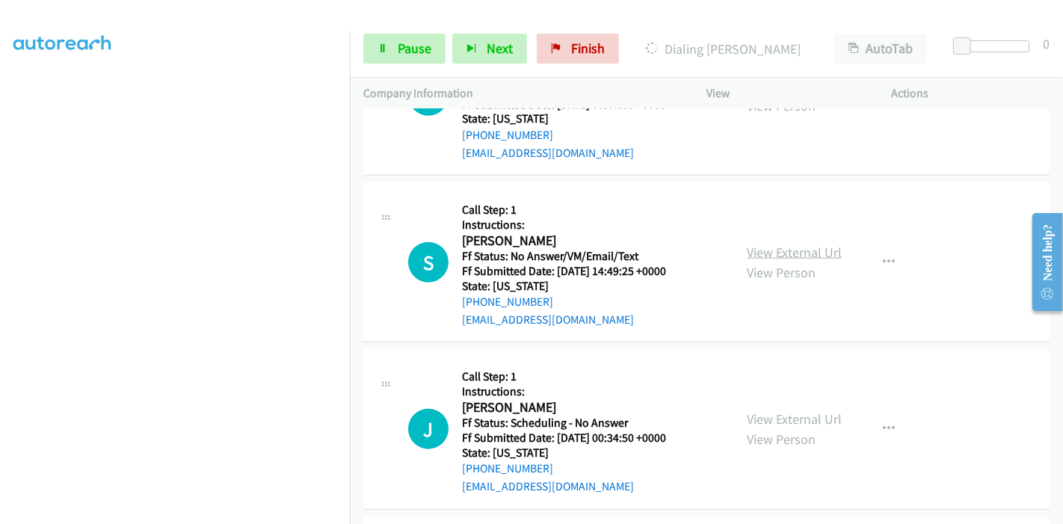
click at [809, 250] on link "View External Url" at bounding box center [794, 252] width 95 height 17
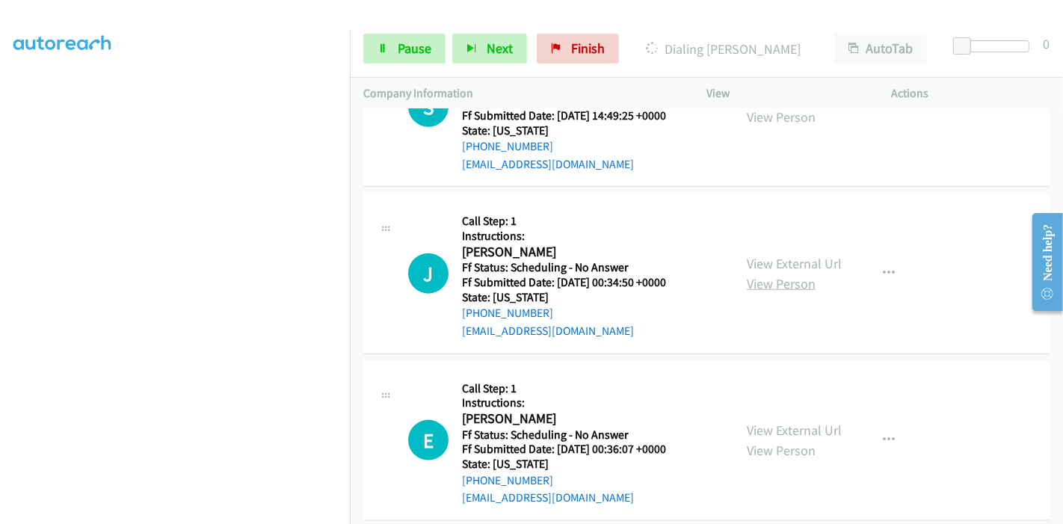
scroll to position [1495, 0]
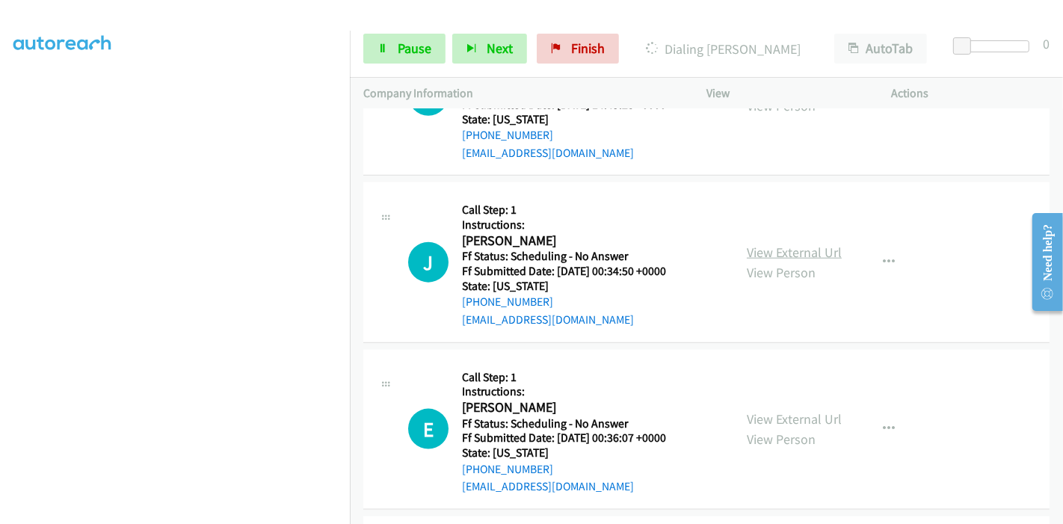
click at [788, 257] on link "View External Url" at bounding box center [794, 252] width 95 height 17
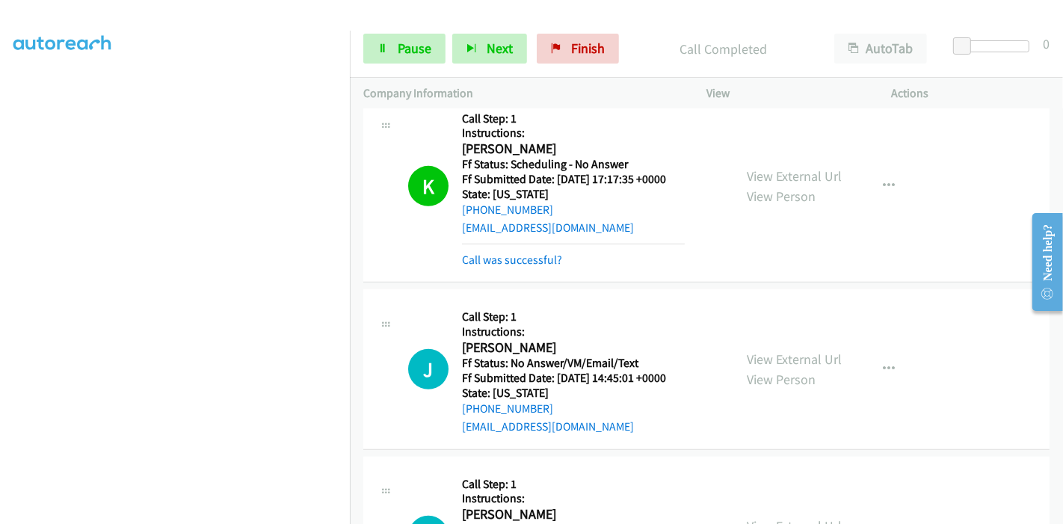
scroll to position [779, 0]
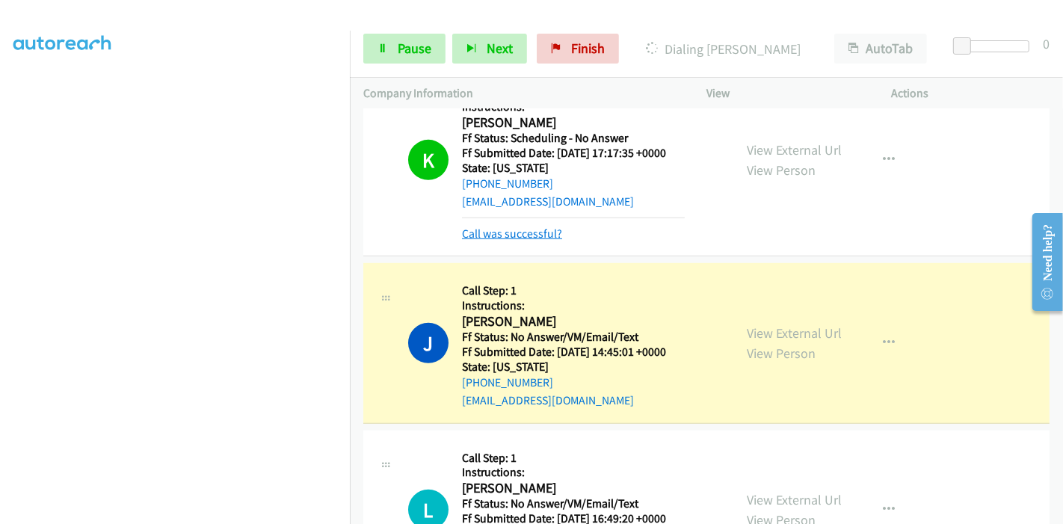
click at [513, 237] on link "Call was successful?" at bounding box center [512, 233] width 100 height 14
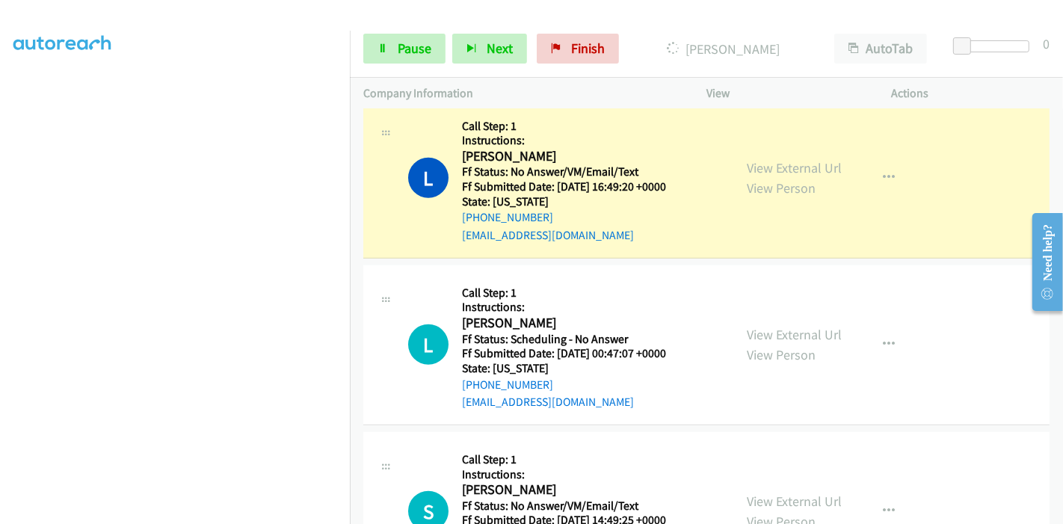
scroll to position [1142, 0]
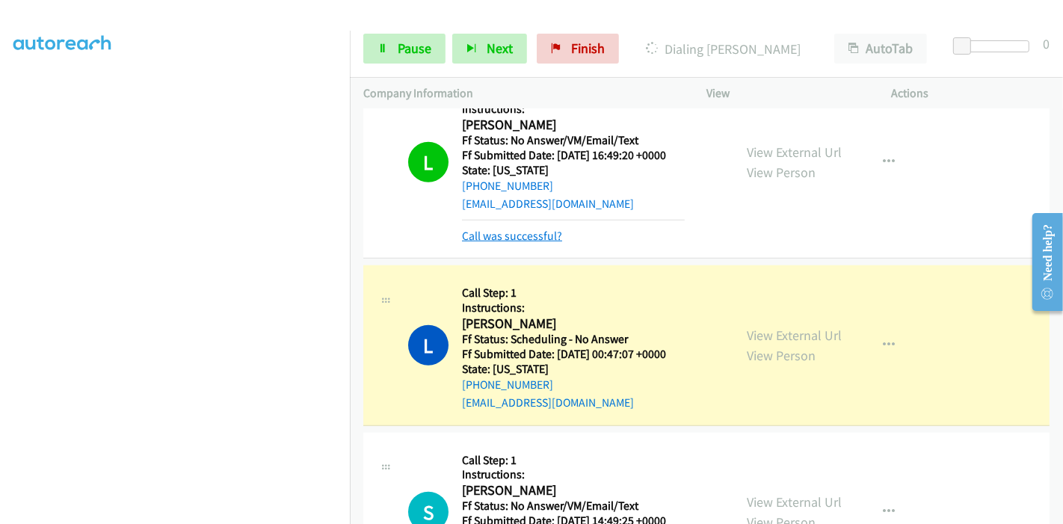
click at [519, 229] on link "Call was successful?" at bounding box center [512, 236] width 100 height 14
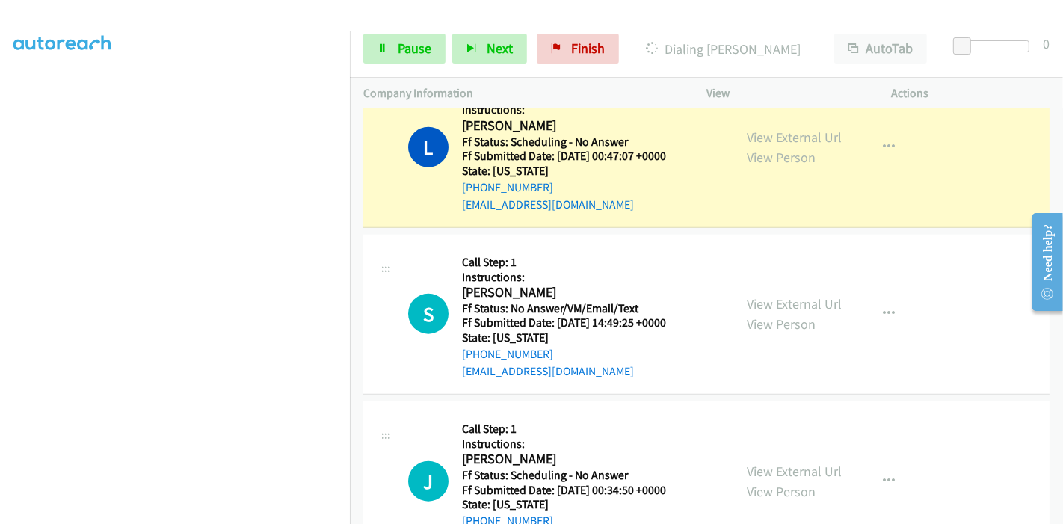
scroll to position [1309, 0]
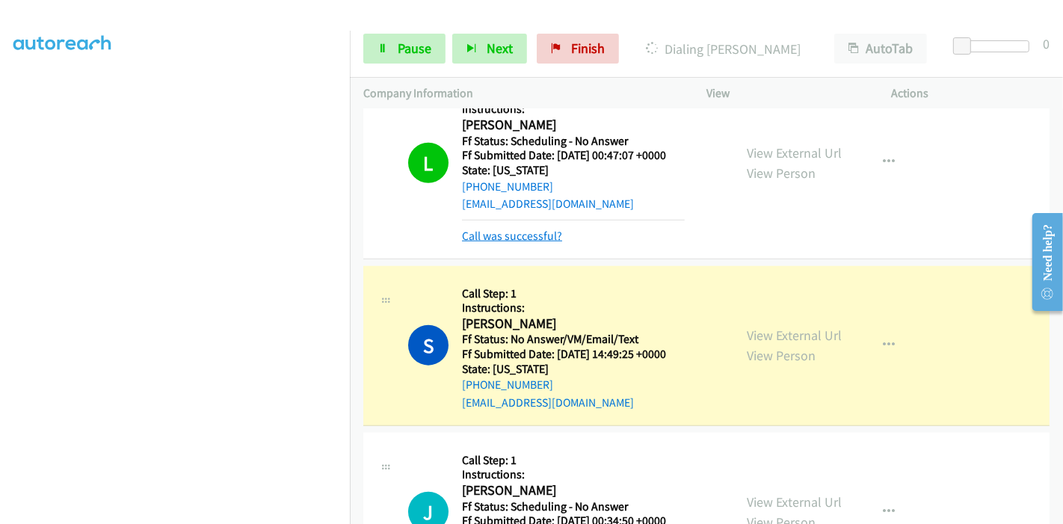
click at [521, 240] on link "Call was successful?" at bounding box center [512, 236] width 100 height 14
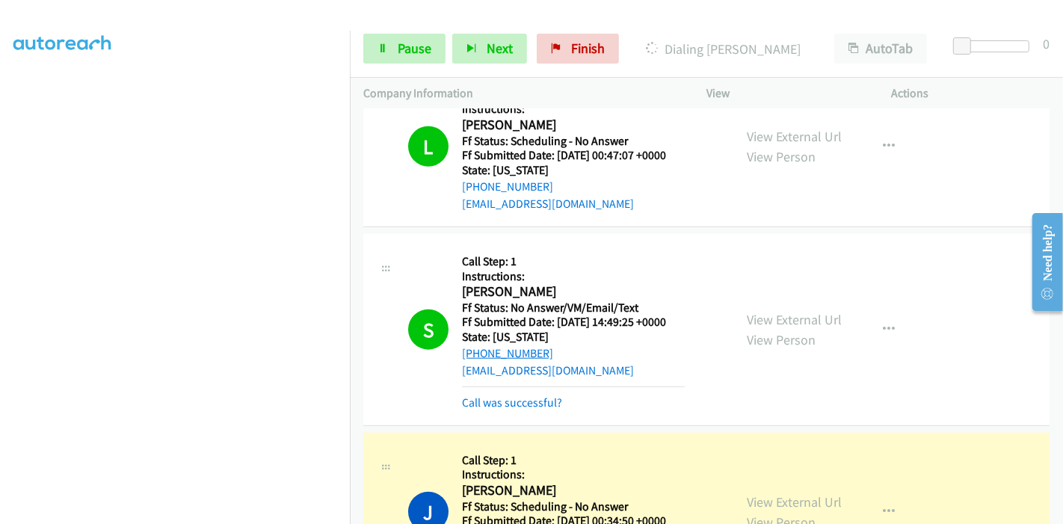
scroll to position [1392, 0]
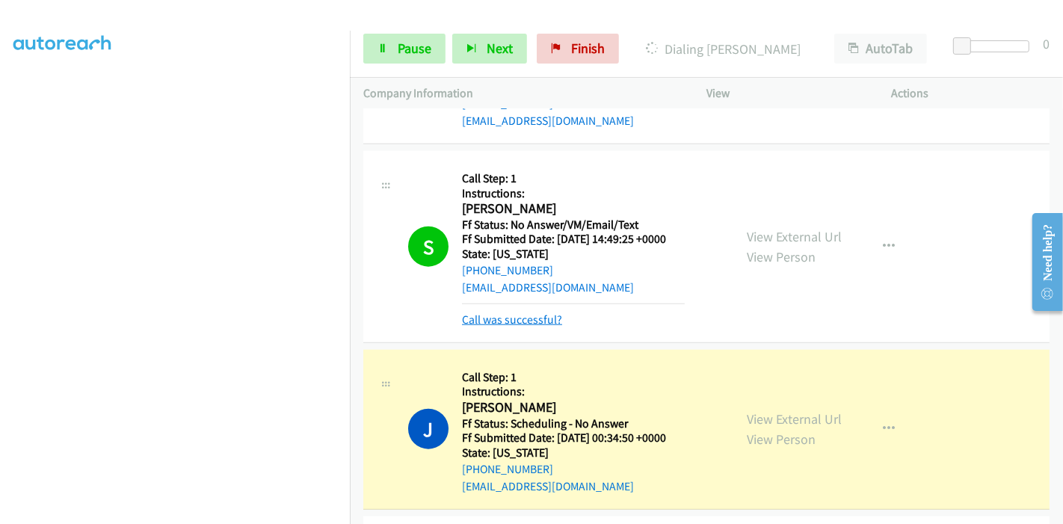
click at [506, 316] on link "Call was successful?" at bounding box center [512, 319] width 100 height 14
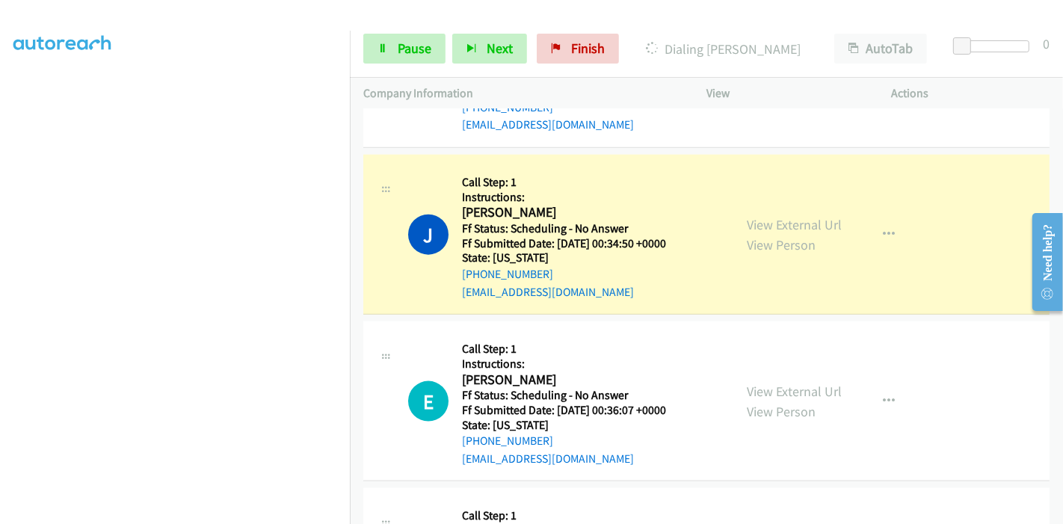
scroll to position [1557, 0]
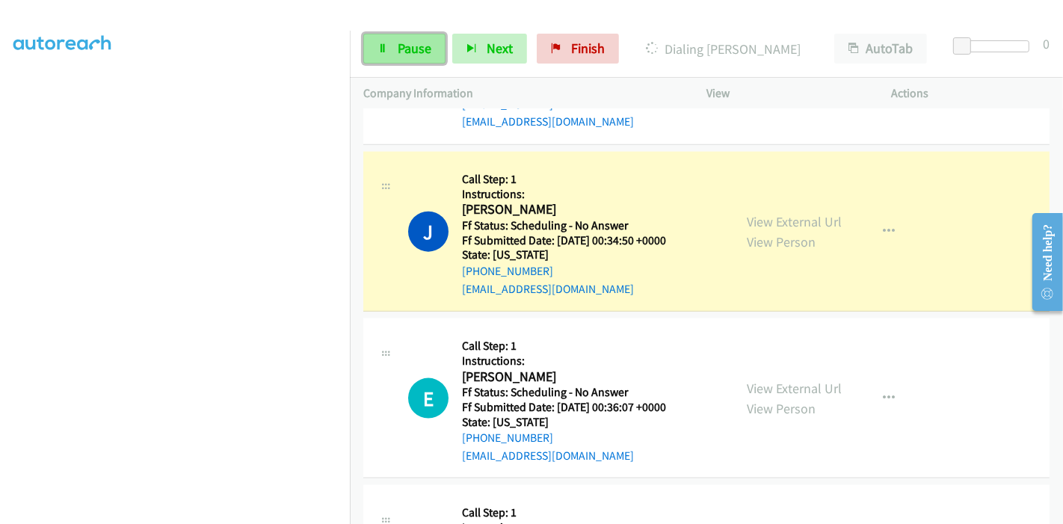
click at [384, 34] on link "Pause" at bounding box center [404, 49] width 82 height 30
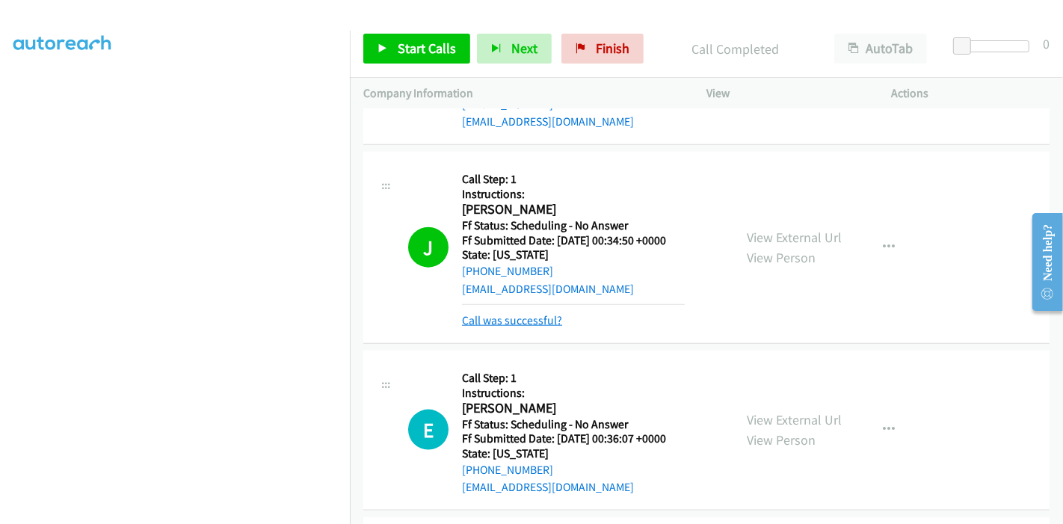
click at [484, 322] on link "Call was successful?" at bounding box center [512, 320] width 100 height 14
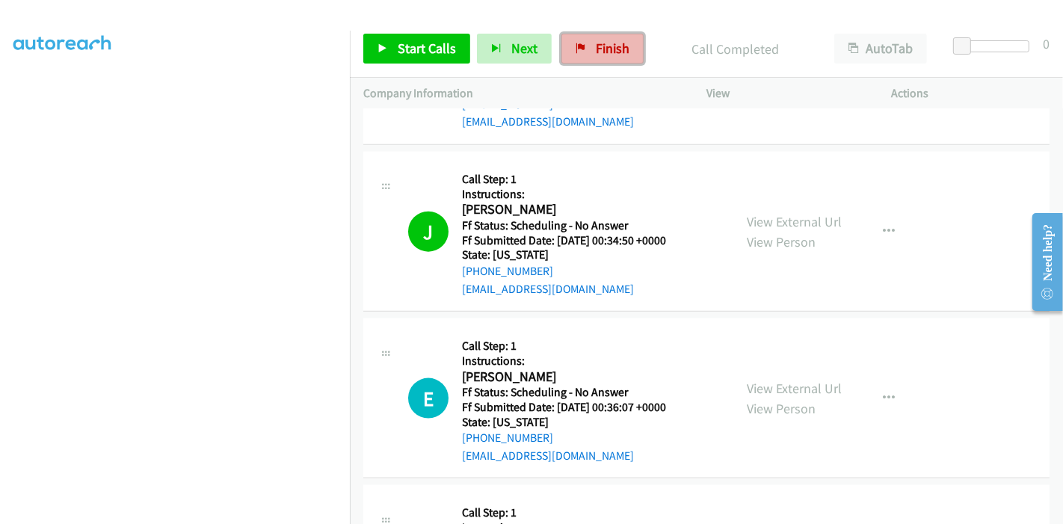
click at [618, 51] on span "Finish" at bounding box center [613, 48] width 34 height 17
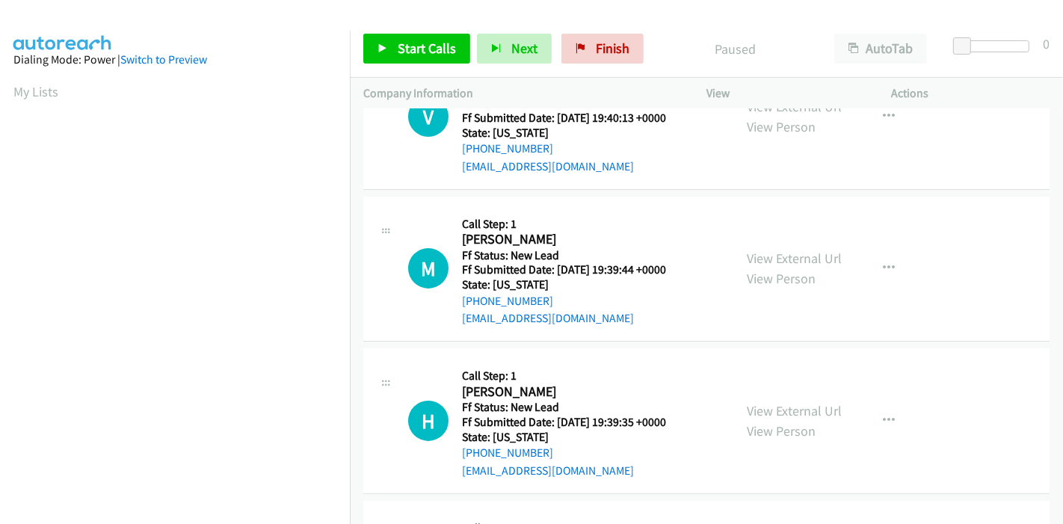
scroll to position [31, 0]
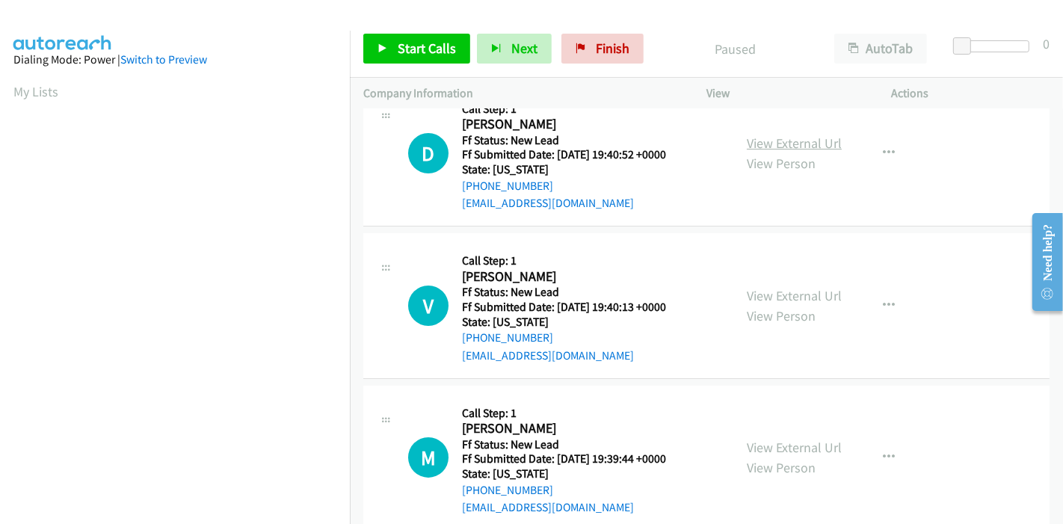
click at [791, 147] on link "View External Url" at bounding box center [794, 143] width 95 height 17
click at [768, 294] on link "View External Url" at bounding box center [794, 295] width 95 height 17
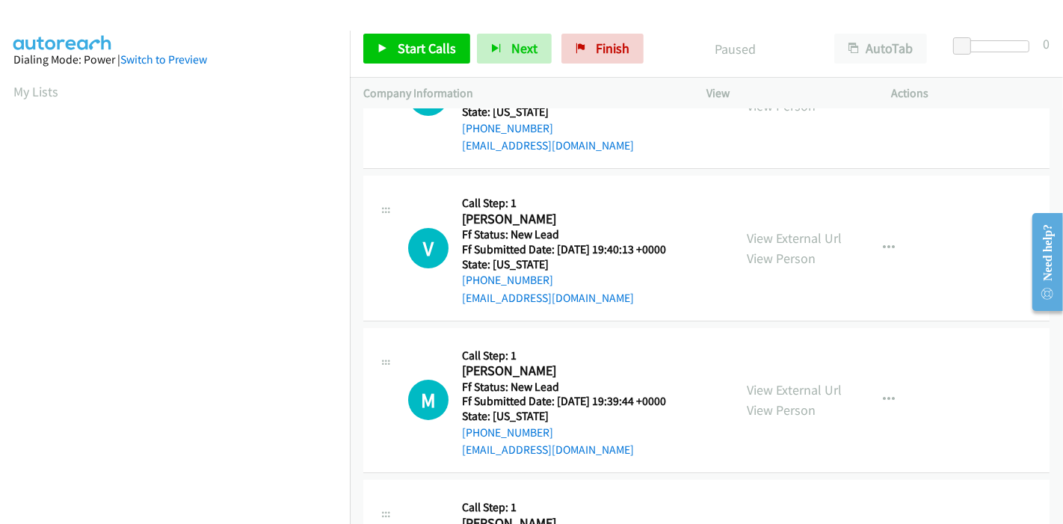
scroll to position [115, 0]
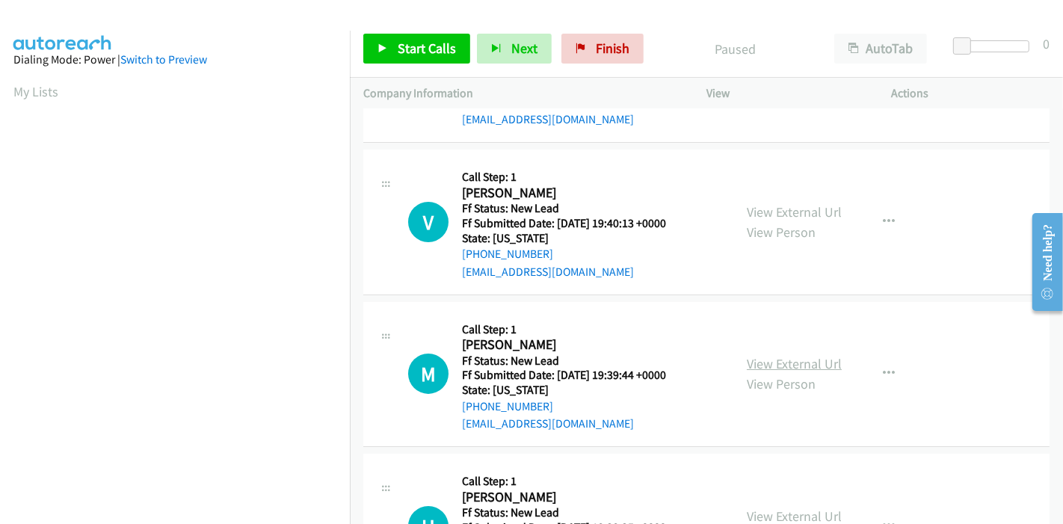
click at [774, 355] on link "View External Url" at bounding box center [794, 363] width 95 height 17
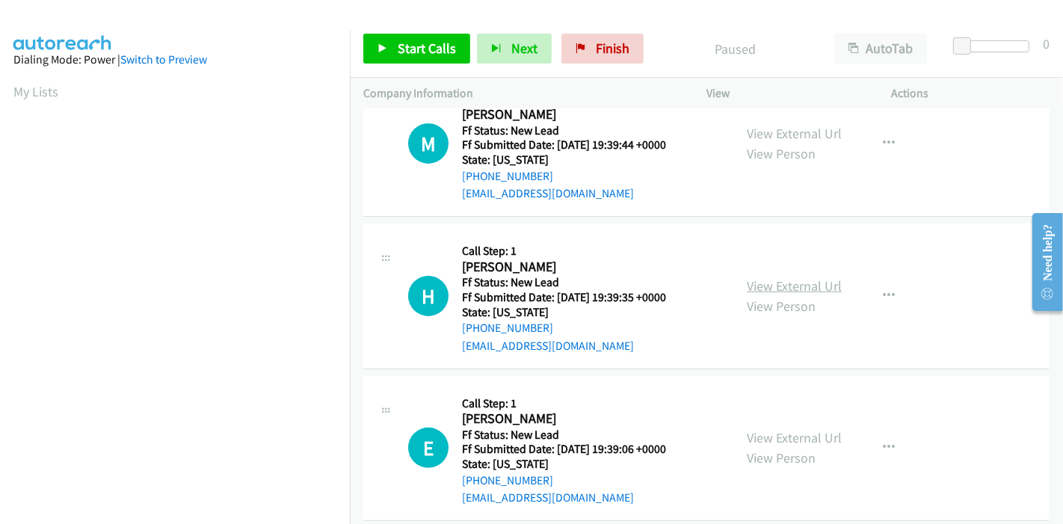
scroll to position [364, 0]
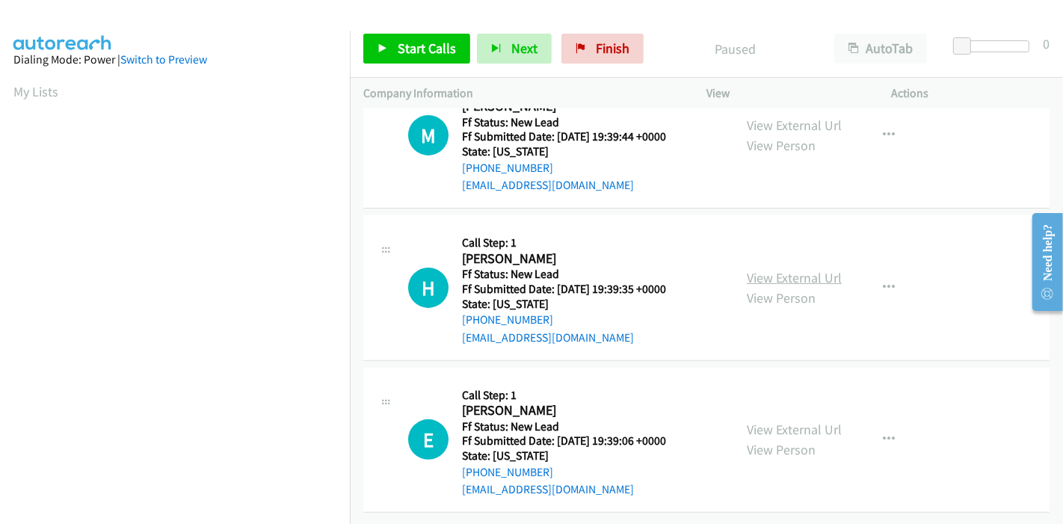
click at [793, 269] on link "View External Url" at bounding box center [794, 277] width 95 height 17
click at [757, 421] on link "View External Url" at bounding box center [794, 429] width 95 height 17
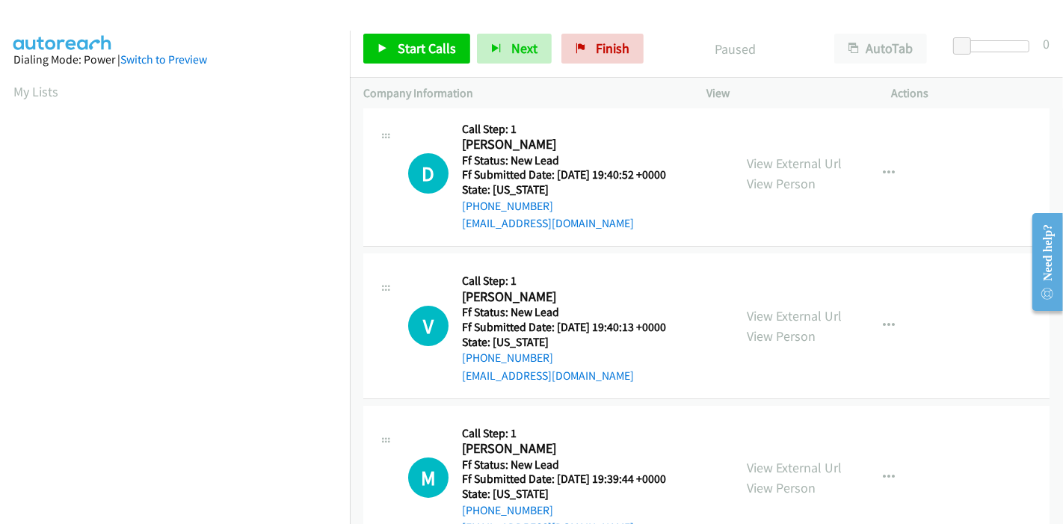
scroll to position [0, 0]
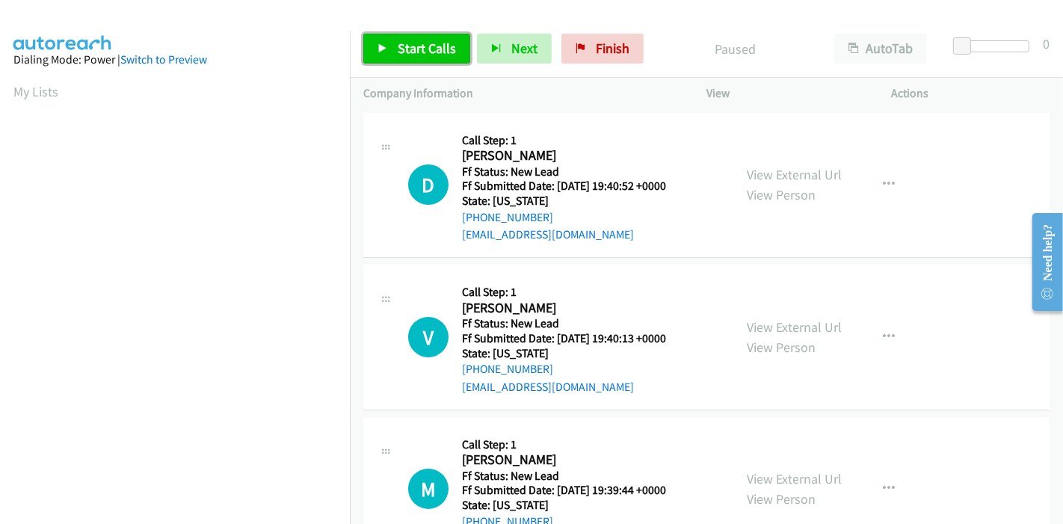
click at [410, 48] on span "Start Calls" at bounding box center [427, 48] width 58 height 17
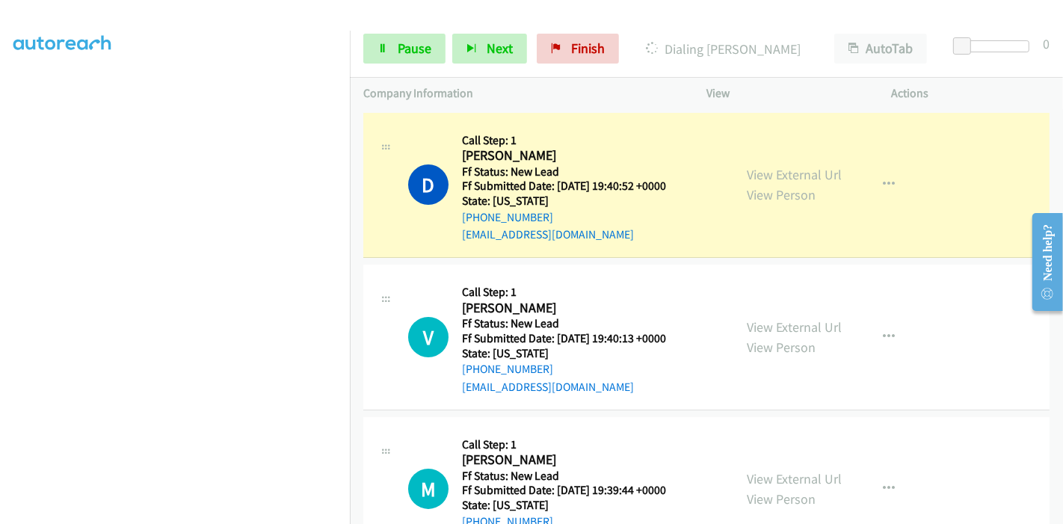
scroll to position [315, 0]
click at [412, 43] on span "Pause" at bounding box center [415, 48] width 34 height 17
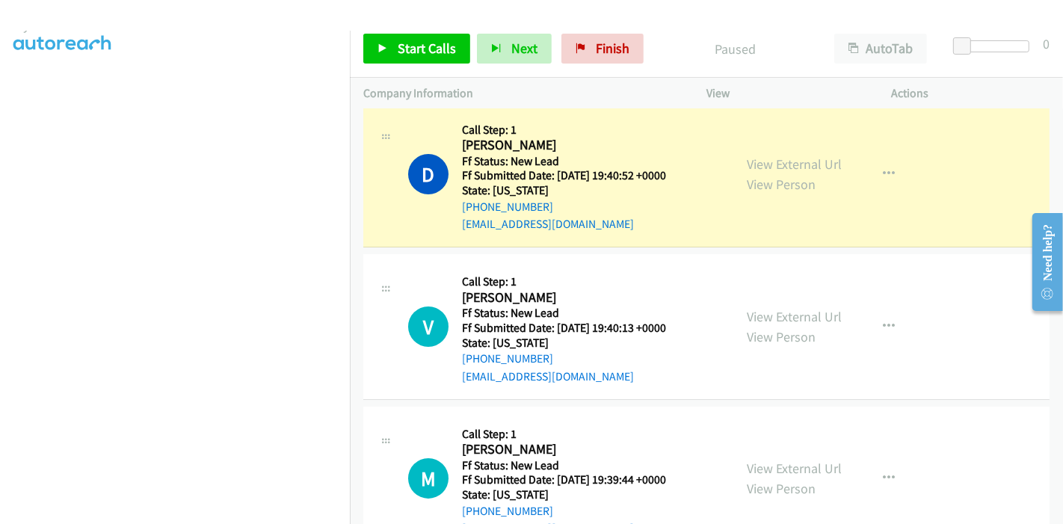
scroll to position [0, 0]
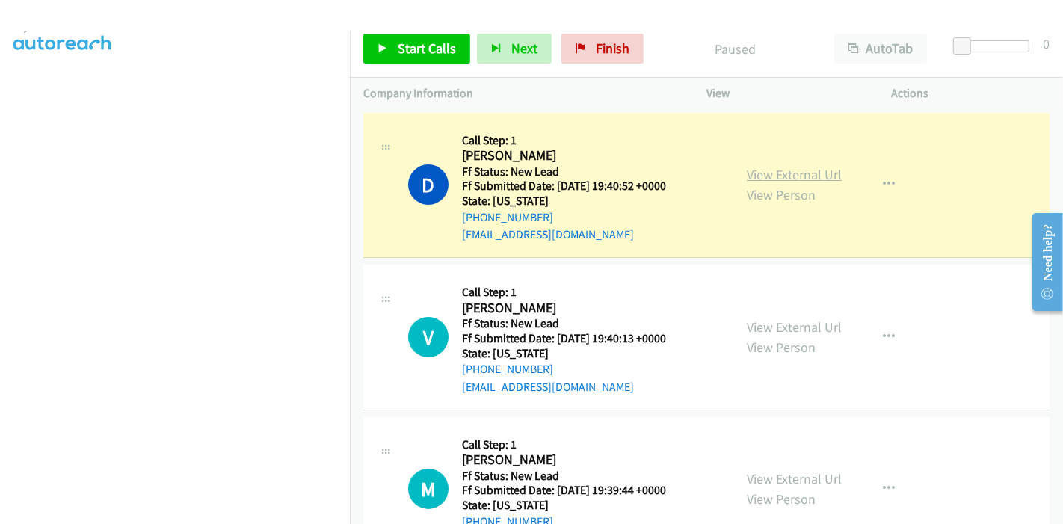
click at [787, 173] on link "View External Url" at bounding box center [794, 174] width 95 height 17
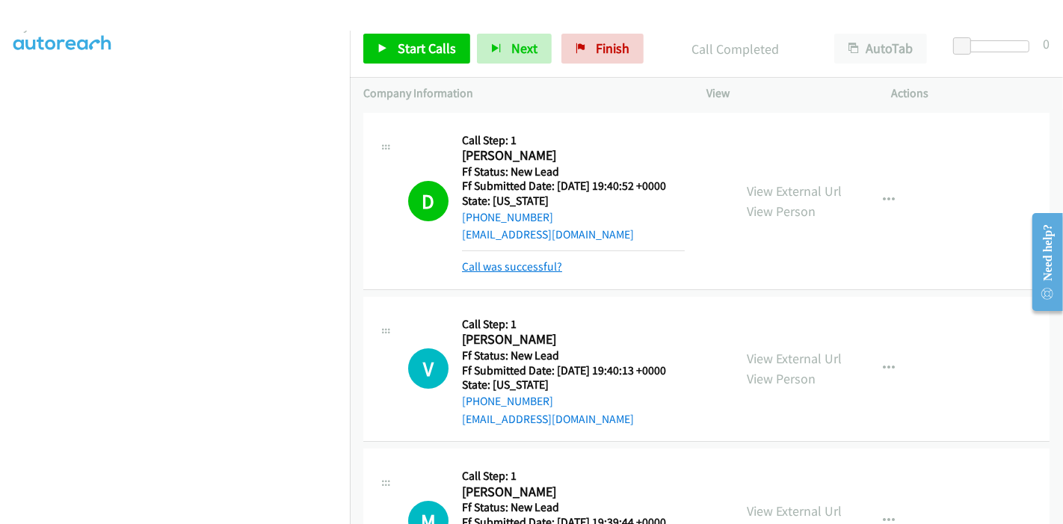
click at [528, 271] on link "Call was successful?" at bounding box center [512, 266] width 100 height 14
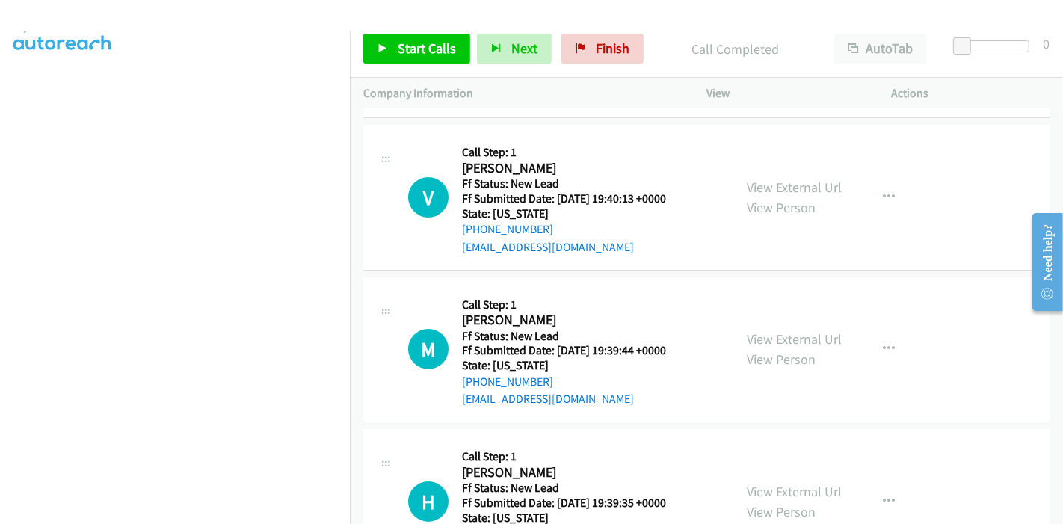
scroll to position [332, 0]
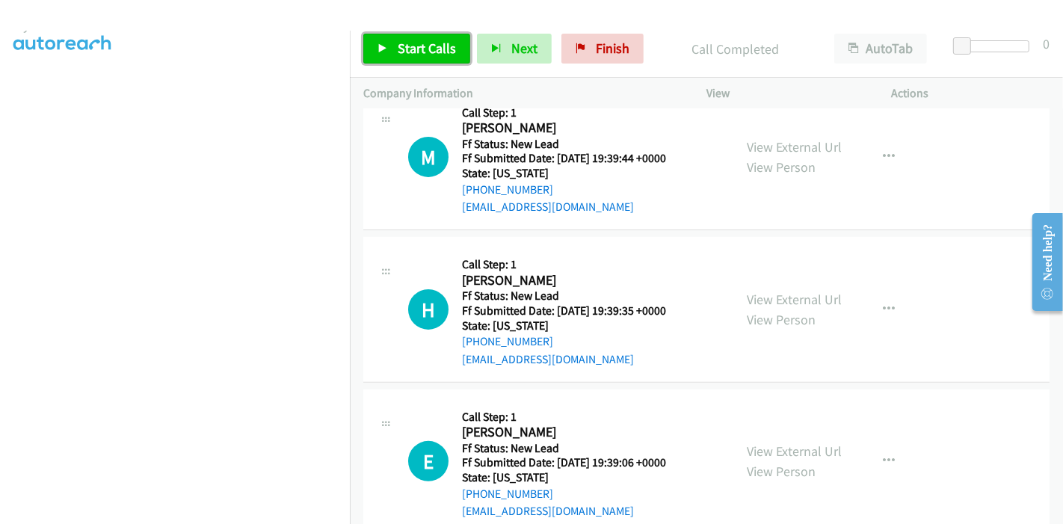
click at [424, 52] on span "Start Calls" at bounding box center [427, 48] width 58 height 17
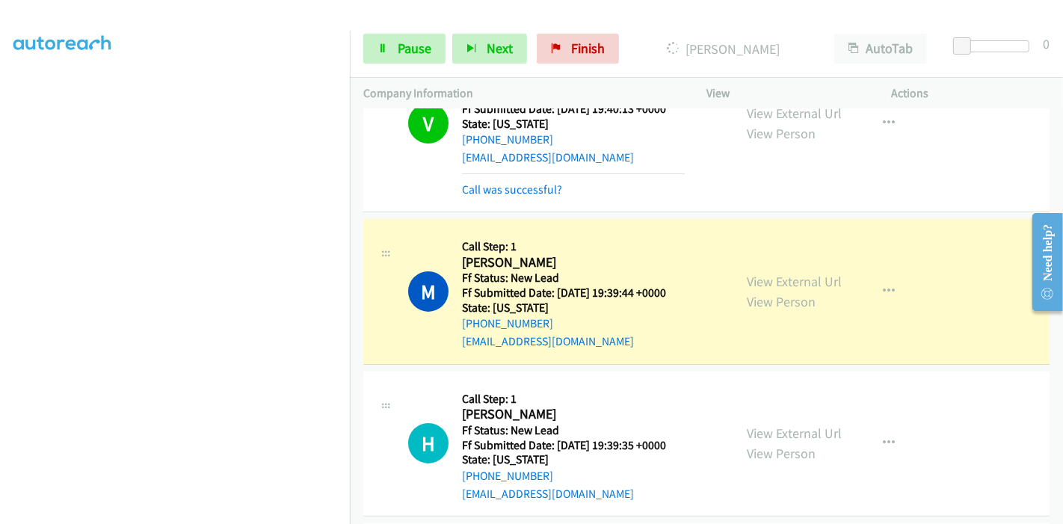
scroll to position [395, 0]
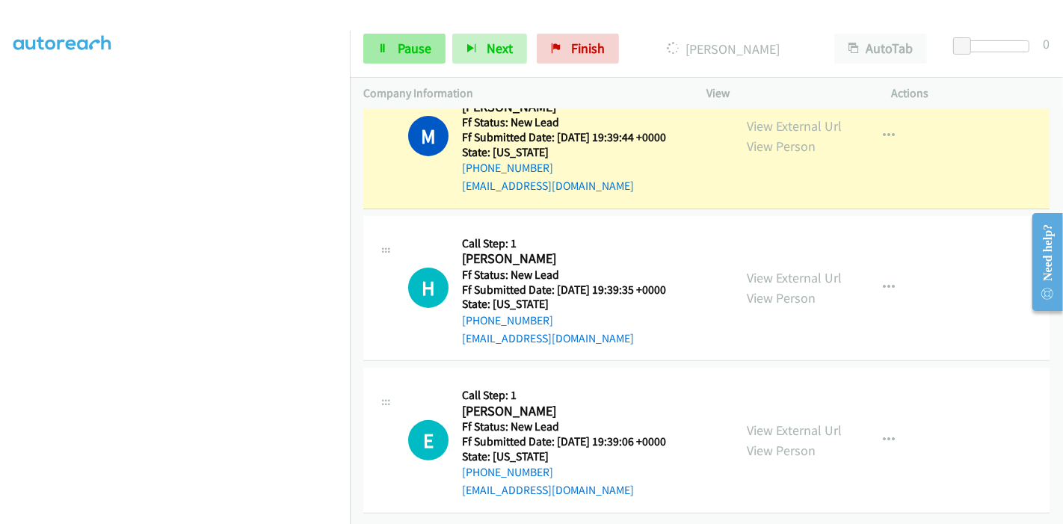
drag, startPoint x: 405, startPoint y: 25, endPoint x: 407, endPoint y: 34, distance: 9.1
click at [405, 25] on div "Start Calls Pause Next Finish Dialing [PERSON_NAME] AutoTab AutoTab 0" at bounding box center [706, 49] width 713 height 58
click at [403, 42] on span "Pause" at bounding box center [415, 48] width 34 height 17
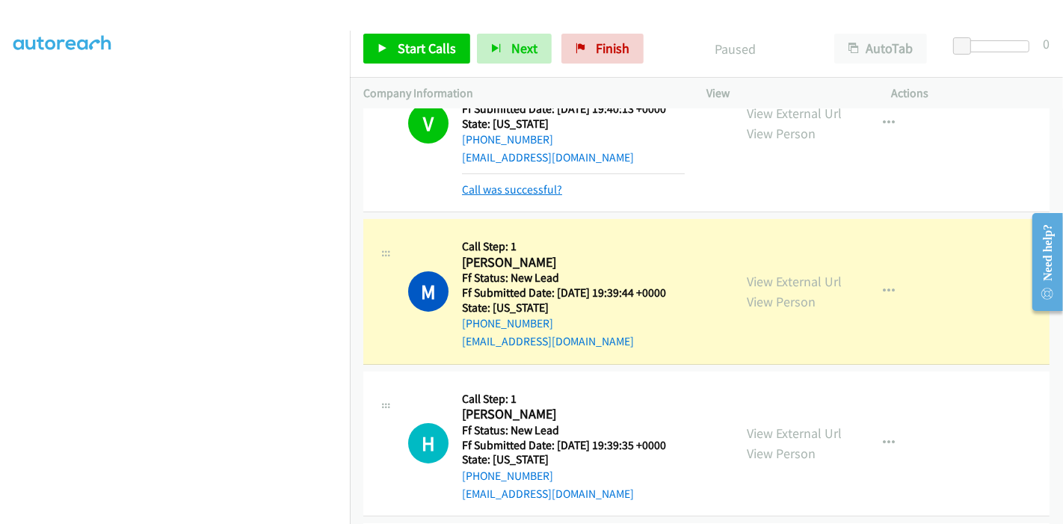
click at [513, 194] on link "Call was successful?" at bounding box center [512, 189] width 100 height 14
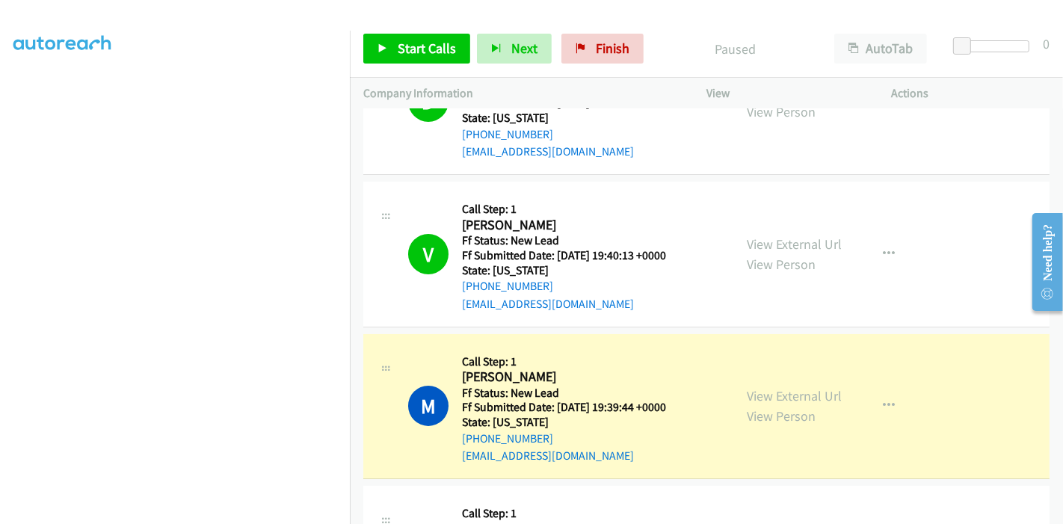
scroll to position [0, 0]
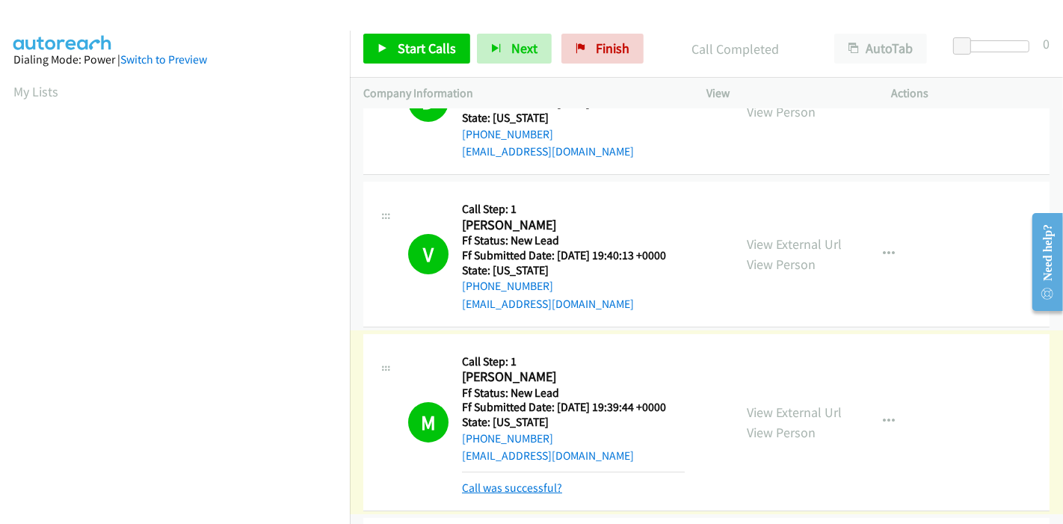
click at [552, 487] on link "Call was successful?" at bounding box center [512, 488] width 100 height 14
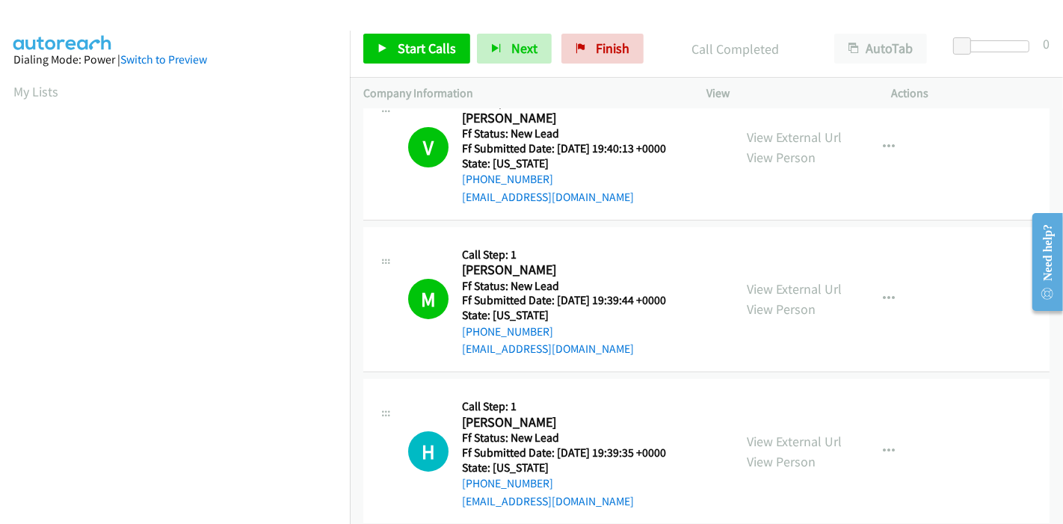
scroll to position [183, 0]
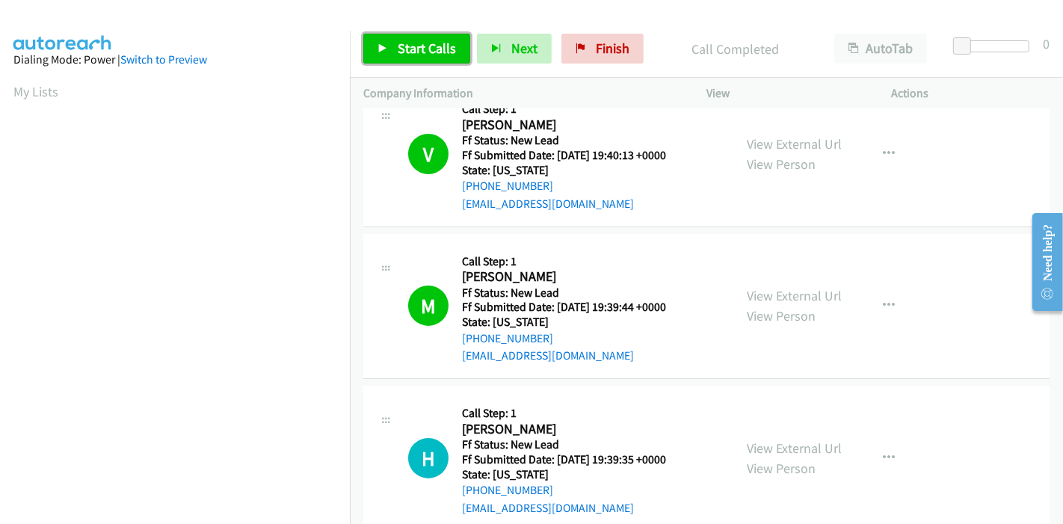
click at [380, 41] on link "Start Calls" at bounding box center [416, 49] width 107 height 30
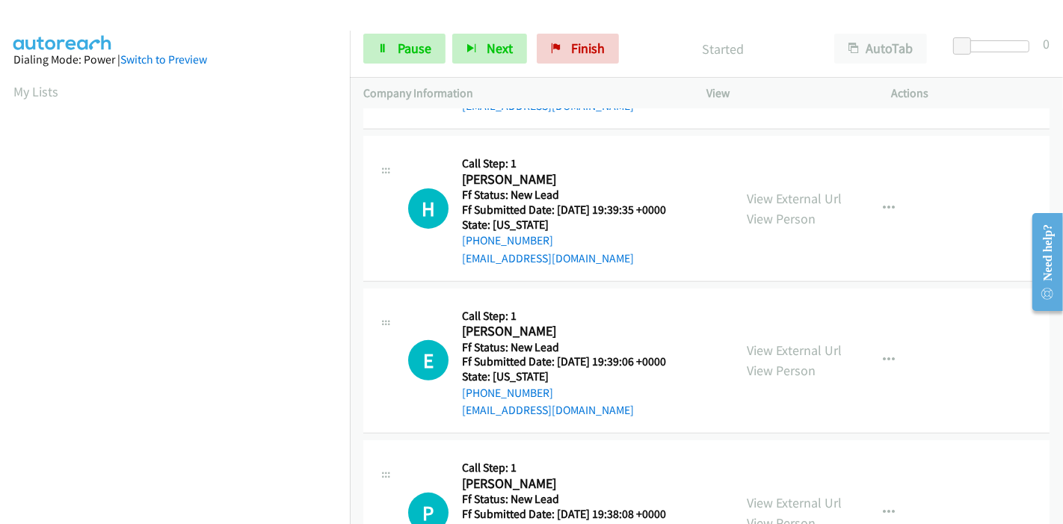
scroll to position [599, 0]
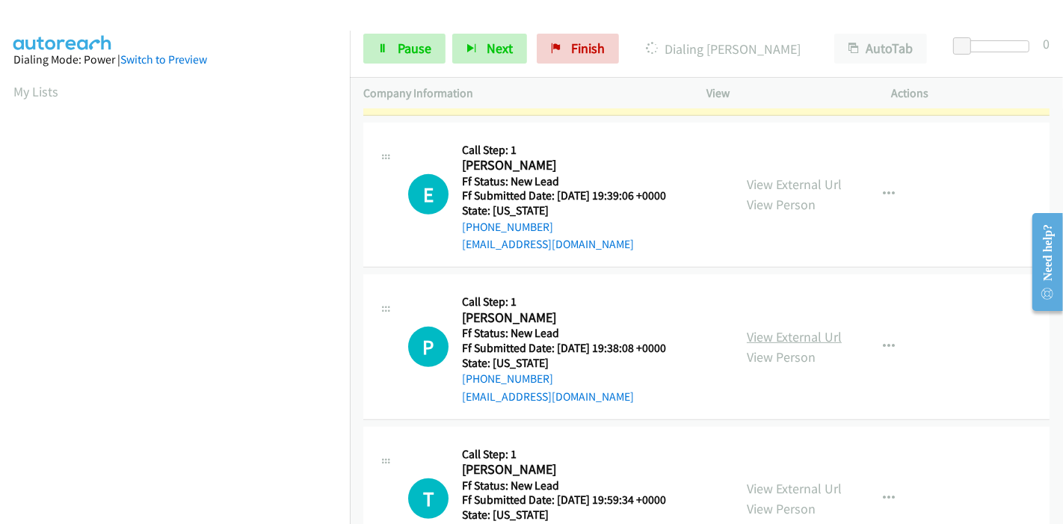
click at [771, 336] on link "View External Url" at bounding box center [794, 336] width 95 height 17
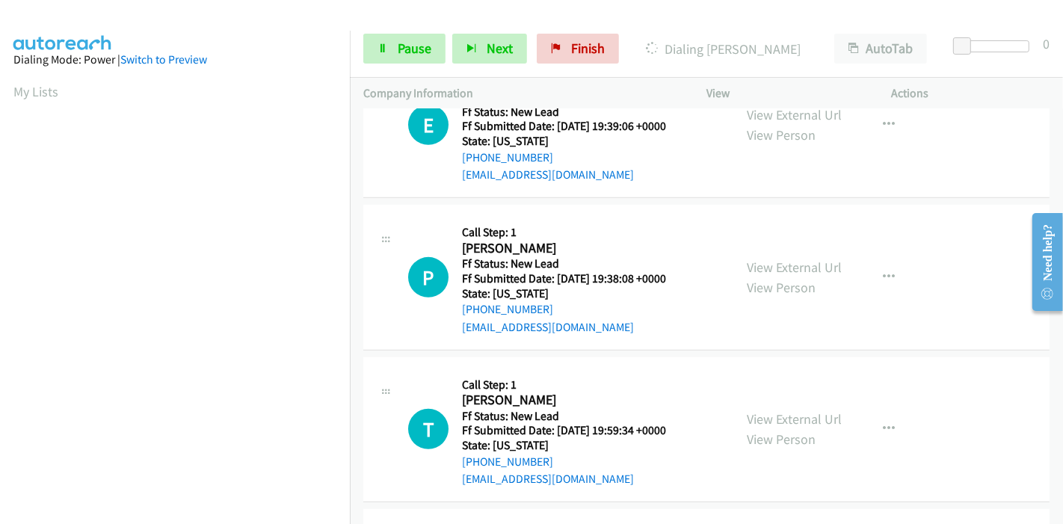
scroll to position [765, 0]
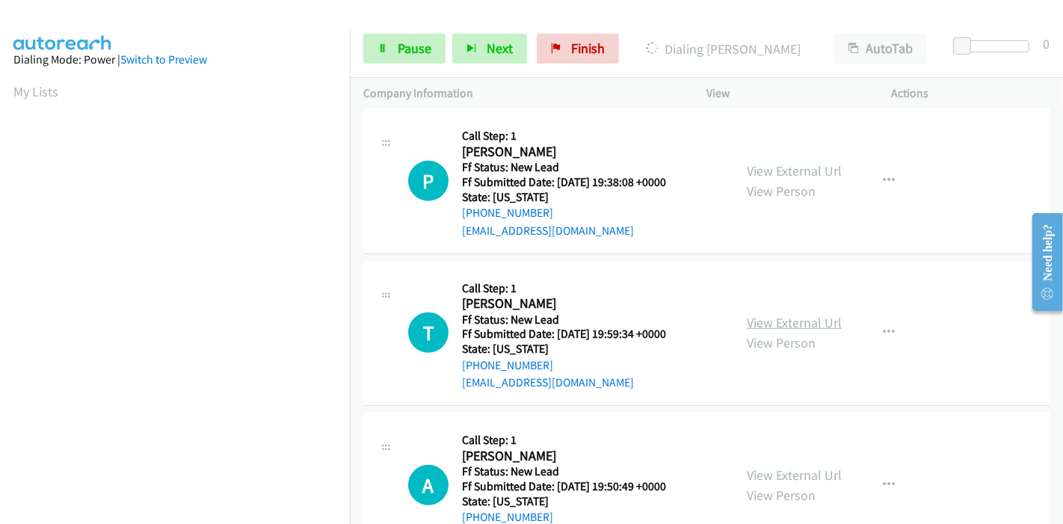
click at [751, 322] on link "View External Url" at bounding box center [794, 322] width 95 height 17
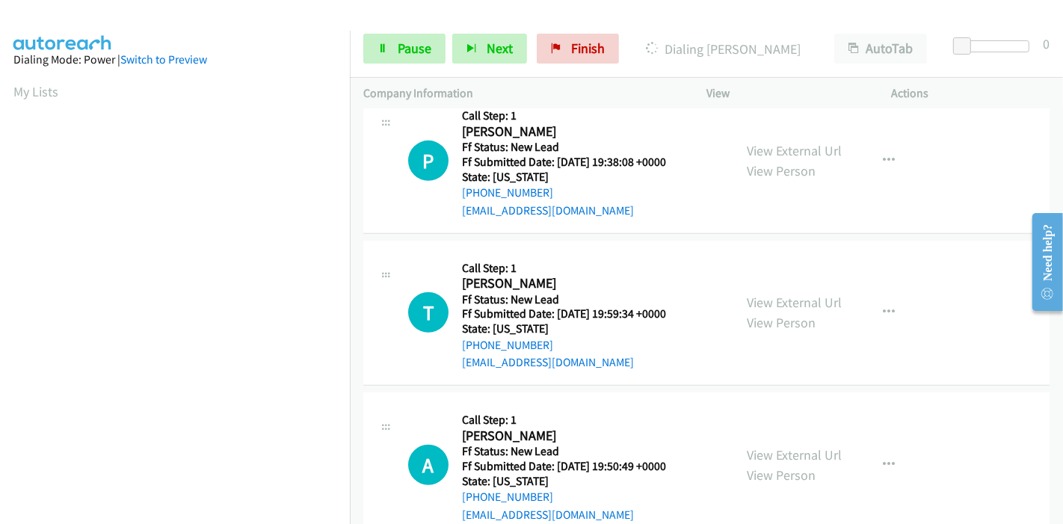
scroll to position [820, 0]
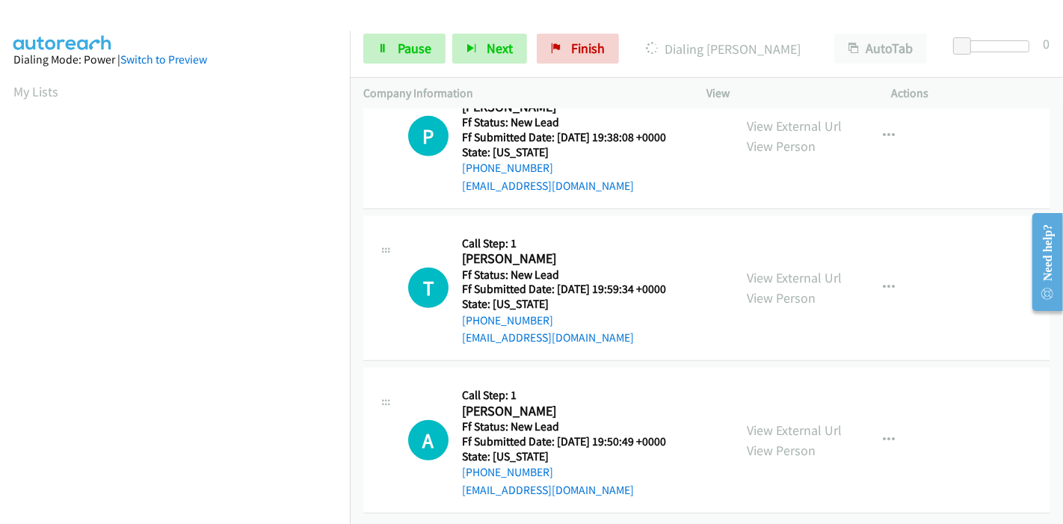
click at [762, 406] on div "View External Url View Person View External Url Email Schedule/Manage Callback …" at bounding box center [832, 440] width 199 height 118
click at [760, 422] on link "View External Url" at bounding box center [794, 430] width 95 height 17
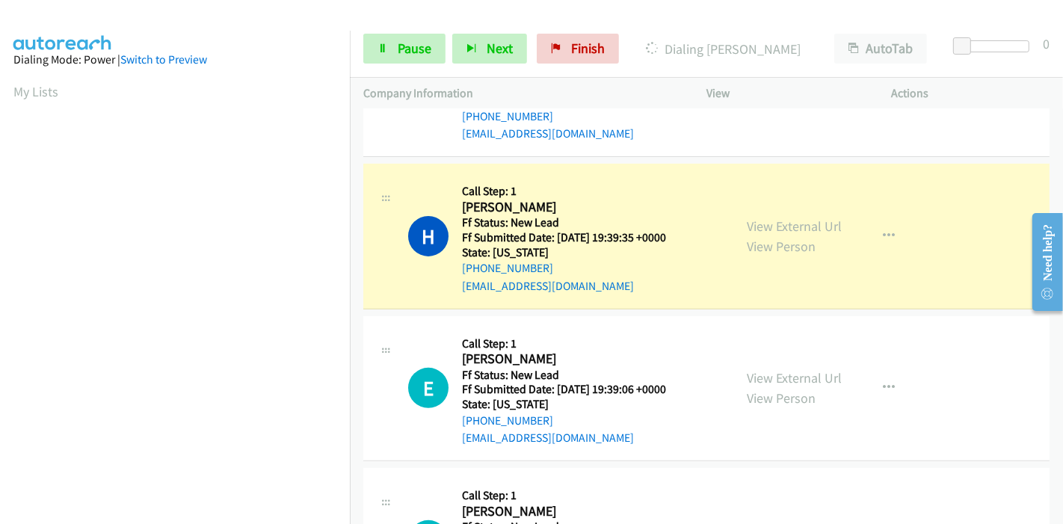
scroll to position [404, 0]
click at [399, 50] on span "Pause" at bounding box center [415, 48] width 34 height 17
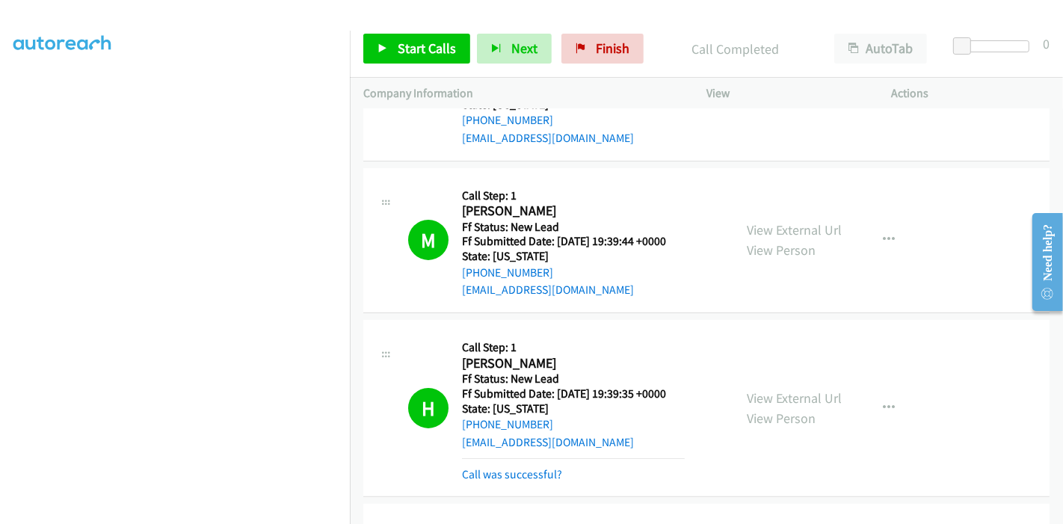
scroll to position [332, 0]
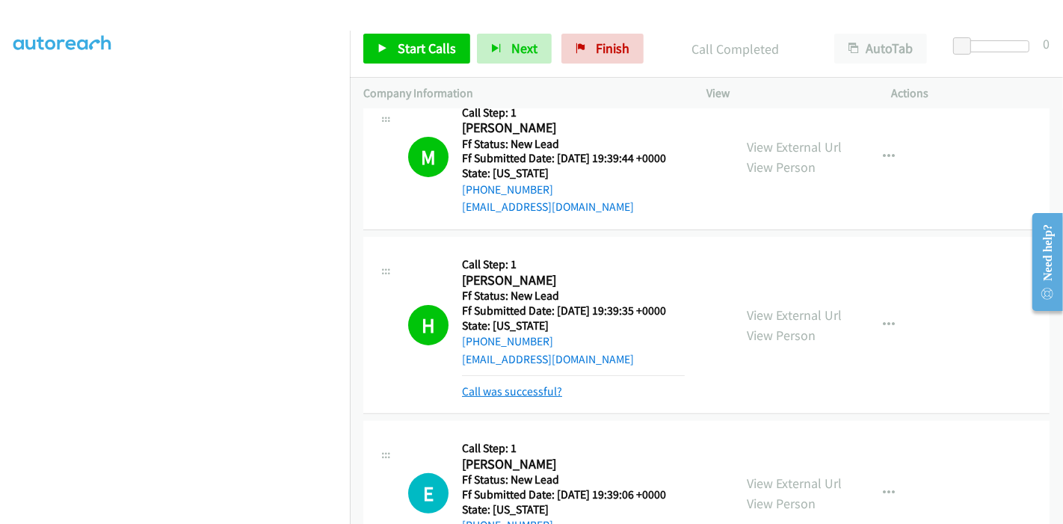
click at [546, 387] on link "Call was successful?" at bounding box center [512, 391] width 100 height 14
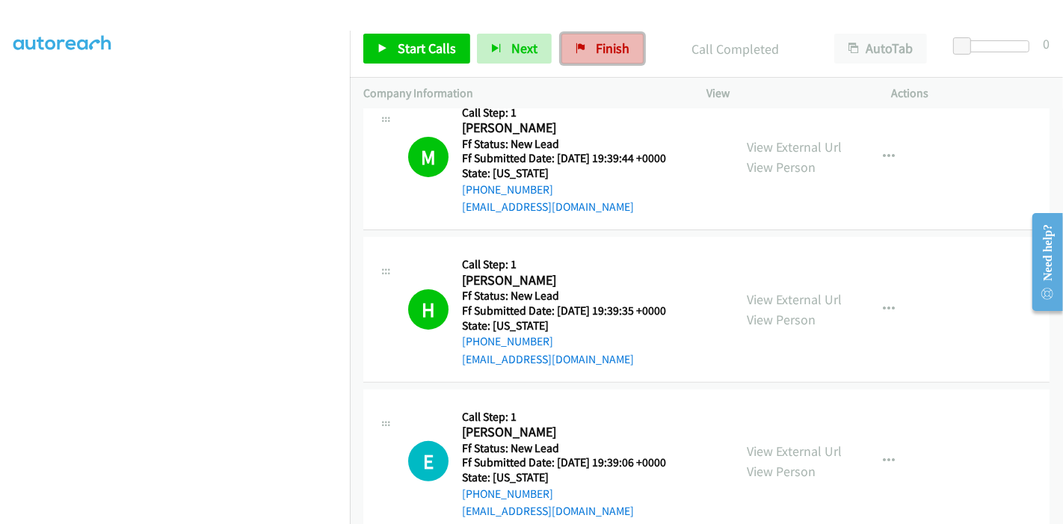
click at [593, 36] on link "Finish" at bounding box center [602, 49] width 82 height 30
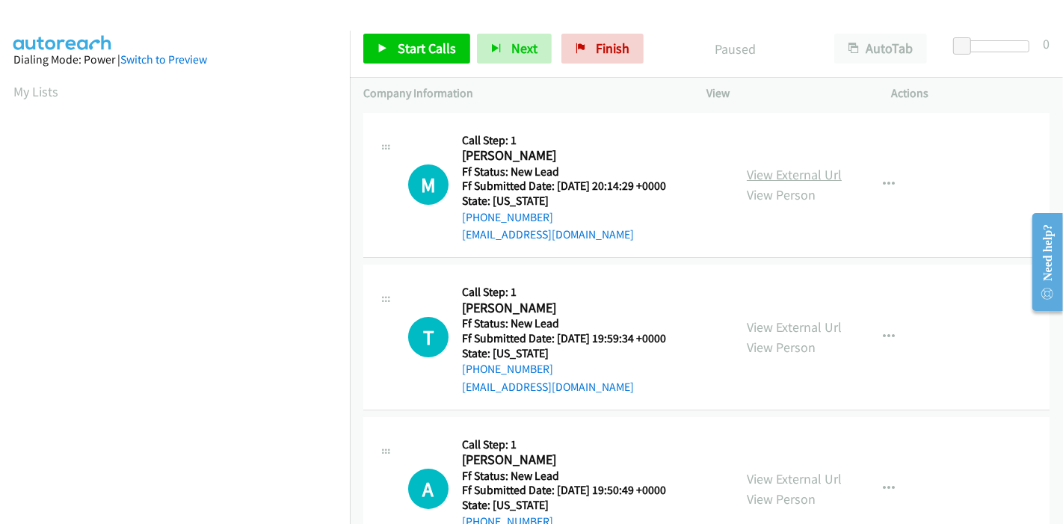
click at [786, 172] on link "View External Url" at bounding box center [794, 174] width 95 height 17
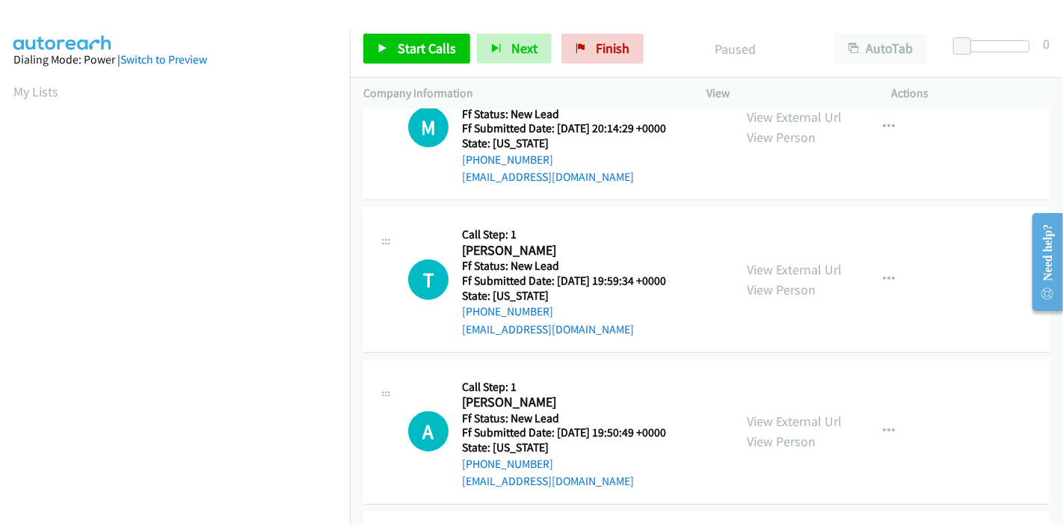
scroll to position [83, 0]
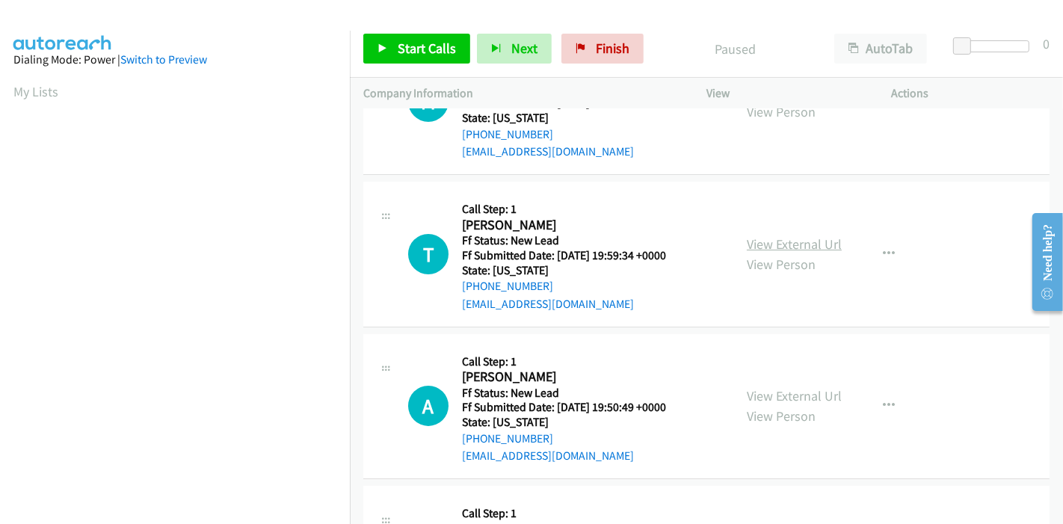
click at [805, 248] on link "View External Url" at bounding box center [794, 243] width 95 height 17
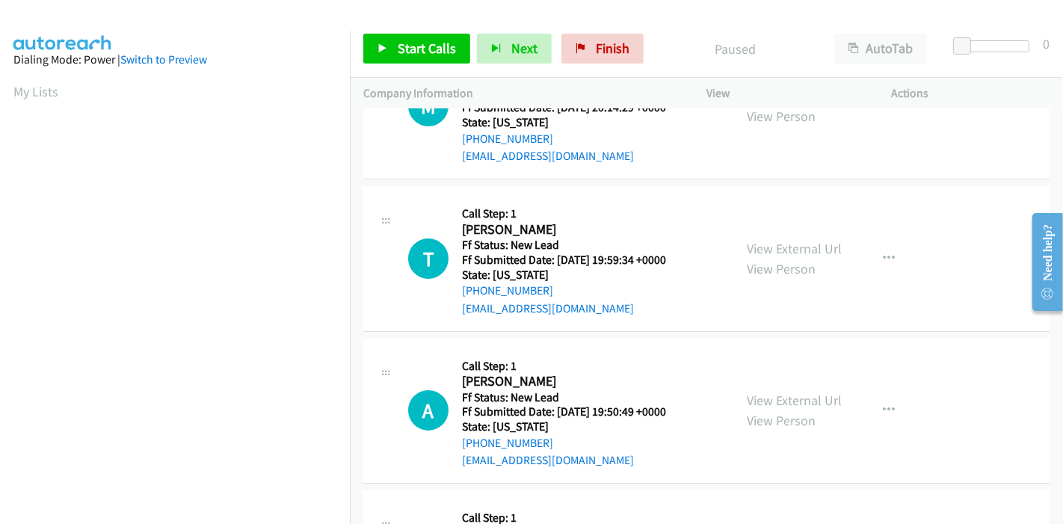
scroll to position [166, 0]
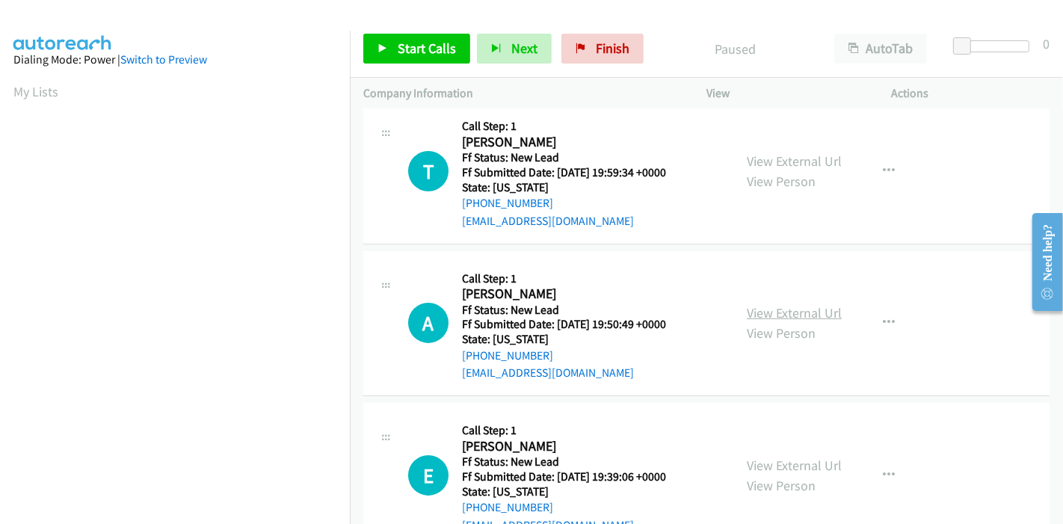
click at [756, 306] on link "View External Url" at bounding box center [794, 312] width 95 height 17
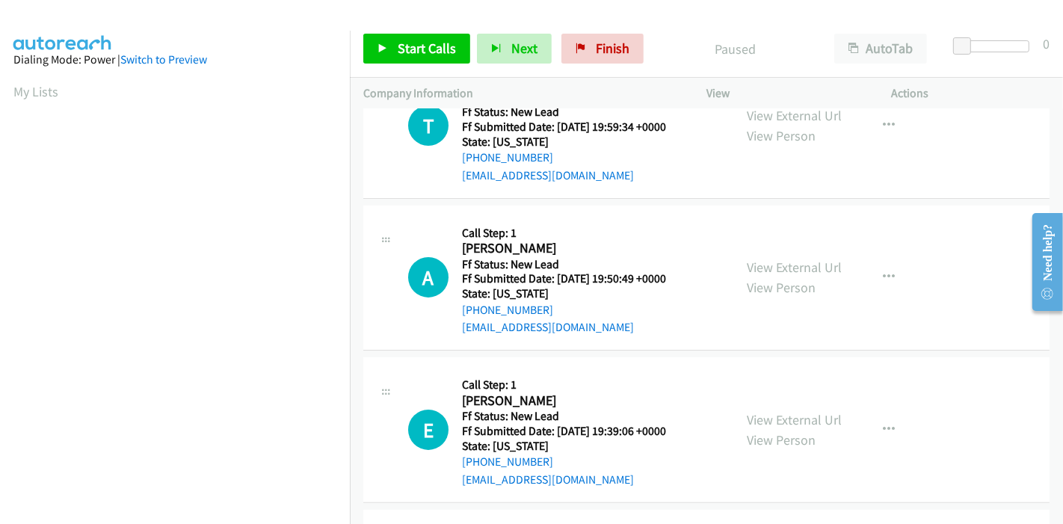
scroll to position [249, 0]
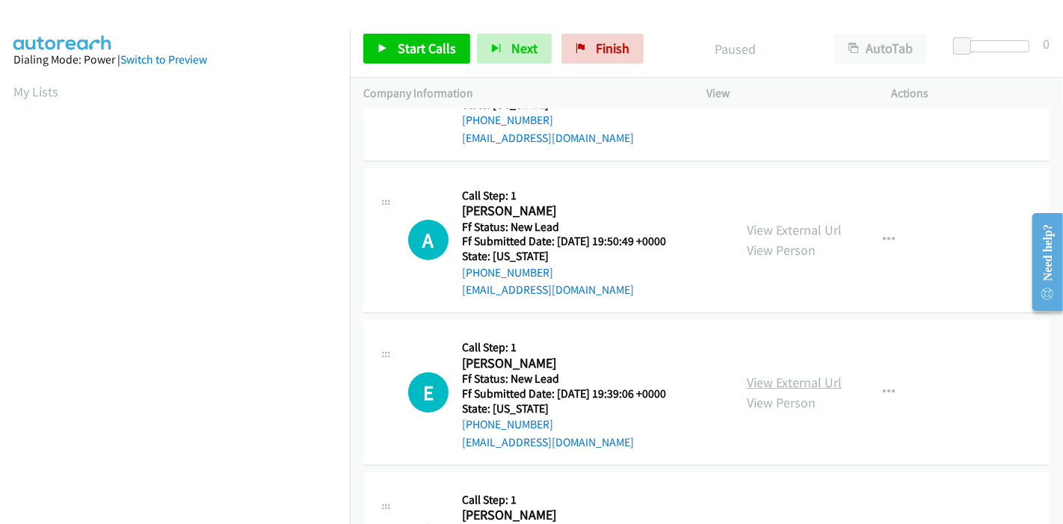
click at [781, 376] on link "View External Url" at bounding box center [794, 382] width 95 height 17
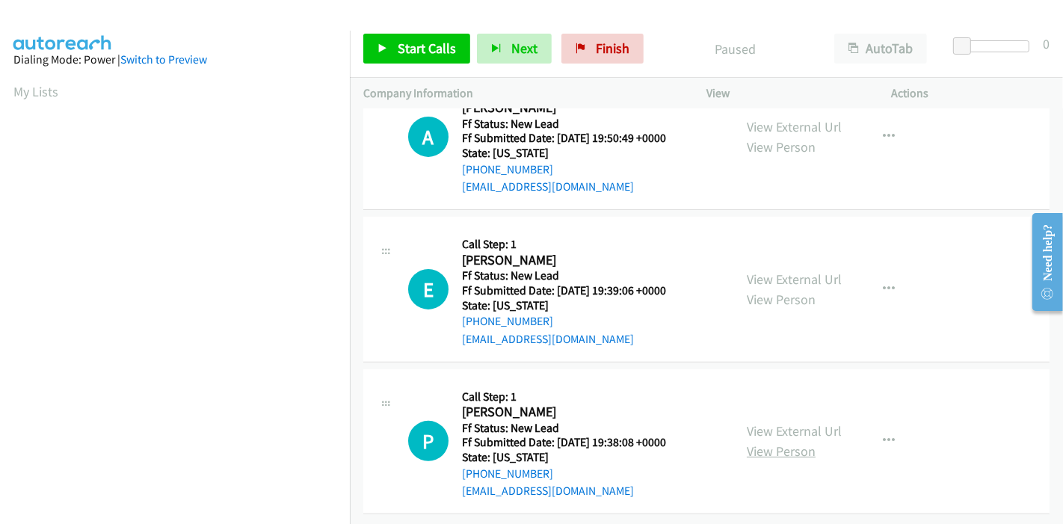
scroll to position [364, 0]
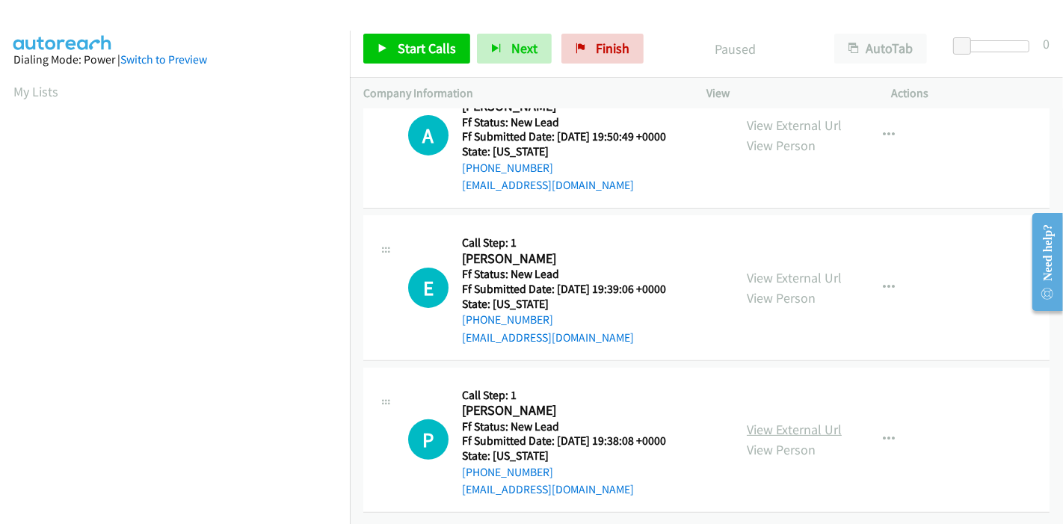
click at [809, 421] on link "View External Url" at bounding box center [794, 429] width 95 height 17
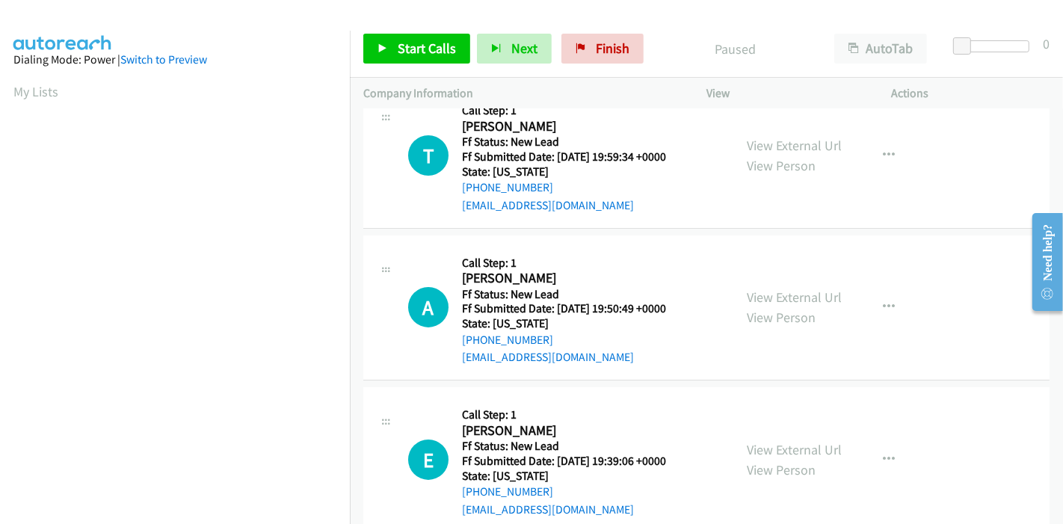
scroll to position [0, 0]
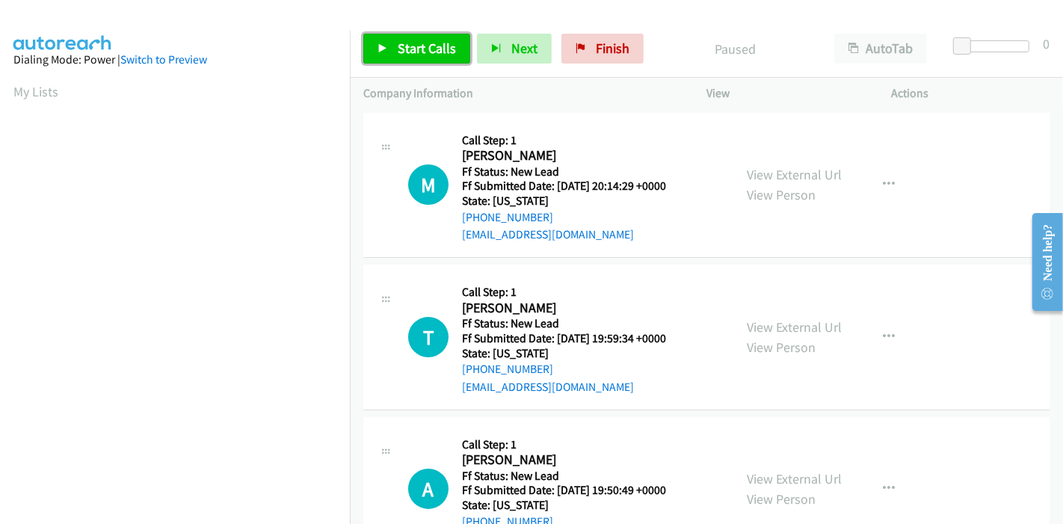
click at [415, 41] on span "Start Calls" at bounding box center [427, 48] width 58 height 17
click at [399, 46] on span "Start Calls" at bounding box center [427, 48] width 58 height 17
click at [391, 64] on div "Start Calls Pause Next Finish Paused AutoTab AutoTab 0" at bounding box center [706, 49] width 713 height 58
click at [392, 58] on link "Start Calls" at bounding box center [416, 49] width 107 height 30
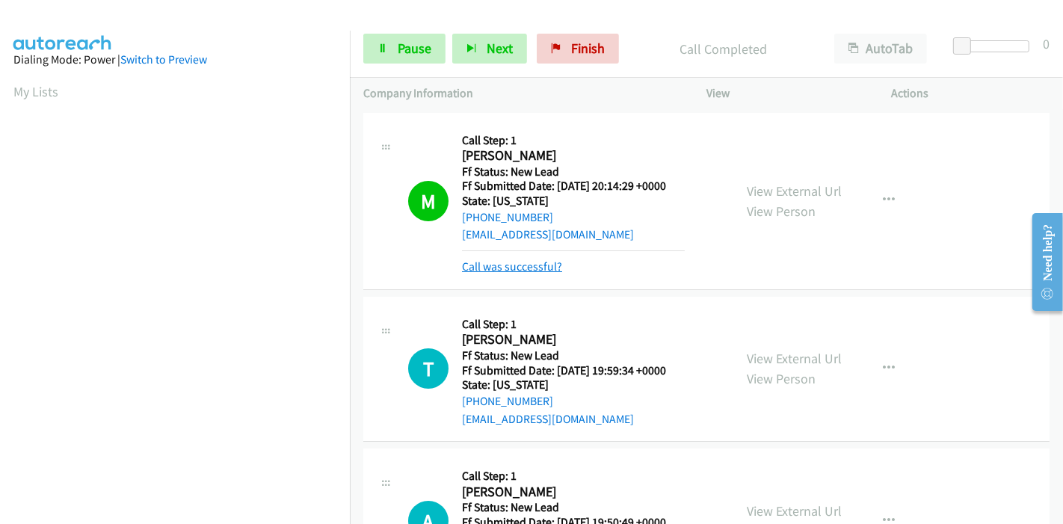
click at [520, 269] on link "Call was successful?" at bounding box center [512, 266] width 100 height 14
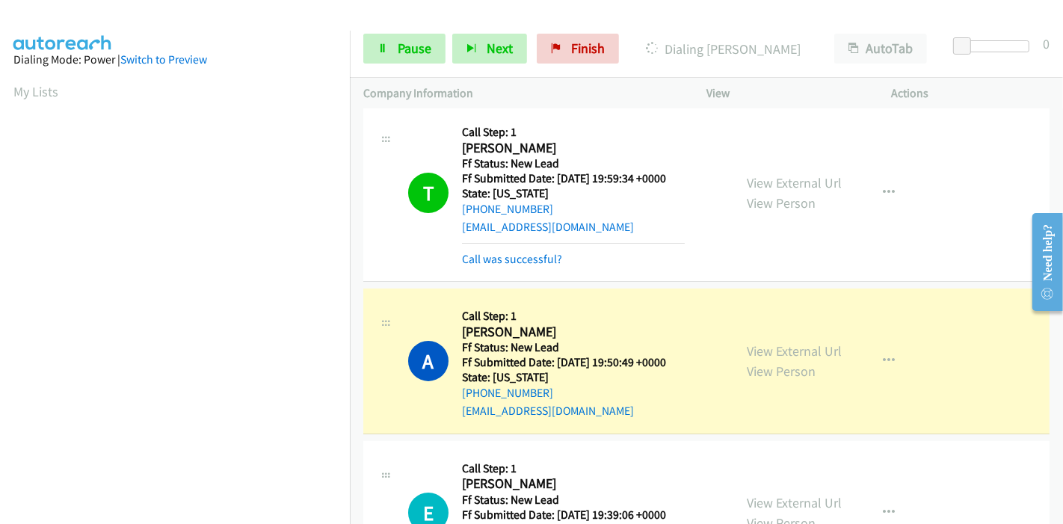
scroll to position [197, 0]
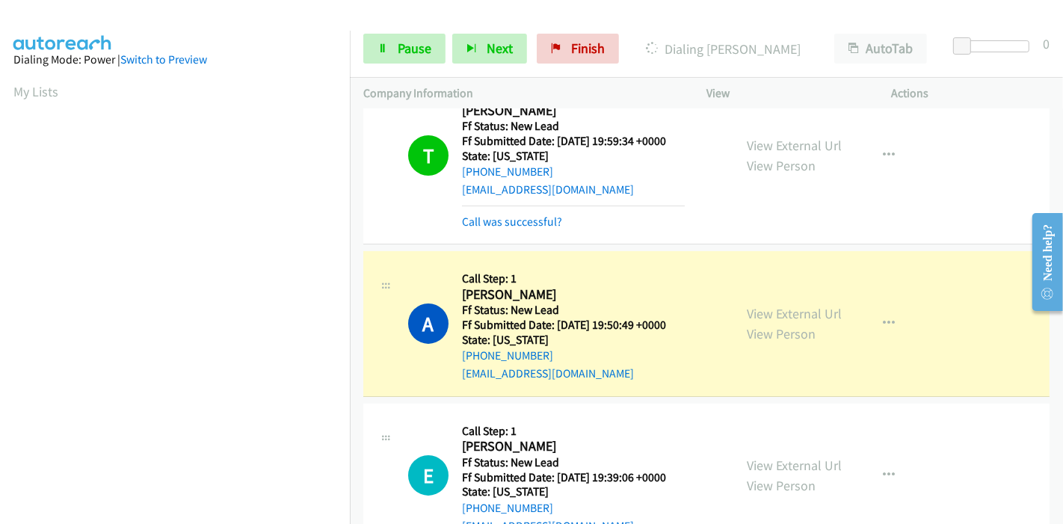
click at [507, 229] on div "T Callback Scheduled Call Step: 1 [PERSON_NAME] America/New_York Ff Status: New…" at bounding box center [706, 155] width 686 height 177
click at [504, 222] on link "Call was successful?" at bounding box center [512, 221] width 100 height 14
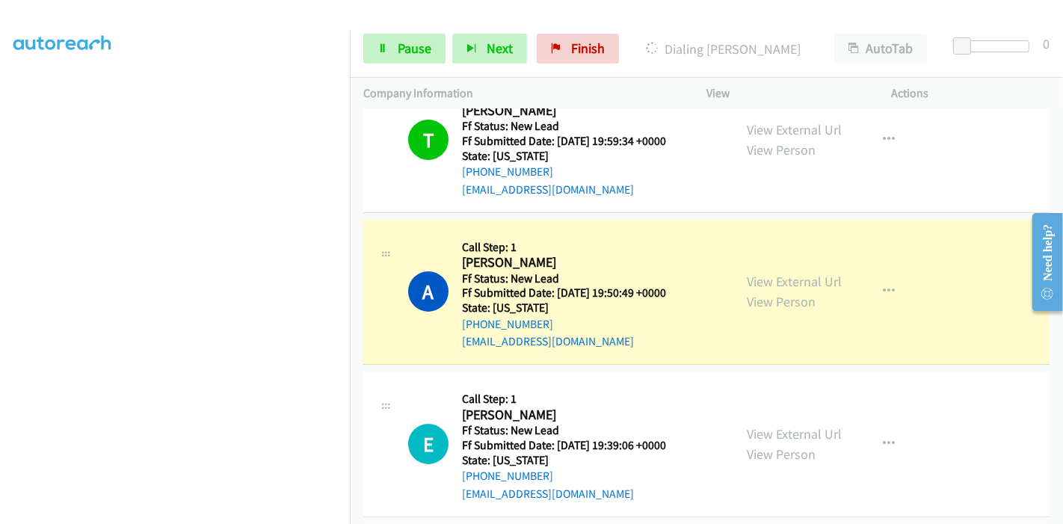
scroll to position [315, 0]
click at [410, 43] on span "Pause" at bounding box center [415, 48] width 34 height 17
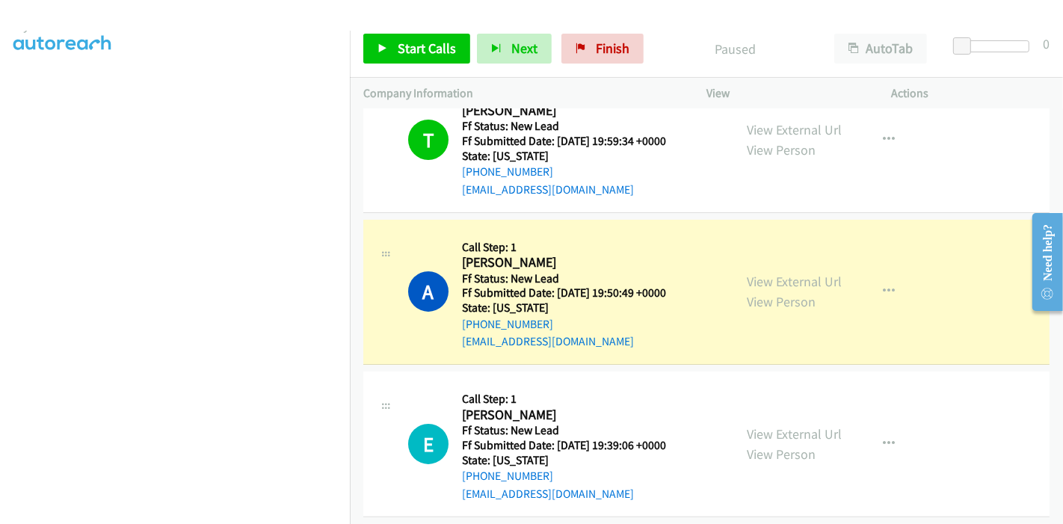
scroll to position [67, 0]
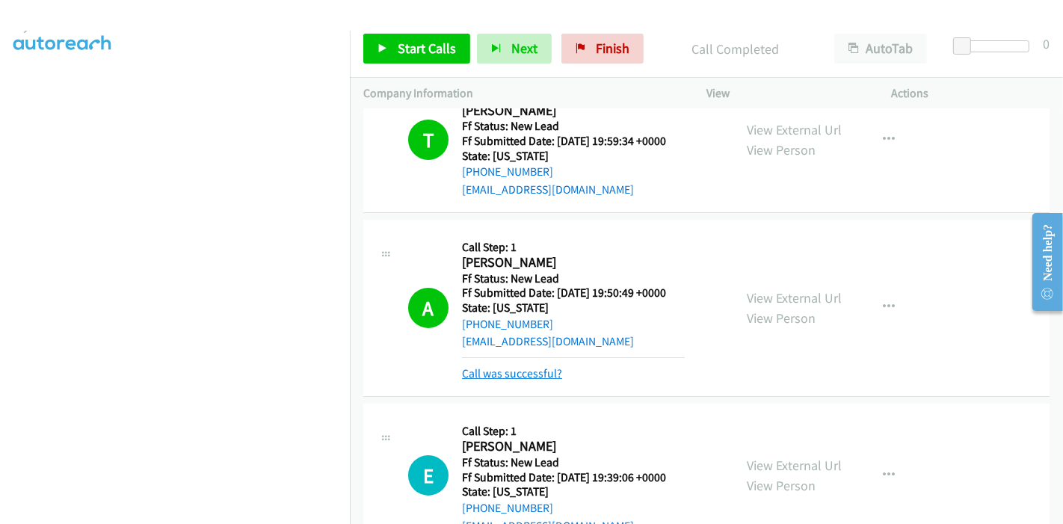
click at [525, 366] on link "Call was successful?" at bounding box center [512, 373] width 100 height 14
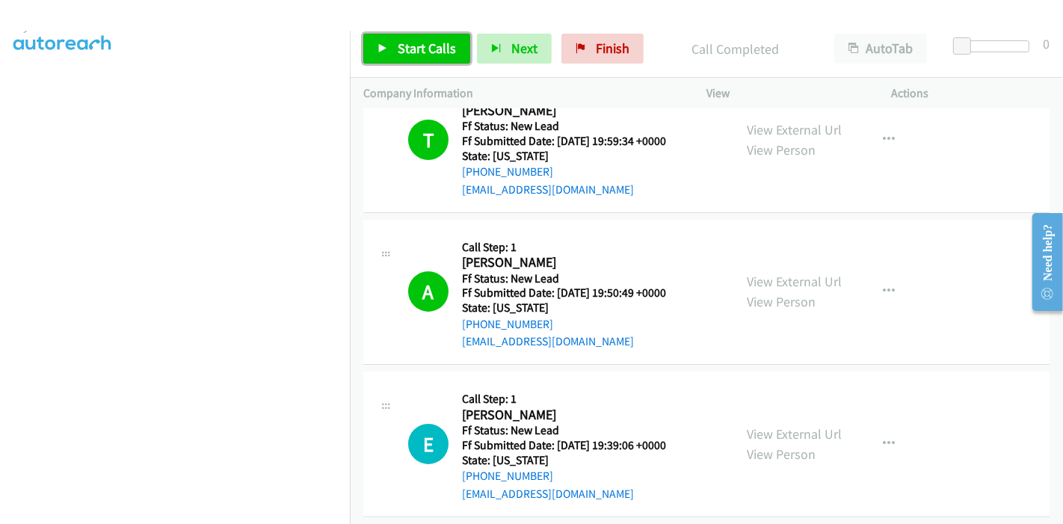
click at [401, 52] on span "Start Calls" at bounding box center [427, 48] width 58 height 17
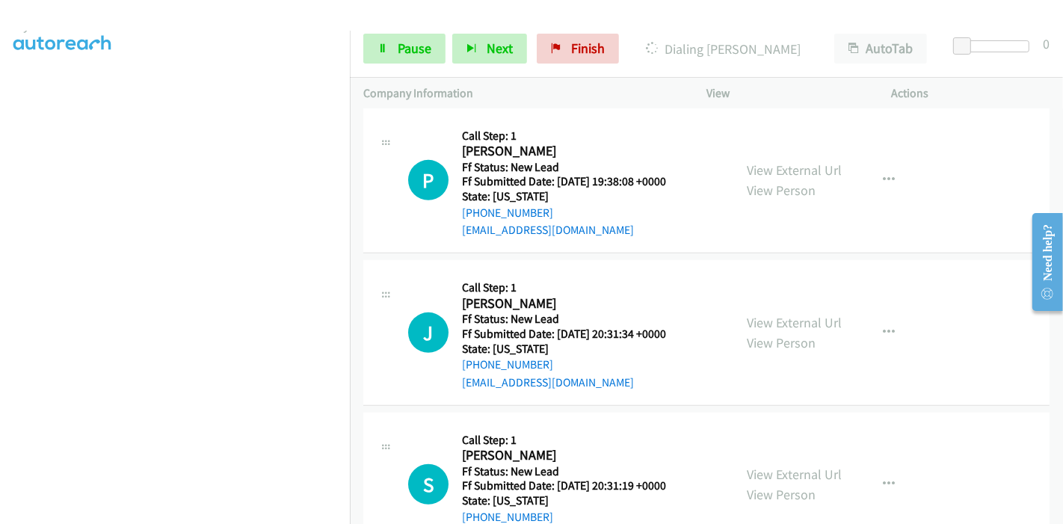
scroll to position [779, 0]
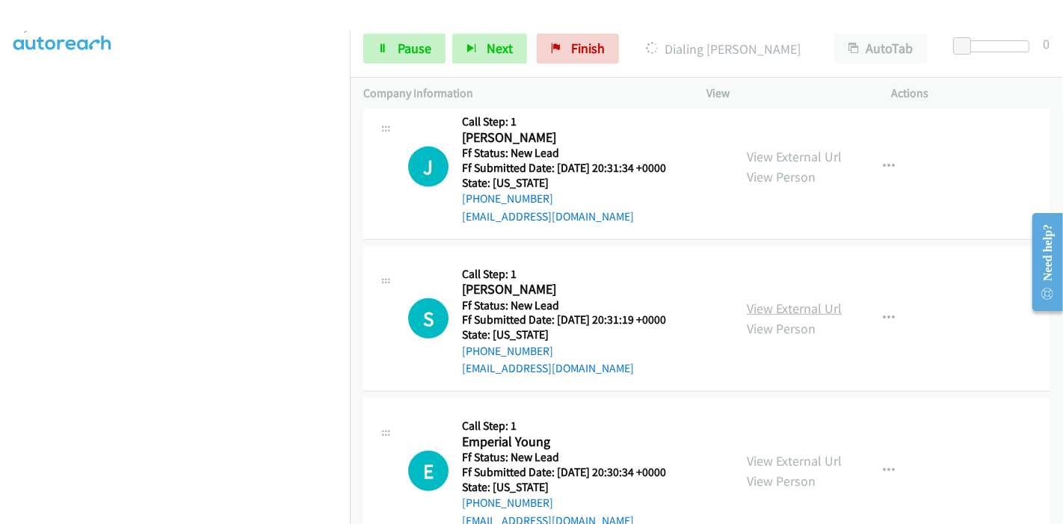
click at [768, 310] on link "View External Url" at bounding box center [794, 308] width 95 height 17
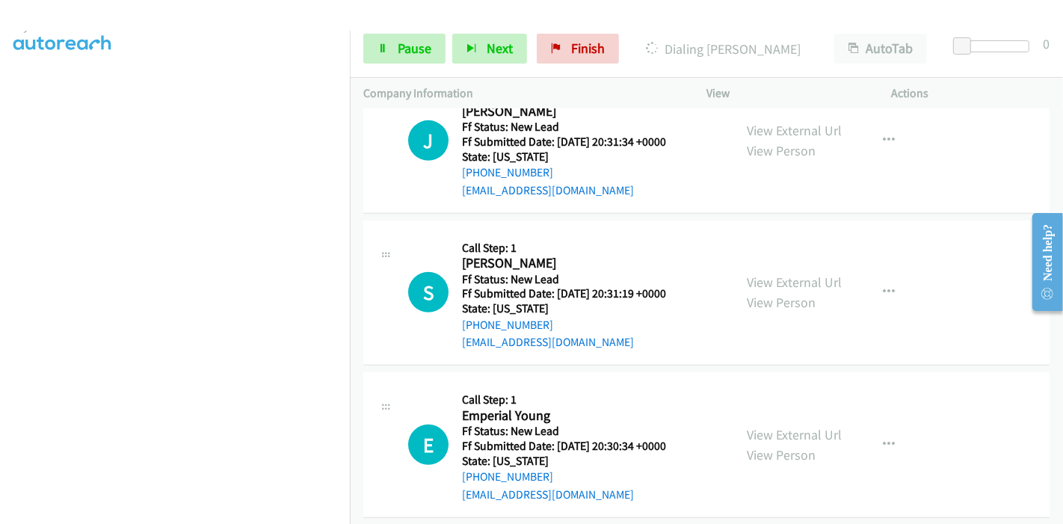
scroll to position [820, 0]
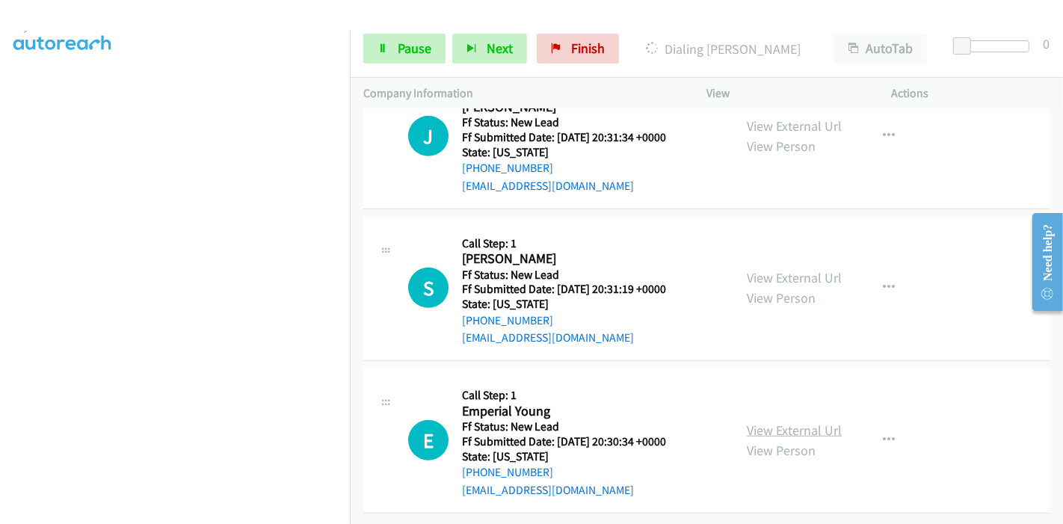
click at [768, 422] on link "View External Url" at bounding box center [794, 430] width 95 height 17
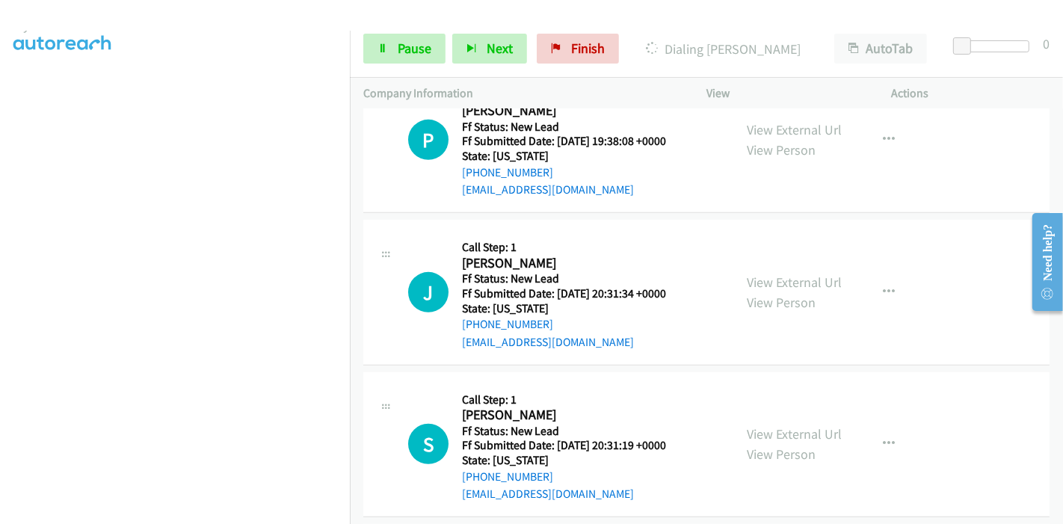
scroll to position [653, 0]
click at [399, 52] on span "Pause" at bounding box center [415, 48] width 34 height 17
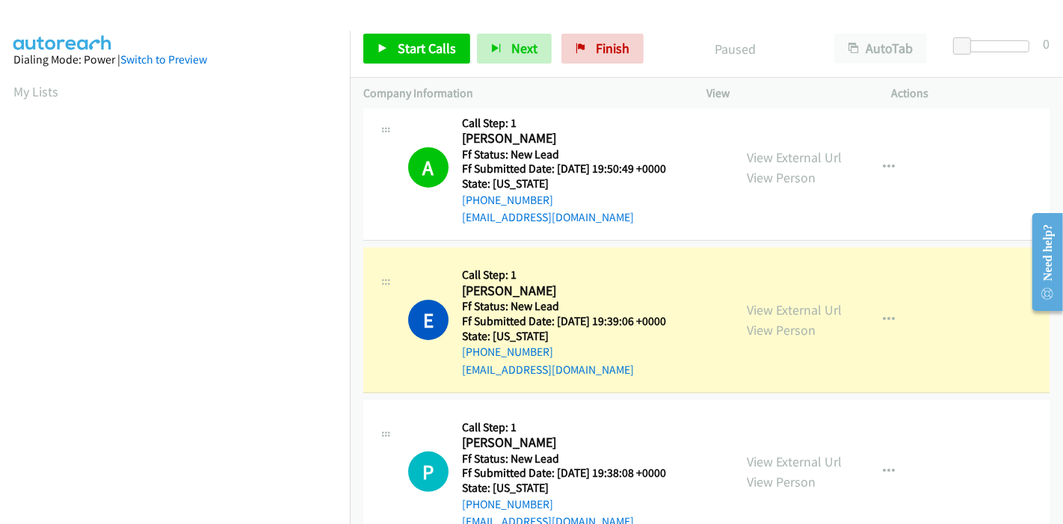
scroll to position [315, 0]
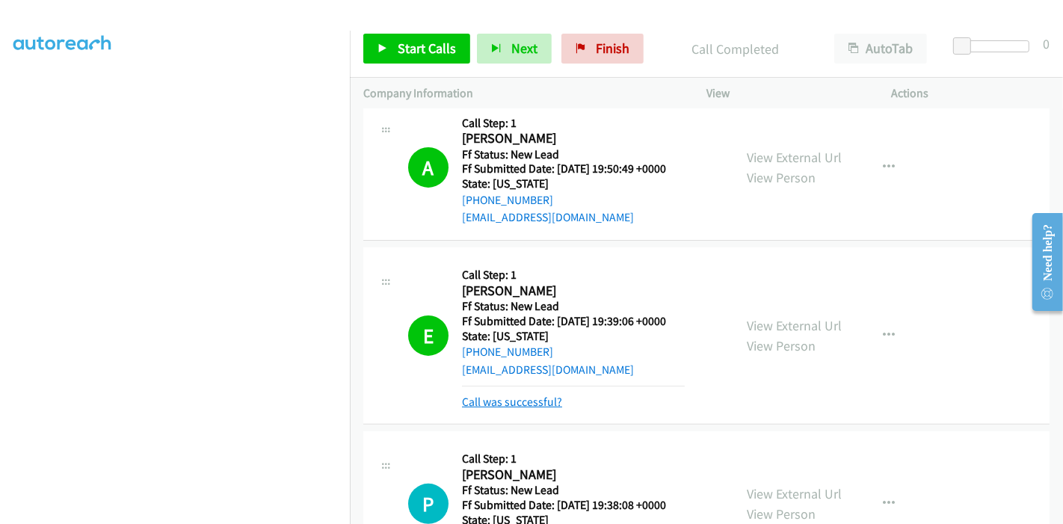
drag, startPoint x: 506, startPoint y: 389, endPoint x: 503, endPoint y: 398, distance: 9.5
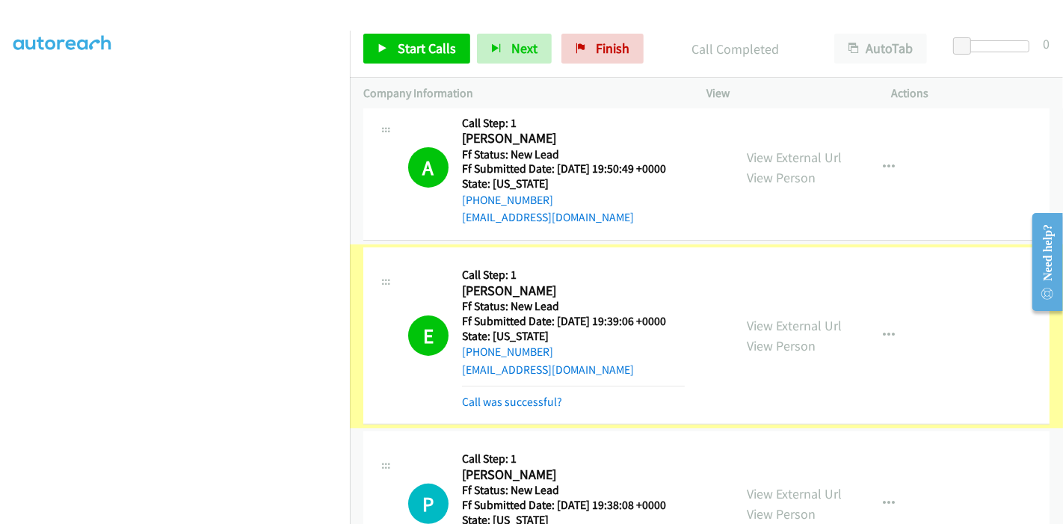
click at [503, 398] on link "Call was successful?" at bounding box center [512, 402] width 100 height 14
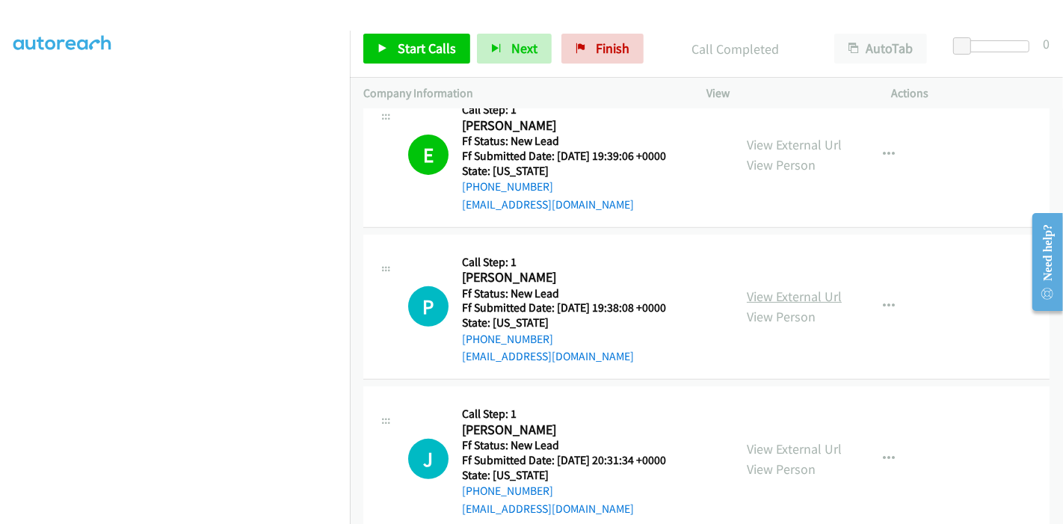
scroll to position [487, 0]
click at [777, 291] on link "View External Url" at bounding box center [794, 295] width 95 height 17
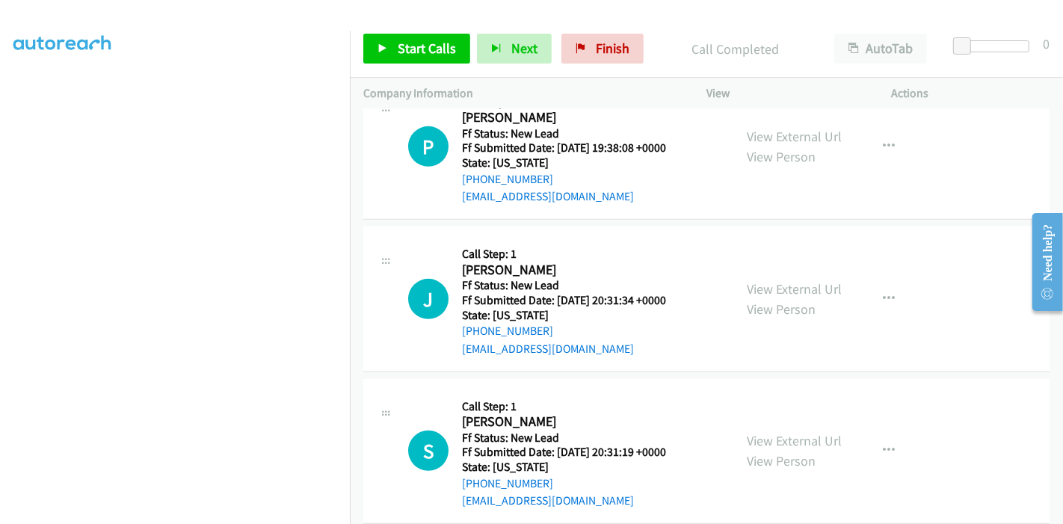
scroll to position [653, 0]
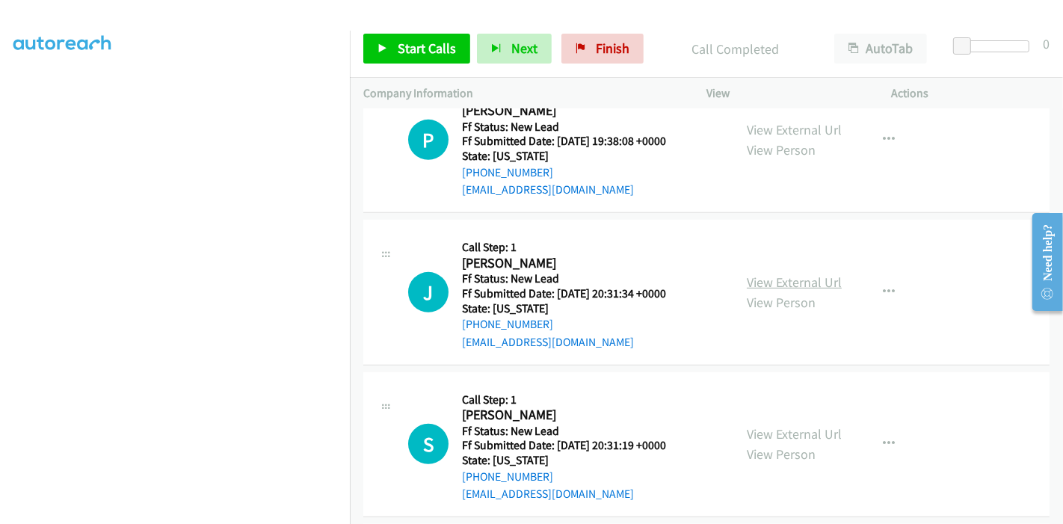
click at [768, 280] on link "View External Url" at bounding box center [794, 282] width 95 height 17
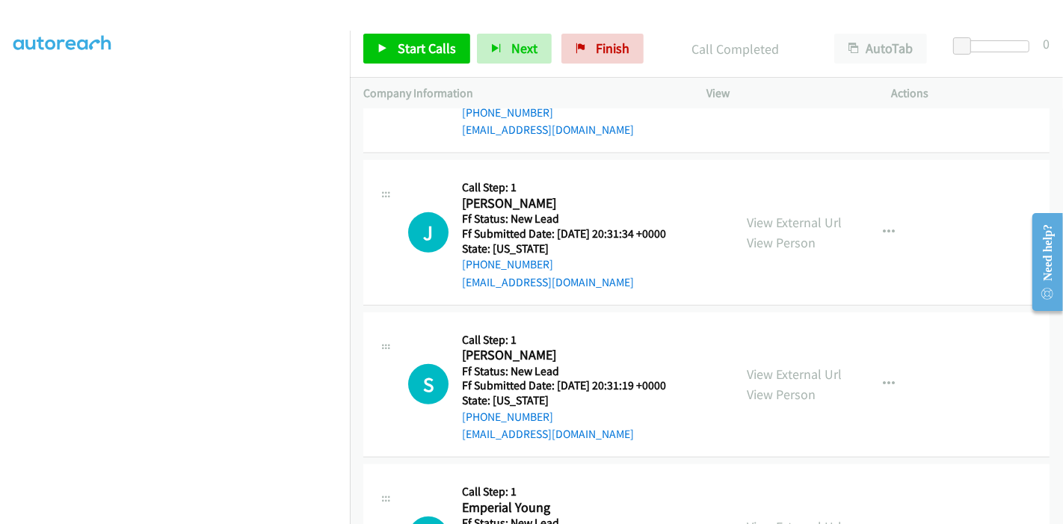
scroll to position [736, 0]
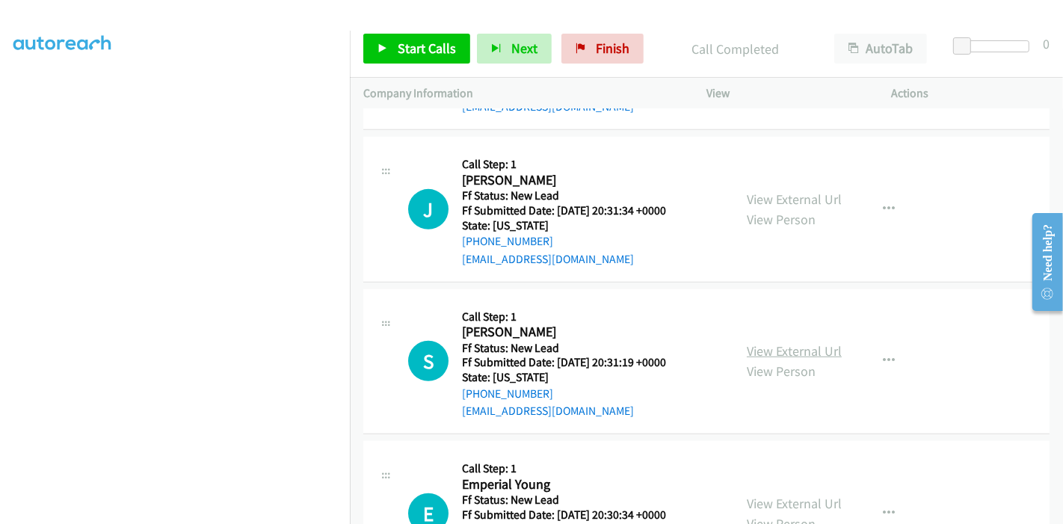
click at [773, 345] on link "View External Url" at bounding box center [794, 350] width 95 height 17
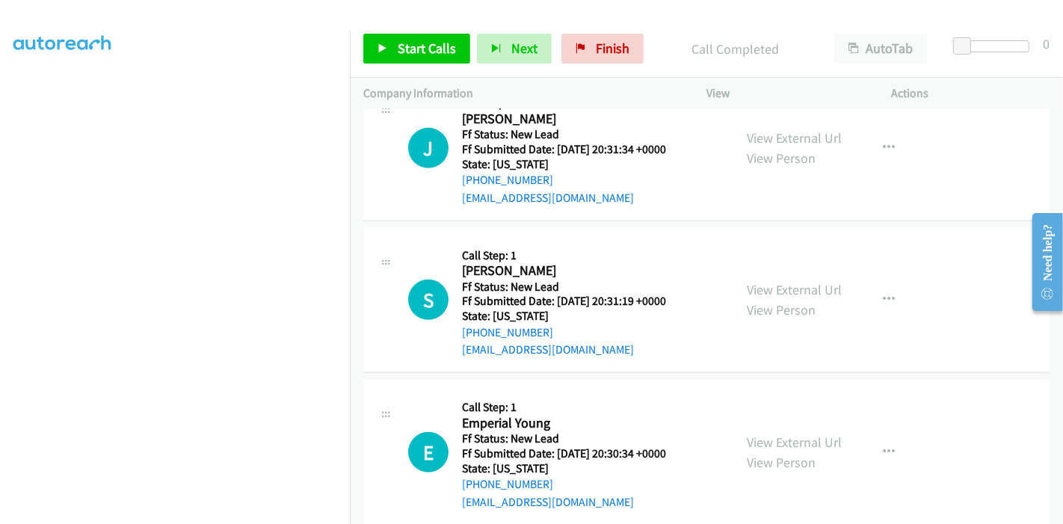
scroll to position [820, 0]
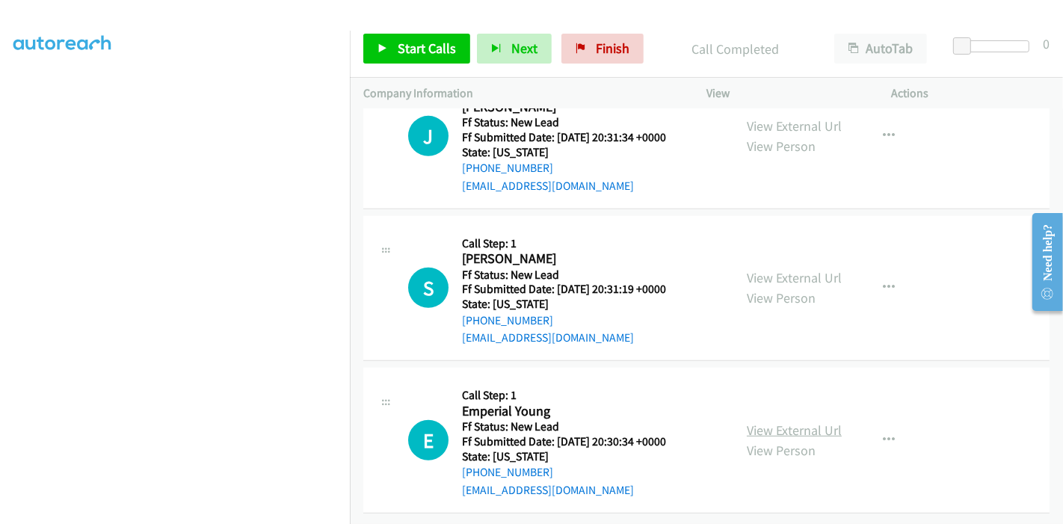
click at [753, 422] on link "View External Url" at bounding box center [794, 430] width 95 height 17
click at [401, 48] on span "Start Calls" at bounding box center [427, 48] width 58 height 17
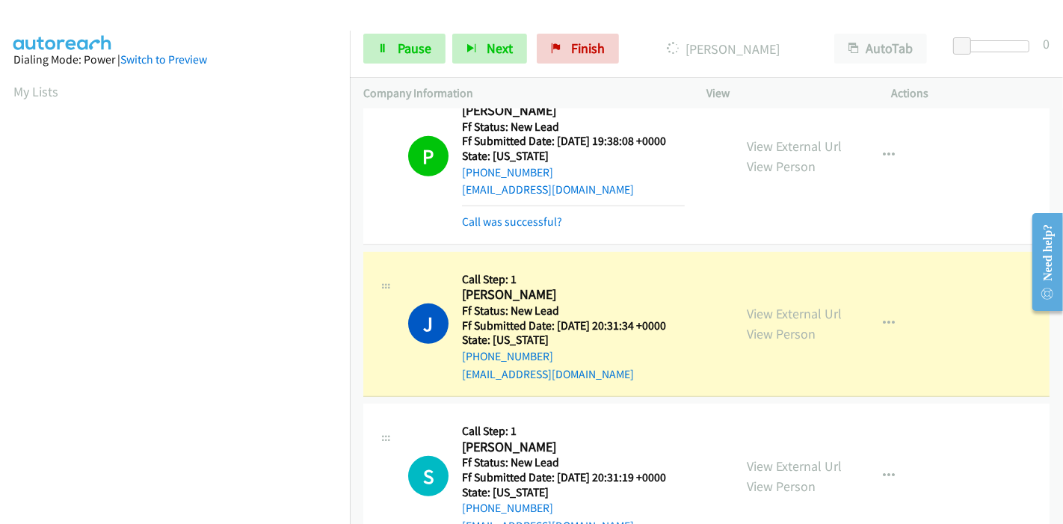
scroll to position [315, 0]
drag, startPoint x: 525, startPoint y: 220, endPoint x: 493, endPoint y: 237, distance: 35.4
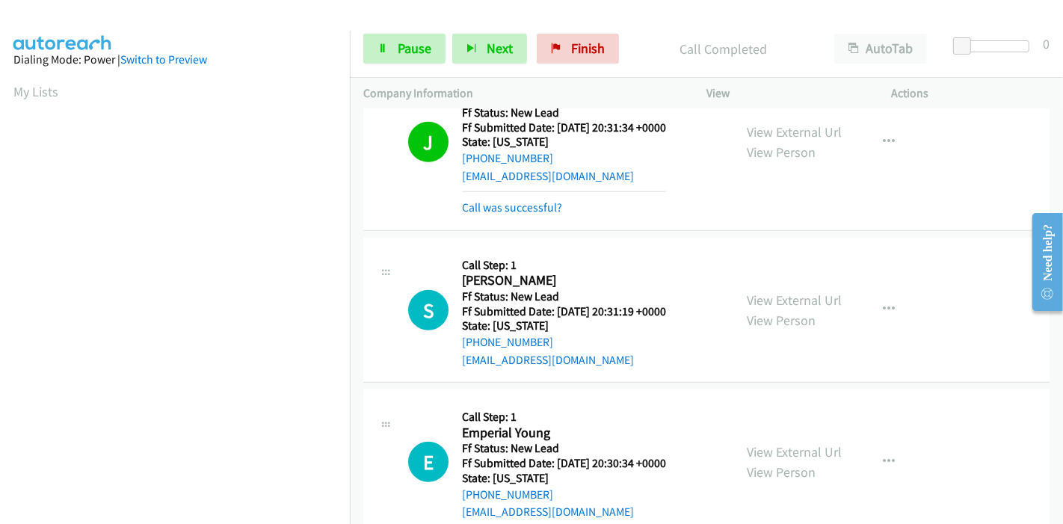
scroll to position [867, 0]
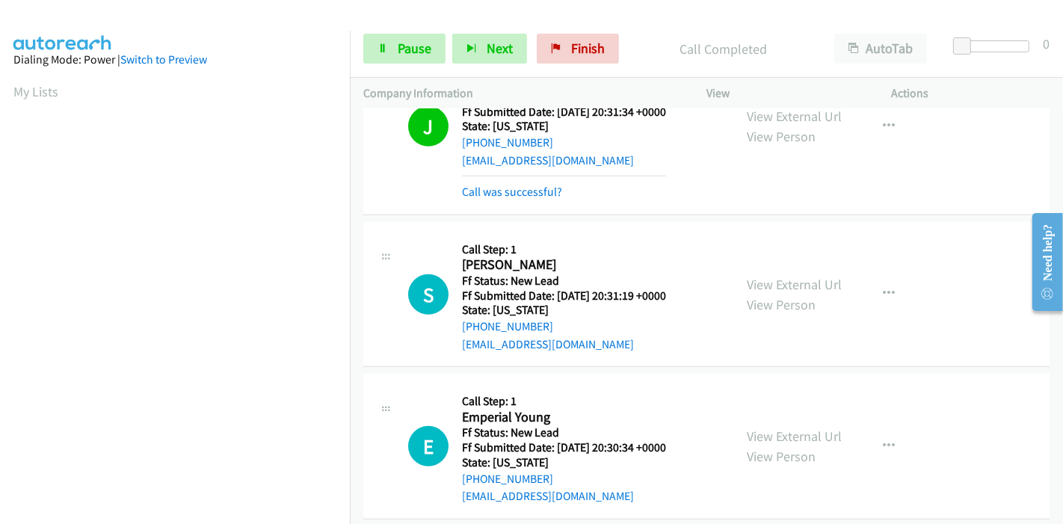
click at [510, 203] on div "J Callback Scheduled Call Step: 1 [PERSON_NAME] America/Los_Angeles Ff Status: …" at bounding box center [706, 126] width 686 height 177
click at [506, 194] on link "Call was successful?" at bounding box center [512, 192] width 100 height 14
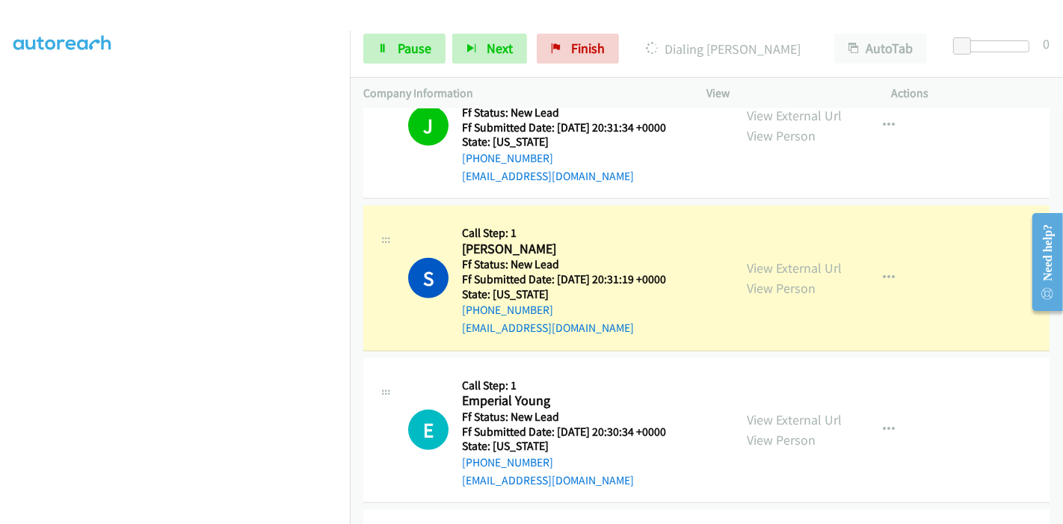
scroll to position [315, 0]
click at [404, 46] on span "Pause" at bounding box center [415, 48] width 34 height 17
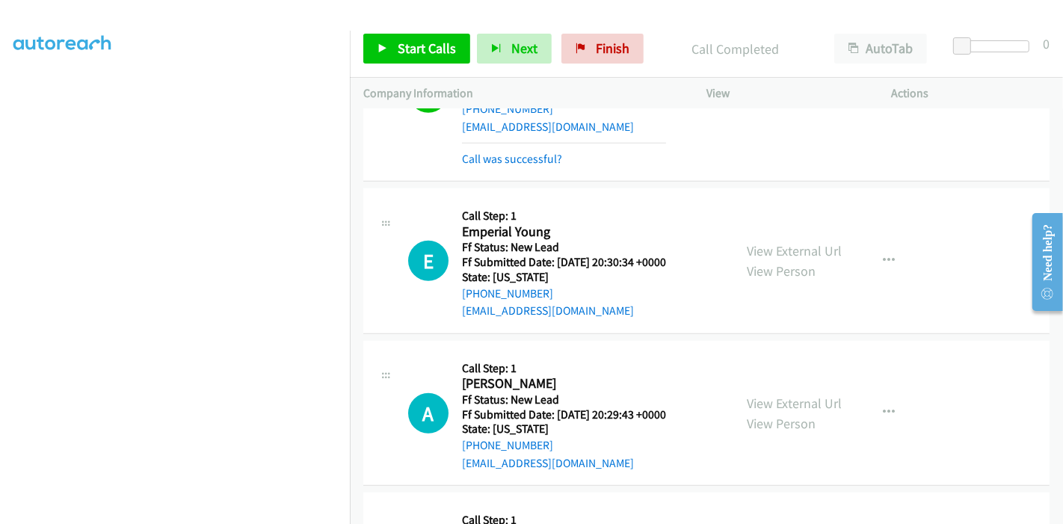
scroll to position [1100, 0]
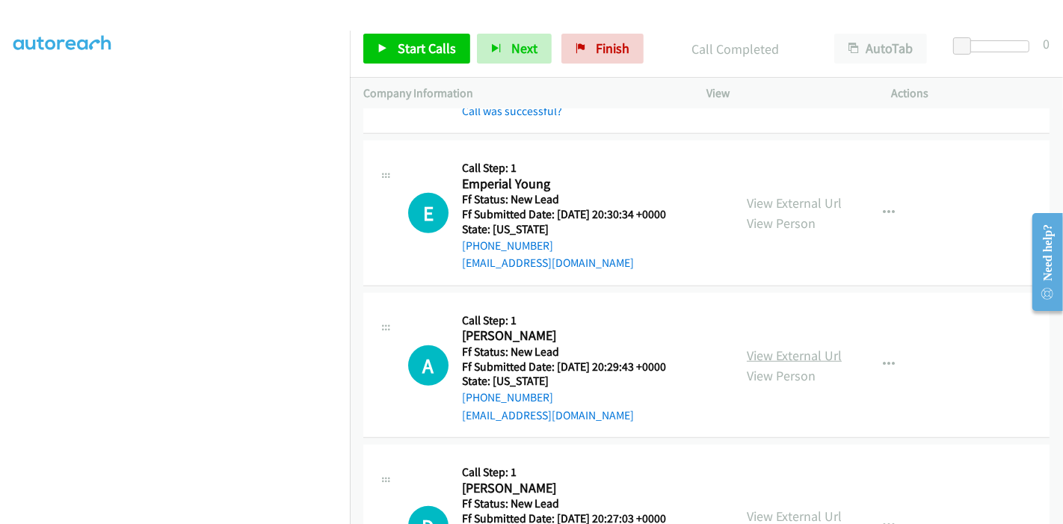
click at [764, 347] on link "View External Url" at bounding box center [794, 355] width 95 height 17
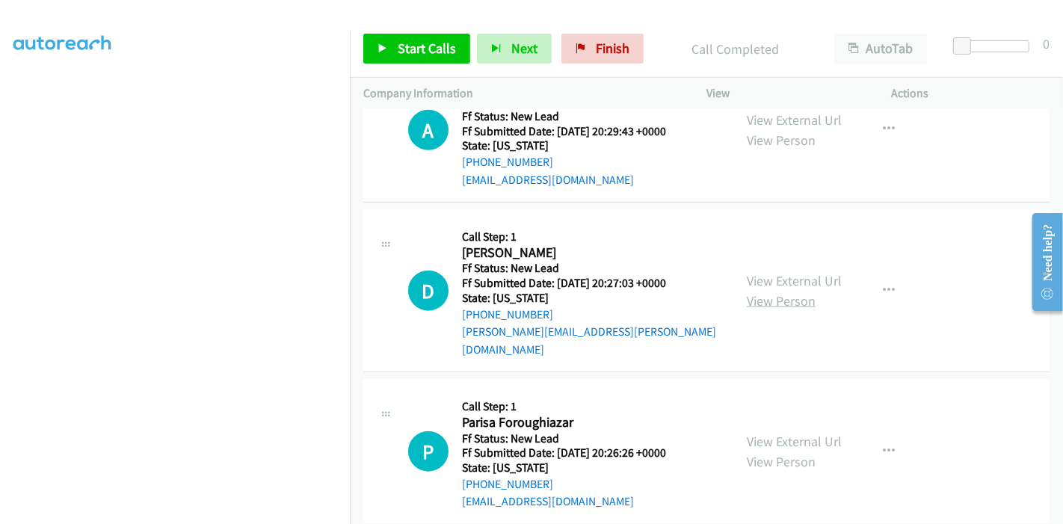
scroll to position [1338, 0]
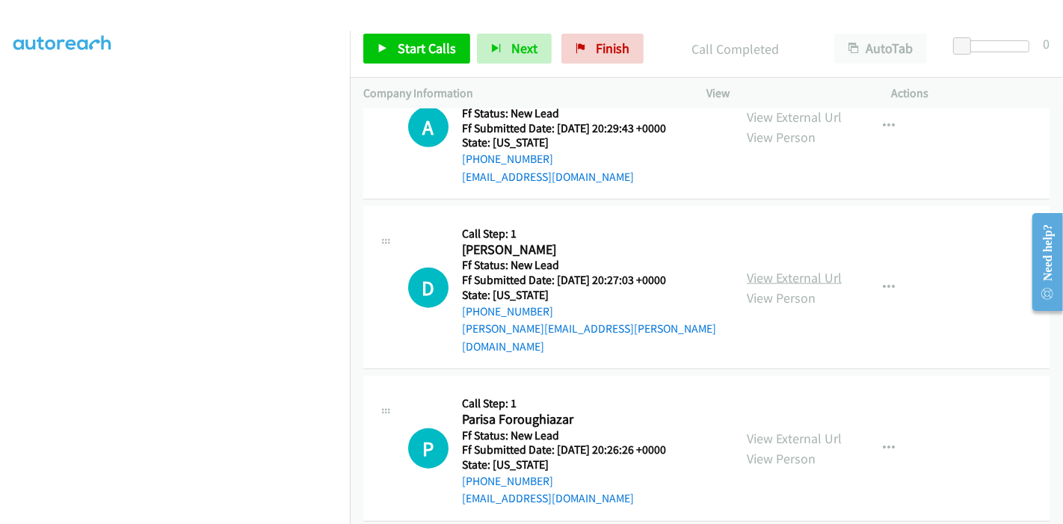
click at [776, 271] on link "View External Url" at bounding box center [794, 277] width 95 height 17
click at [766, 430] on link "View External Url" at bounding box center [794, 438] width 95 height 17
click at [392, 40] on link "Start Calls" at bounding box center [416, 49] width 107 height 30
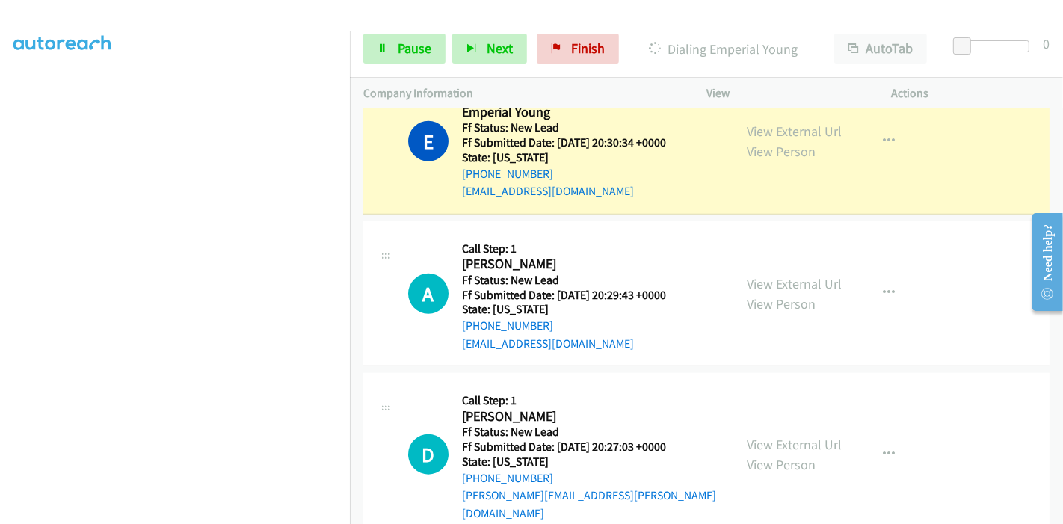
scroll to position [0, 0]
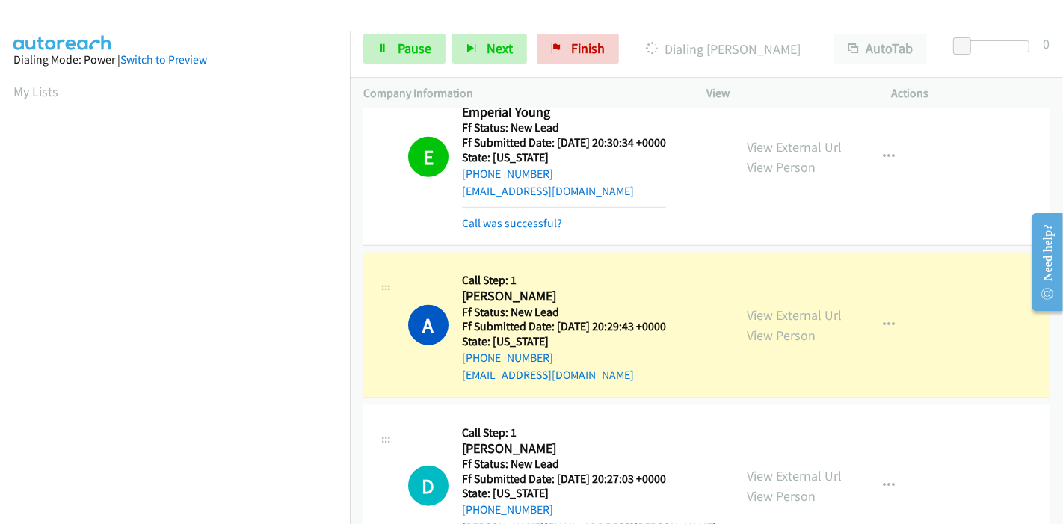
click at [511, 229] on div "E Callback Scheduled Call Step: 1 Emperial Young America/New_York Ff Status: Ne…" at bounding box center [706, 157] width 686 height 177
click at [509, 225] on link "Call was successful?" at bounding box center [512, 223] width 100 height 14
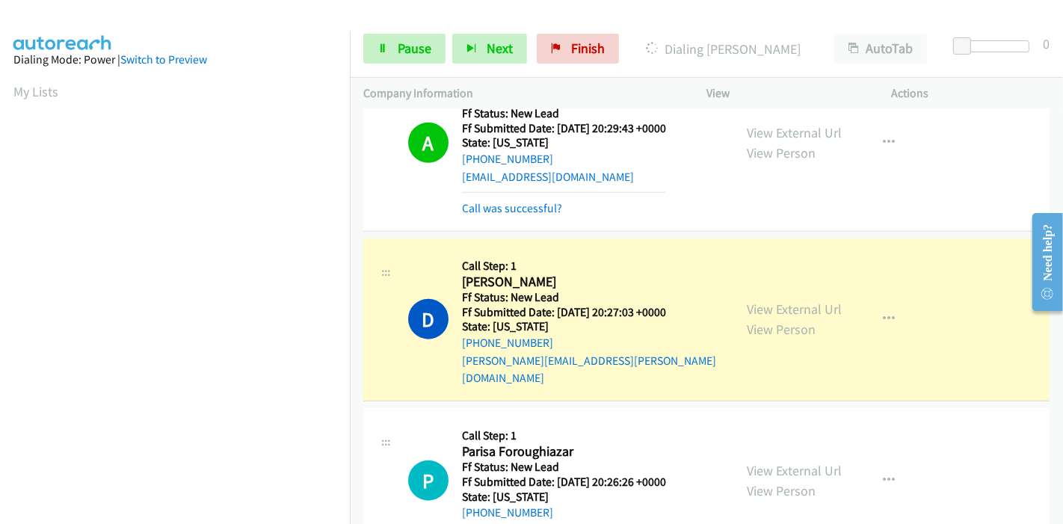
scroll to position [1354, 0]
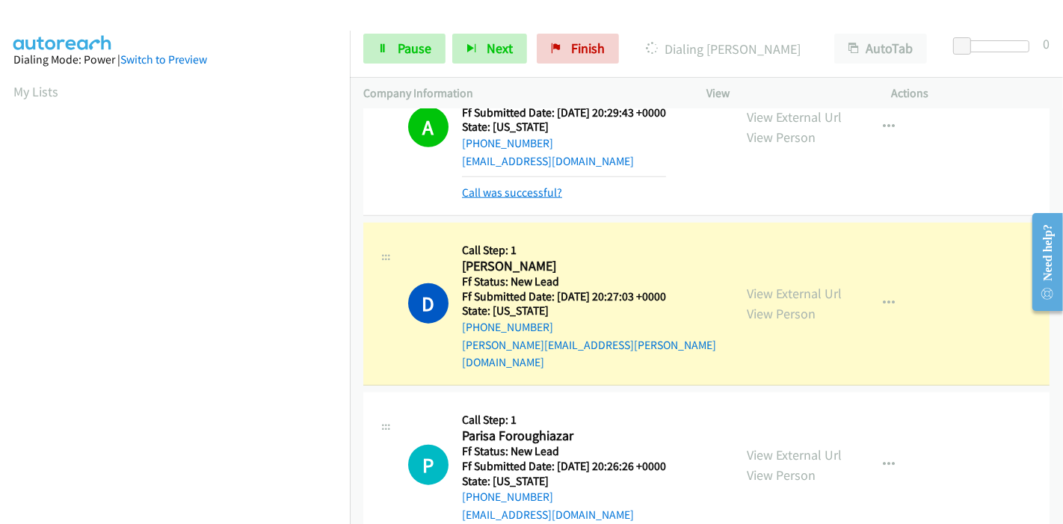
click at [510, 185] on link "Call was successful?" at bounding box center [512, 192] width 100 height 14
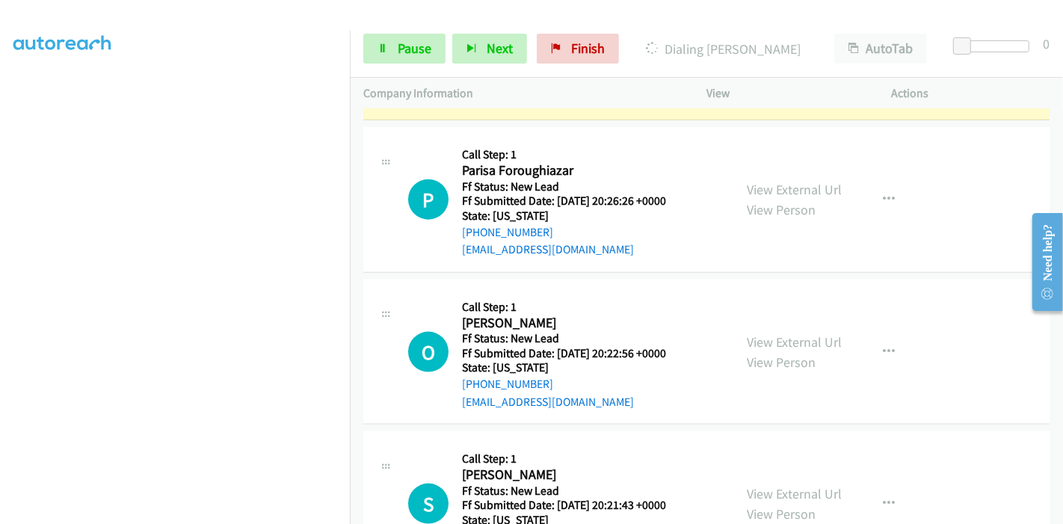
scroll to position [315, 0]
click at [405, 53] on span "Pause" at bounding box center [415, 48] width 34 height 17
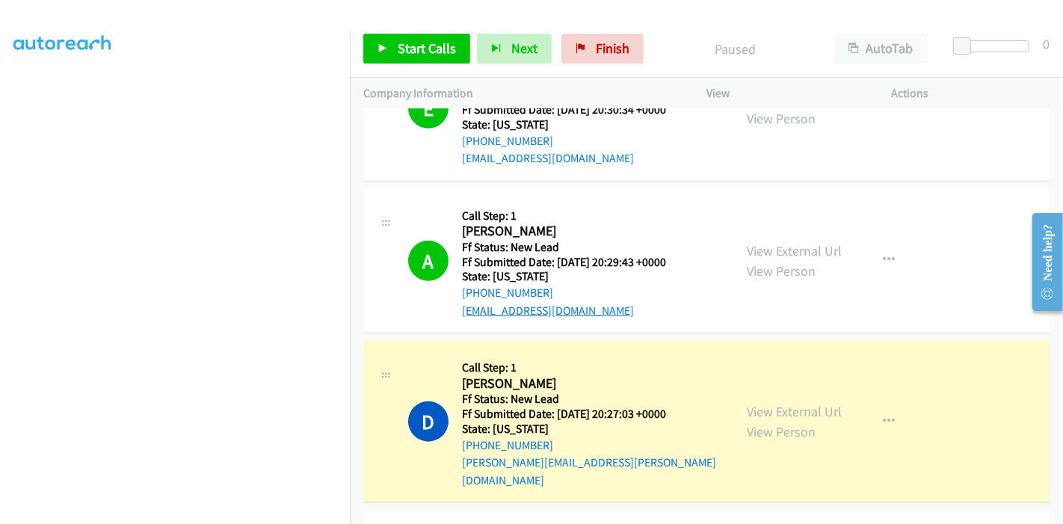
scroll to position [1379, 0]
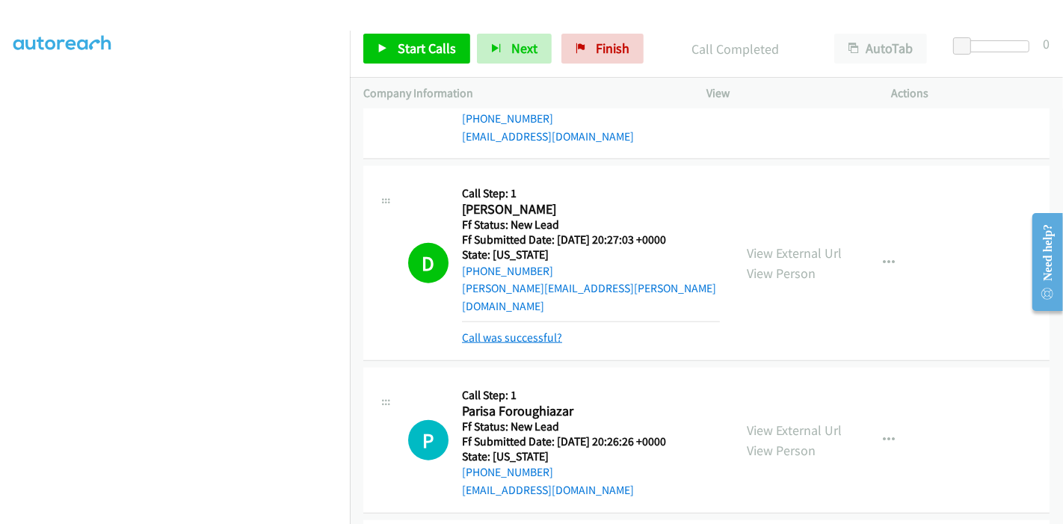
click at [518, 330] on link "Call was successful?" at bounding box center [512, 337] width 100 height 14
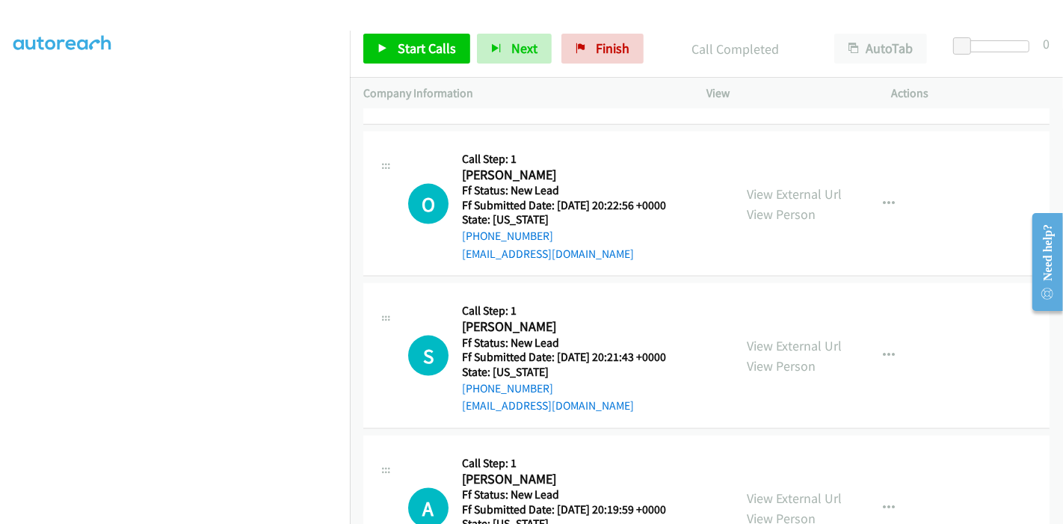
scroll to position [1711, 0]
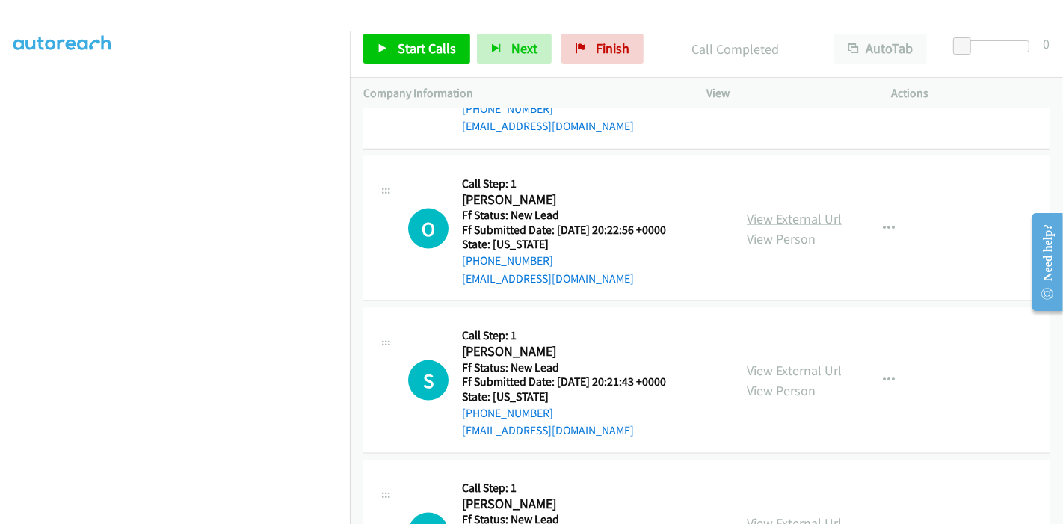
click at [779, 210] on link "View External Url" at bounding box center [794, 218] width 95 height 17
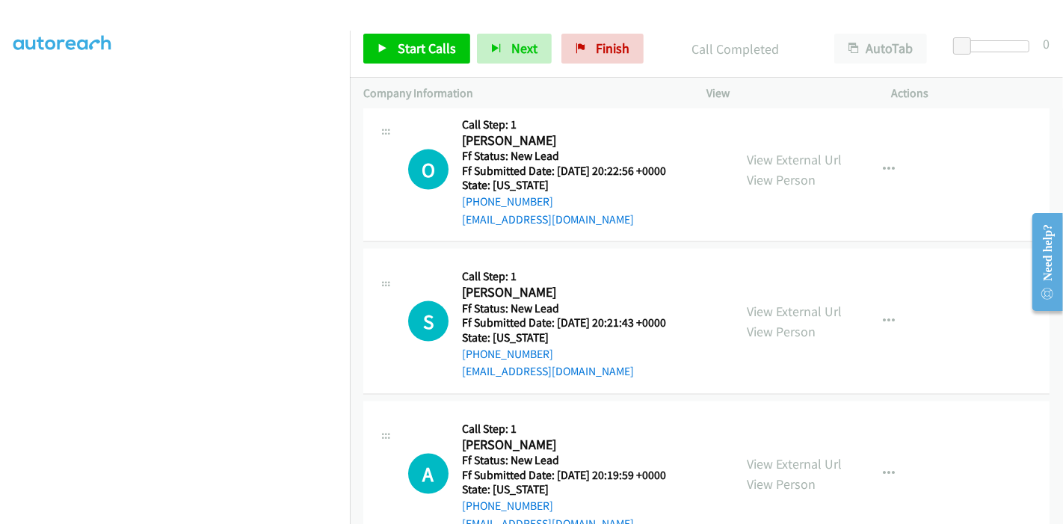
scroll to position [1794, 0]
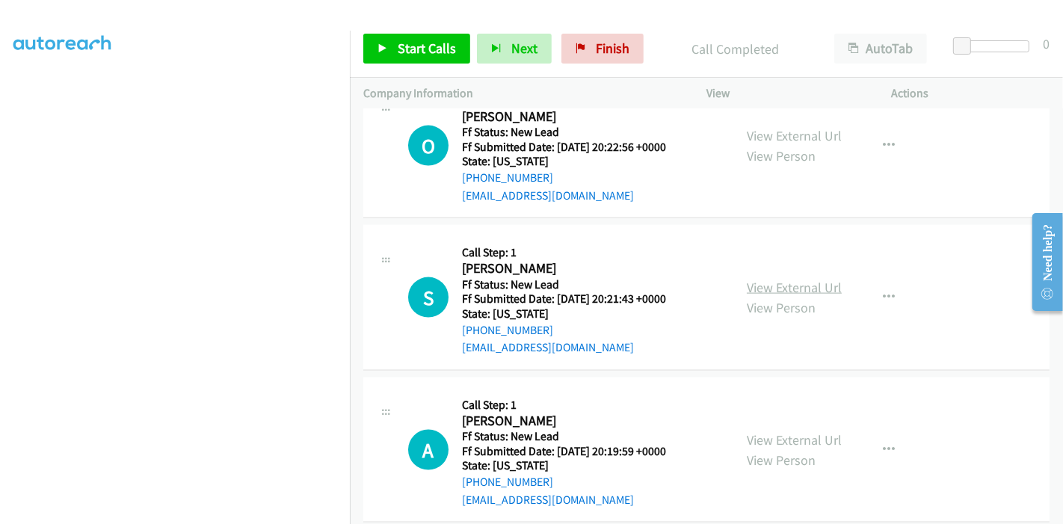
click at [794, 279] on link "View External Url" at bounding box center [794, 287] width 95 height 17
click at [760, 431] on link "View External Url" at bounding box center [794, 439] width 95 height 17
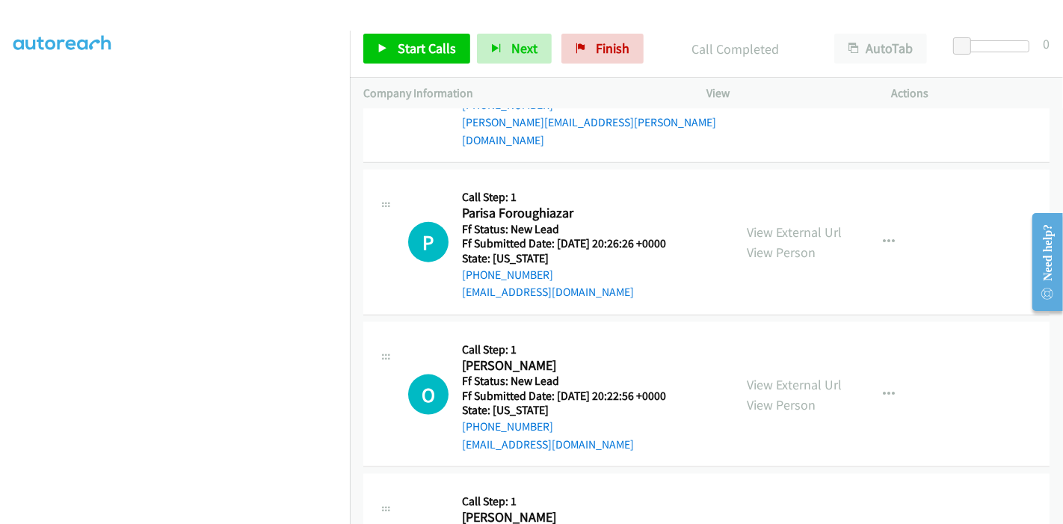
scroll to position [1462, 0]
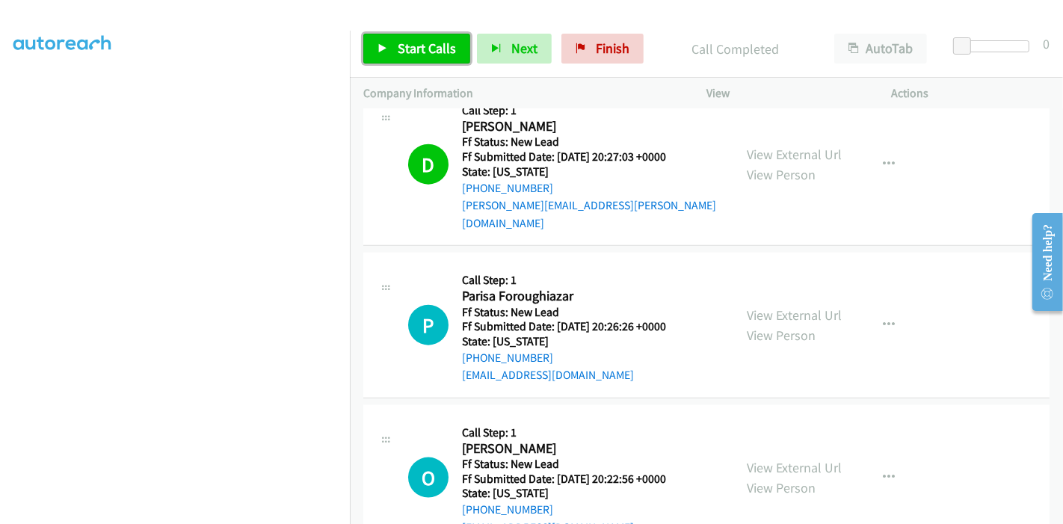
click at [416, 51] on span "Start Calls" at bounding box center [427, 48] width 58 height 17
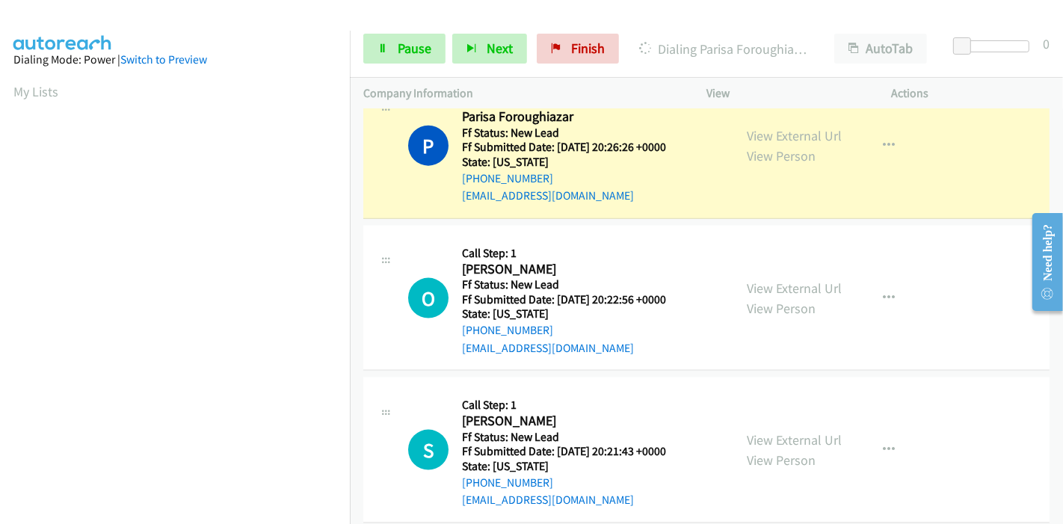
scroll to position [1628, 0]
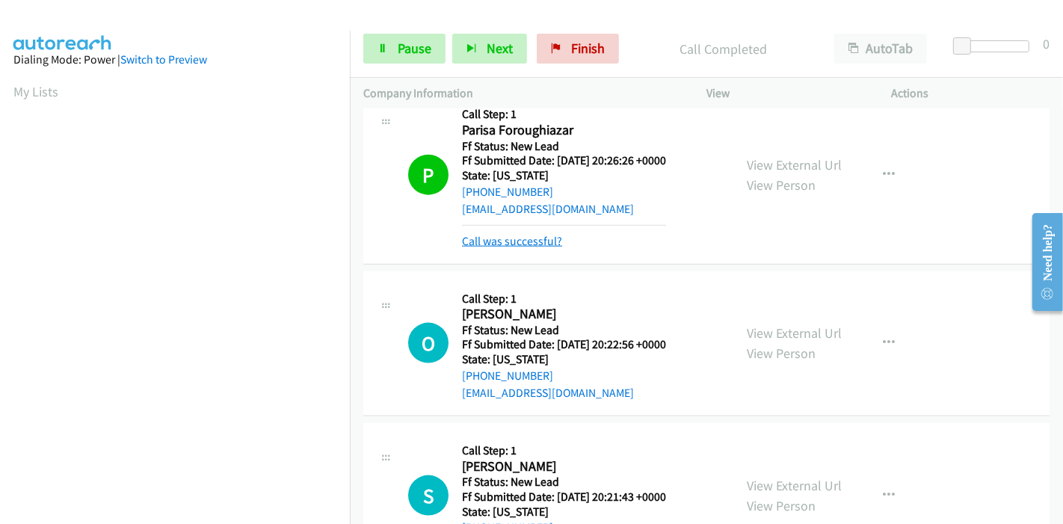
click at [519, 234] on link "Call was successful?" at bounding box center [512, 241] width 100 height 14
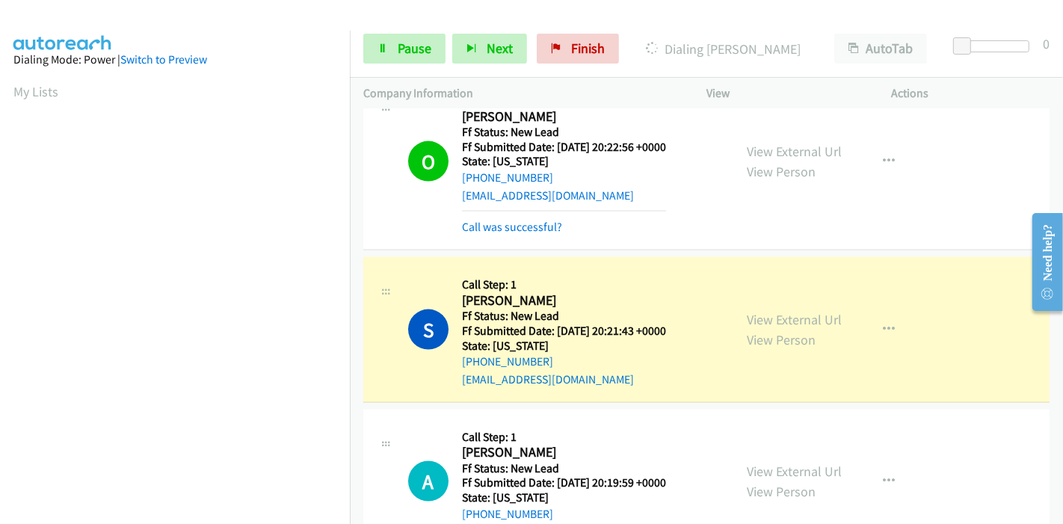
scroll to position [1810, 0]
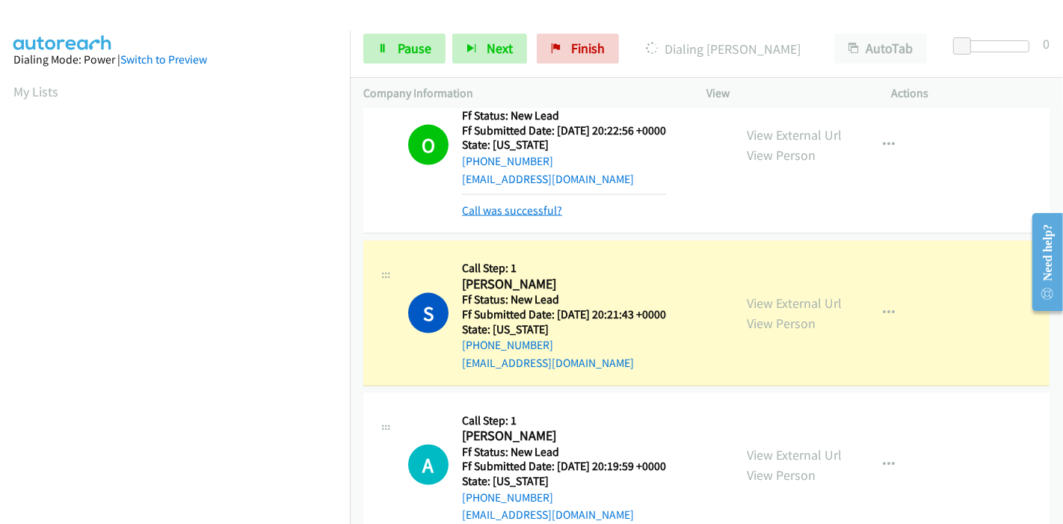
click at [516, 203] on link "Call was successful?" at bounding box center [512, 210] width 100 height 14
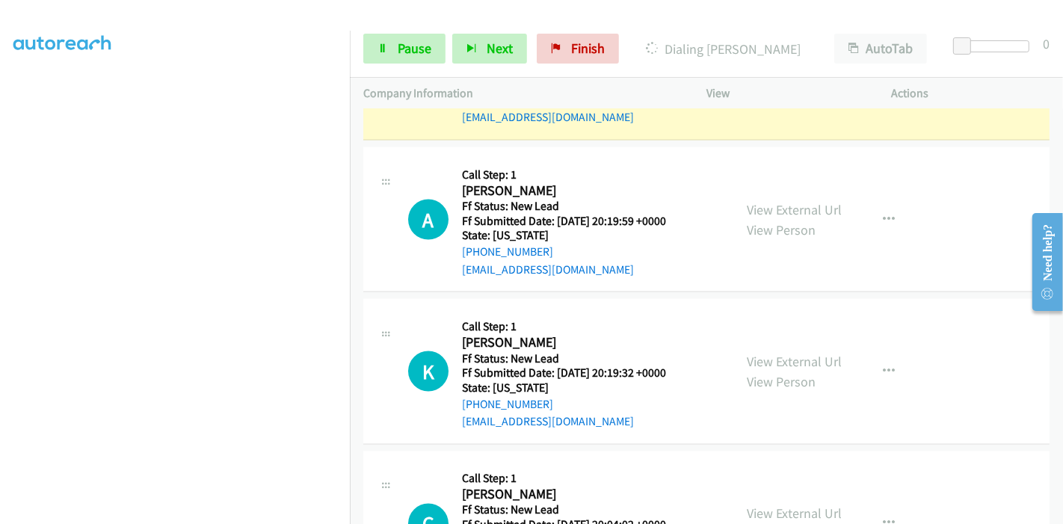
scroll to position [2043, 0]
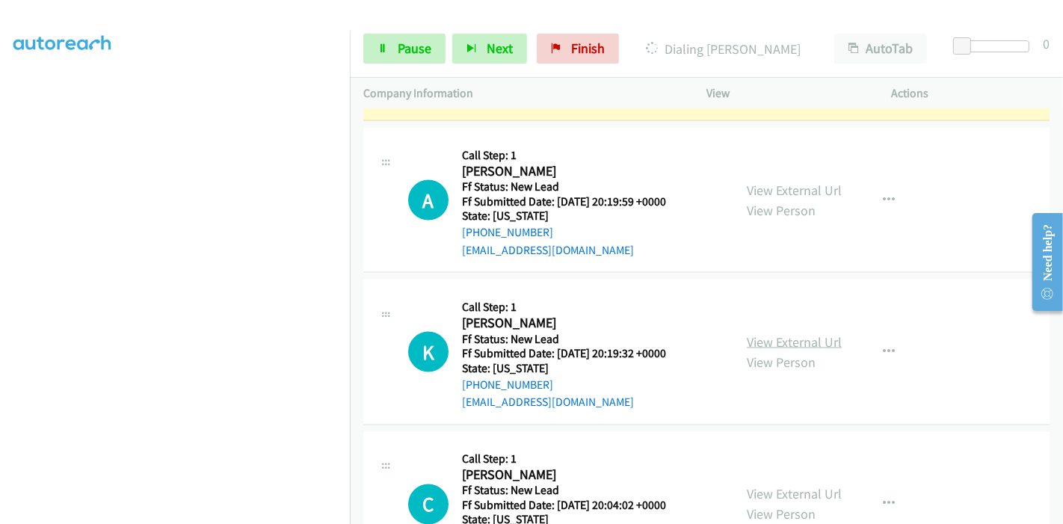
click at [775, 333] on link "View External Url" at bounding box center [794, 341] width 95 height 17
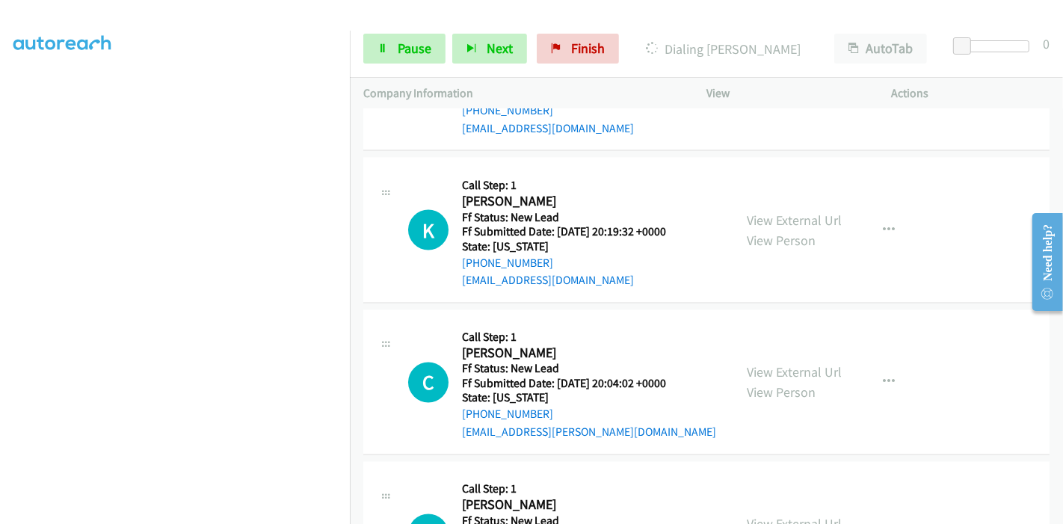
scroll to position [2250, 0]
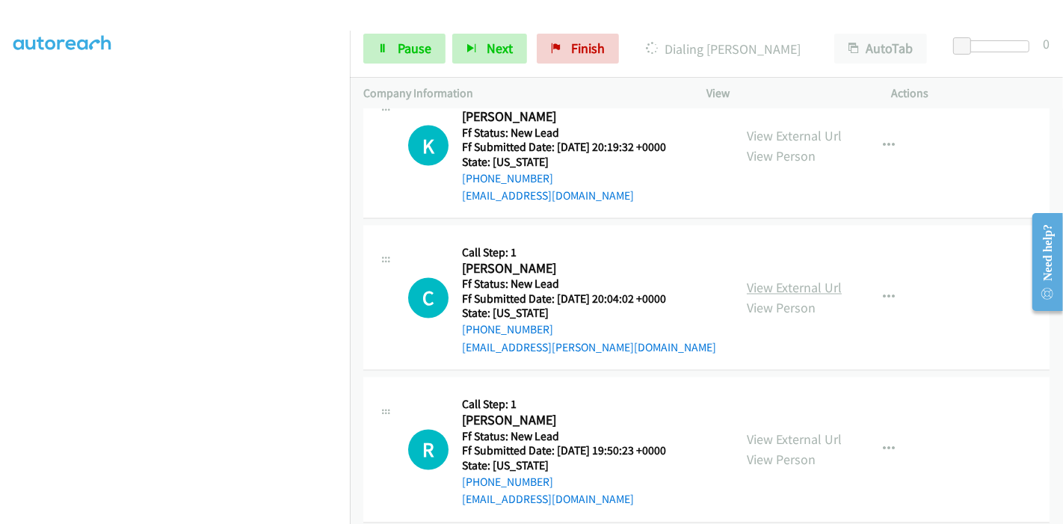
click at [780, 280] on link "View External Url" at bounding box center [794, 288] width 95 height 17
click at [771, 431] on link "View External Url" at bounding box center [794, 439] width 95 height 17
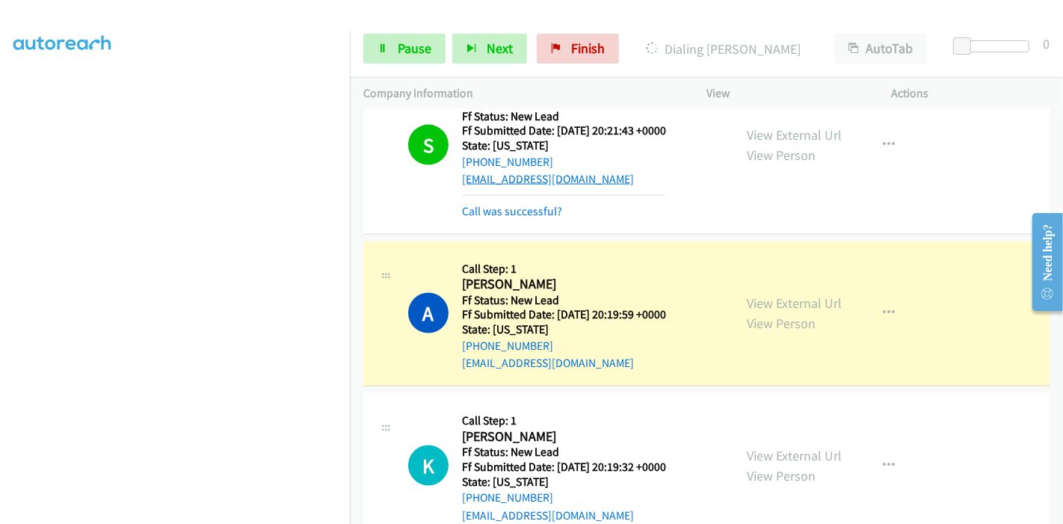
scroll to position [1866, 0]
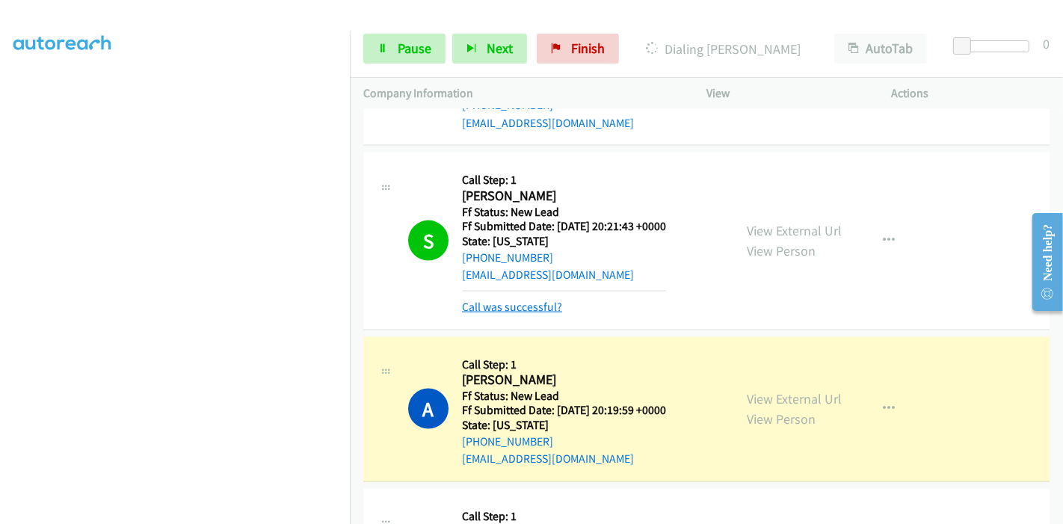
click at [495, 300] on link "Call was successful?" at bounding box center [512, 307] width 100 height 14
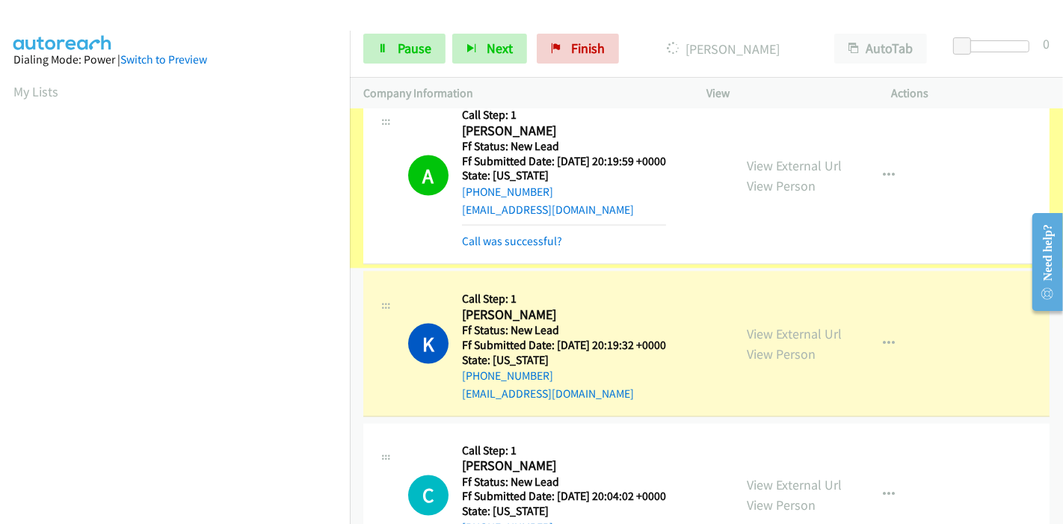
scroll to position [2084, 0]
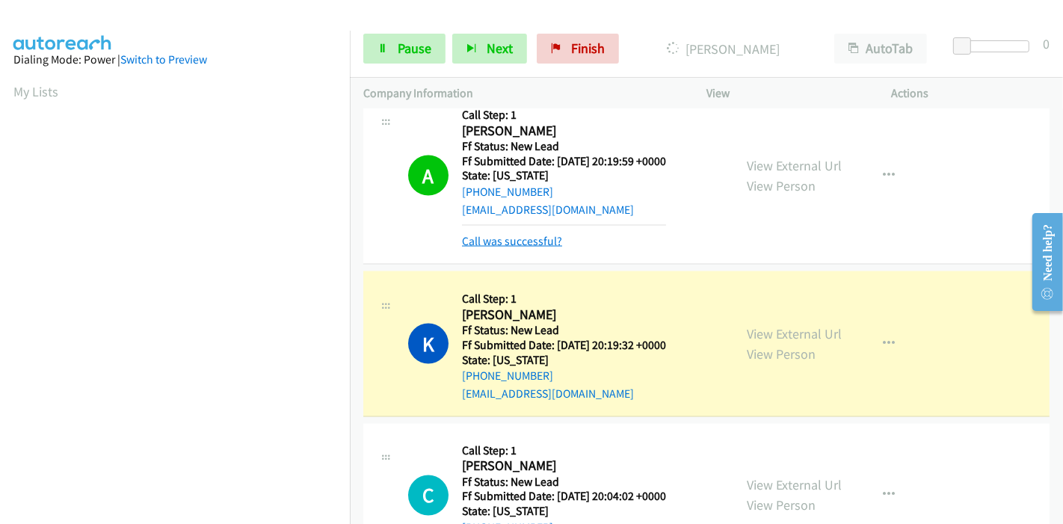
click at [529, 234] on link "Call was successful?" at bounding box center [512, 241] width 100 height 14
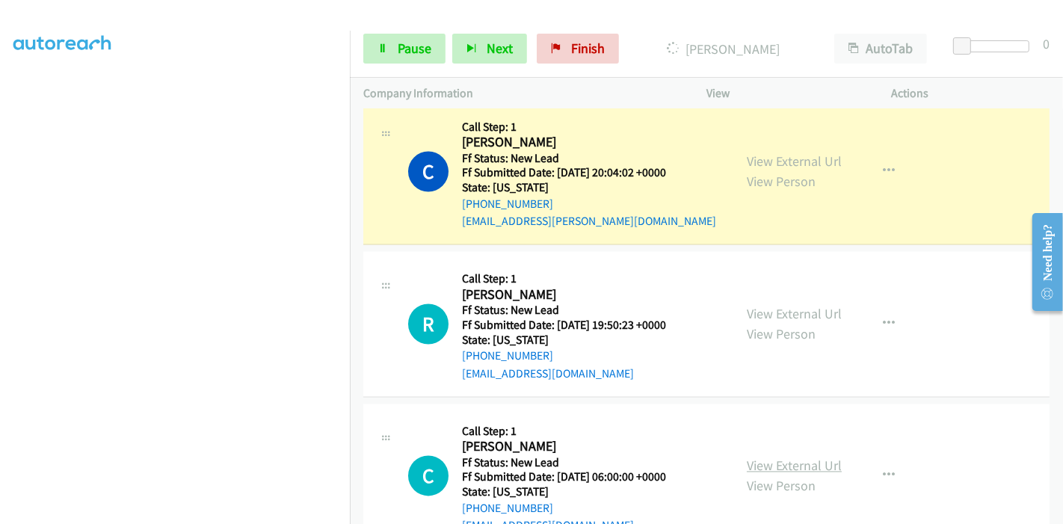
scroll to position [2433, 0]
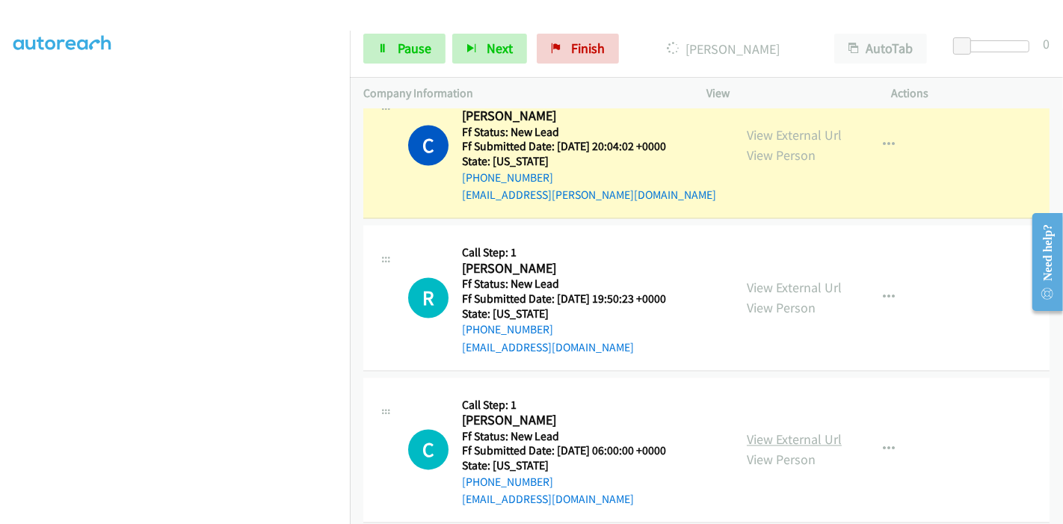
click at [788, 431] on link "View External Url" at bounding box center [794, 439] width 95 height 17
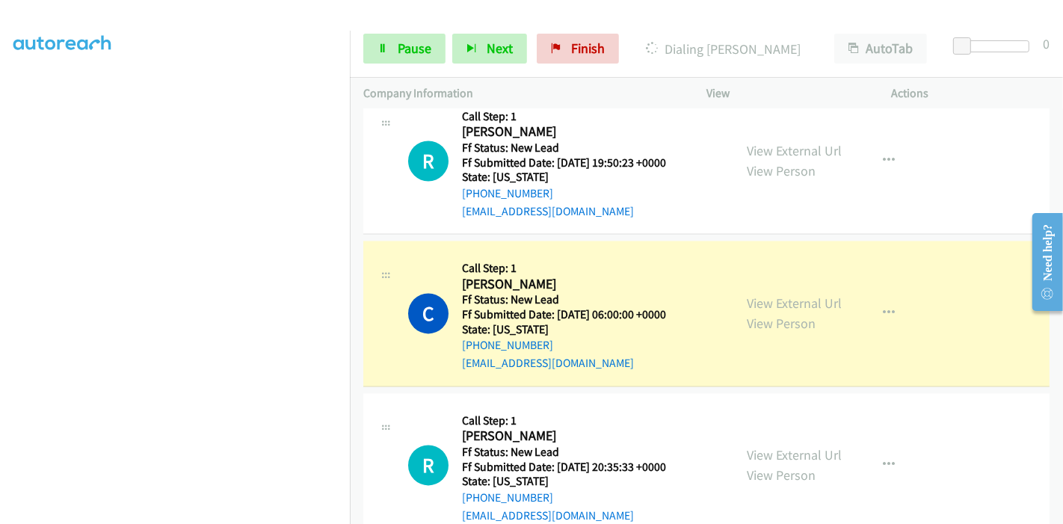
scroll to position [315, 0]
click at [419, 53] on span "Pause" at bounding box center [415, 48] width 34 height 17
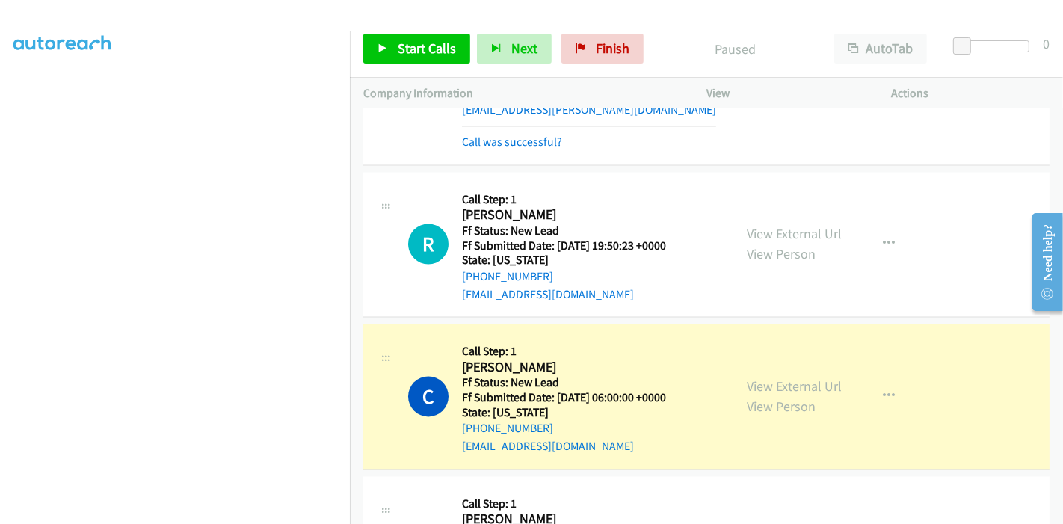
scroll to position [0, 0]
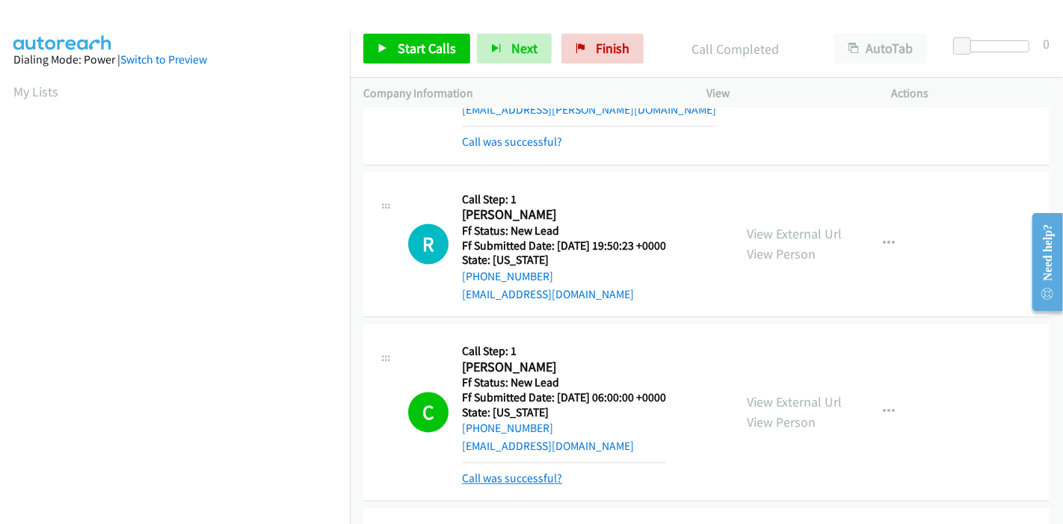
click at [510, 471] on link "Call was successful?" at bounding box center [512, 478] width 100 height 14
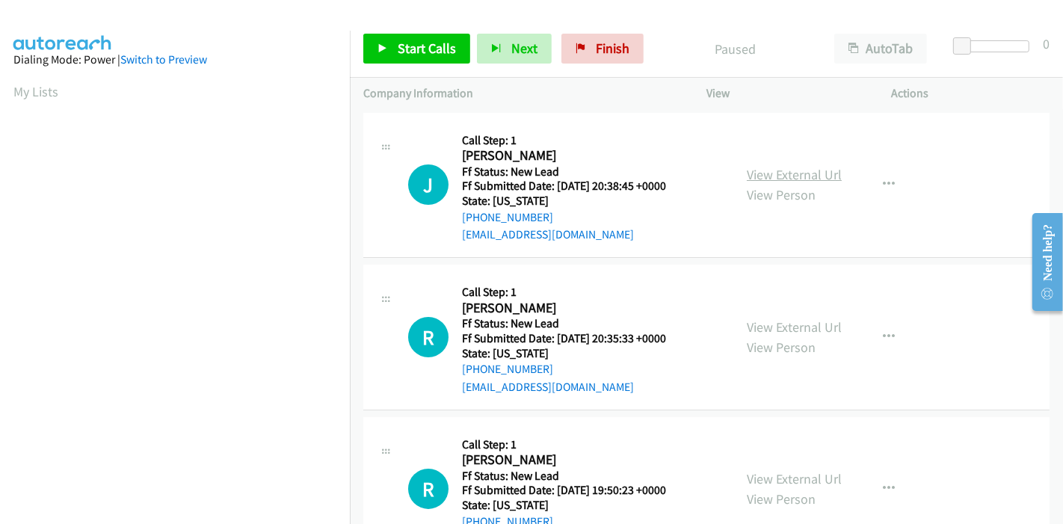
click at [812, 178] on link "View External Url" at bounding box center [794, 174] width 95 height 17
click at [772, 324] on link "View External Url" at bounding box center [794, 326] width 95 height 17
click at [387, 48] on link "Start Calls" at bounding box center [416, 49] width 107 height 30
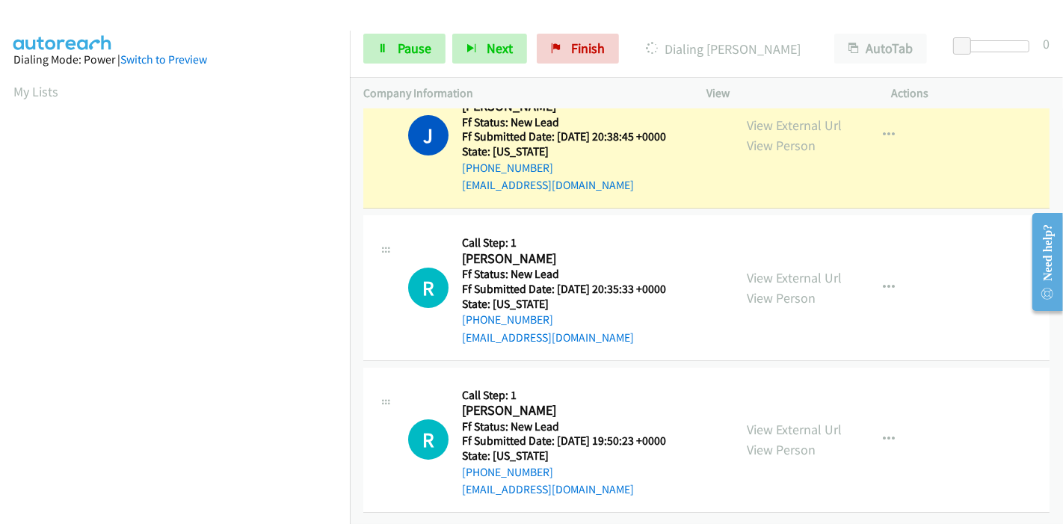
scroll to position [76, 0]
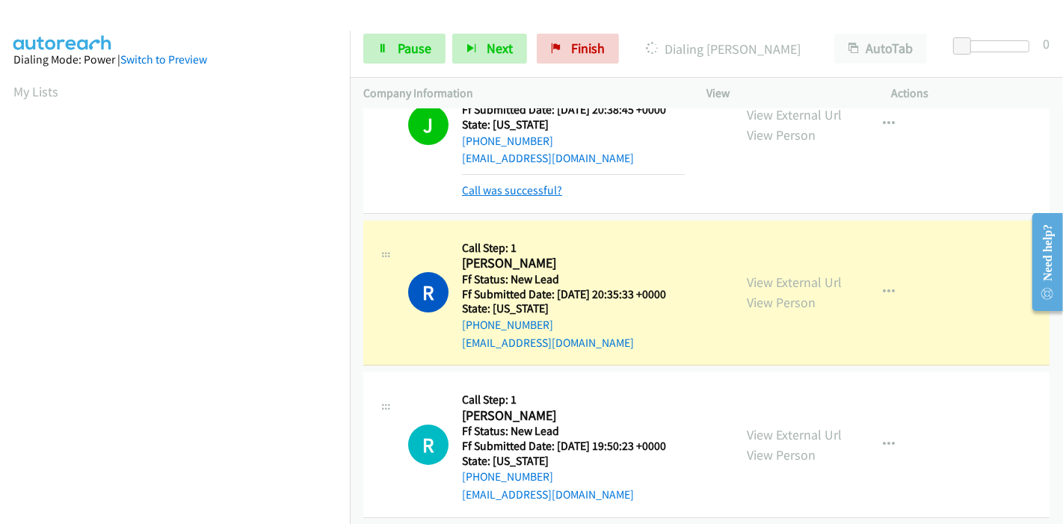
click at [495, 188] on link "Call was successful?" at bounding box center [512, 190] width 100 height 14
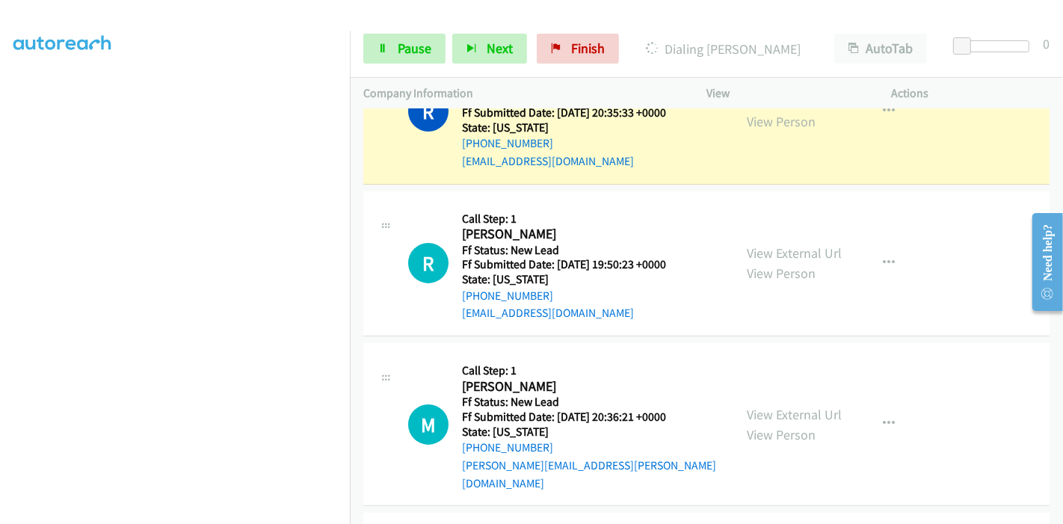
scroll to position [226, 0]
click at [751, 406] on link "View External Url" at bounding box center [794, 414] width 95 height 17
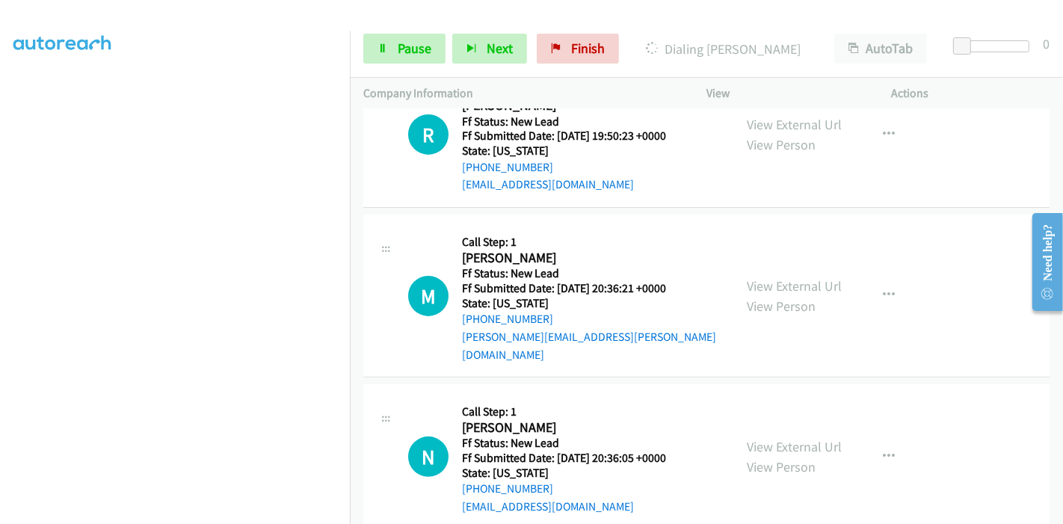
scroll to position [392, 0]
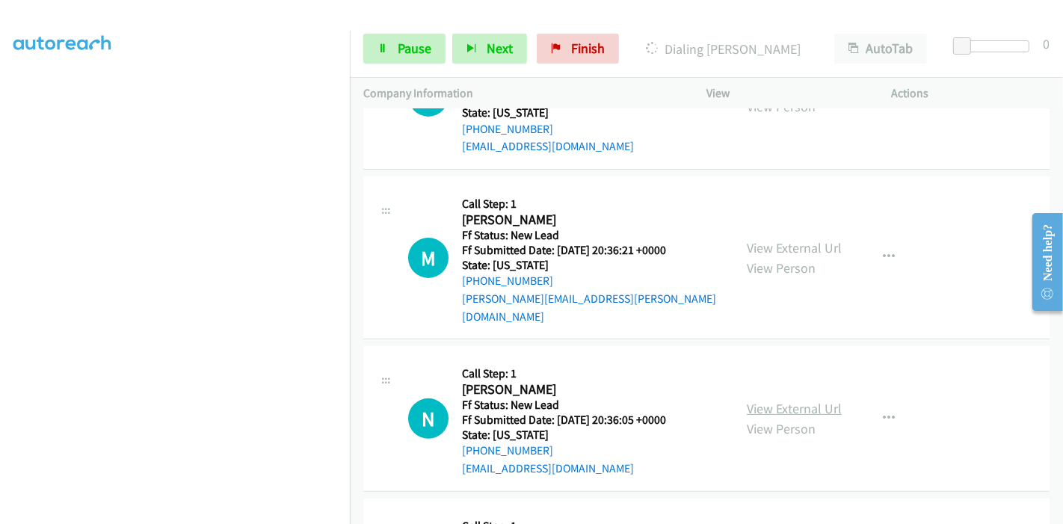
click at [768, 400] on link "View External Url" at bounding box center [794, 408] width 95 height 17
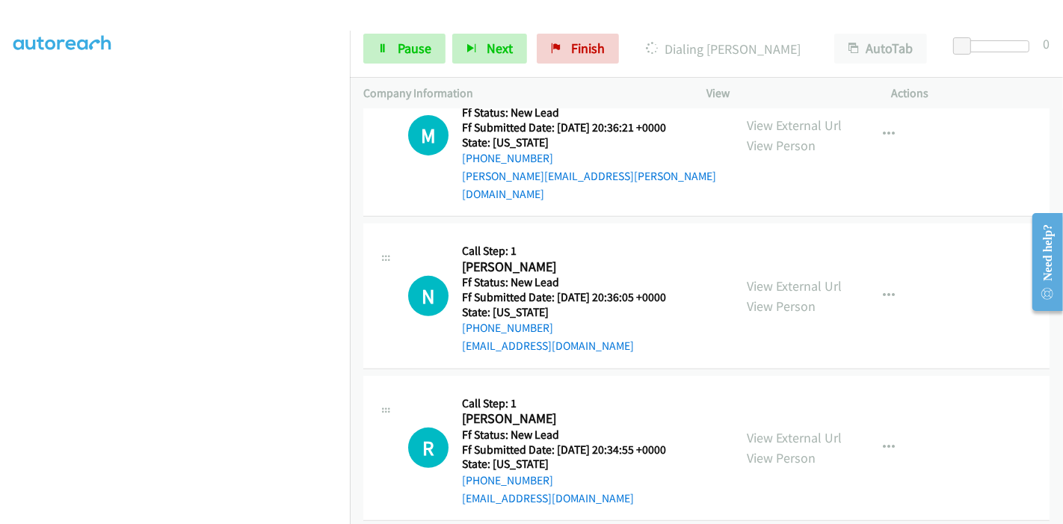
scroll to position [516, 0]
click at [771, 428] on link "View External Url" at bounding box center [794, 436] width 95 height 17
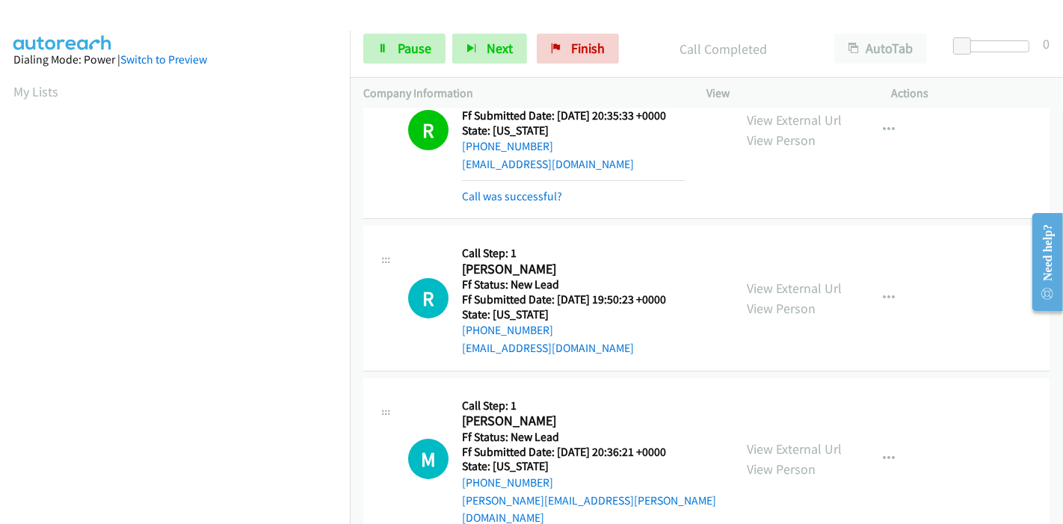
scroll to position [132, 0]
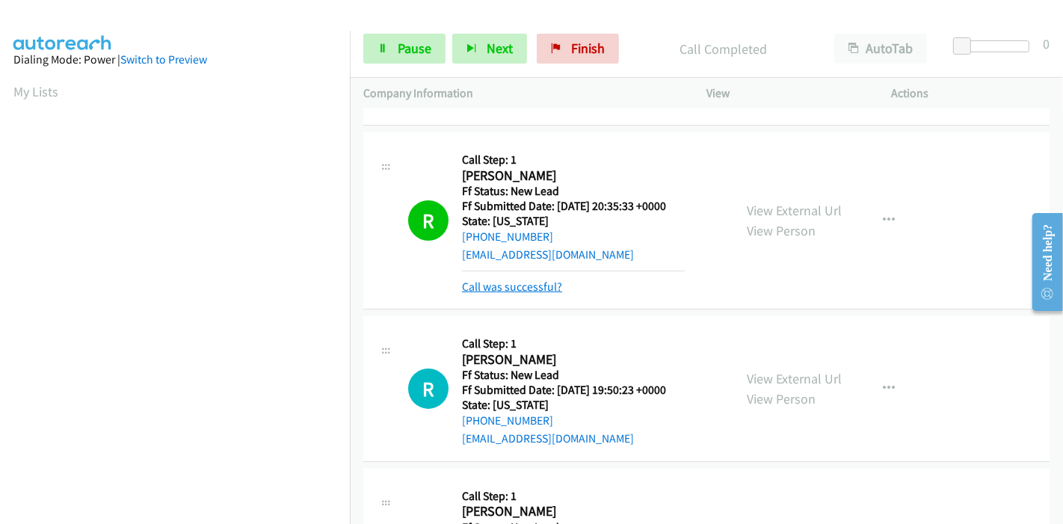
click at [507, 281] on link "Call was successful?" at bounding box center [512, 287] width 100 height 14
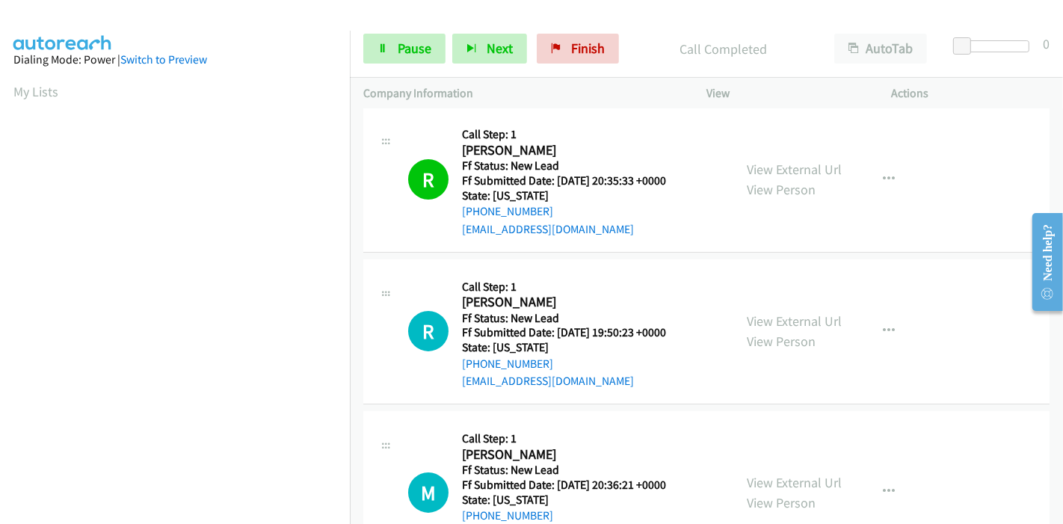
scroll to position [100, 0]
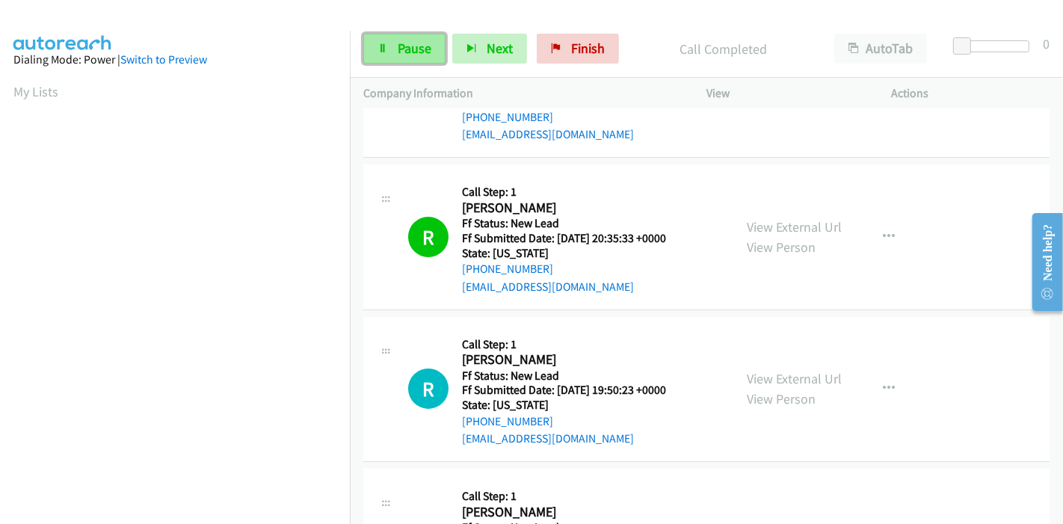
click at [390, 49] on link "Pause" at bounding box center [404, 49] width 82 height 30
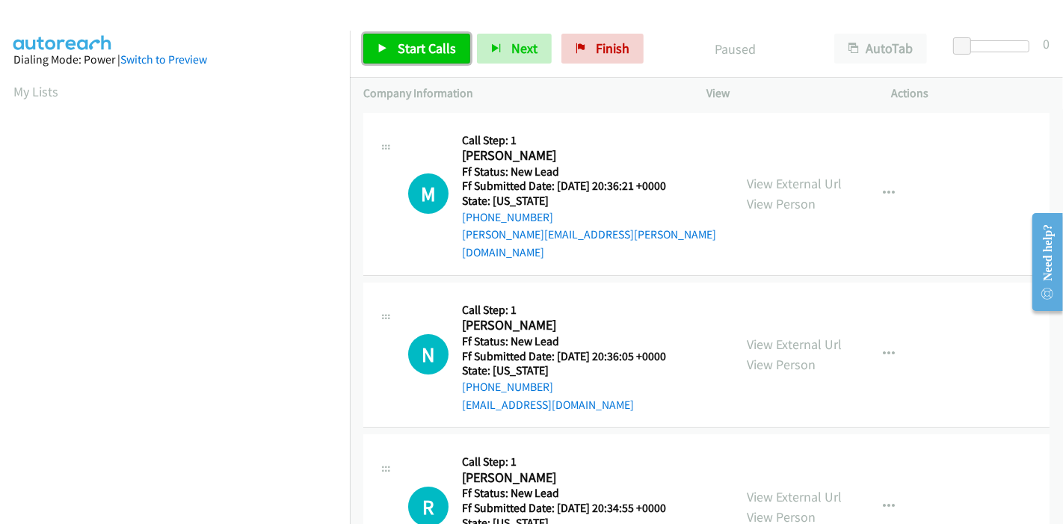
click at [404, 50] on span "Start Calls" at bounding box center [427, 48] width 58 height 17
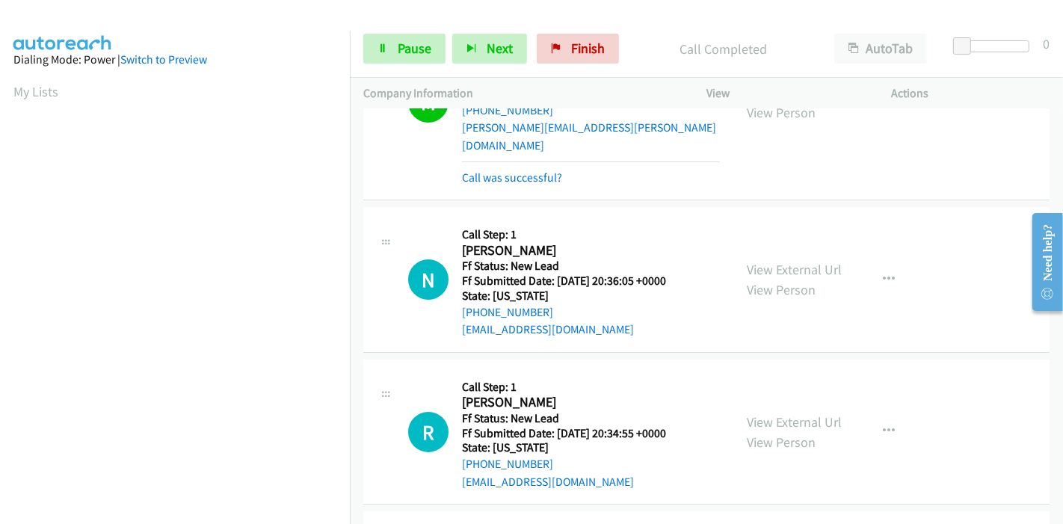
scroll to position [129, 0]
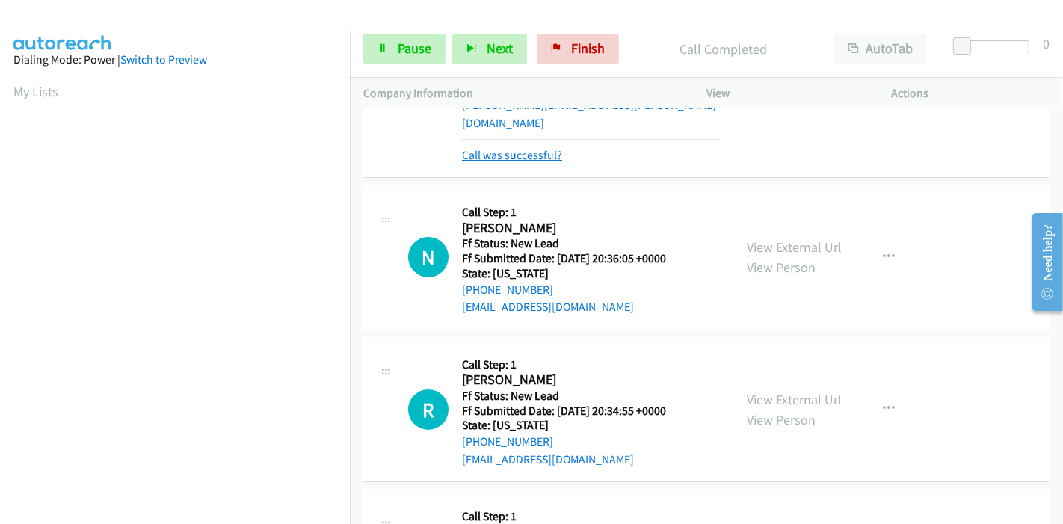
click at [514, 148] on link "Call was successful?" at bounding box center [512, 155] width 100 height 14
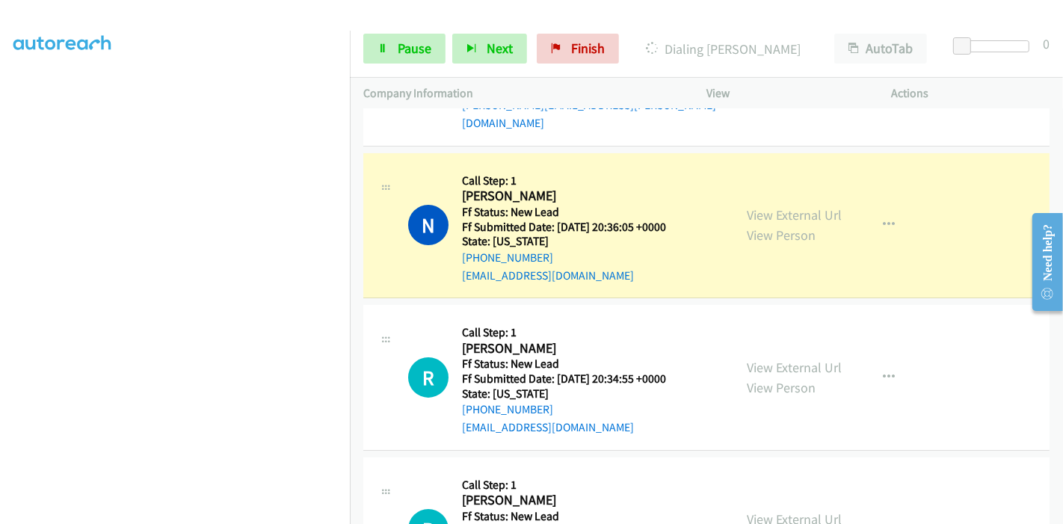
scroll to position [267, 0]
click at [409, 47] on span "Pause" at bounding box center [415, 48] width 34 height 17
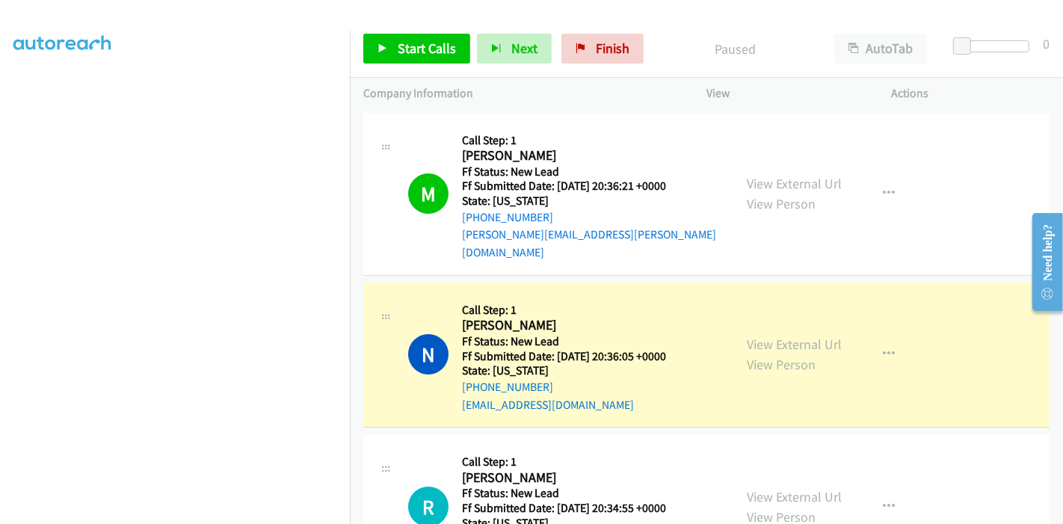
scroll to position [149, 0]
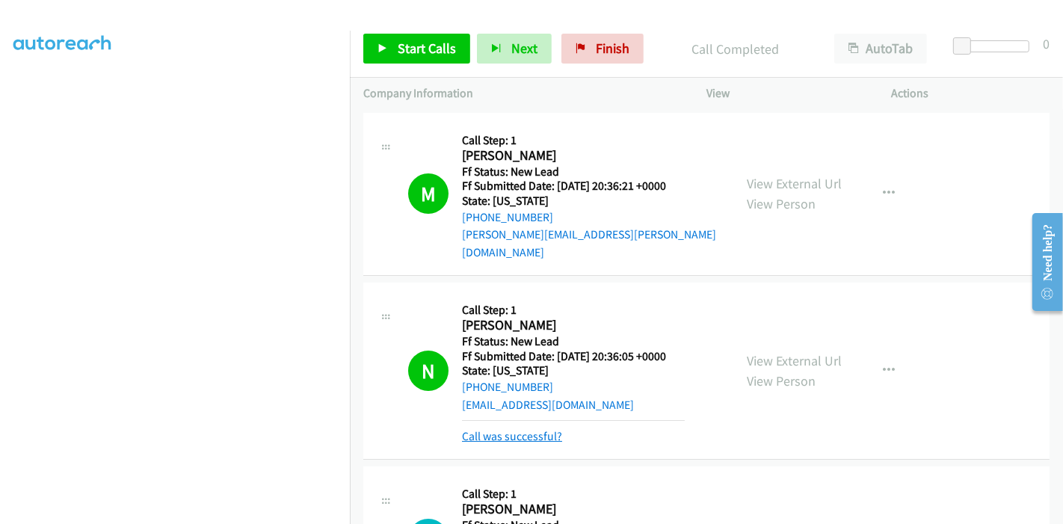
click at [527, 429] on link "Call was successful?" at bounding box center [512, 436] width 100 height 14
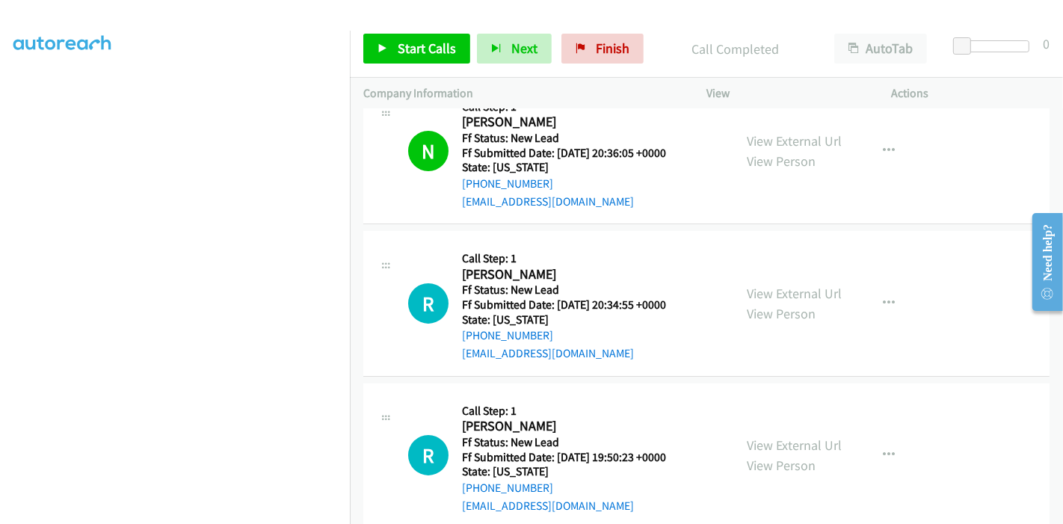
scroll to position [212, 0]
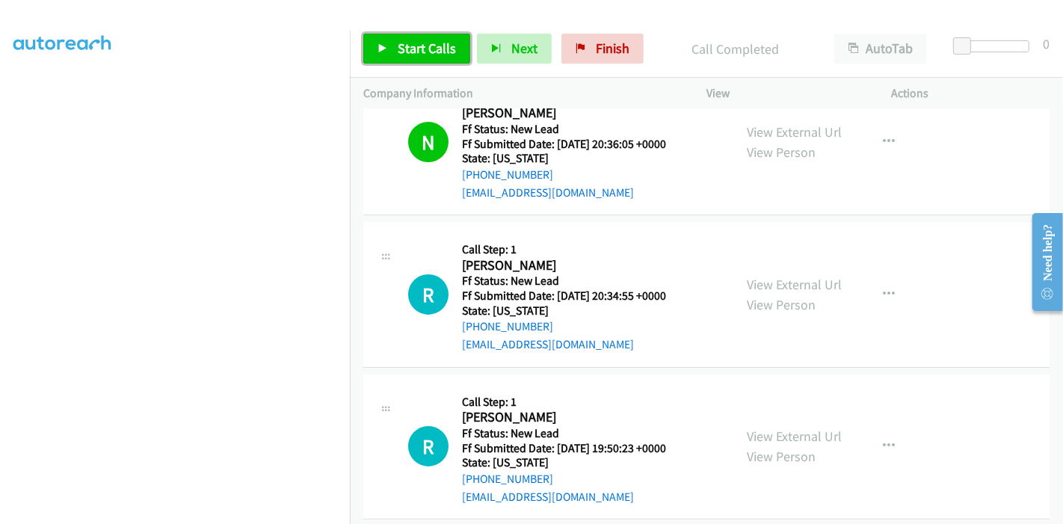
click at [401, 34] on link "Start Calls" at bounding box center [416, 49] width 107 height 30
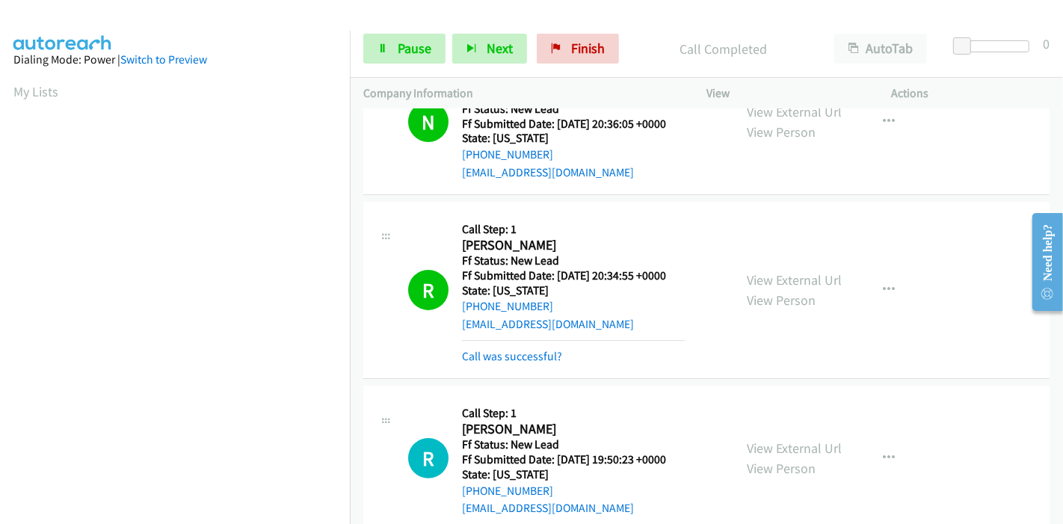
scroll to position [244, 0]
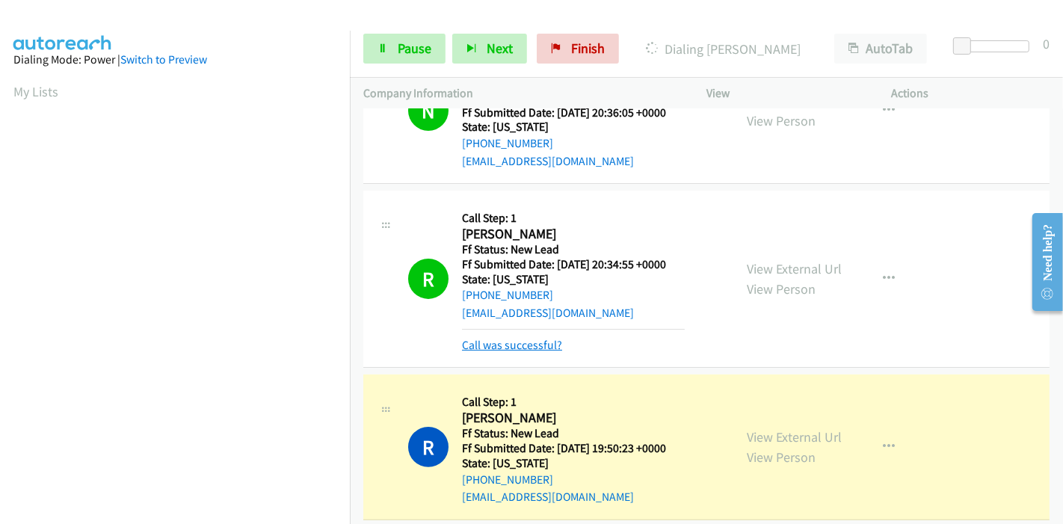
click at [513, 338] on link "Call was successful?" at bounding box center [512, 345] width 100 height 14
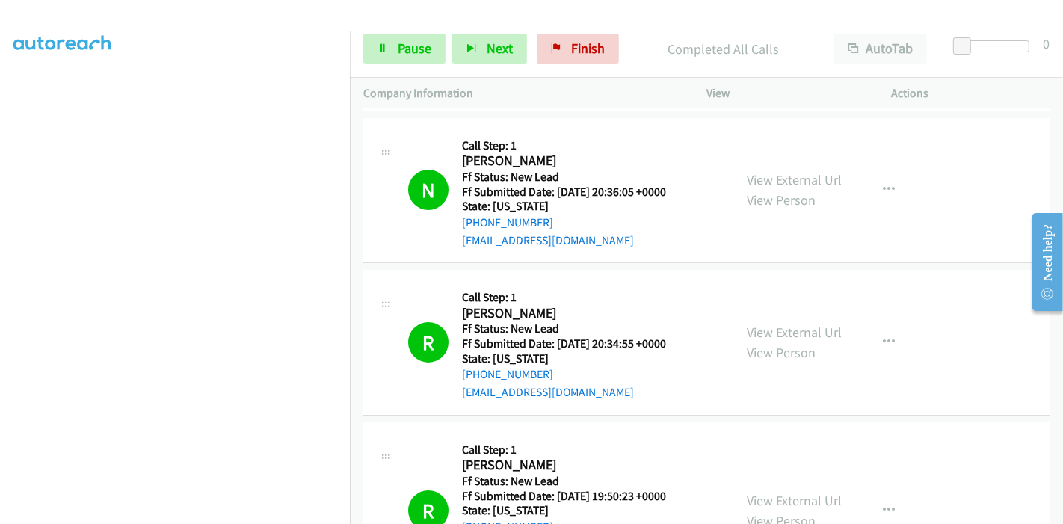
scroll to position [291, 0]
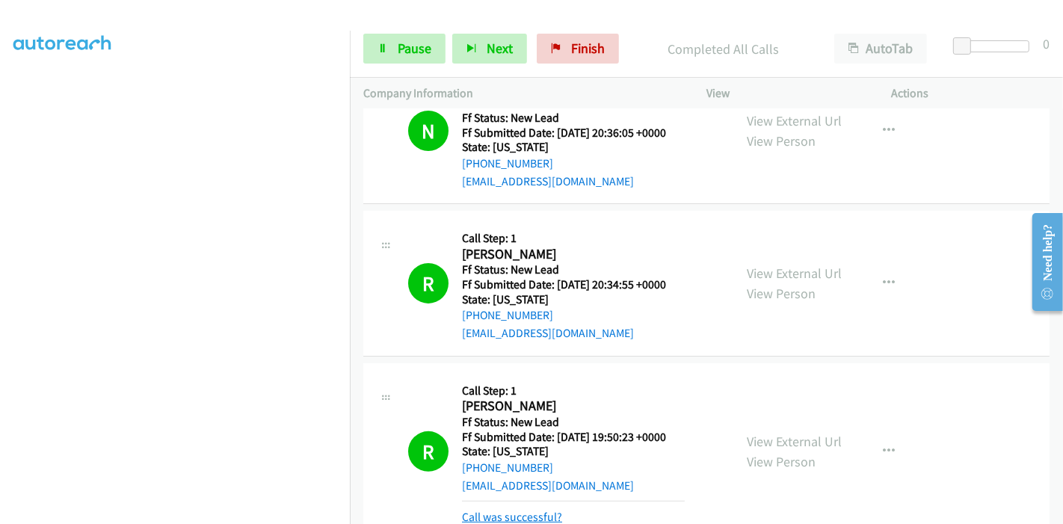
click at [519, 510] on link "Call was successful?" at bounding box center [512, 517] width 100 height 14
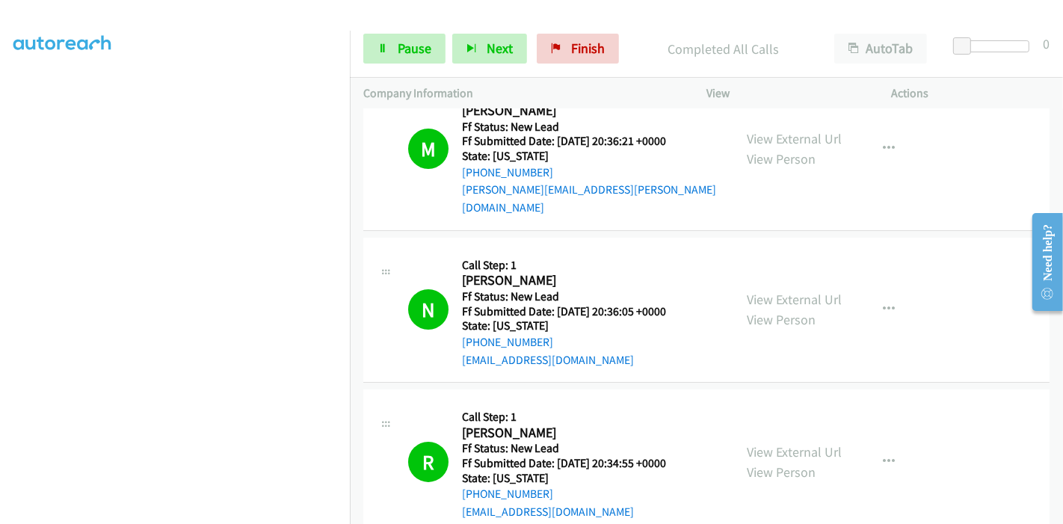
scroll to position [0, 0]
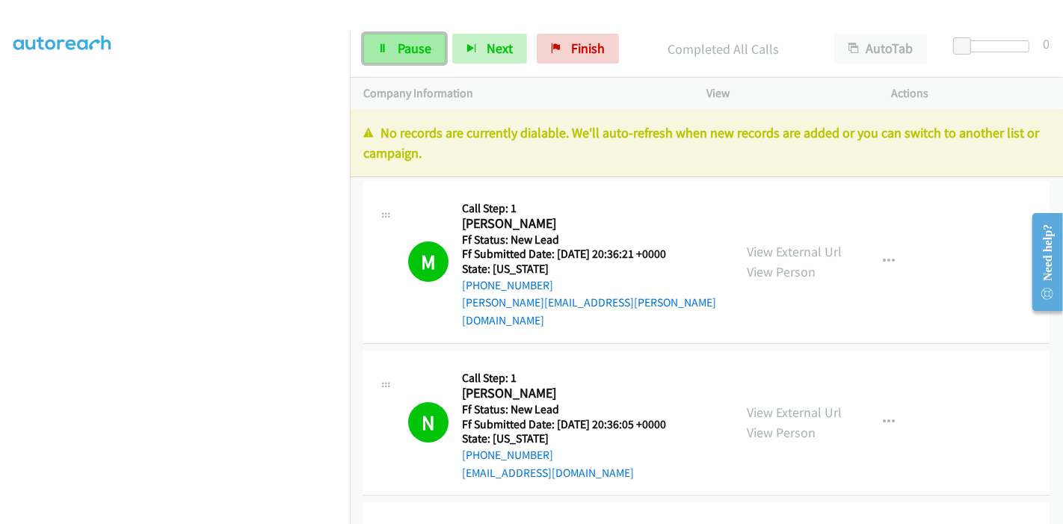
click at [363, 37] on link "Pause" at bounding box center [404, 49] width 82 height 30
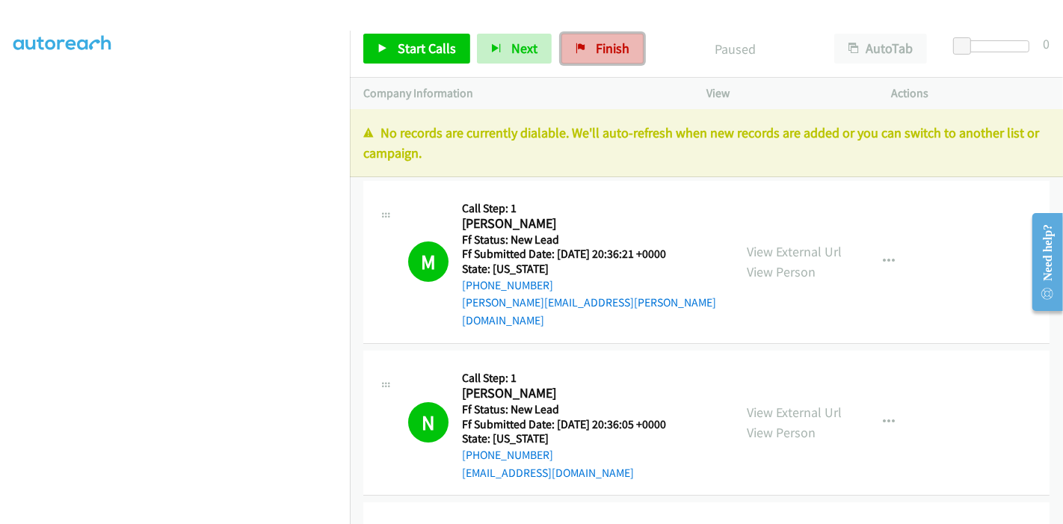
click at [579, 47] on icon at bounding box center [580, 49] width 10 height 10
